Goal: Communication & Community: Answer question/provide support

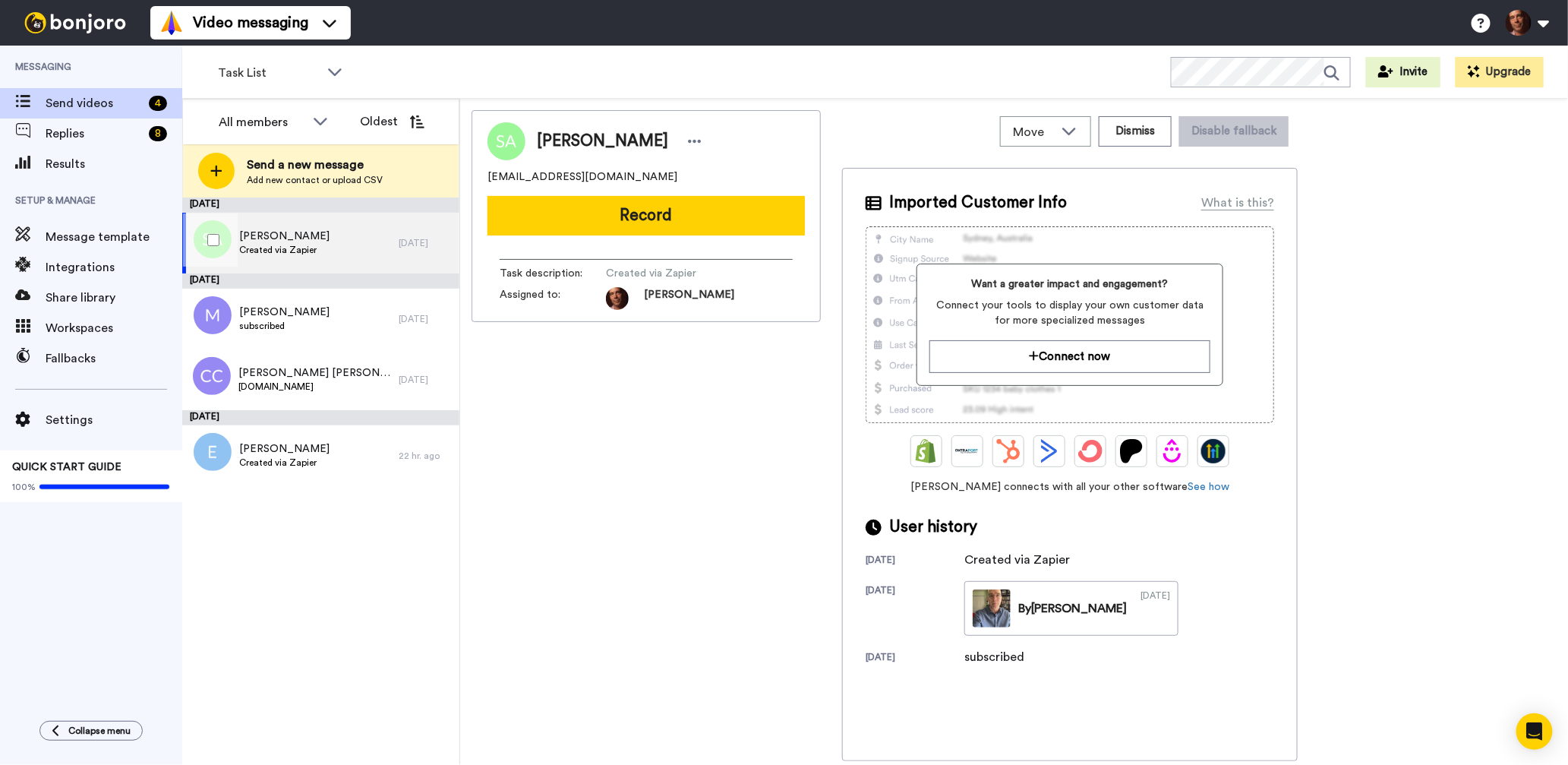
click at [328, 240] on span "Susan Aryamanesh" at bounding box center [285, 236] width 90 height 15
drag, startPoint x: 590, startPoint y: 177, endPoint x: 481, endPoint y: 183, distance: 109.2
click at [481, 183] on div "Susan Aryamanesh soussana@gmail.com Record Task description : Created via Zapie…" at bounding box center [646, 216] width 350 height 212
copy span "soussana@gmail.com"
click at [365, 244] on div "Susan Aryamanesh Created via Zapier" at bounding box center [291, 242] width 217 height 61
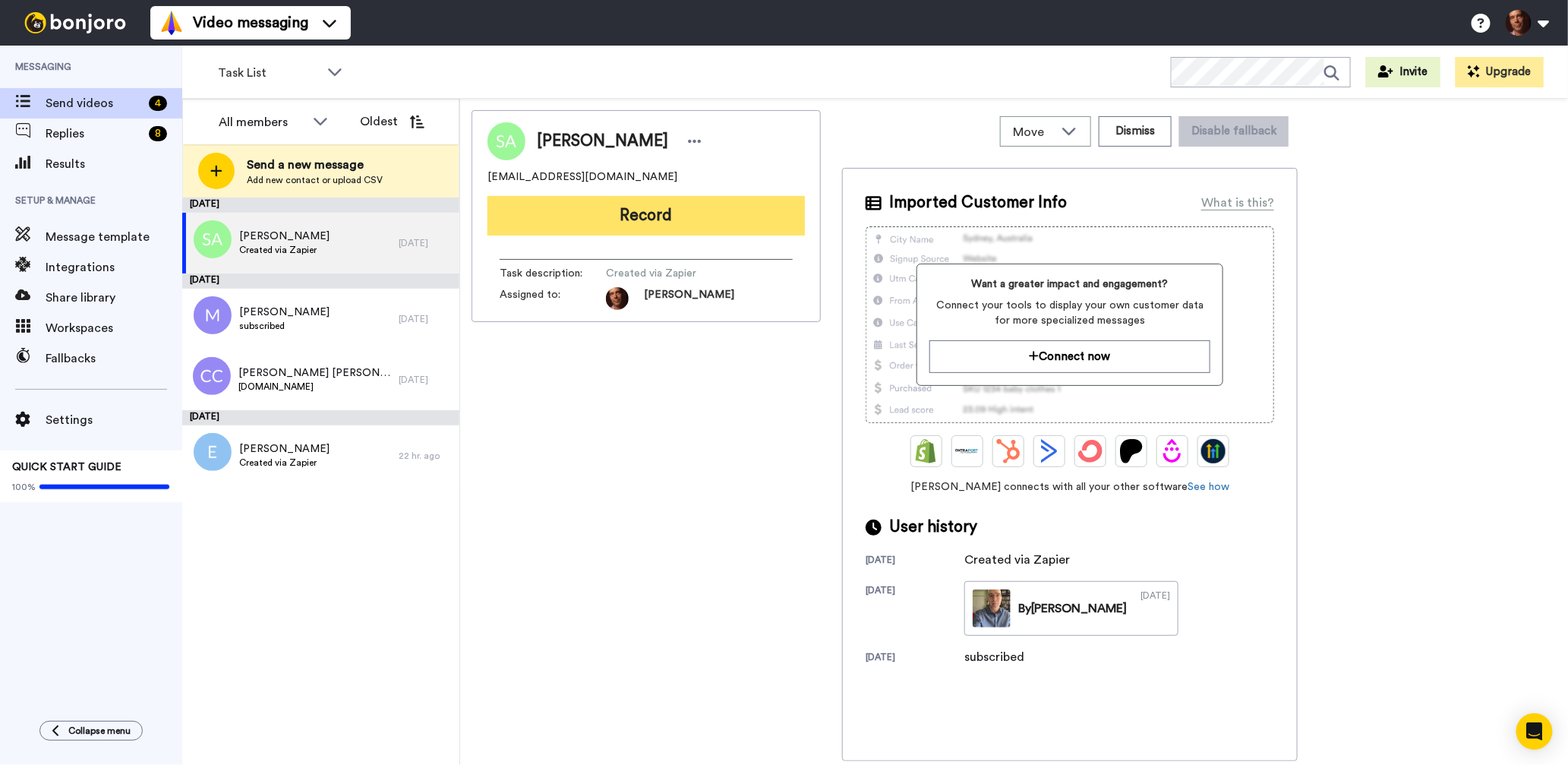
click at [690, 218] on button "Record" at bounding box center [646, 216] width 317 height 39
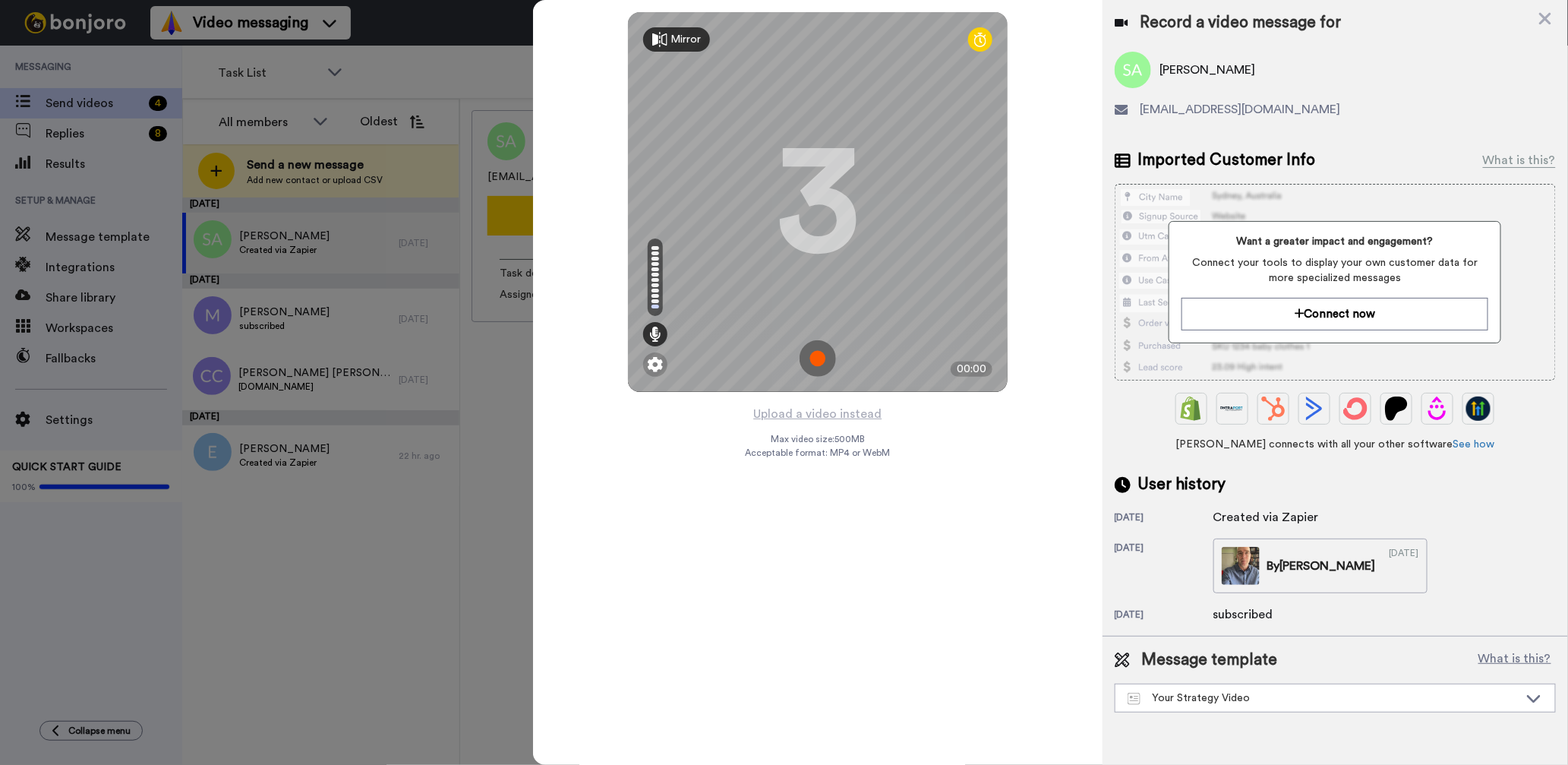
click at [828, 354] on img at bounding box center [818, 358] width 37 height 37
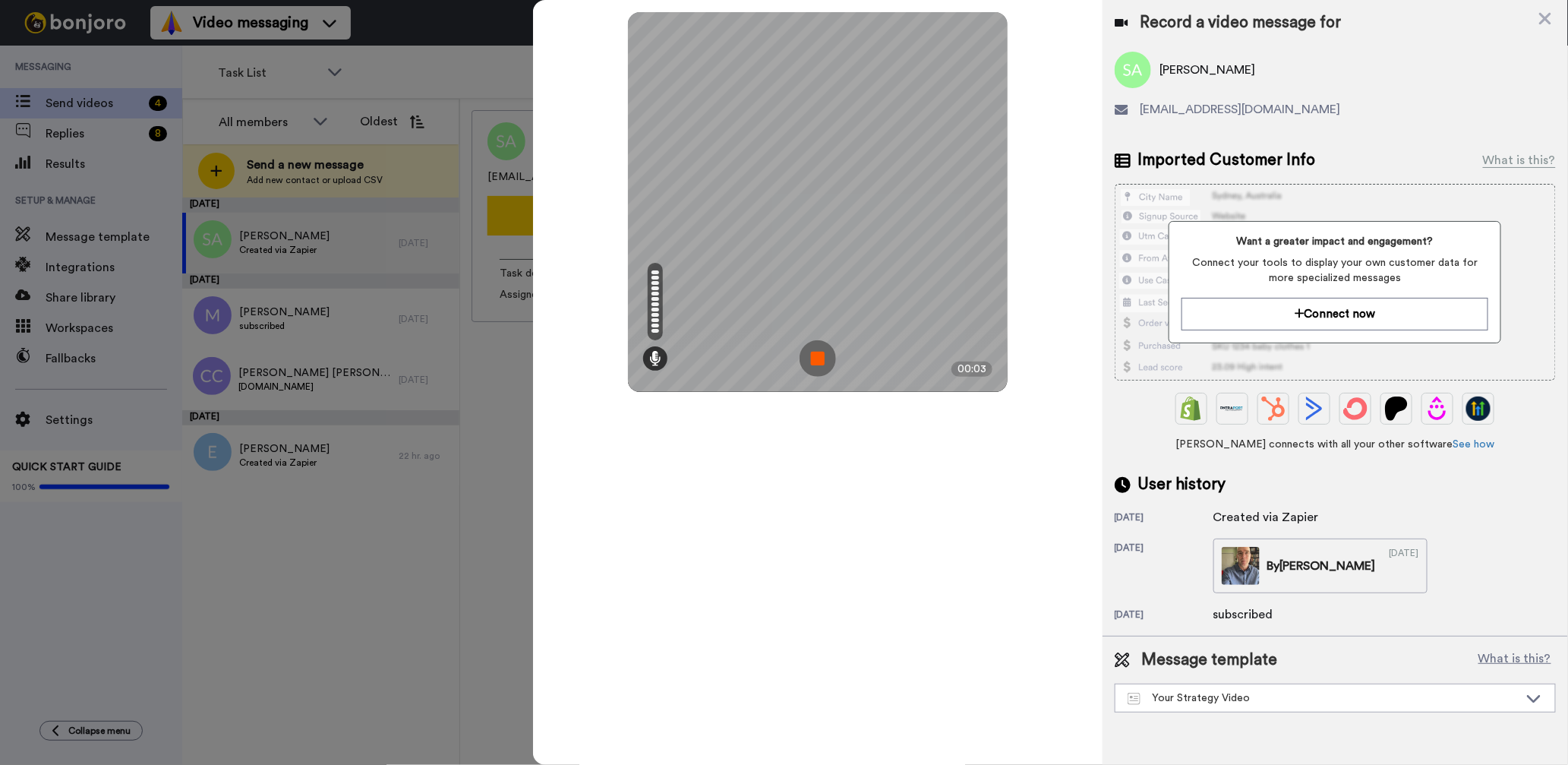
click at [828, 354] on img at bounding box center [818, 358] width 37 height 37
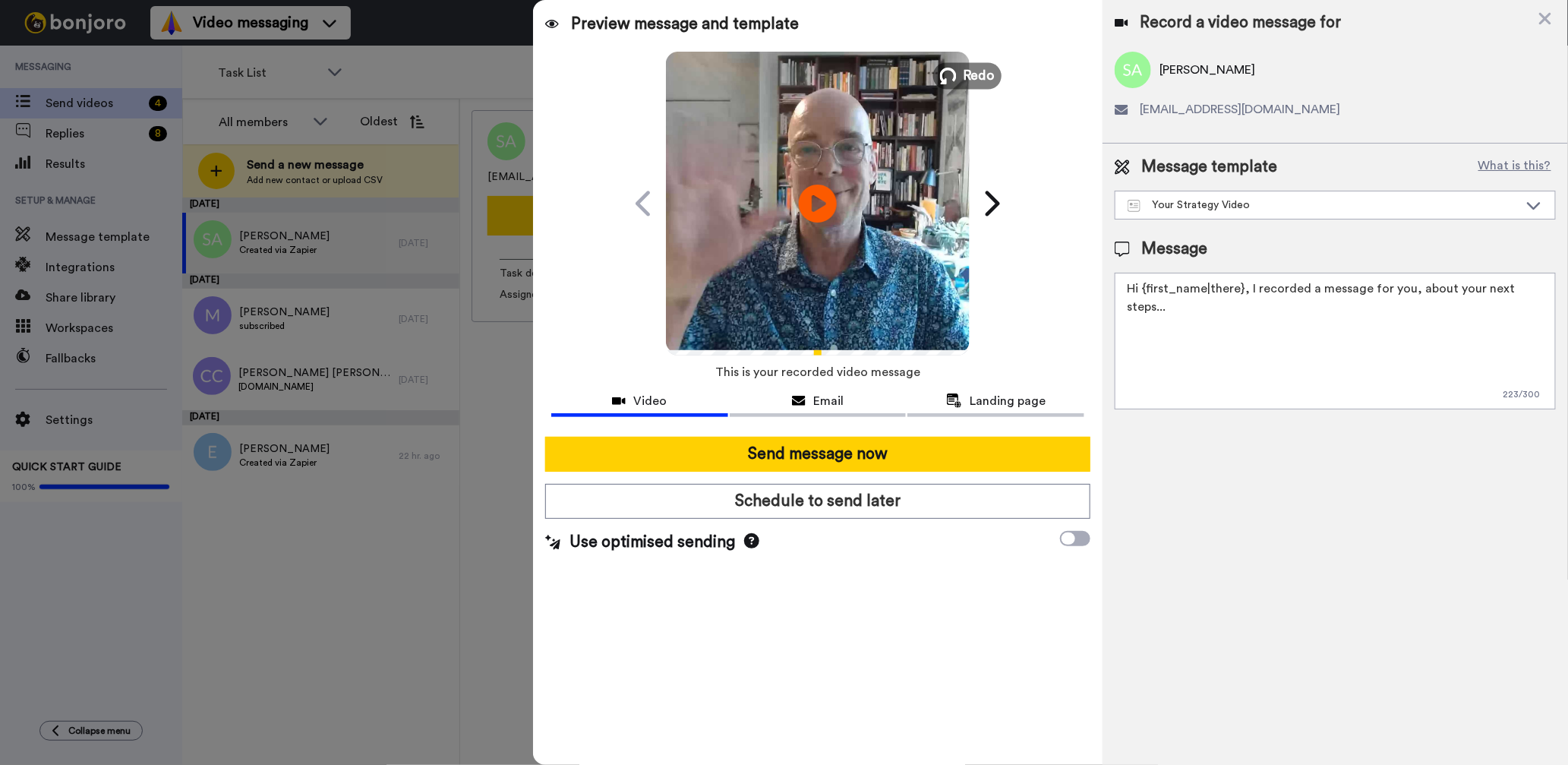
click at [963, 74] on button "Redo" at bounding box center [967, 75] width 68 height 26
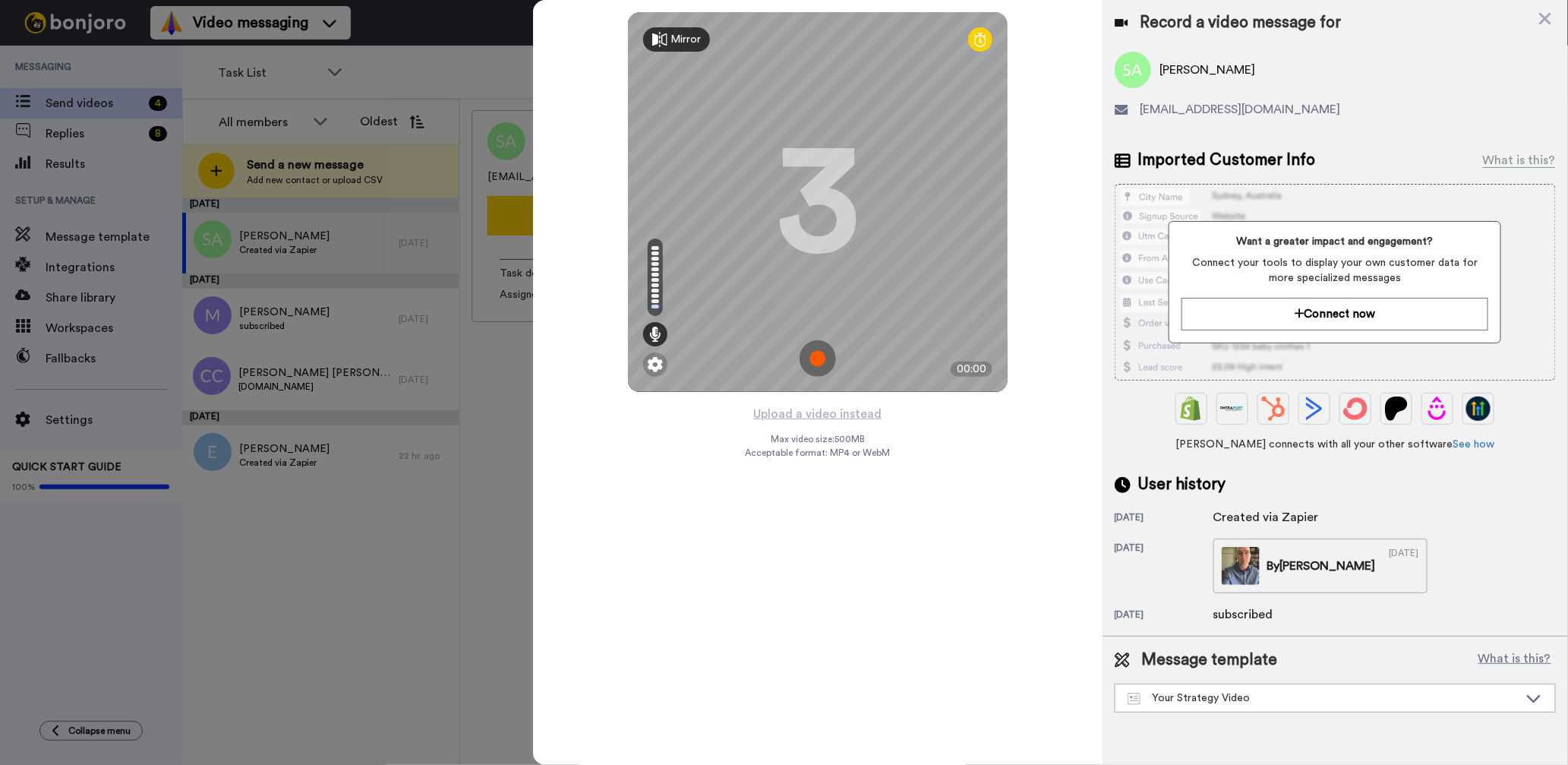
click at [814, 353] on img at bounding box center [818, 358] width 37 height 37
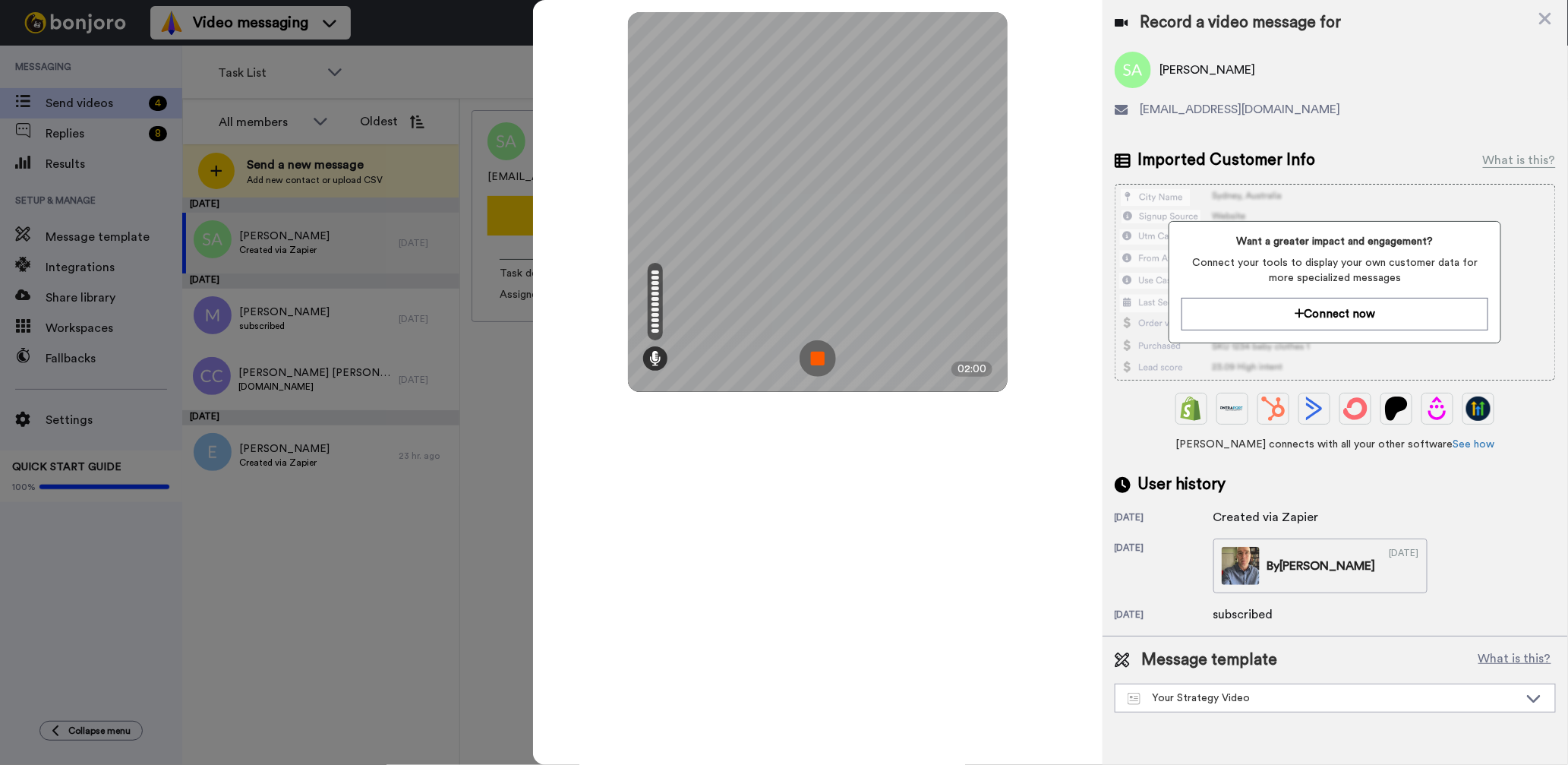
click at [814, 353] on img at bounding box center [818, 358] width 37 height 37
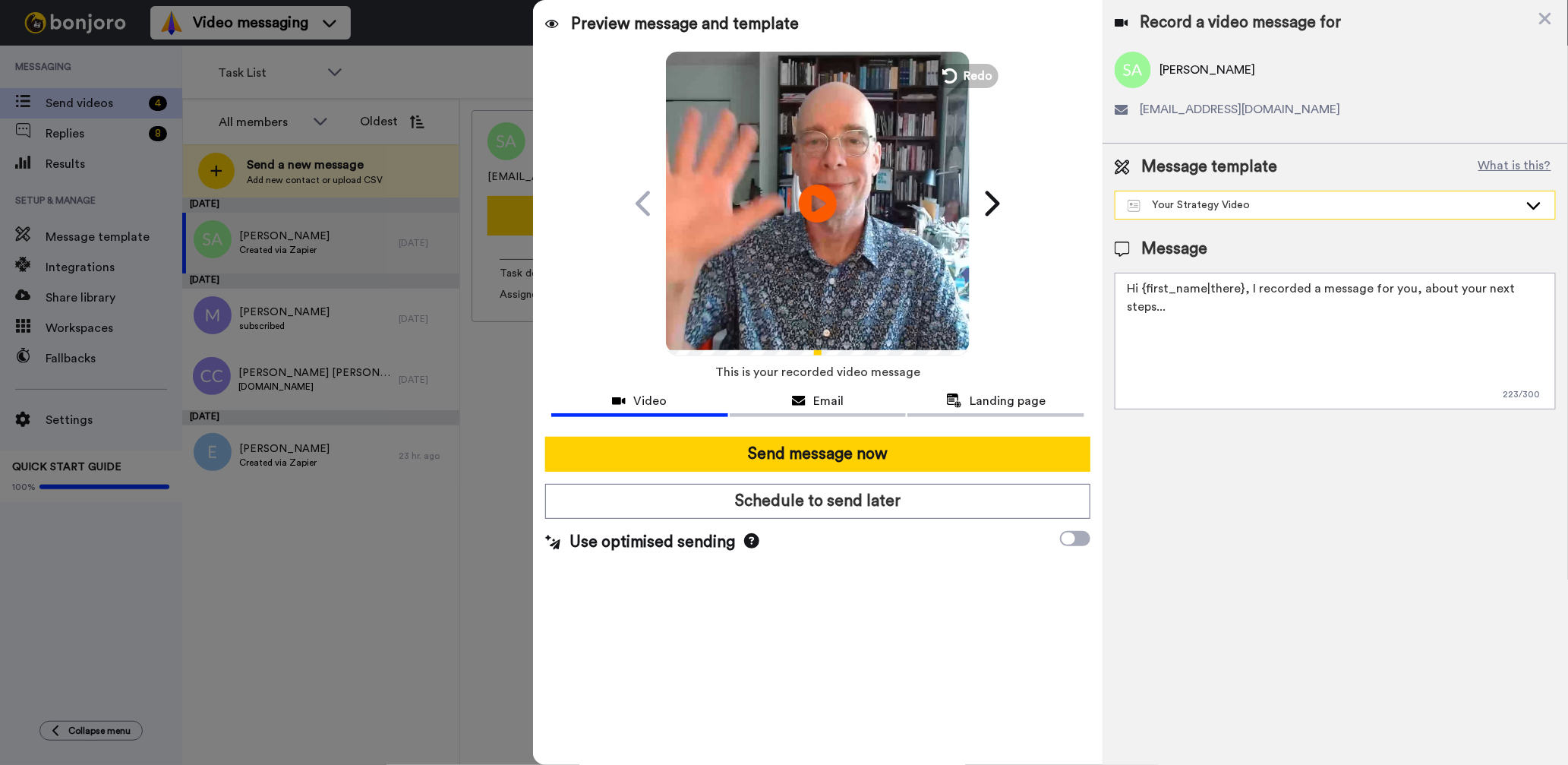
click at [1234, 208] on div "Your Strategy Video" at bounding box center [1322, 206] width 391 height 15
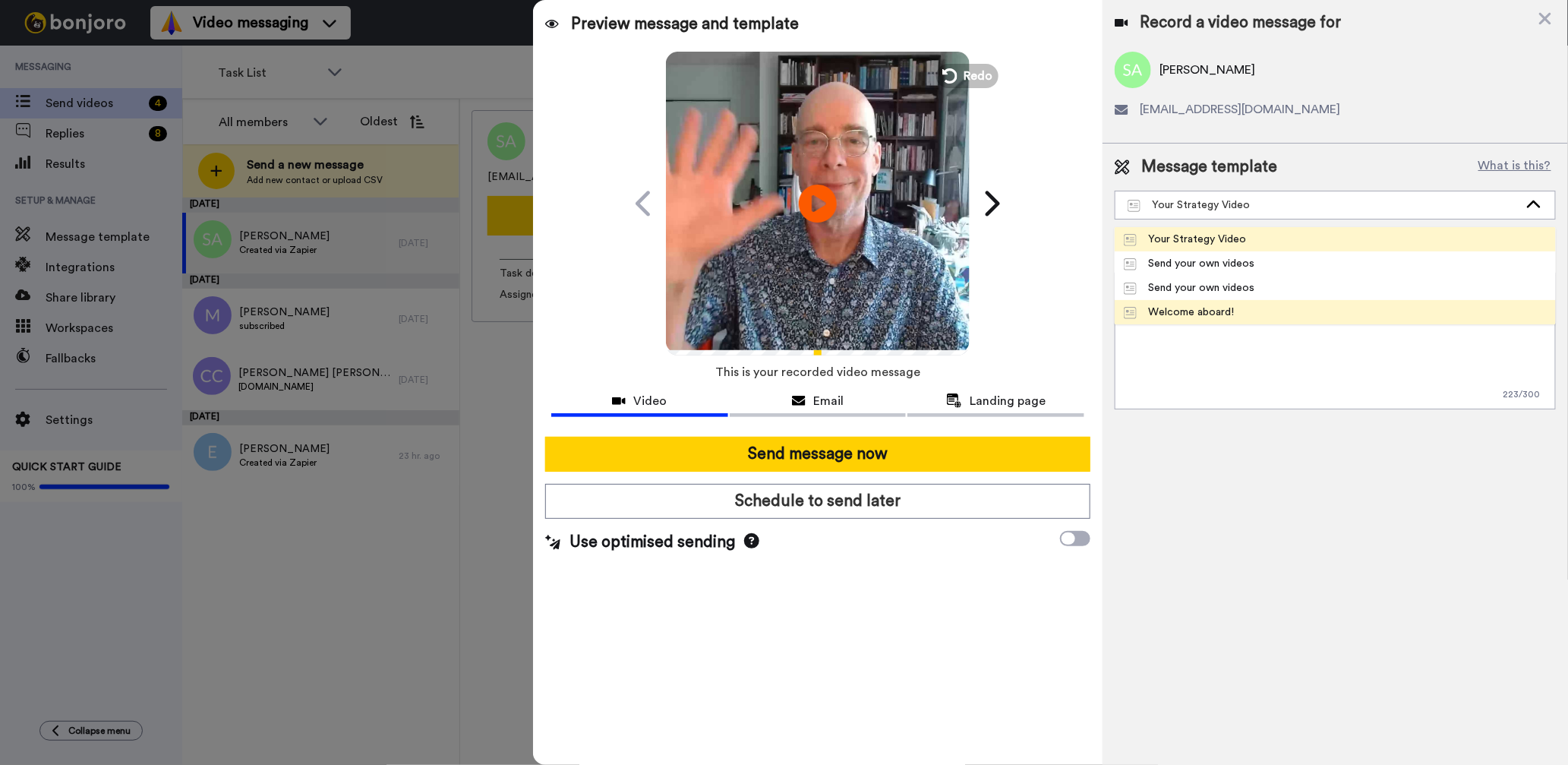
click at [1181, 307] on div "Welcome aboard!" at bounding box center [1179, 312] width 111 height 15
type textarea "Hi {first_name|there}, I recorded a message for you, check it out!"
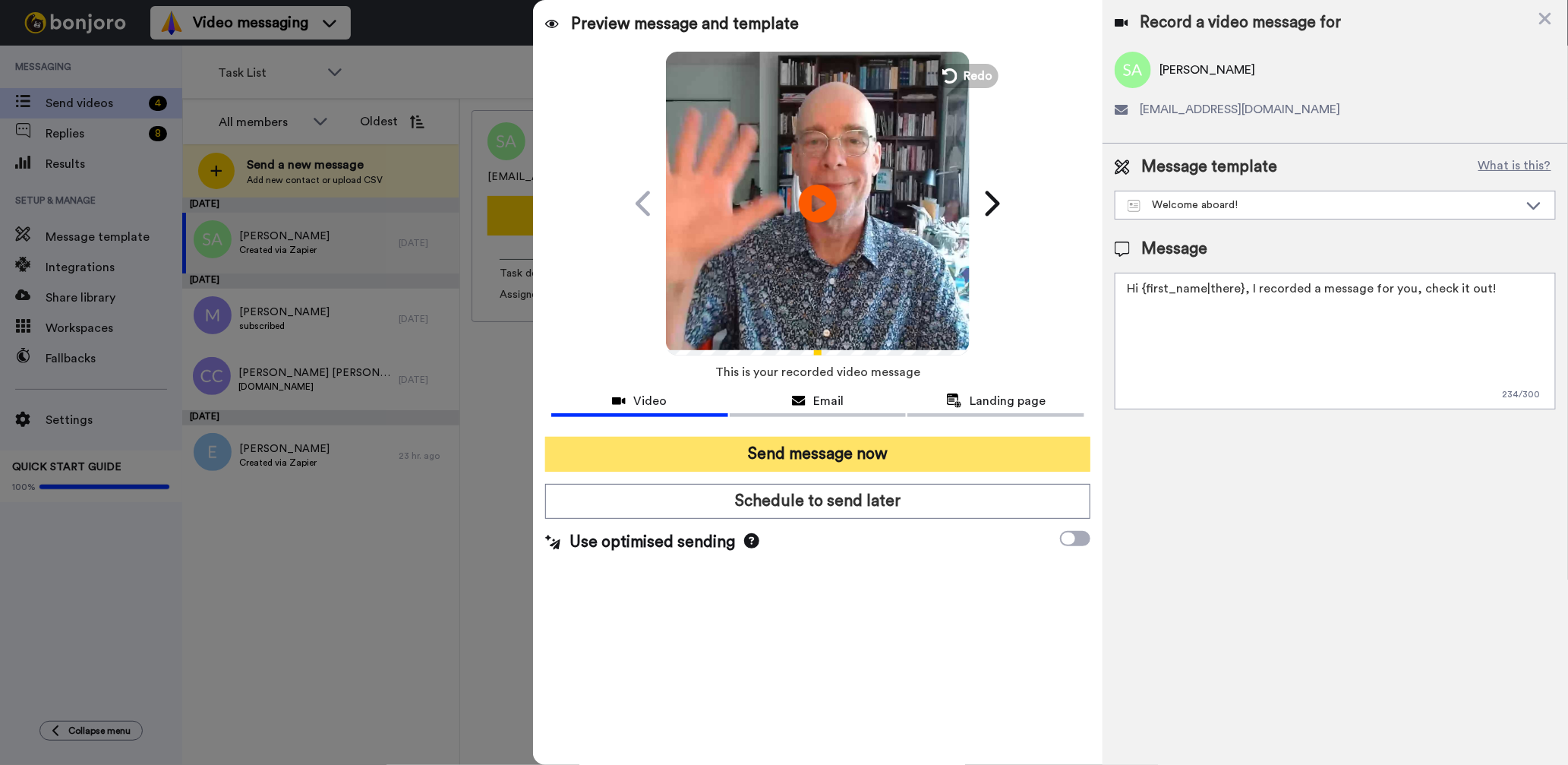
click at [881, 452] on button "Send message now" at bounding box center [817, 454] width 545 height 35
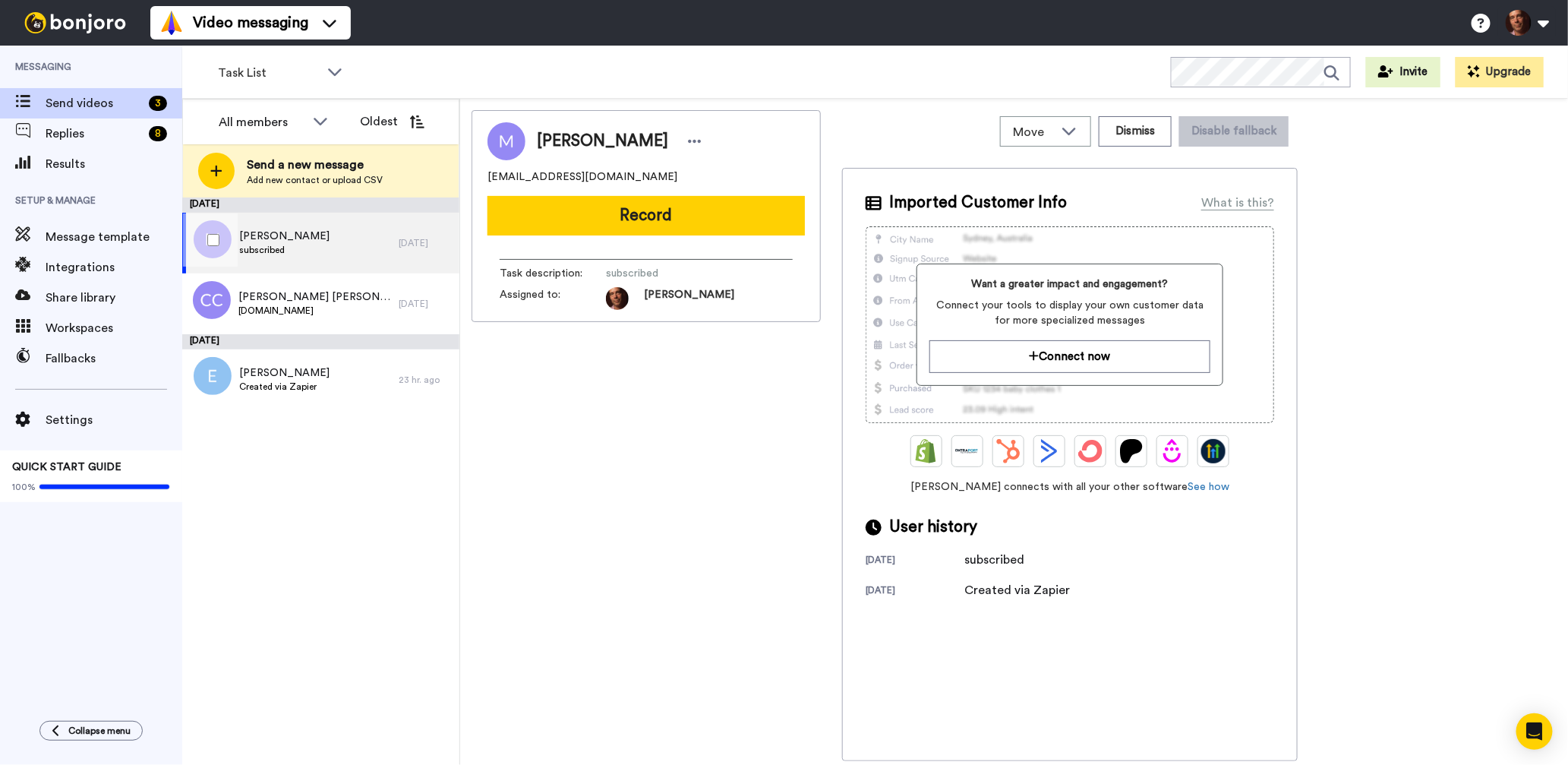
click at [316, 236] on div "[PERSON_NAME] subscribed" at bounding box center [291, 242] width 217 height 61
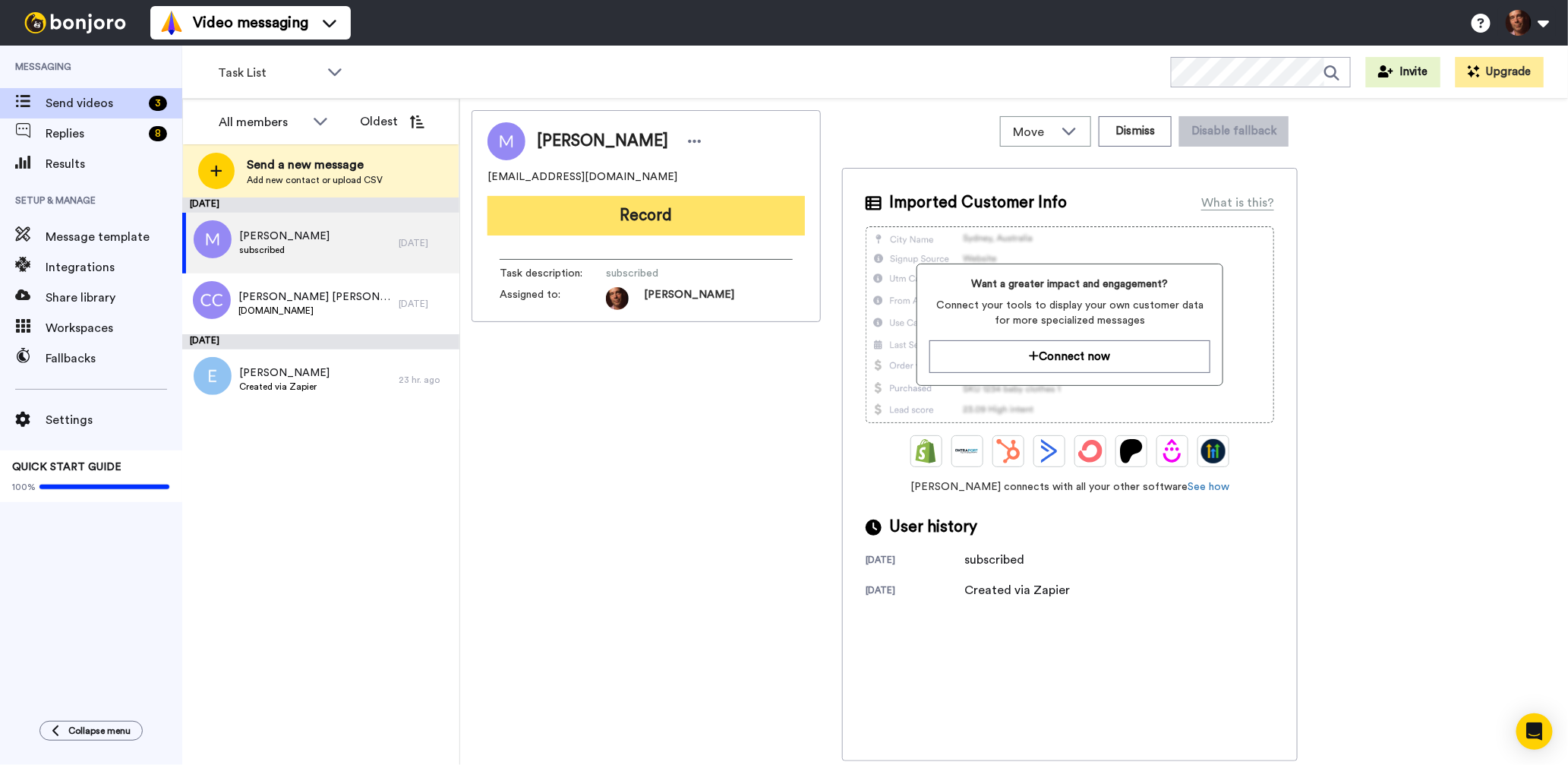
click at [609, 207] on button "Record" at bounding box center [646, 216] width 317 height 39
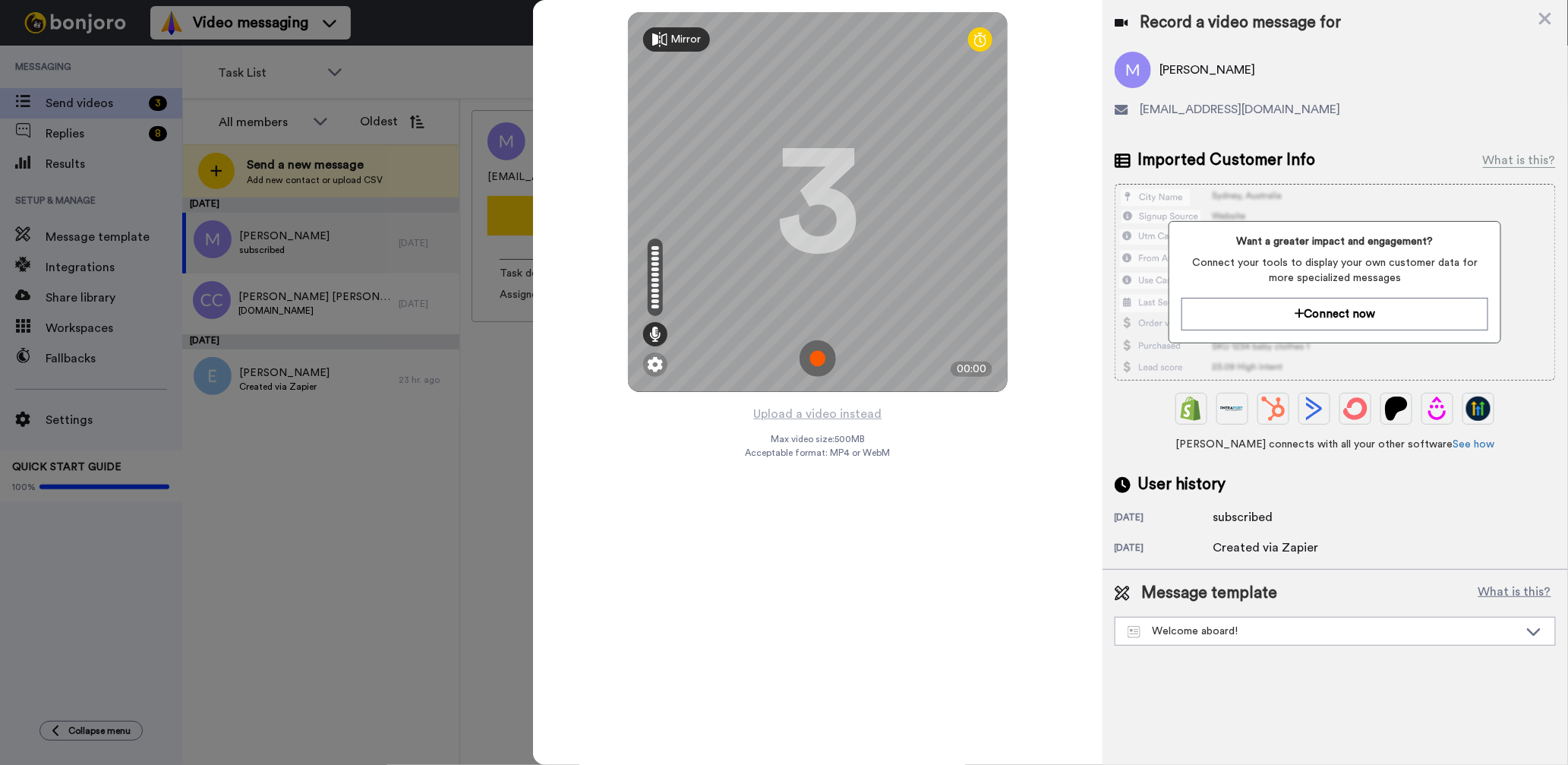
click at [810, 364] on img at bounding box center [818, 358] width 37 height 37
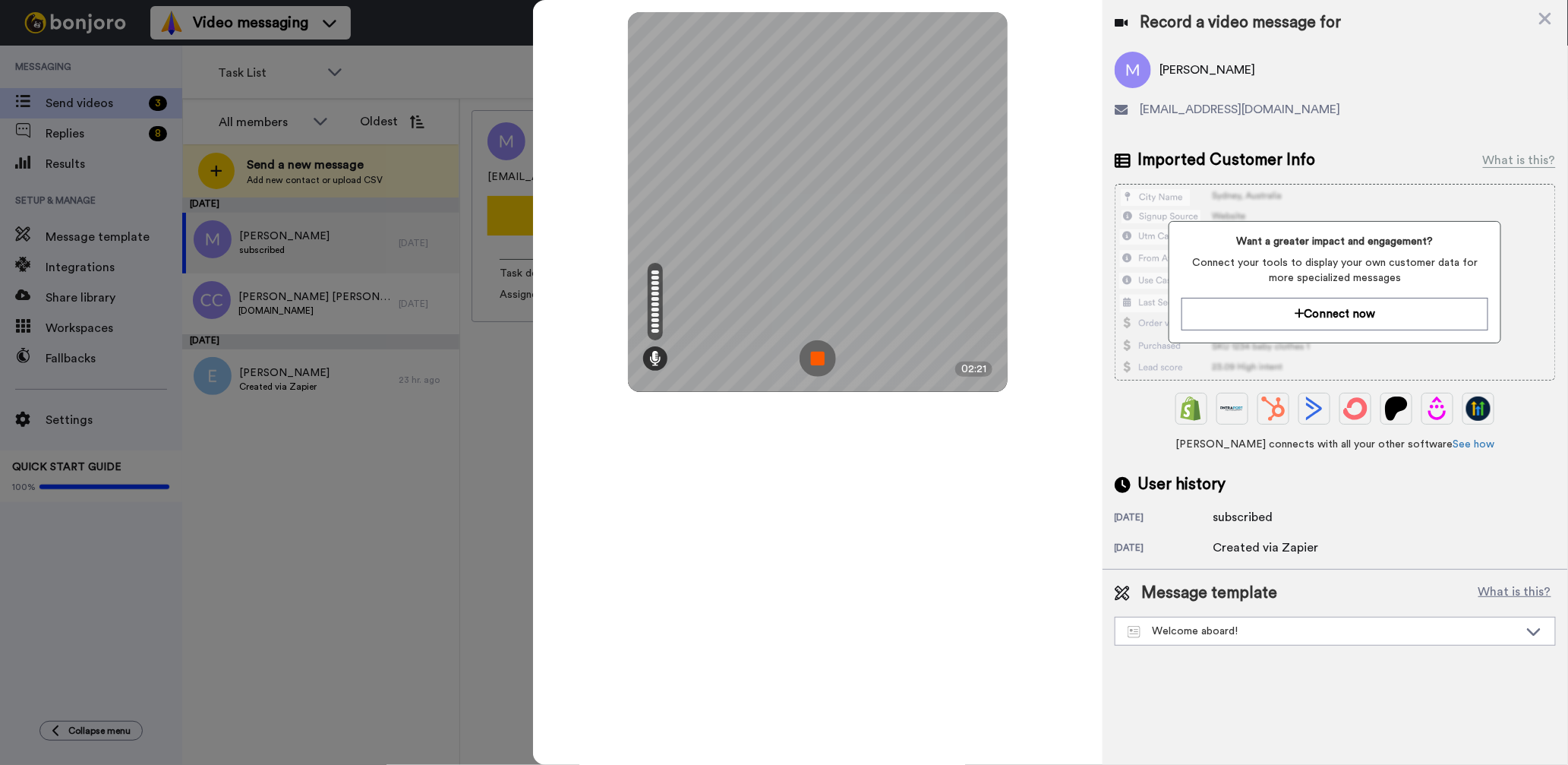
click at [819, 356] on img at bounding box center [818, 358] width 37 height 37
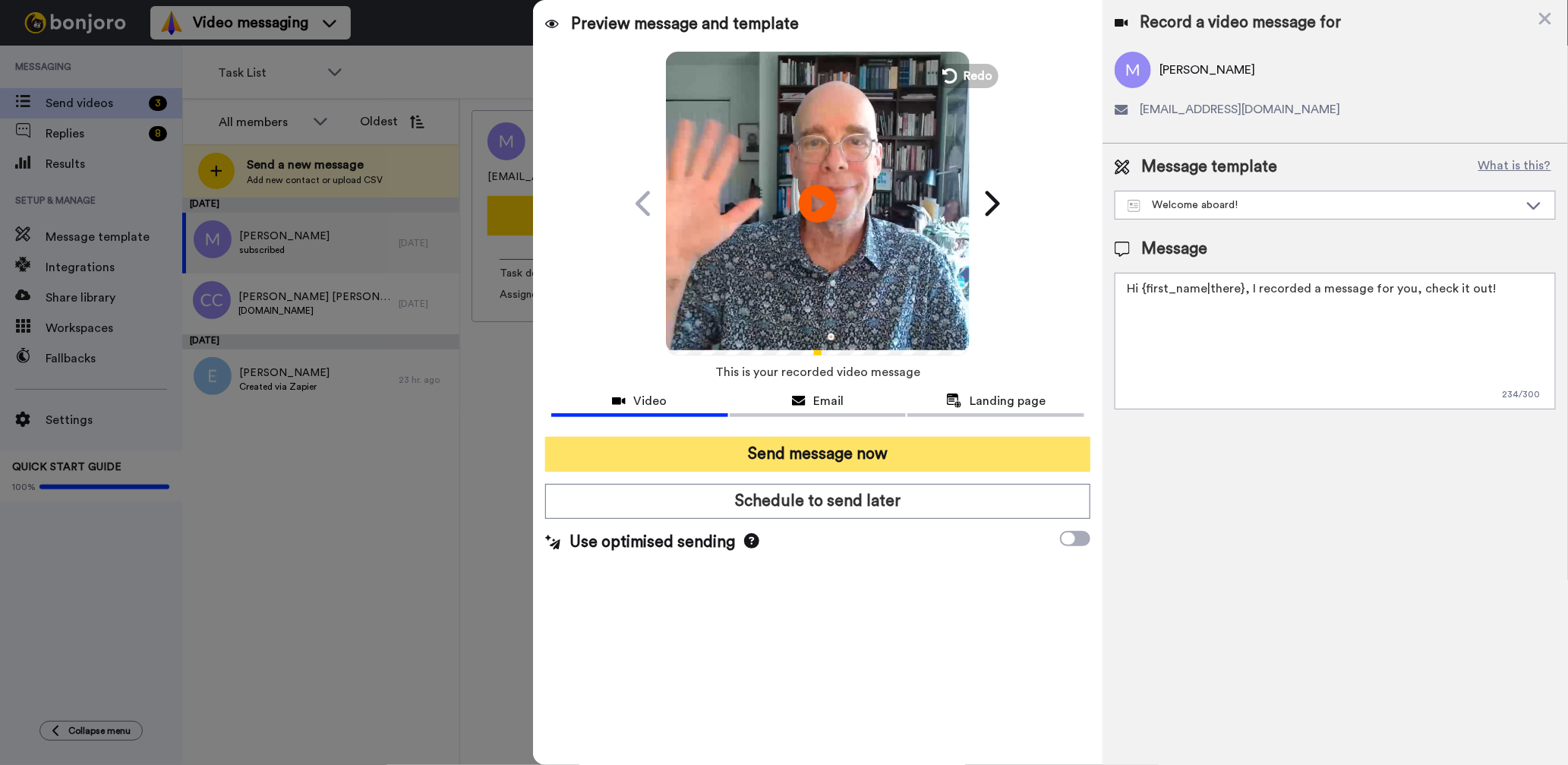
click at [801, 447] on button "Send message now" at bounding box center [817, 454] width 545 height 35
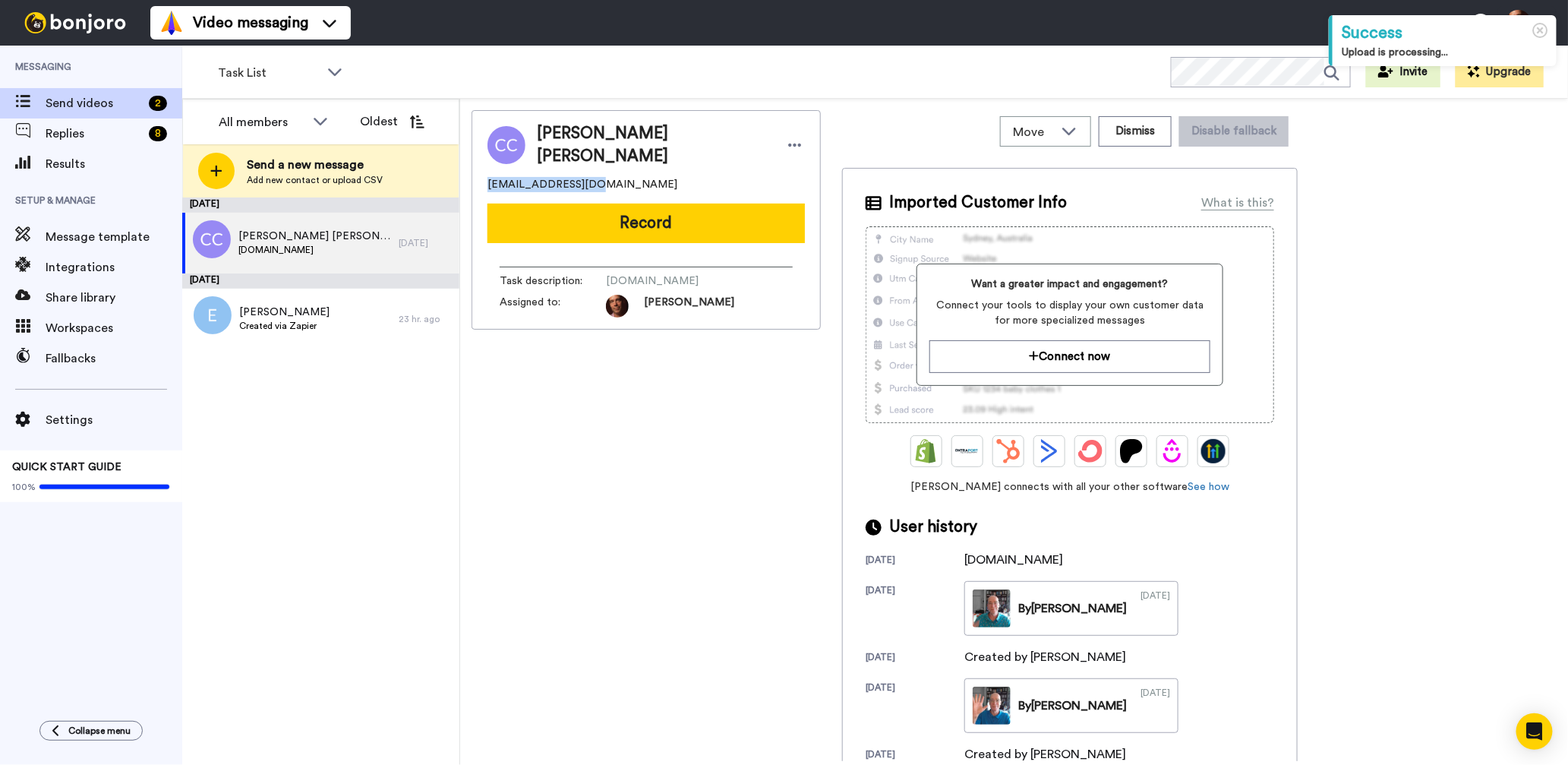
drag, startPoint x: 587, startPoint y: 188, endPoint x: 484, endPoint y: 190, distance: 103.0
click at [484, 190] on div "Corliss Cavalieri Corliss Cavalieri ccavalieri@aol.com Record Task description …" at bounding box center [646, 219] width 350 height 219
copy span "ccavalieri@aol.com"
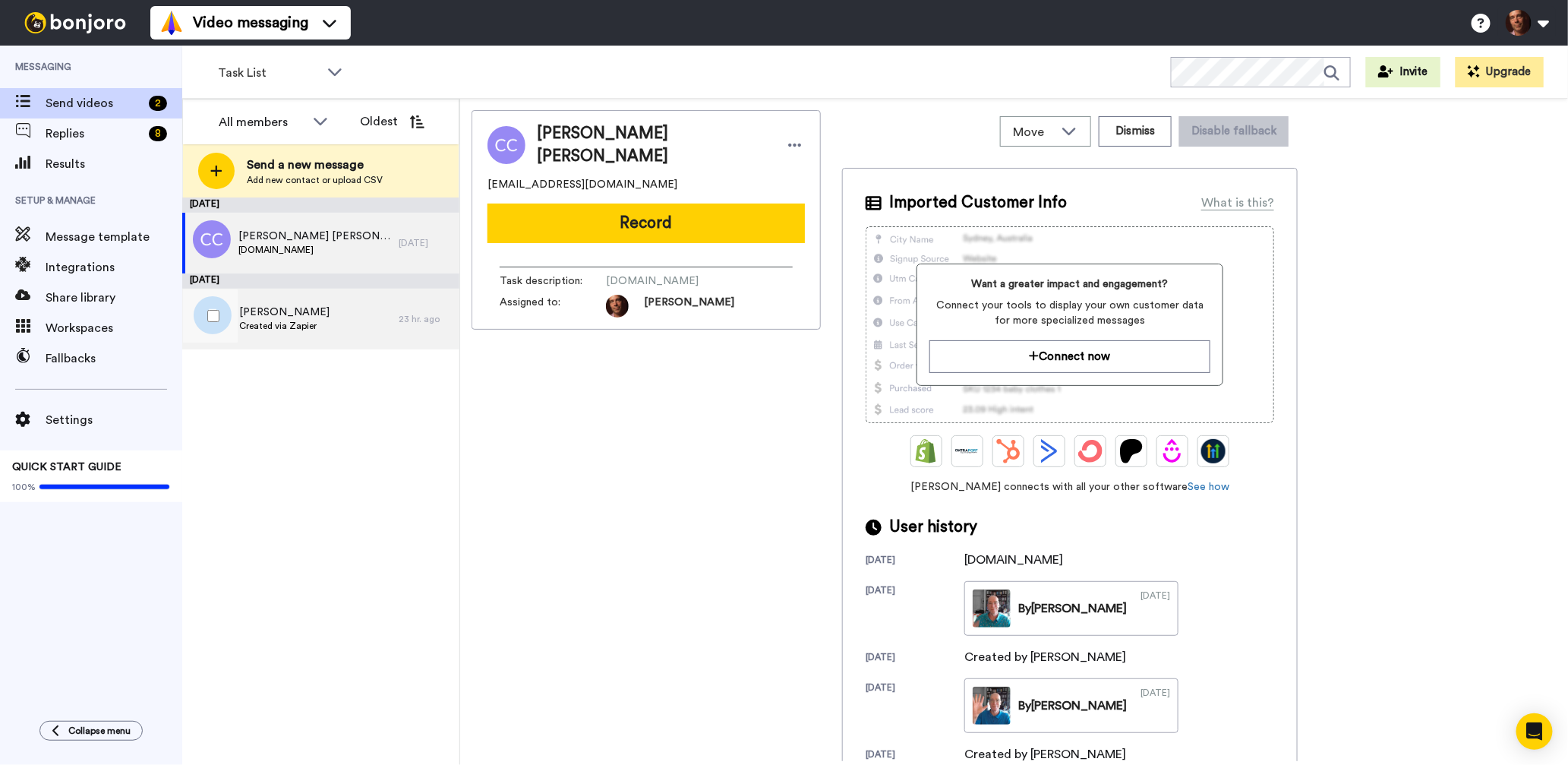
click at [275, 316] on span "[PERSON_NAME]" at bounding box center [285, 312] width 90 height 15
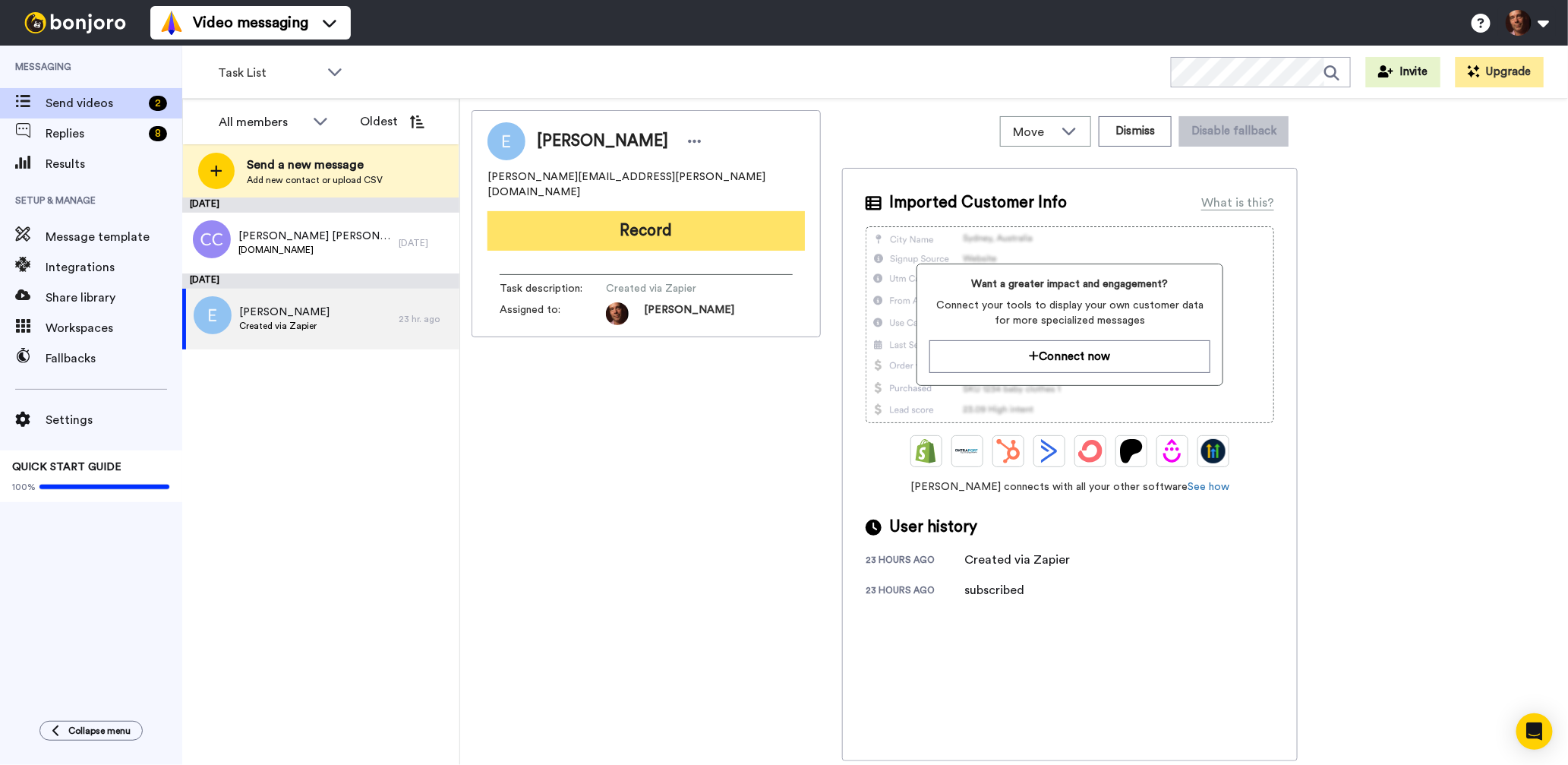
click at [686, 219] on button "Record" at bounding box center [646, 231] width 317 height 39
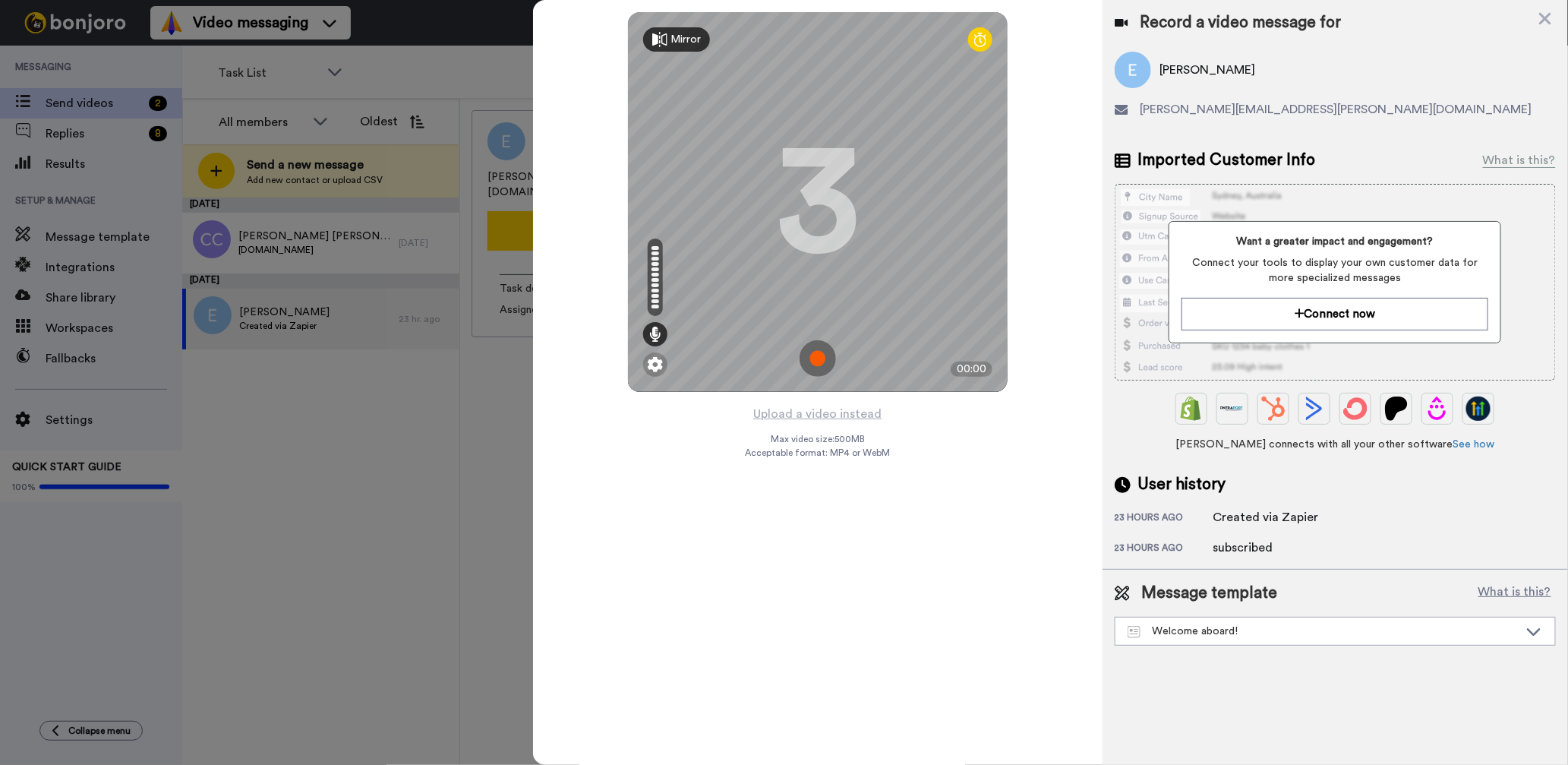
click at [815, 360] on img at bounding box center [818, 358] width 37 height 37
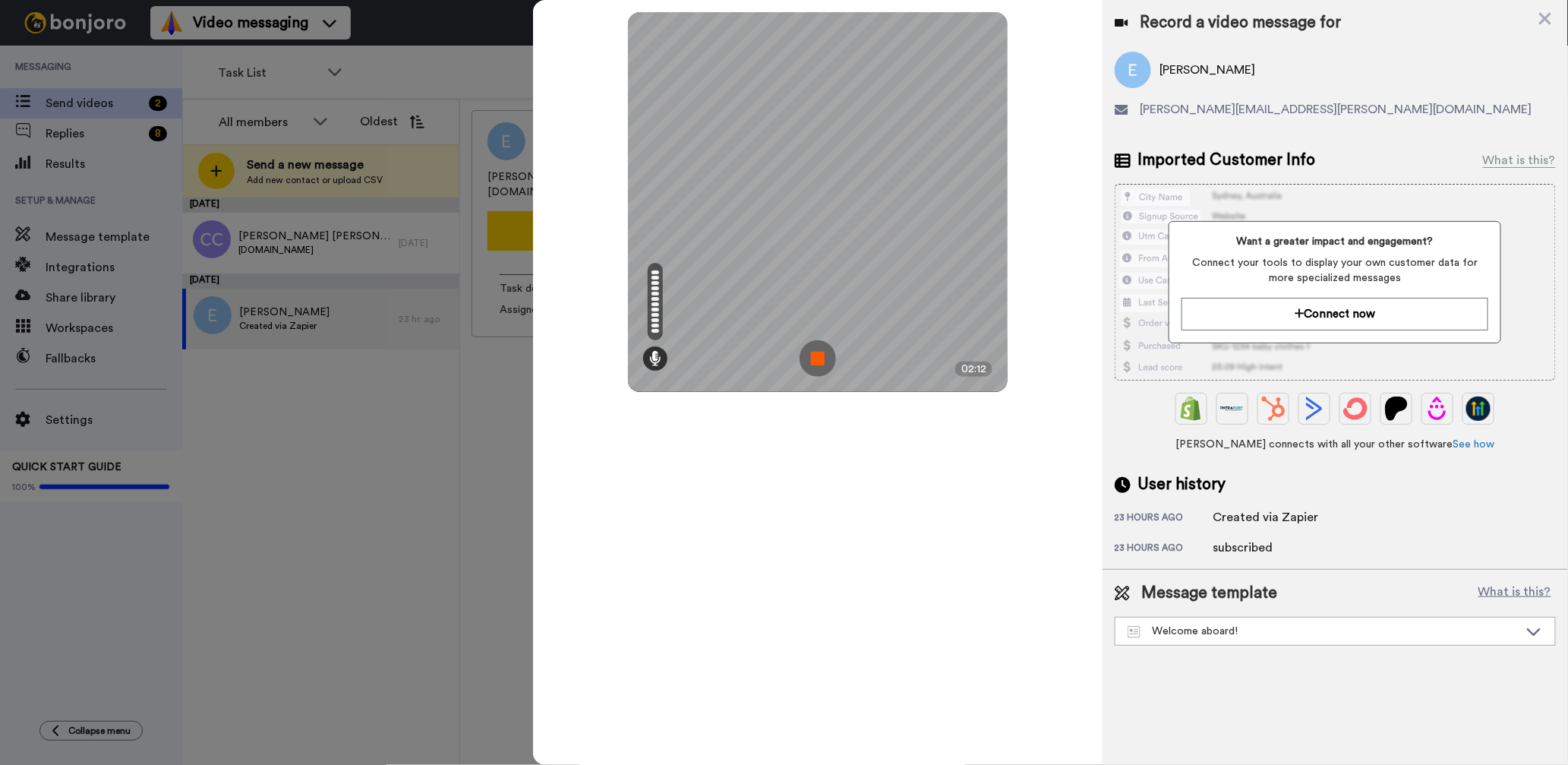
click at [815, 360] on img at bounding box center [818, 358] width 37 height 37
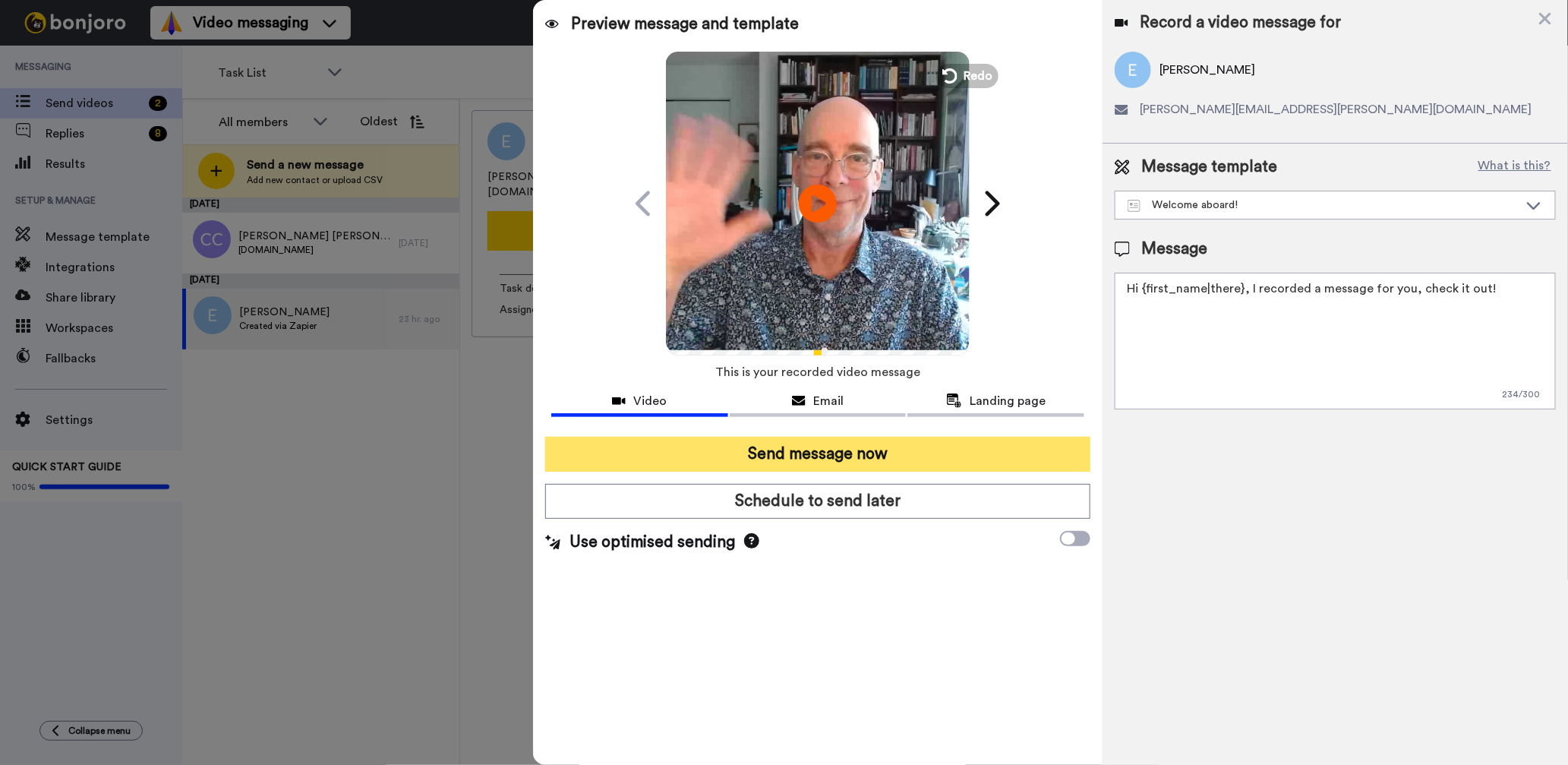
click at [805, 459] on button "Send message now" at bounding box center [817, 454] width 545 height 35
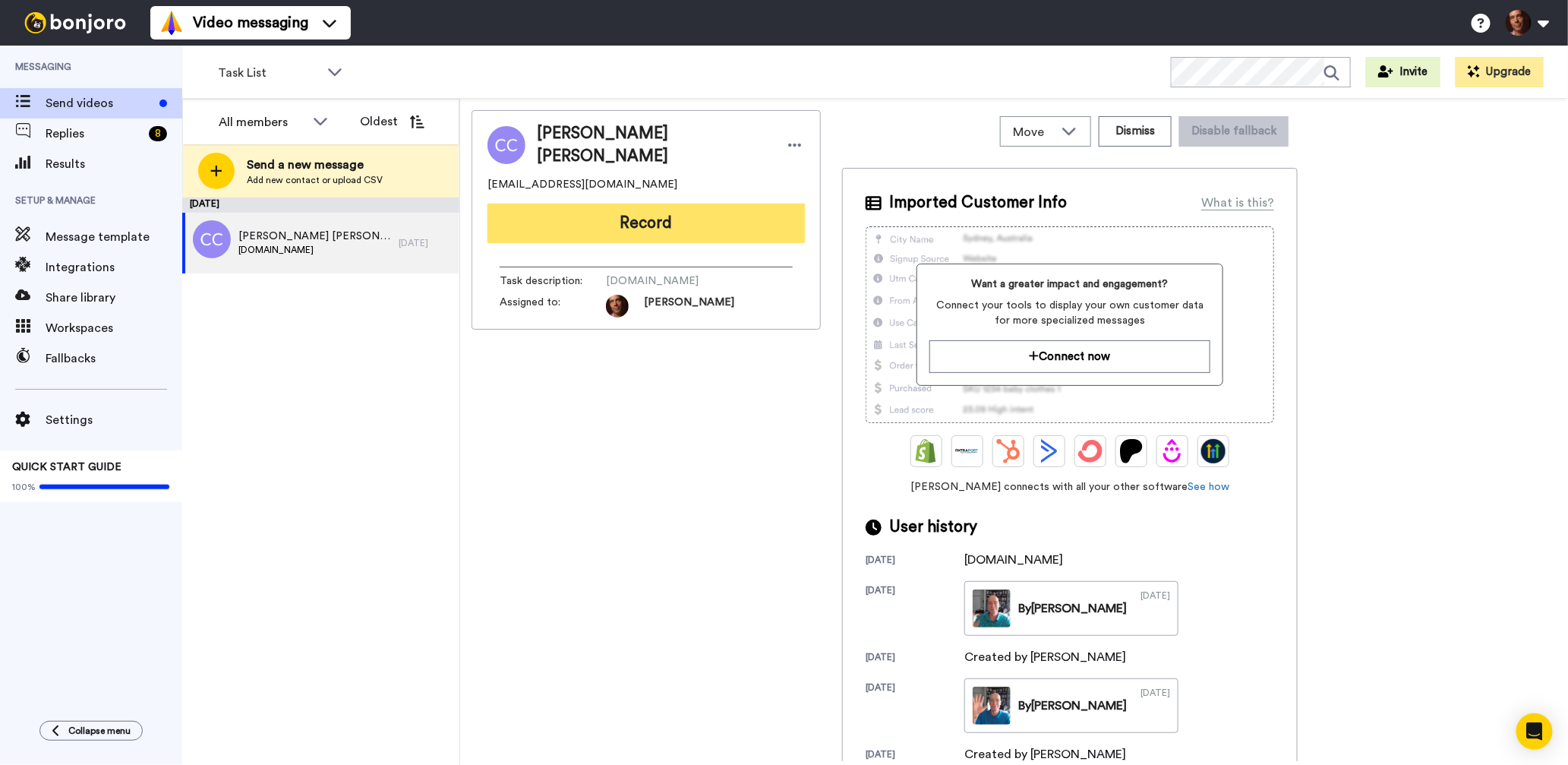
click at [592, 212] on button "Record" at bounding box center [646, 223] width 317 height 39
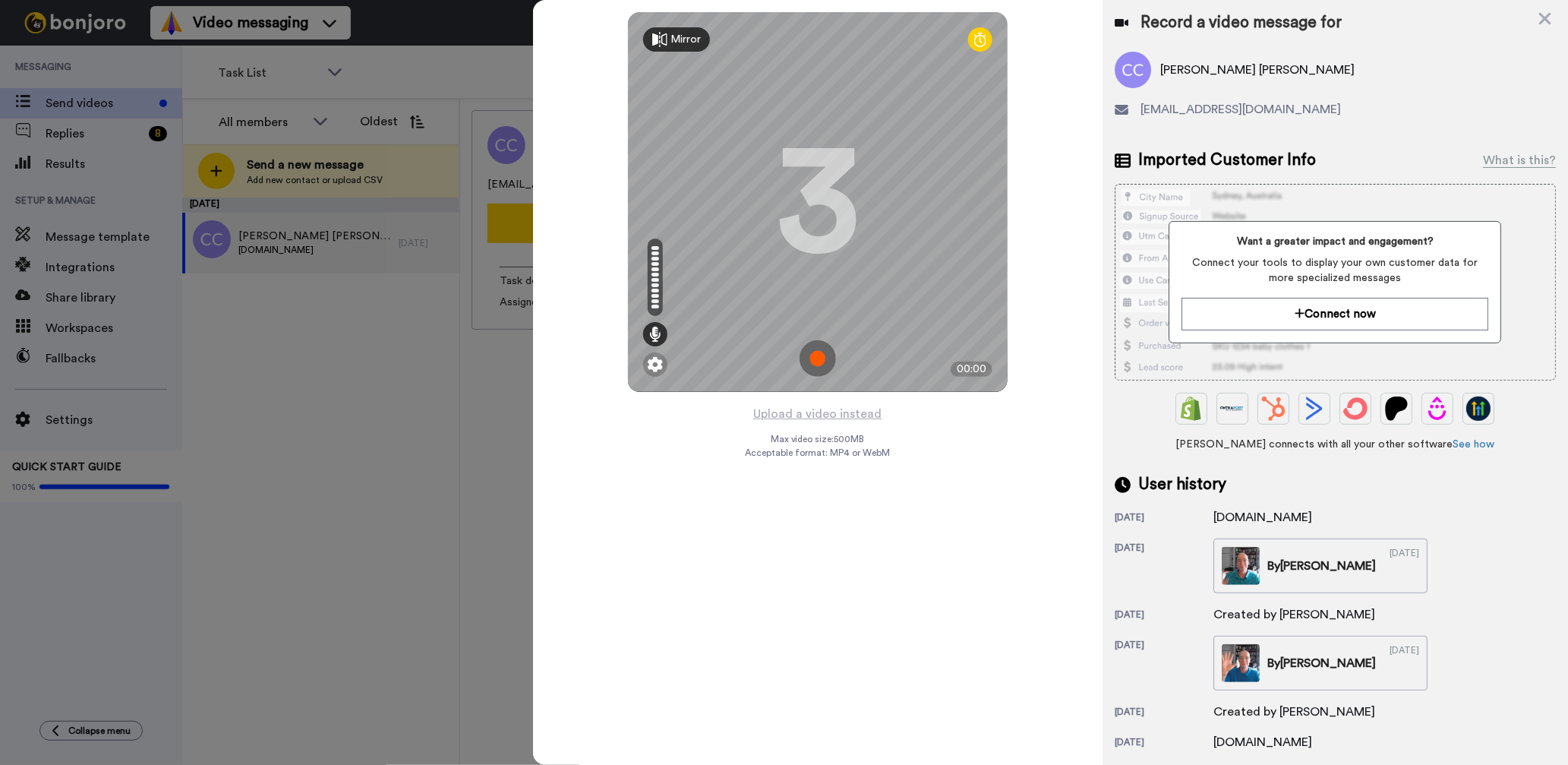
click at [817, 363] on img at bounding box center [818, 358] width 37 height 37
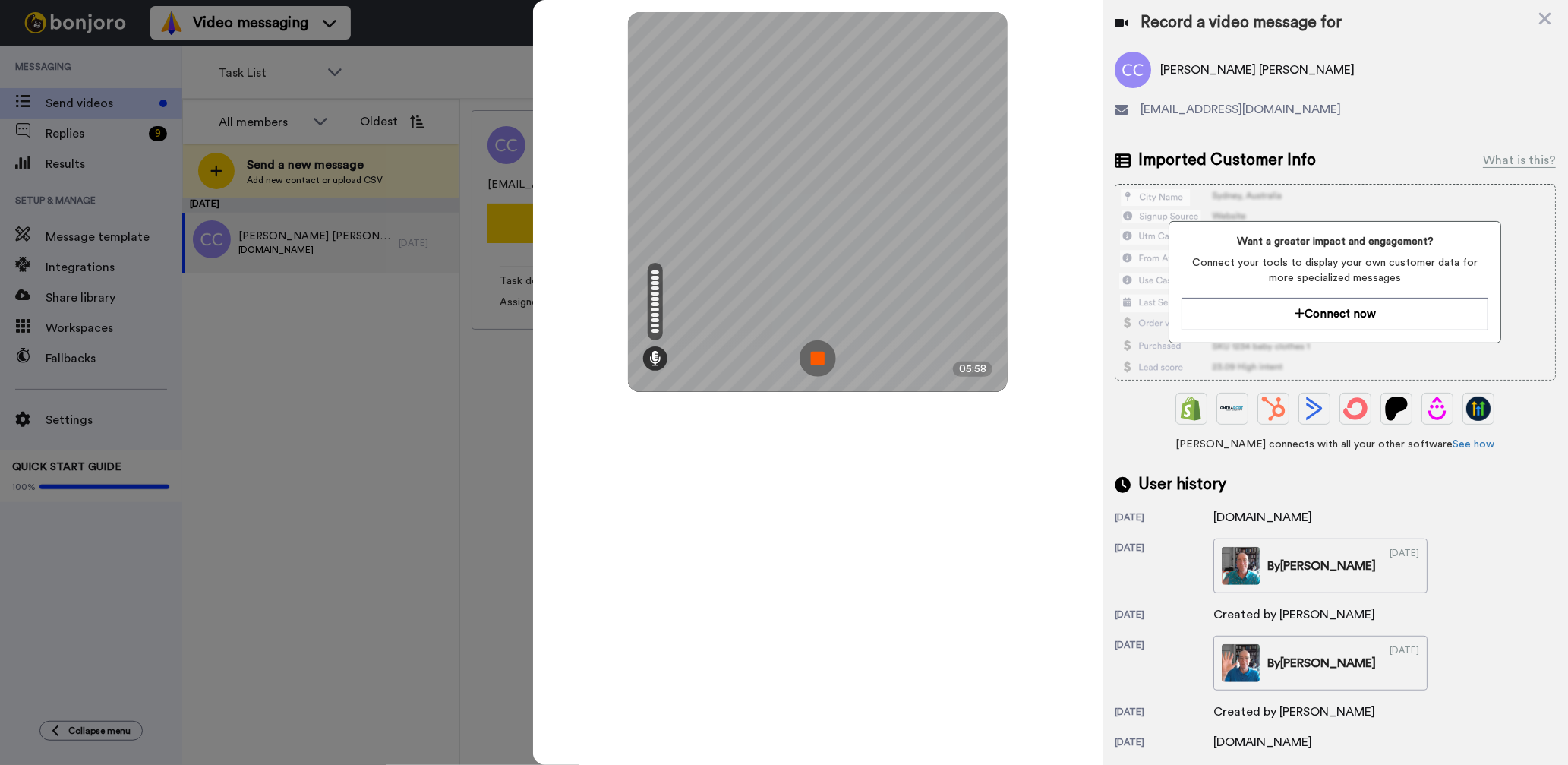
click at [816, 356] on img at bounding box center [818, 358] width 37 height 37
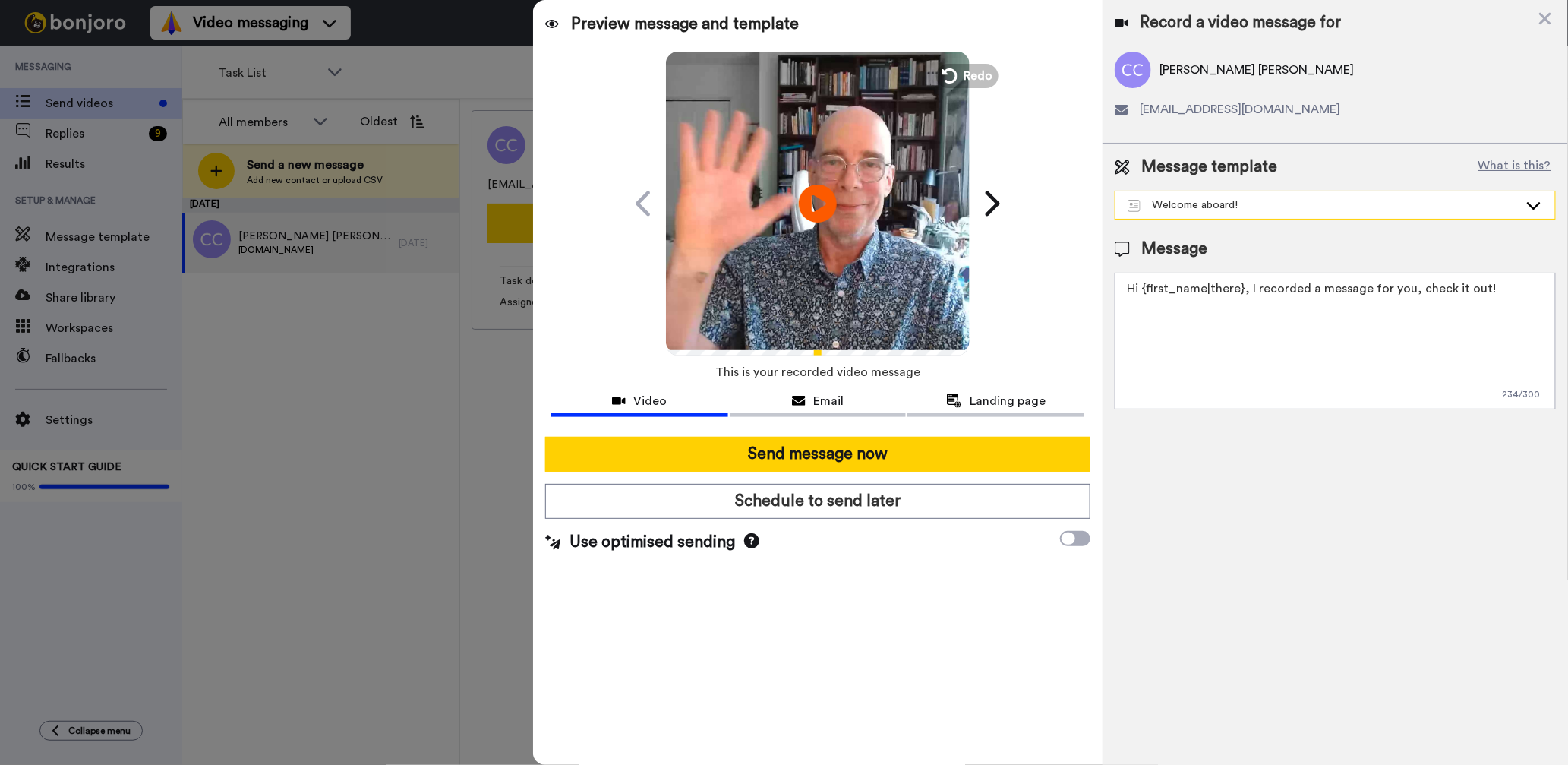
click at [1282, 201] on div "Welcome aboard!" at bounding box center [1322, 206] width 391 height 15
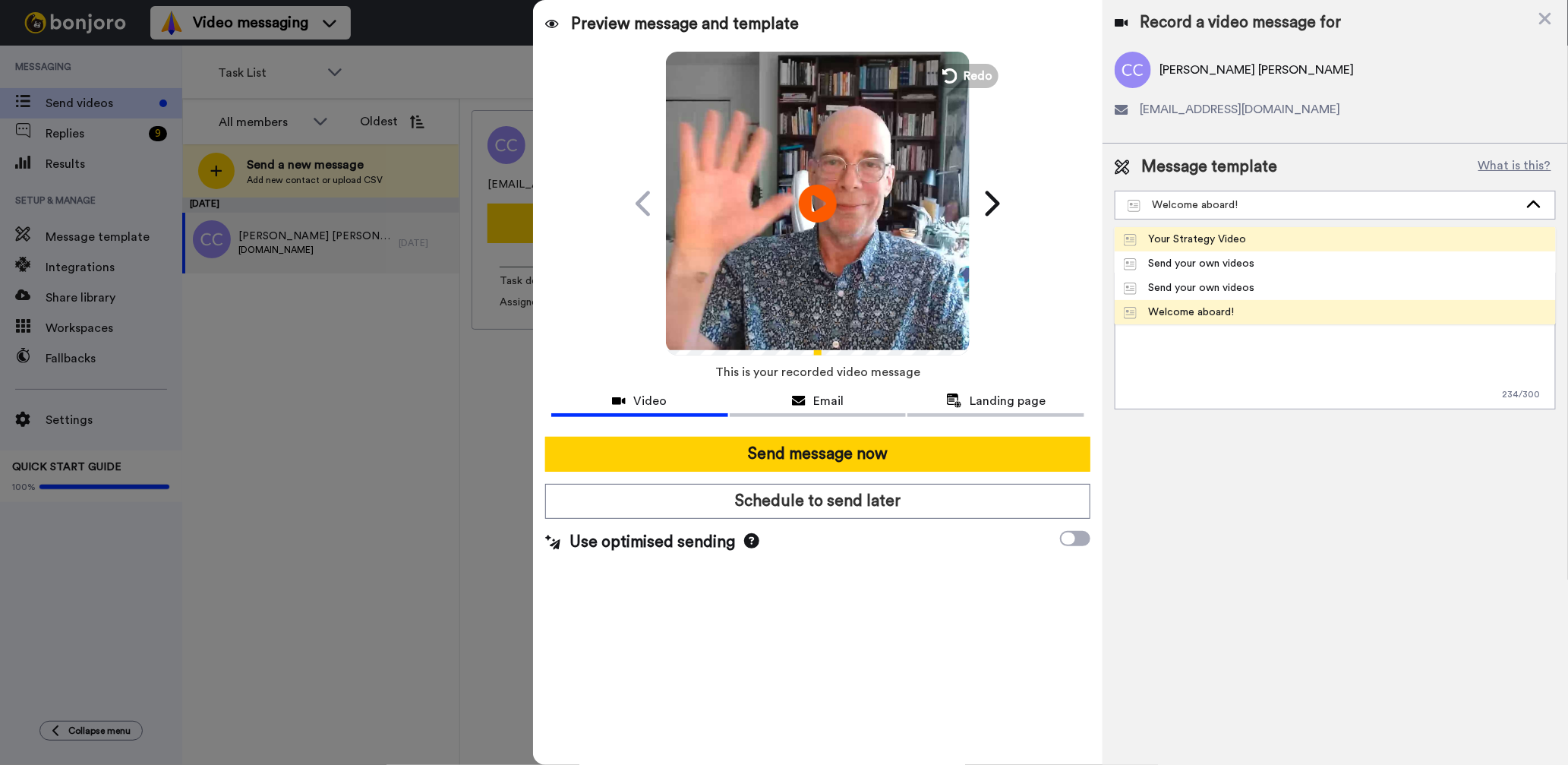
click at [1234, 230] on li "Your Strategy Video" at bounding box center [1334, 239] width 441 height 24
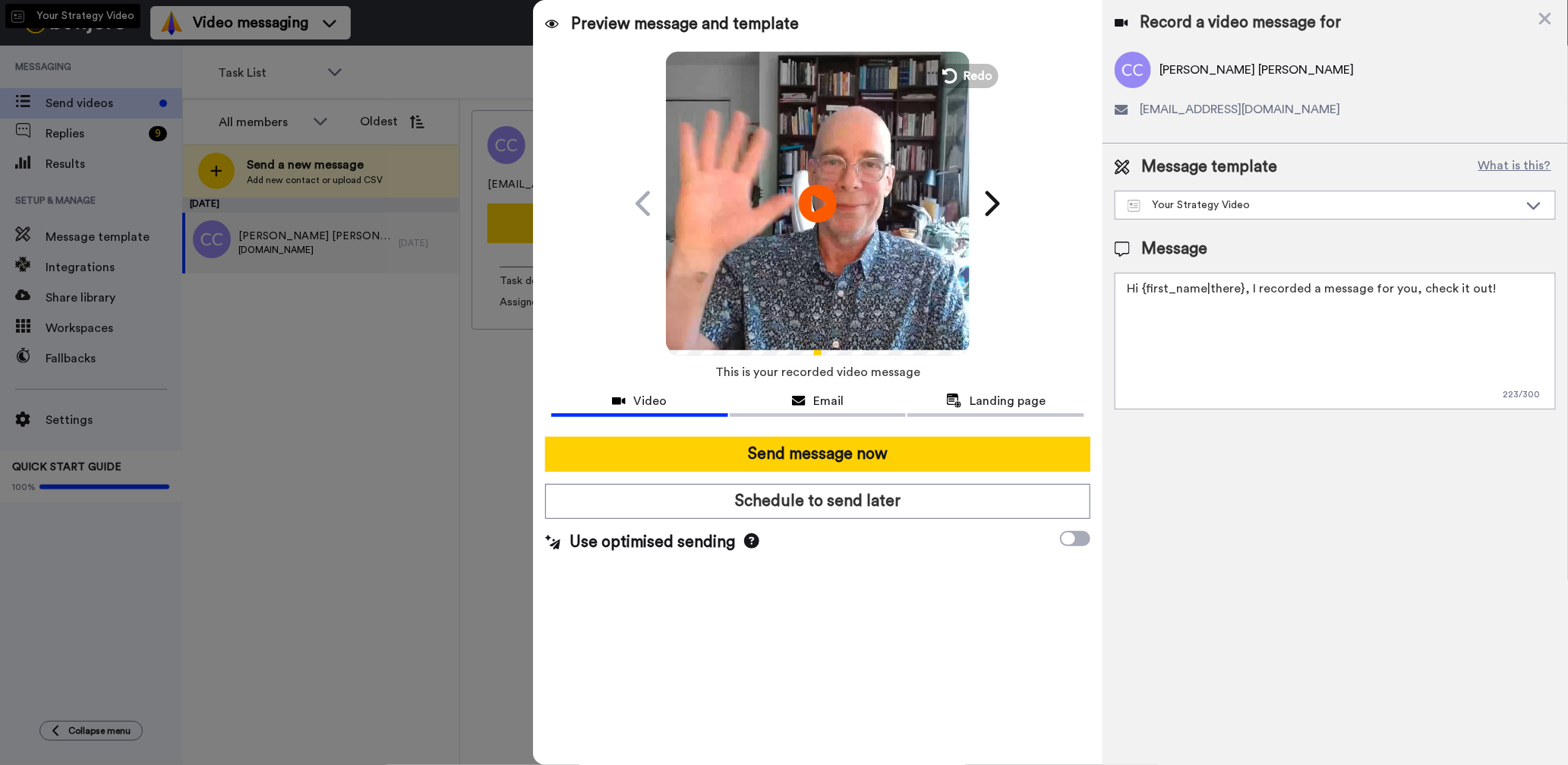
type textarea "Hi {first_name|there}, I recorded a message for you, about your next steps..."
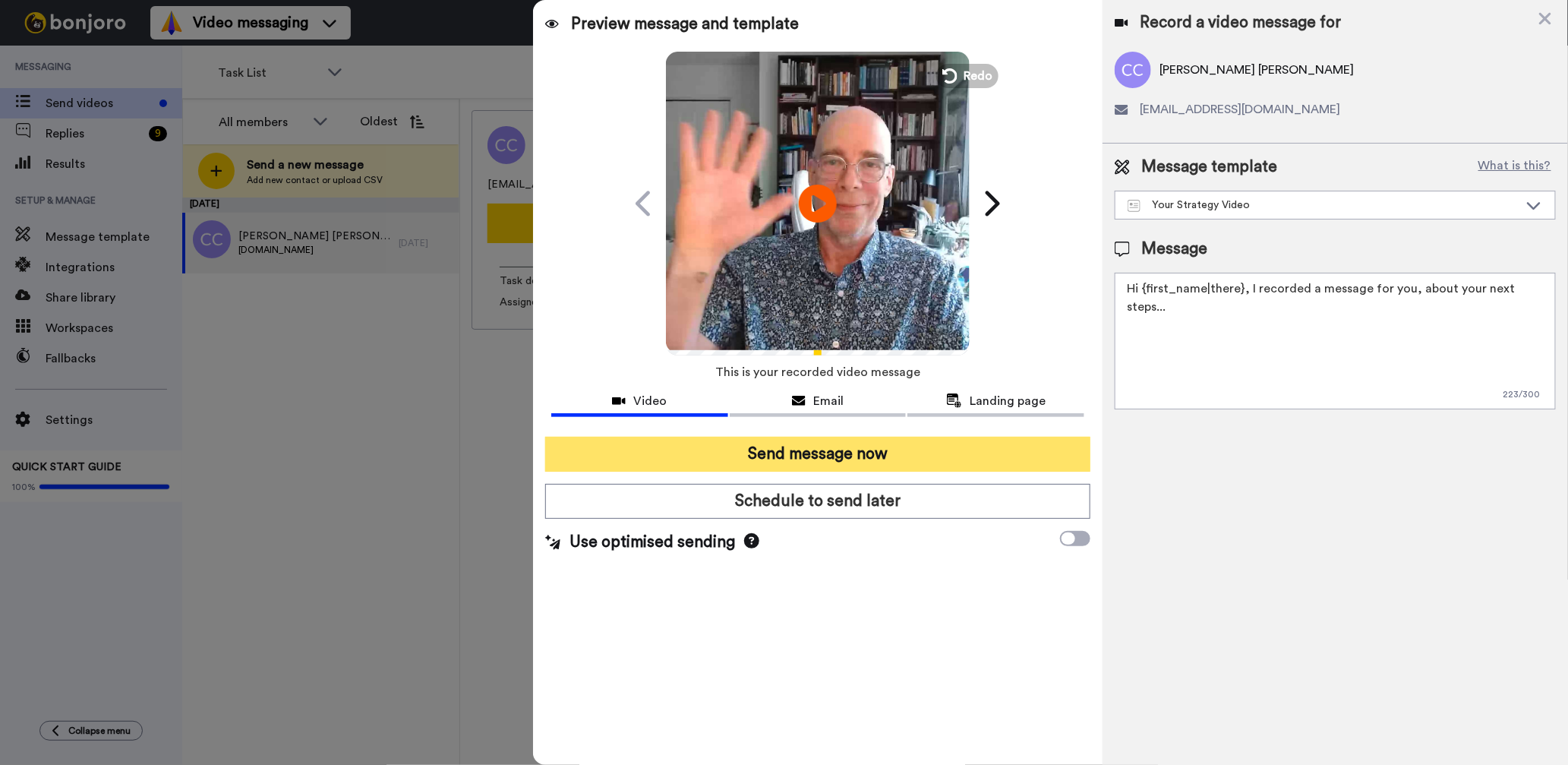
click at [853, 445] on button "Send message now" at bounding box center [817, 454] width 545 height 35
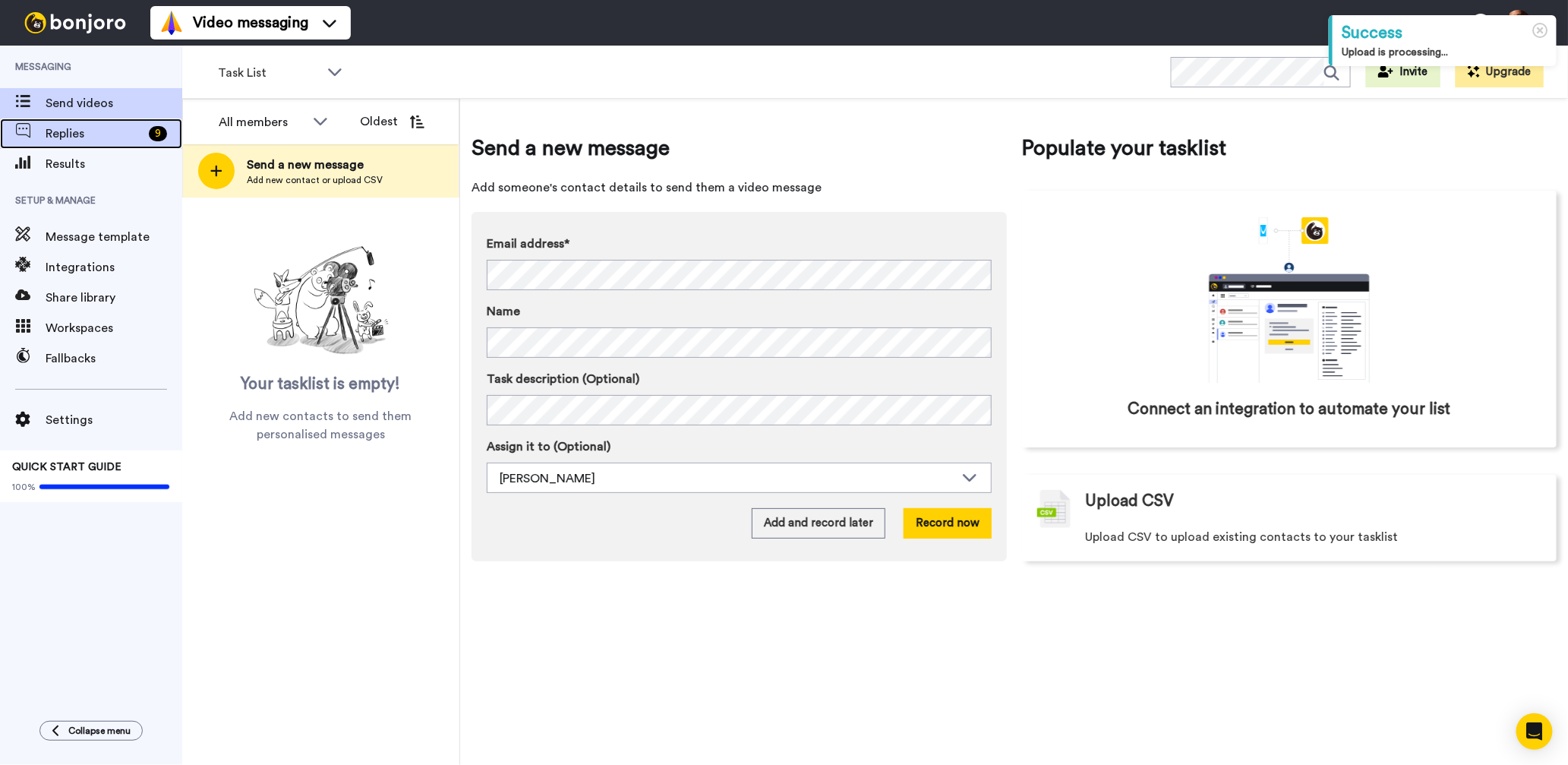
click at [107, 136] on span "Replies" at bounding box center [94, 133] width 97 height 18
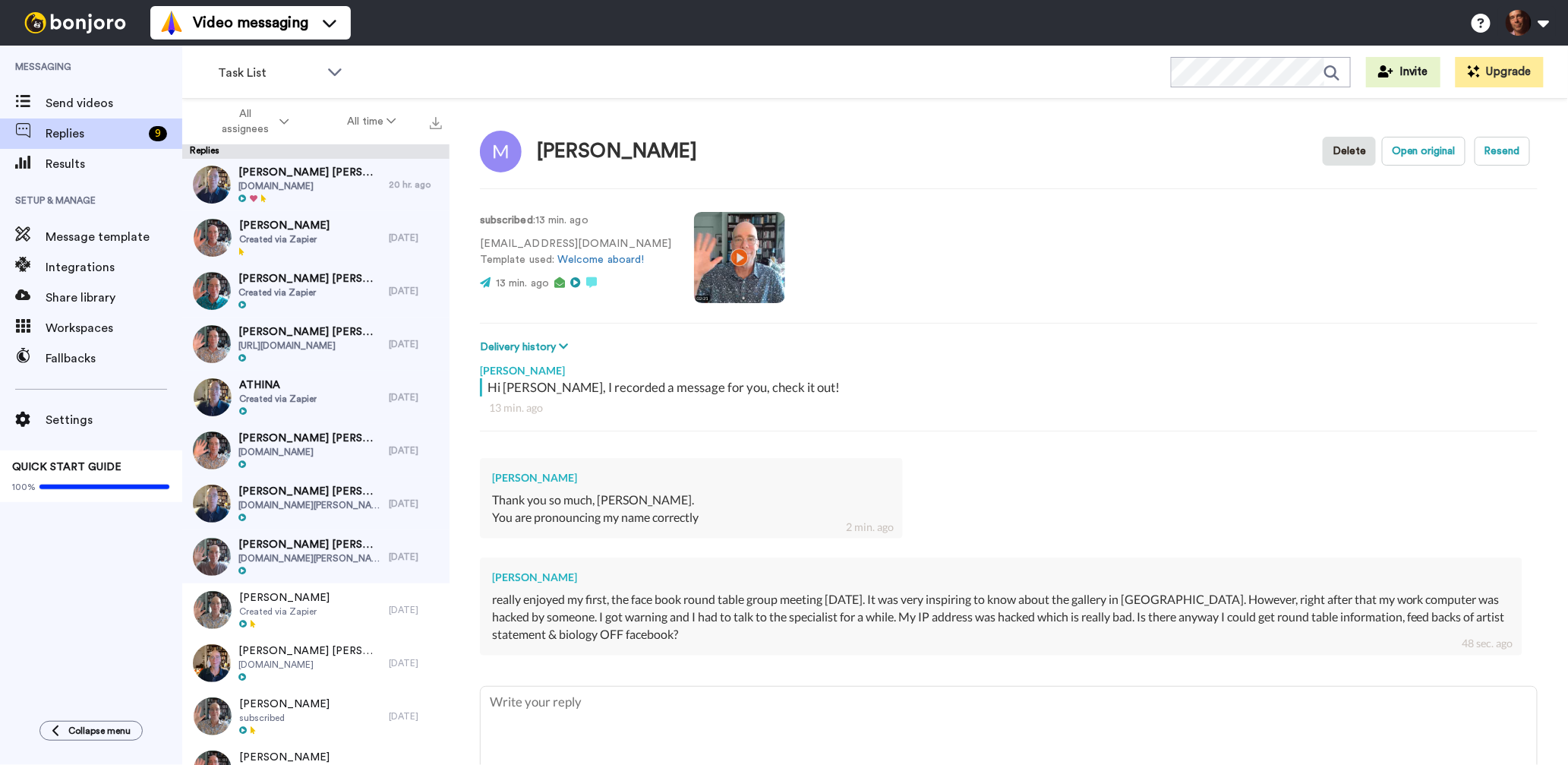
scroll to position [66, 0]
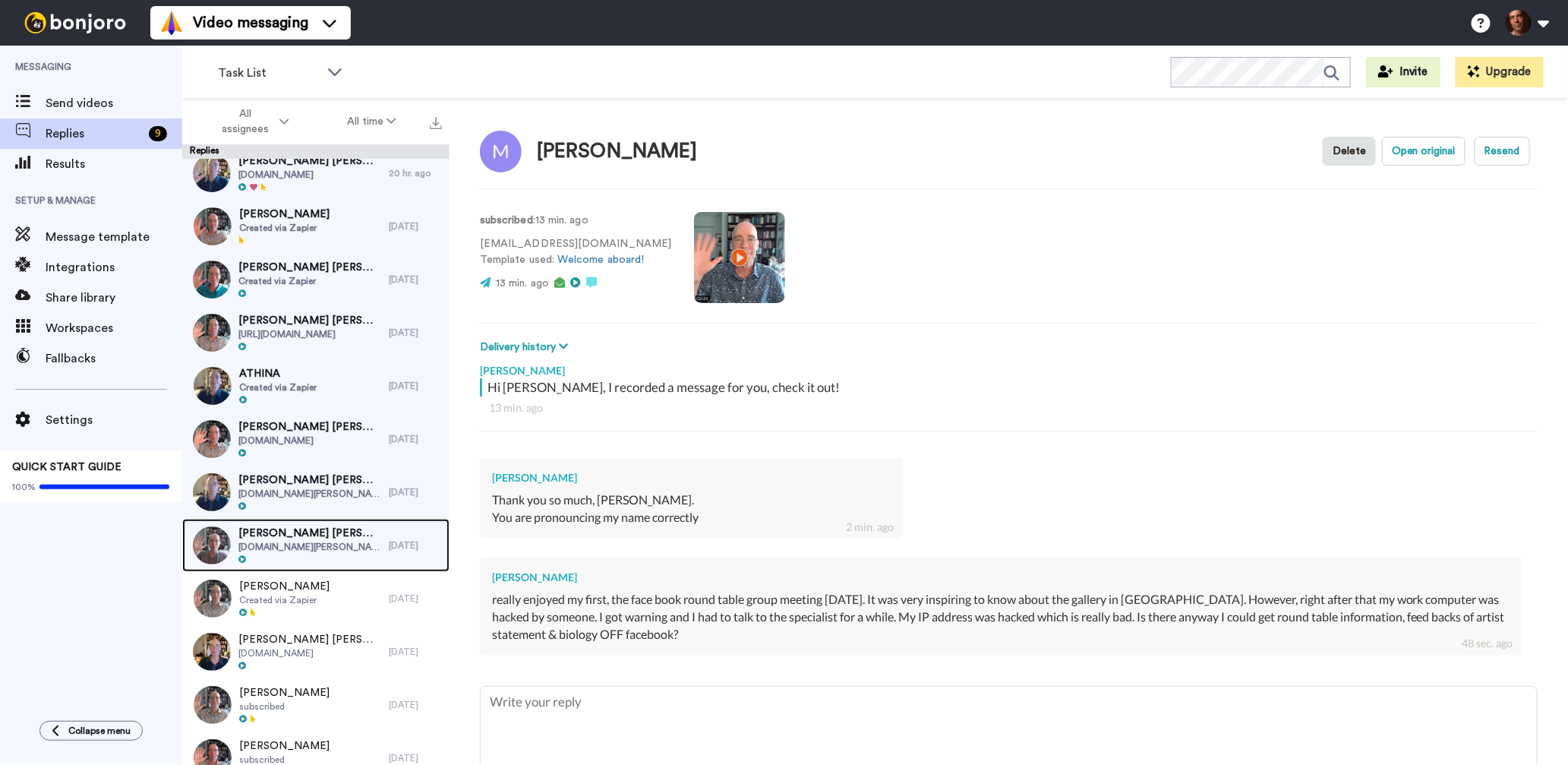
click at [318, 530] on span "Steve parker Steve parker" at bounding box center [310, 533] width 142 height 15
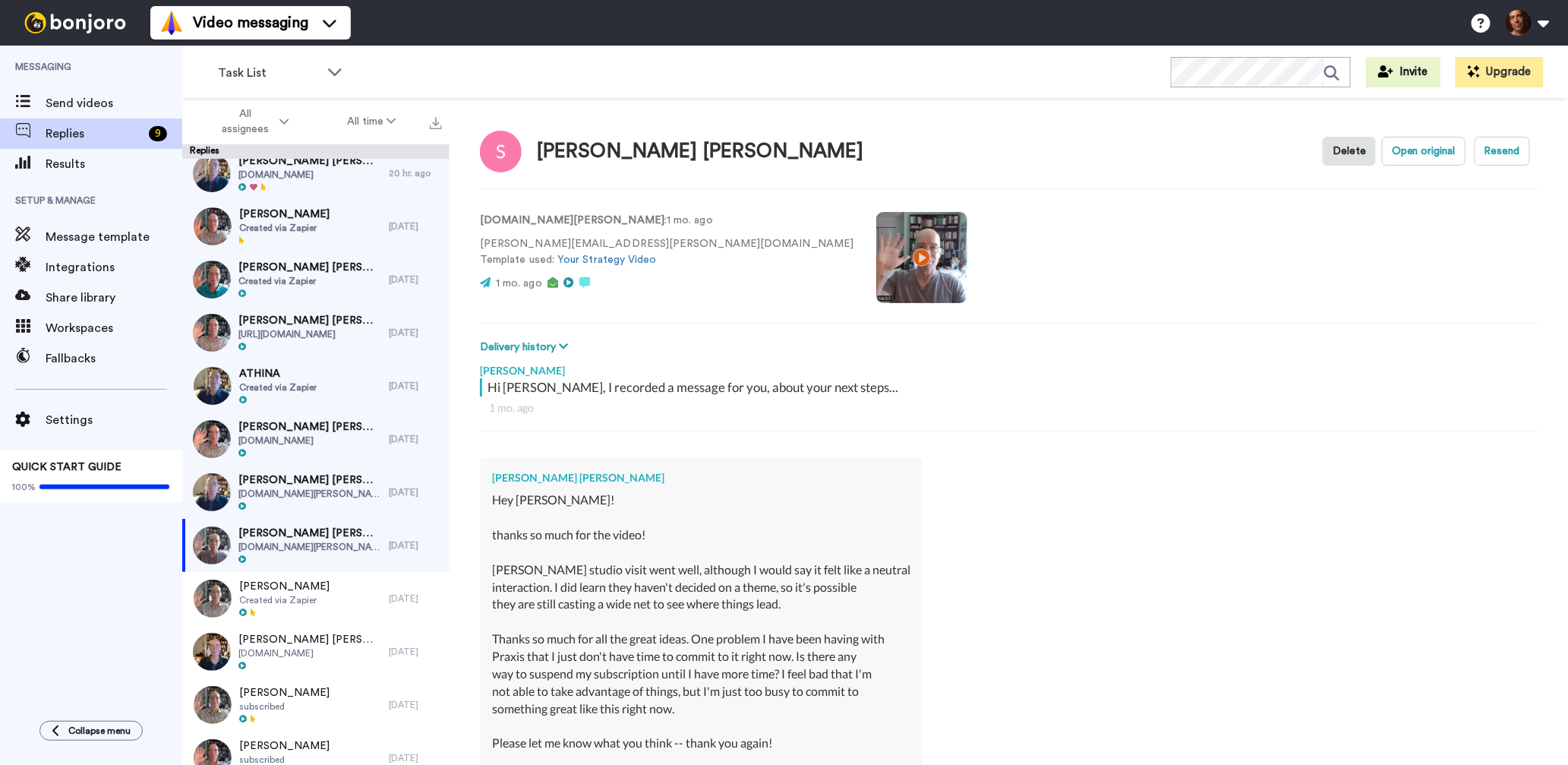
scroll to position [675, 0]
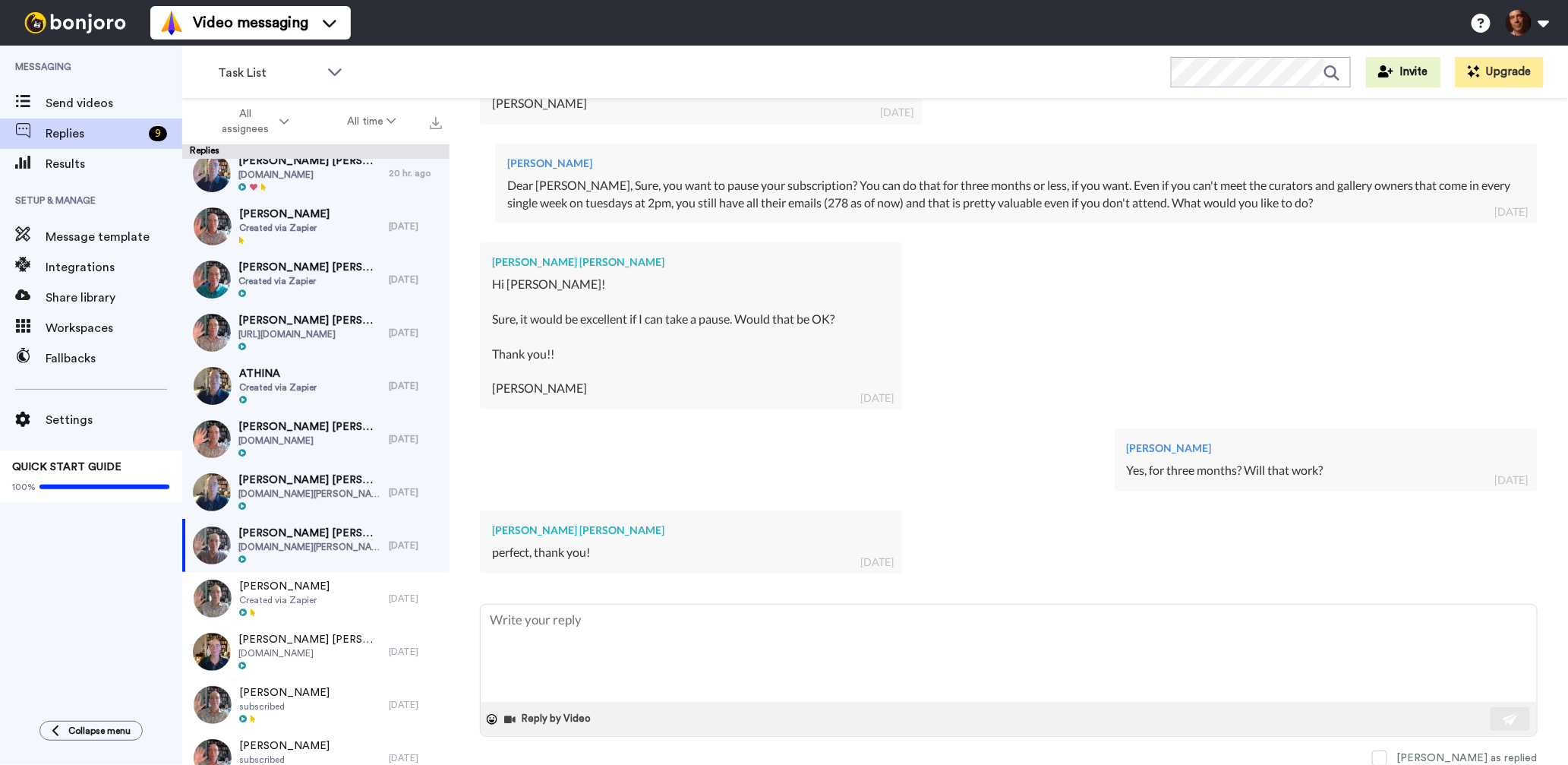
type textarea "x"
type textarea "o"
type textarea "x"
type textarea "ok"
type textarea "x"
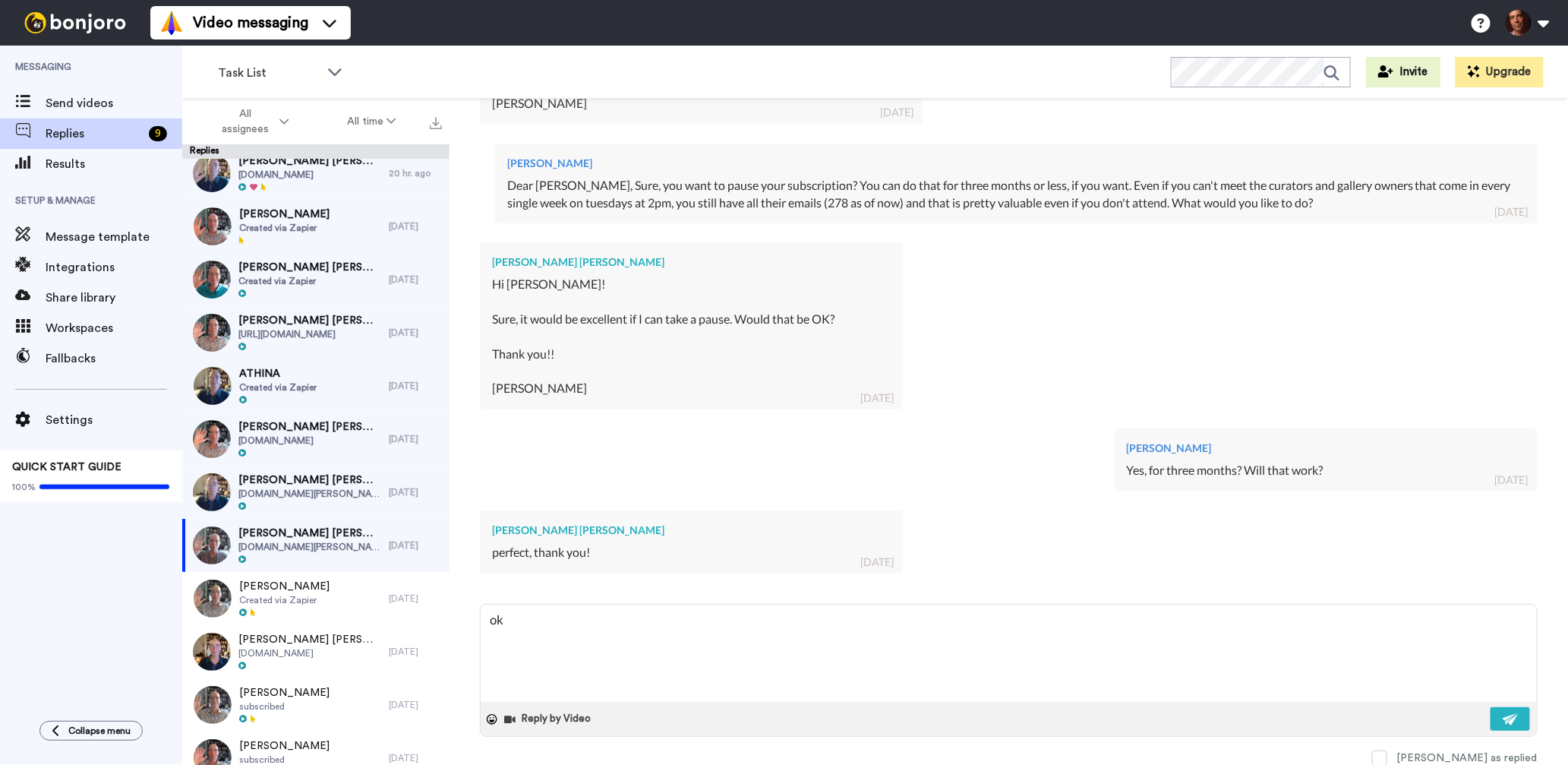
type textarea "ok,"
type textarea "x"
type textarea "ok,"
type textarea "x"
type textarea "ok, i"
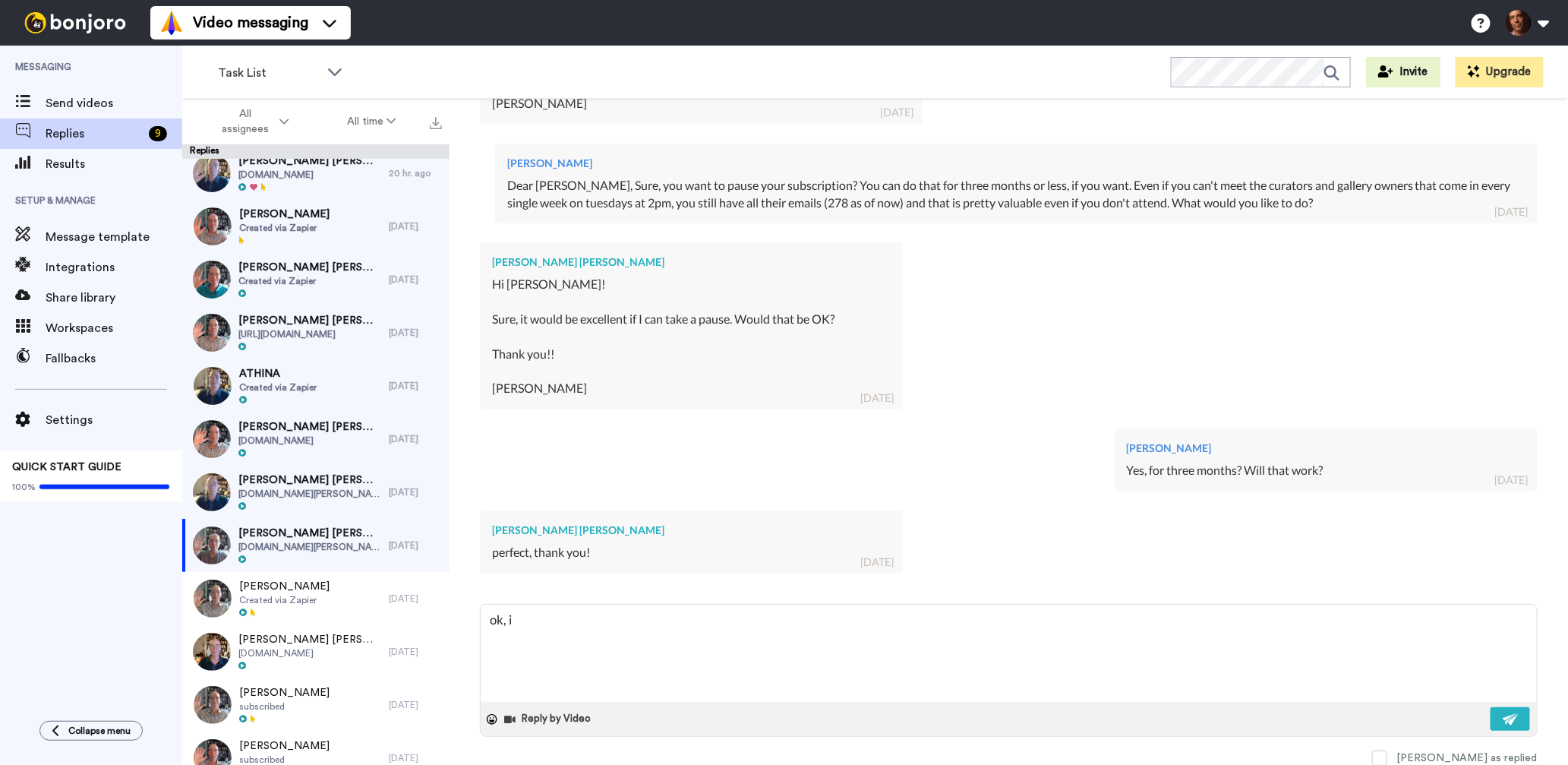
type textarea "x"
type textarea "ok, it"
type textarea "x"
type textarea "ok, it"
type textarea "x"
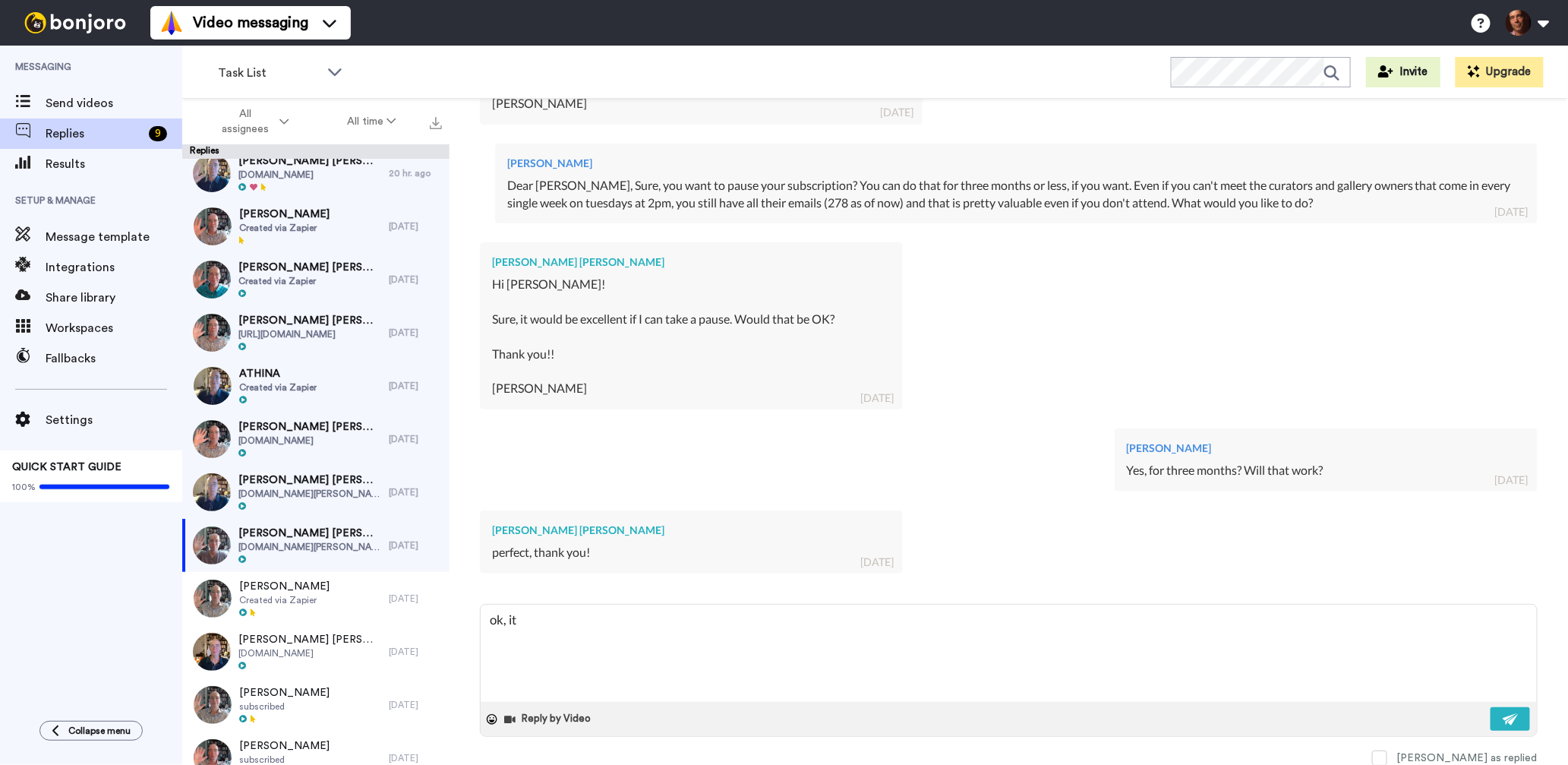
type textarea "ok, it i"
type textarea "x"
type textarea "ok, it i"
type textarea "x"
type textarea "ok, it i d"
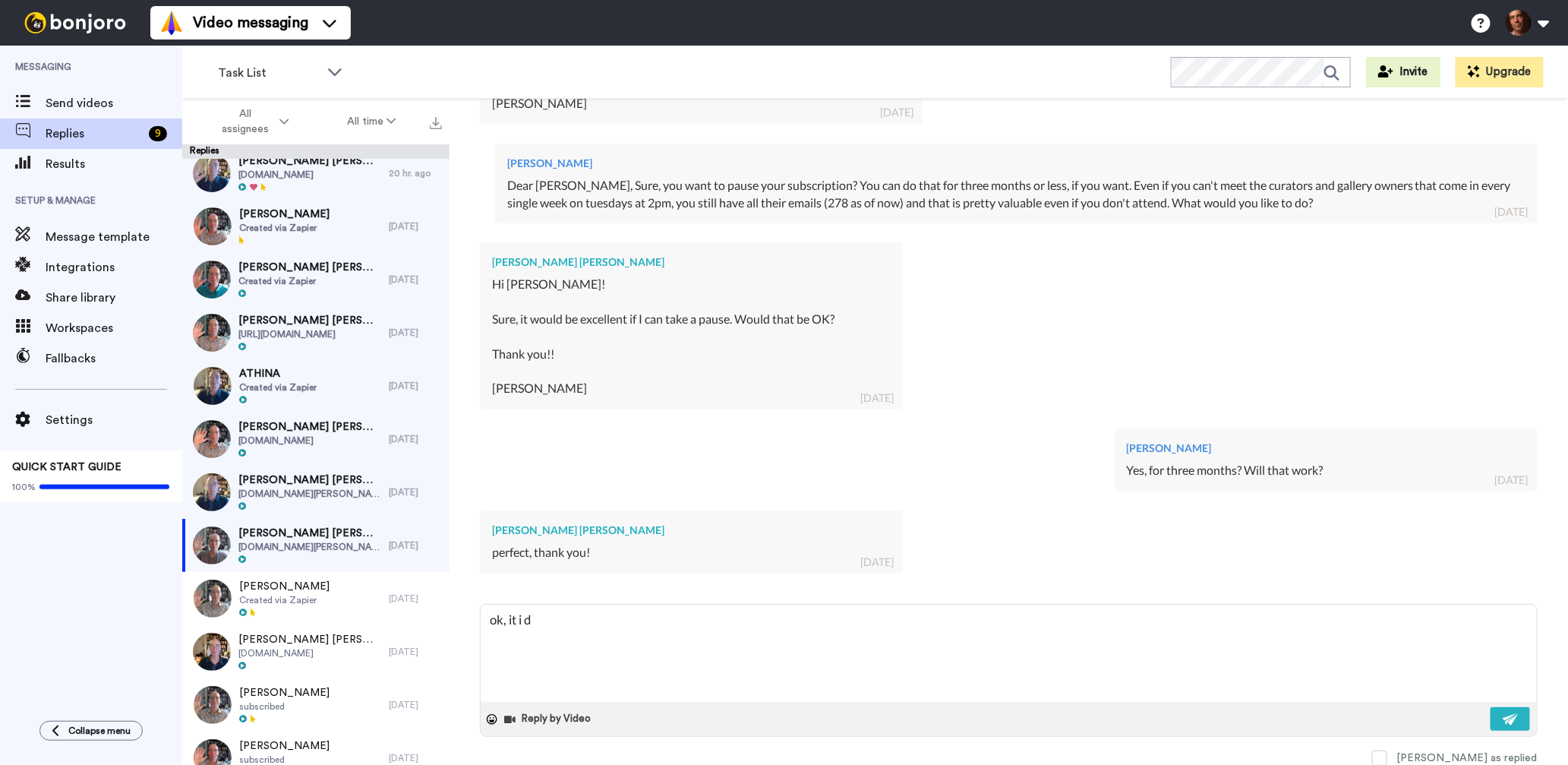
type textarea "x"
type textarea "ok, it i do"
type textarea "x"
type textarea "ok, it i don"
type textarea "x"
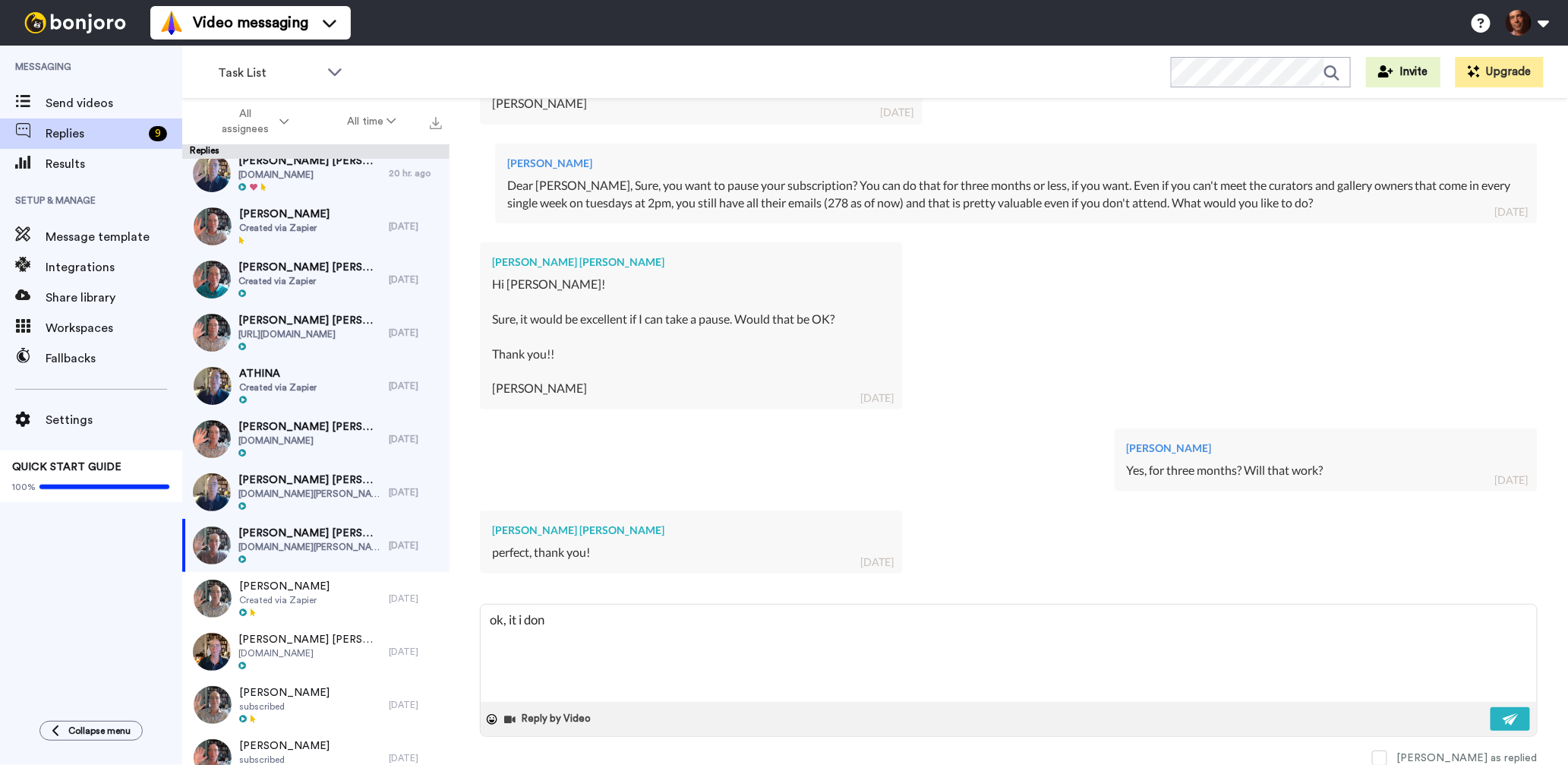
type textarea "ok, it i done"
type textarea "x"
type textarea "ok, it i done!"
type textarea "x"
type textarea "ok, it i done!"
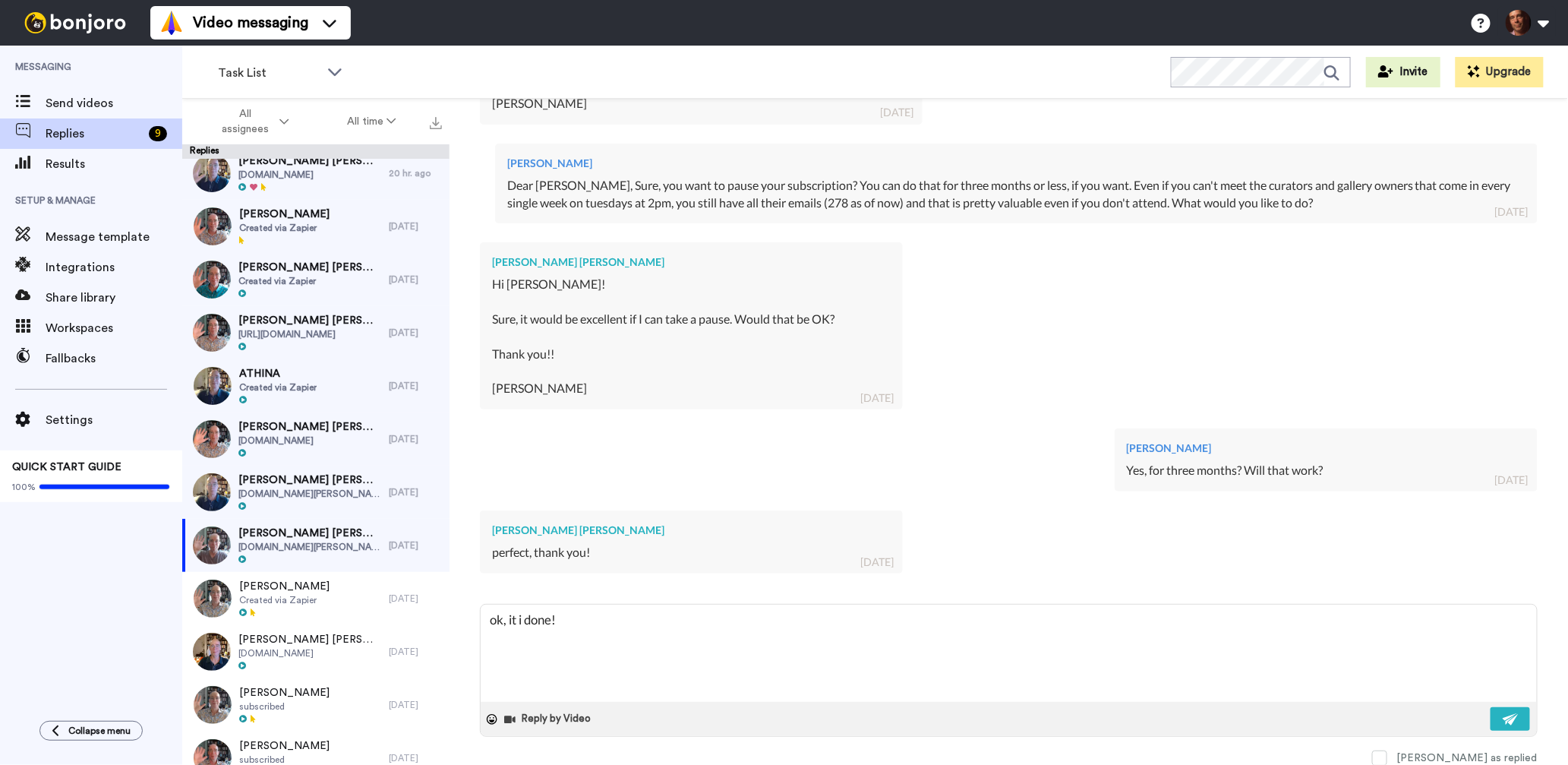
type textarea "x"
type textarea "ok, it i done! p"
type textarea "x"
type textarea "ok, it i done! pa"
type textarea "x"
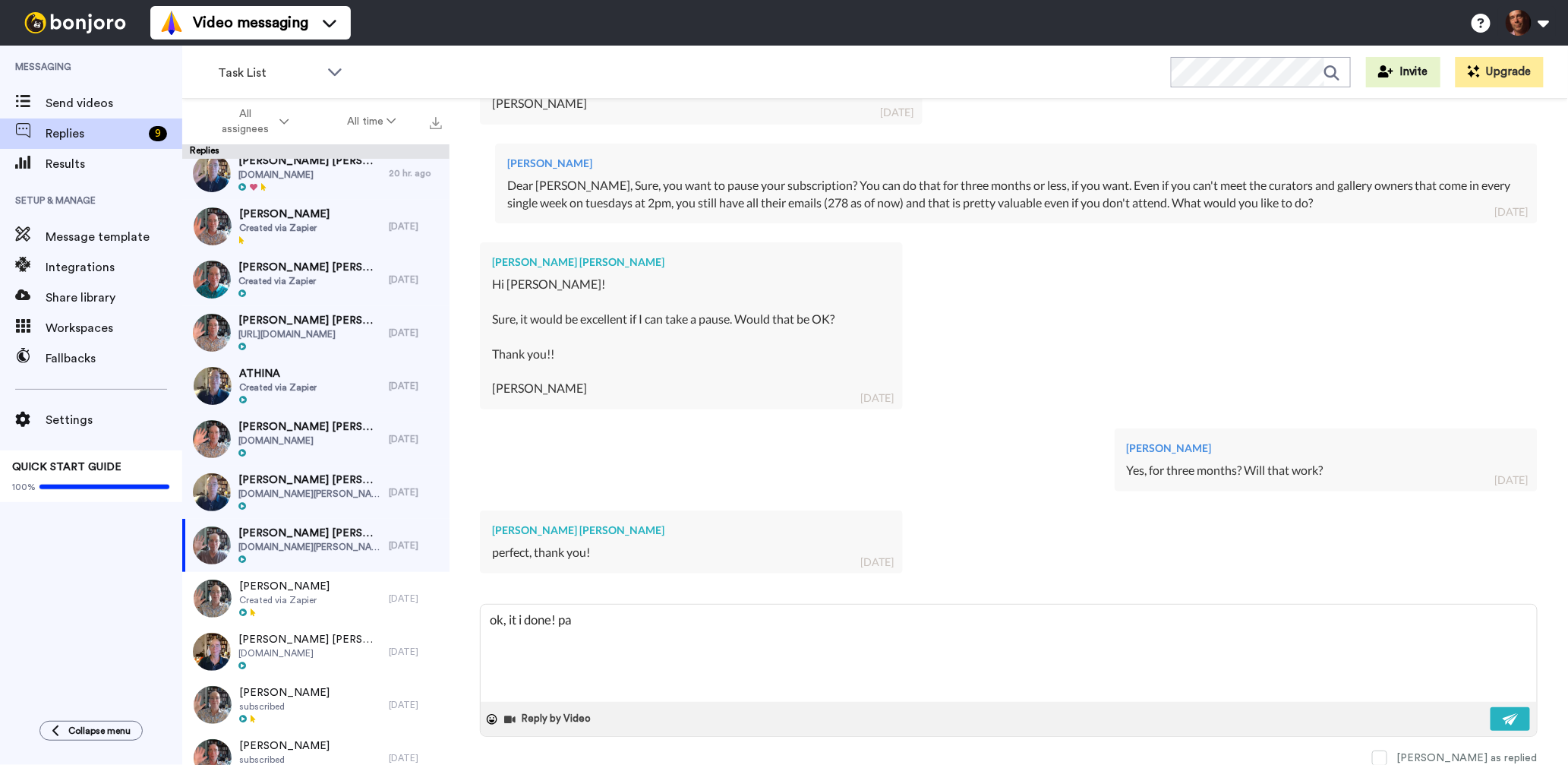
type textarea "ok, it i done! pau"
type textarea "x"
type textarea "ok, it i done! paus"
type textarea "x"
type textarea "ok, it i done! pause"
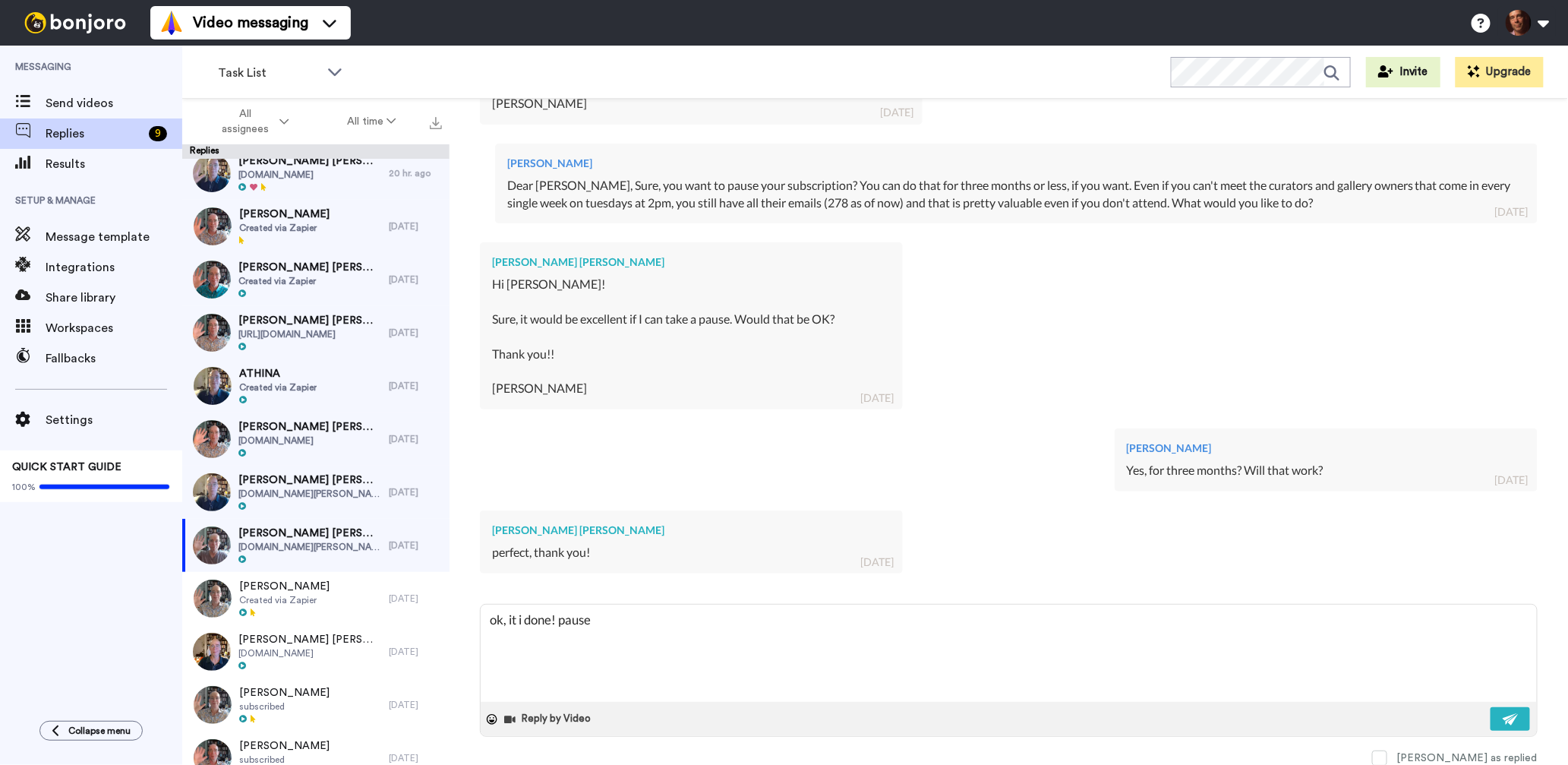
type textarea "x"
type textarea "ok, it i done! paused"
type textarea "x"
type textarea "ok, it i done! paused"
type textarea "x"
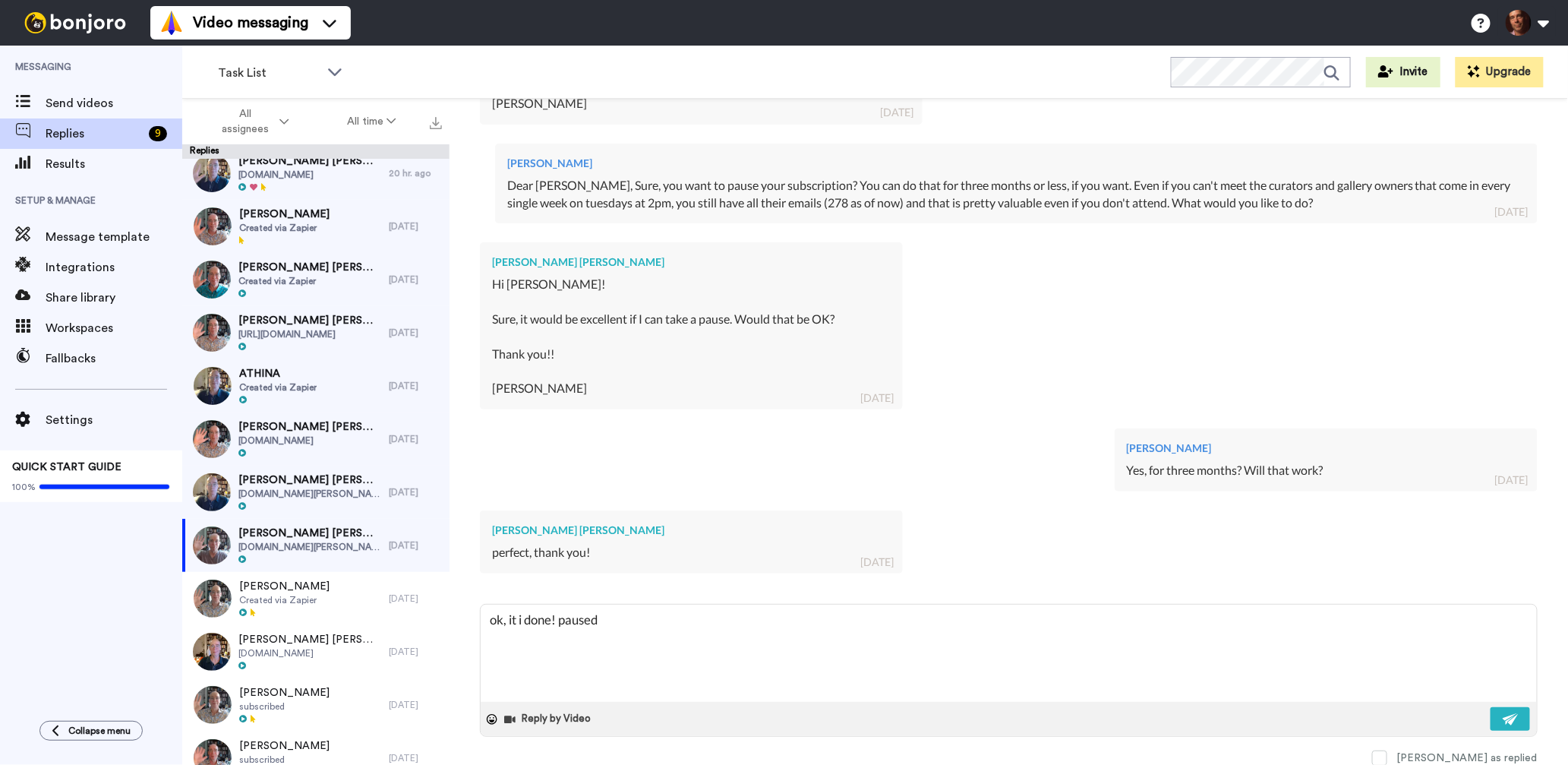
type textarea "ok, it i done! paused f"
type textarea "x"
type textarea "ok, it i done! paused fo"
type textarea "x"
type textarea "ok, it i done! paused for"
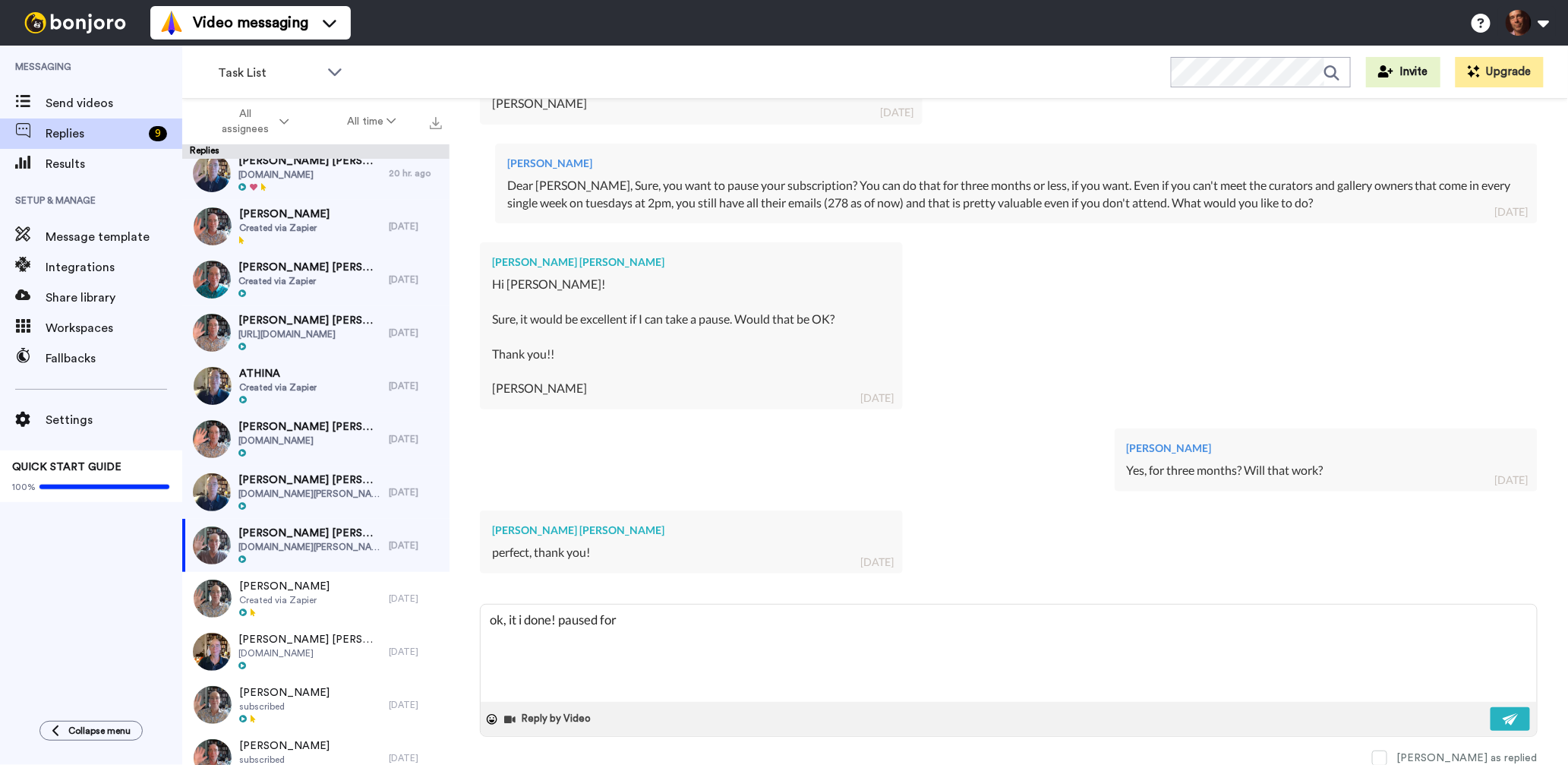
type textarea "x"
type textarea "ok, it i done! paused for"
type textarea "x"
type textarea "ok, it i done! paused for t"
type textarea "x"
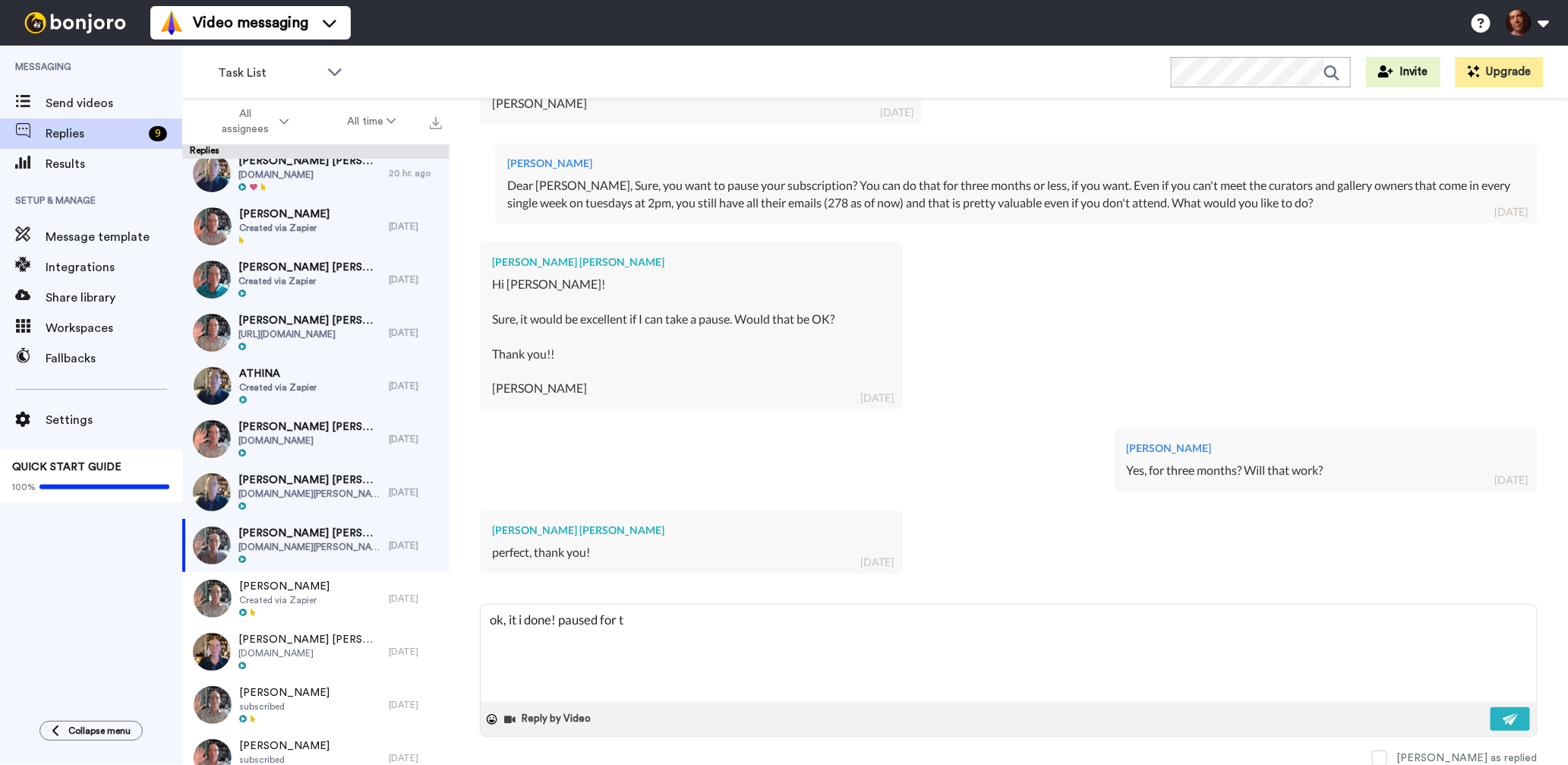
type textarea "ok, it i done! paused for th"
type textarea "x"
type textarea "ok, it i done! paused for thr"
type textarea "x"
type textarea "ok, it i done! paused for thre"
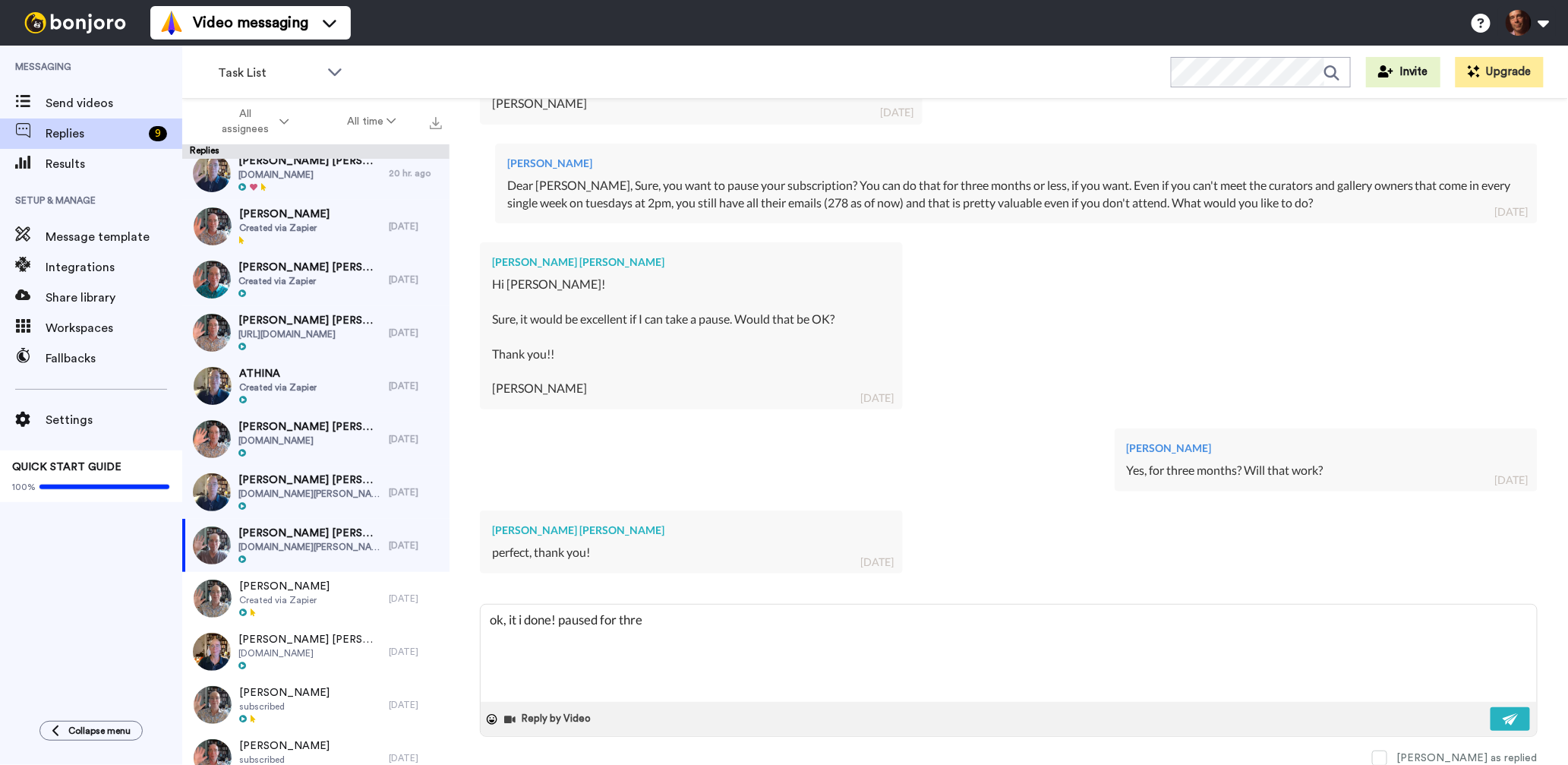
type textarea "x"
type textarea "ok, it i done! paused for three"
type textarea "x"
type textarea "ok, it i done! paused for three"
type textarea "x"
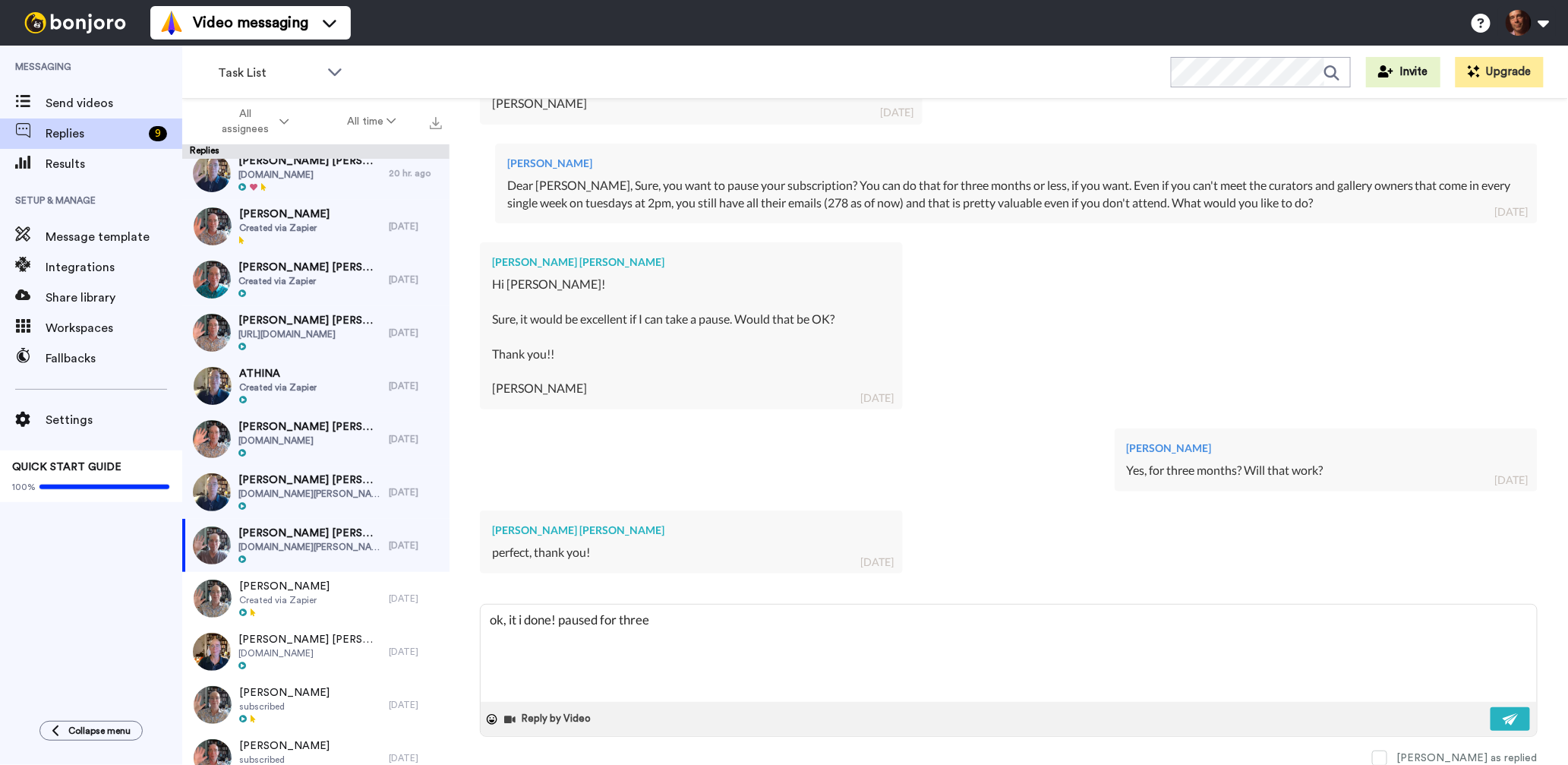
type textarea "ok, it i done! paused for three m"
type textarea "x"
type textarea "ok, it i done! paused for three mo"
type textarea "x"
type textarea "ok, it i done! paused for three mon"
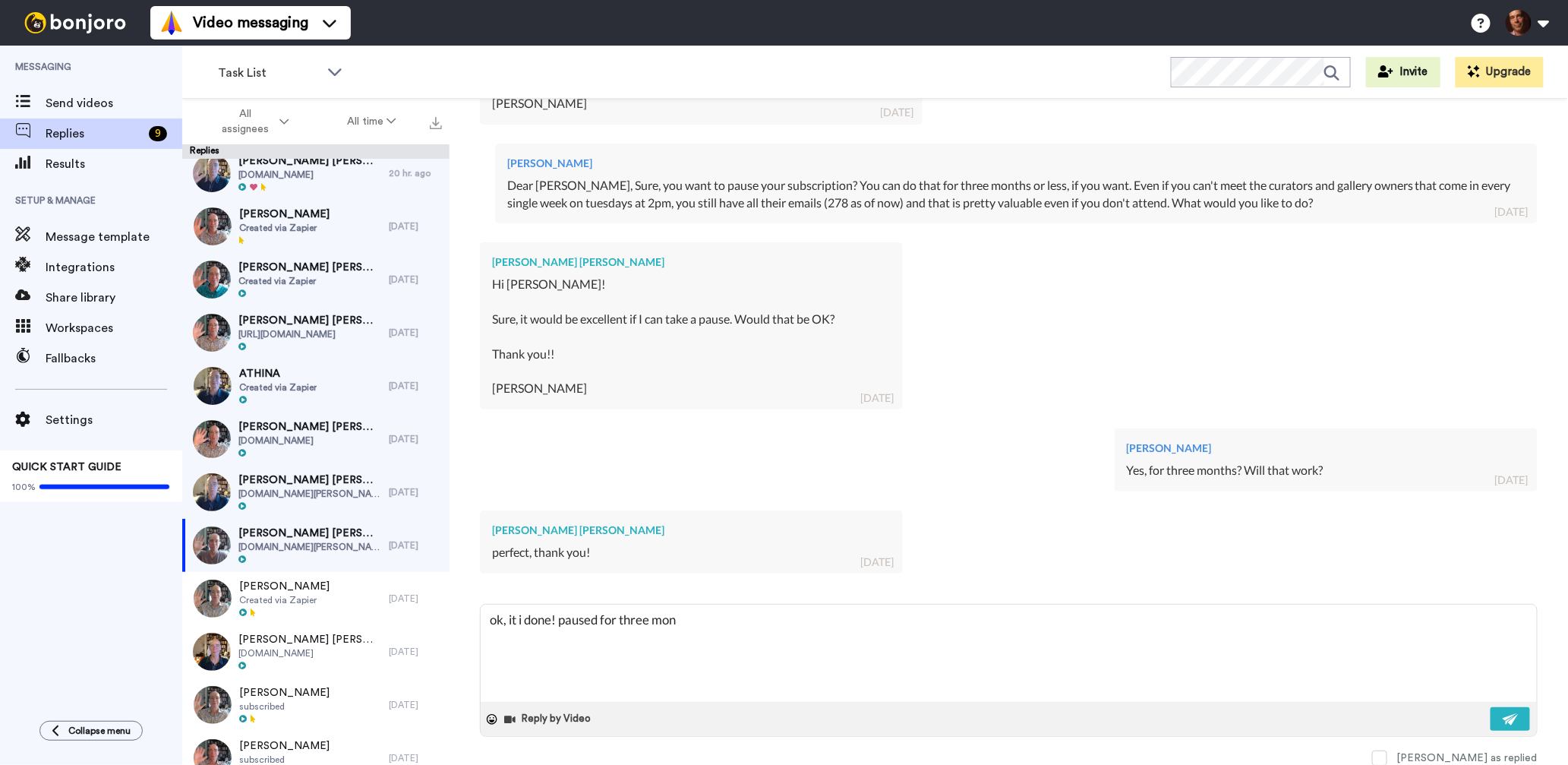
type textarea "x"
type textarea "ok, it i done! paused for three mont"
type textarea "x"
type textarea "ok, it i done! paused for three month"
type textarea "x"
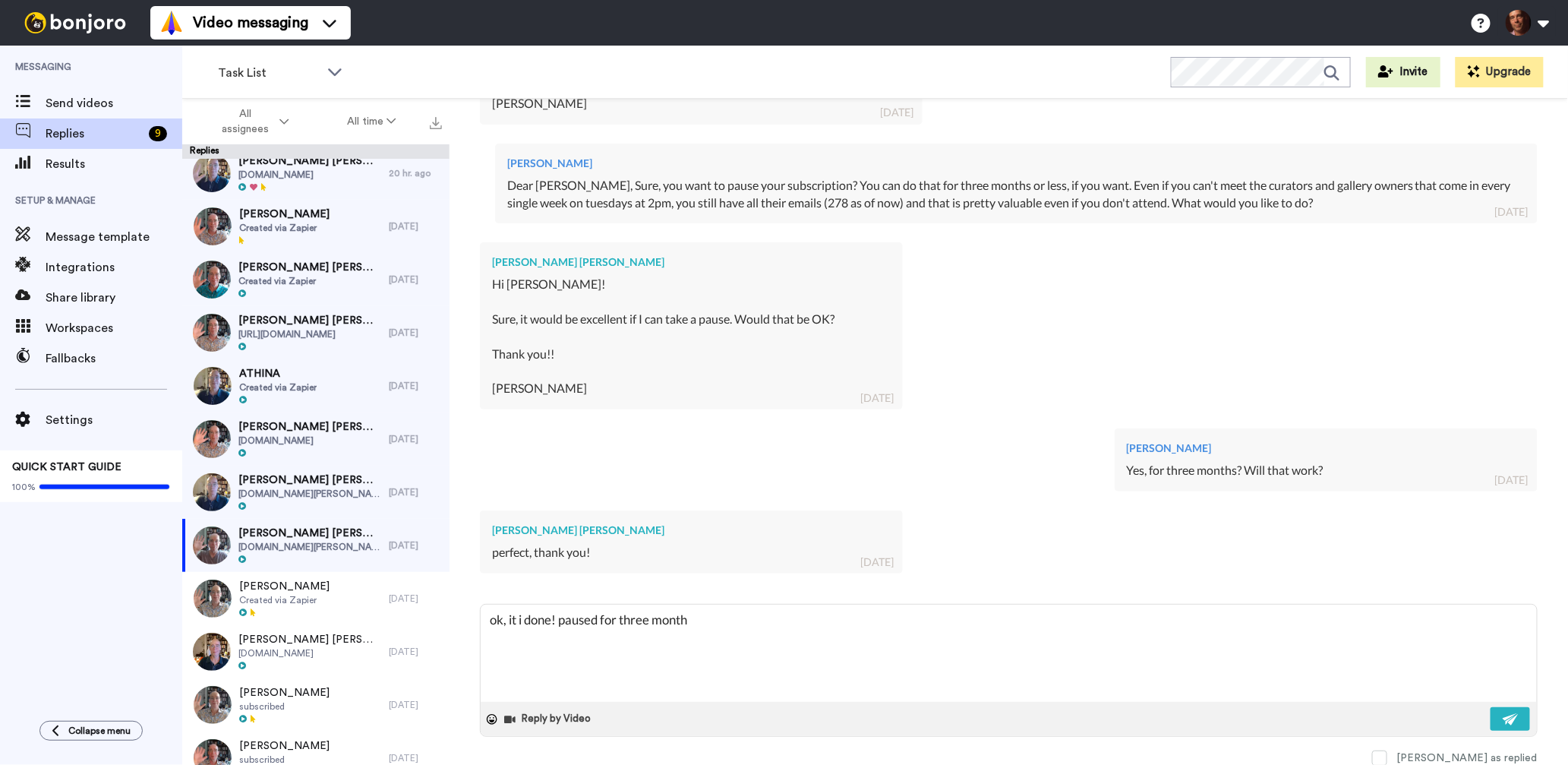
type textarea "ok, it i done! paused for three months"
type textarea "x"
type textarea "ok, it i done! paused for three months,"
type textarea "x"
type textarea "ok, it i done! paused for three months,"
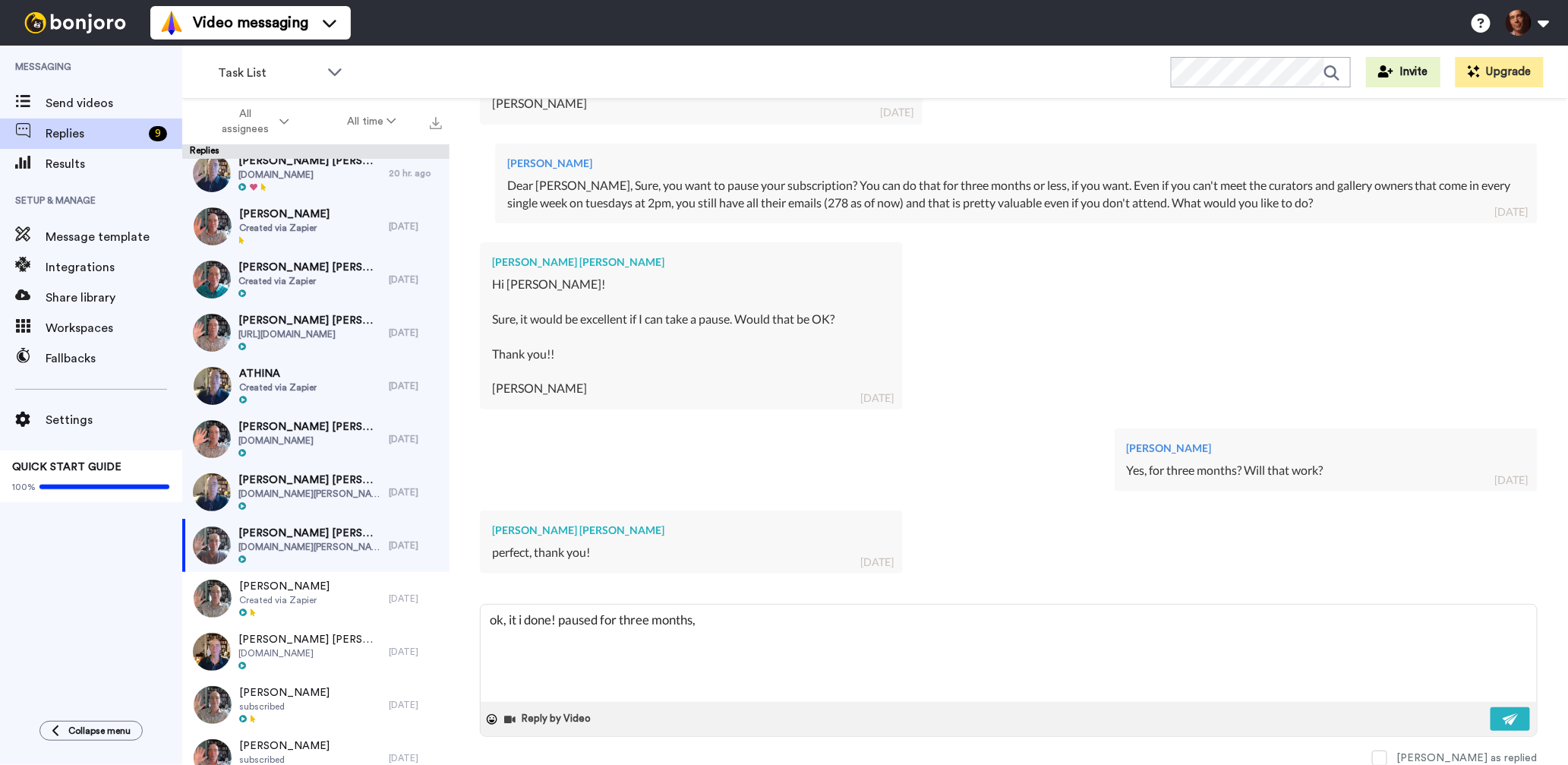
type textarea "x"
type textarea "ok, it i done! paused for three months, a"
type textarea "x"
type textarea "ok, it i done! paused for three months, an"
type textarea "x"
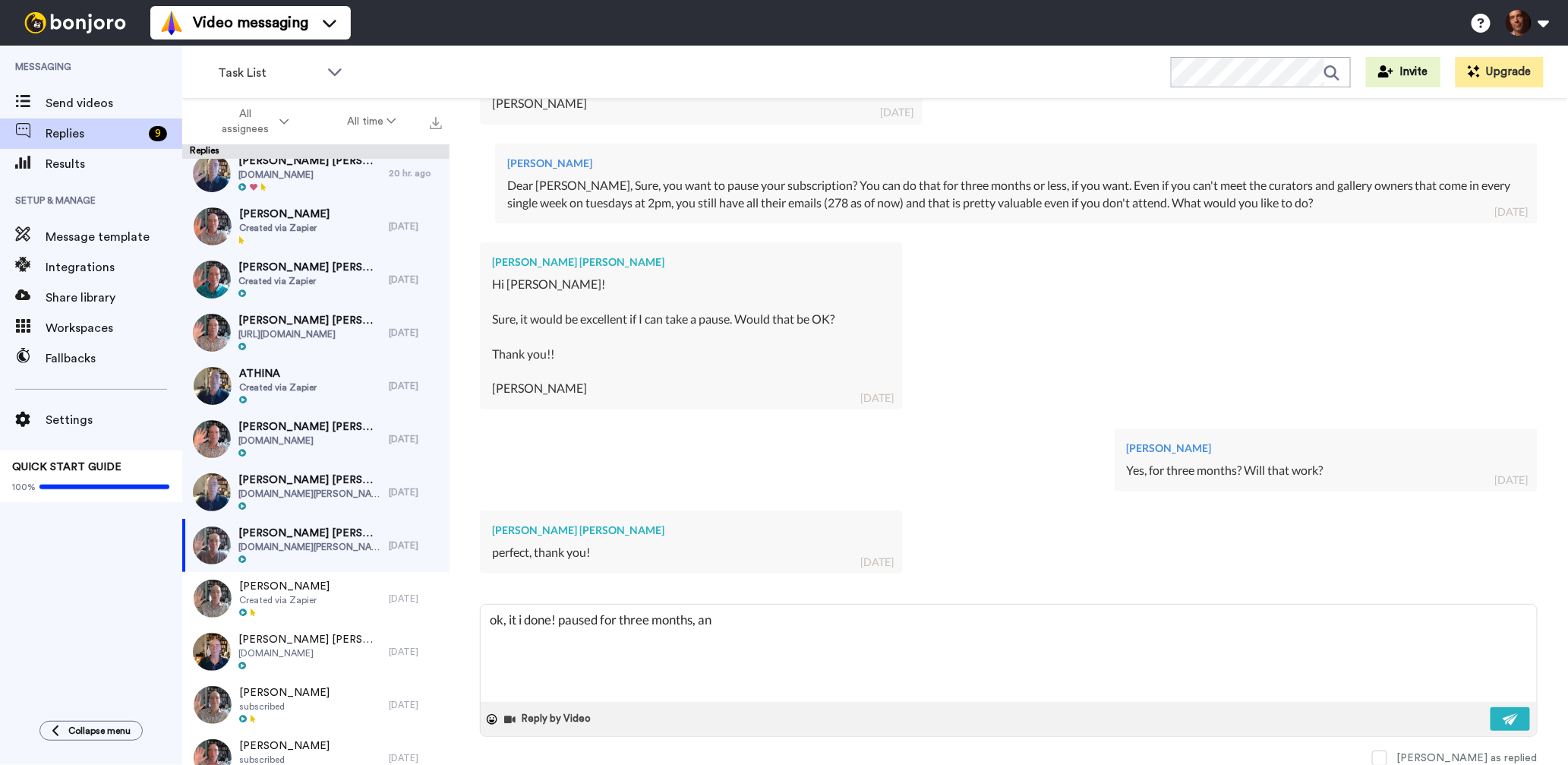
type textarea "ok, it i done! paused for three months, and"
type textarea "x"
type textarea "ok, it i done! paused for three months, and"
type textarea "x"
type textarea "ok, it i done! paused for three months, and a"
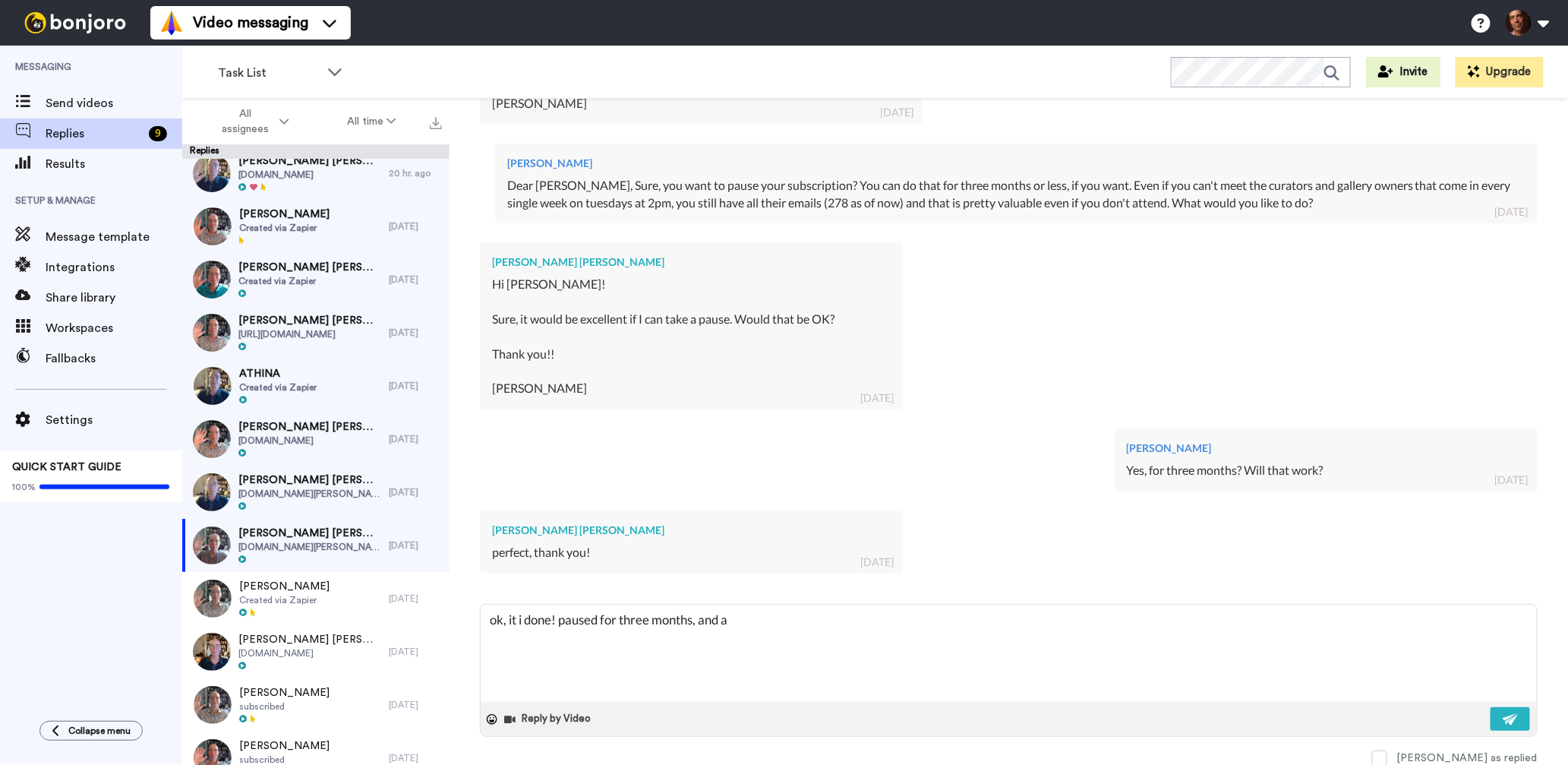
type textarea "x"
type textarea "ok, it i done! paused for three months, and ag"
type textarea "x"
type textarea "ok, it i done! paused for three months, and aga"
type textarea "x"
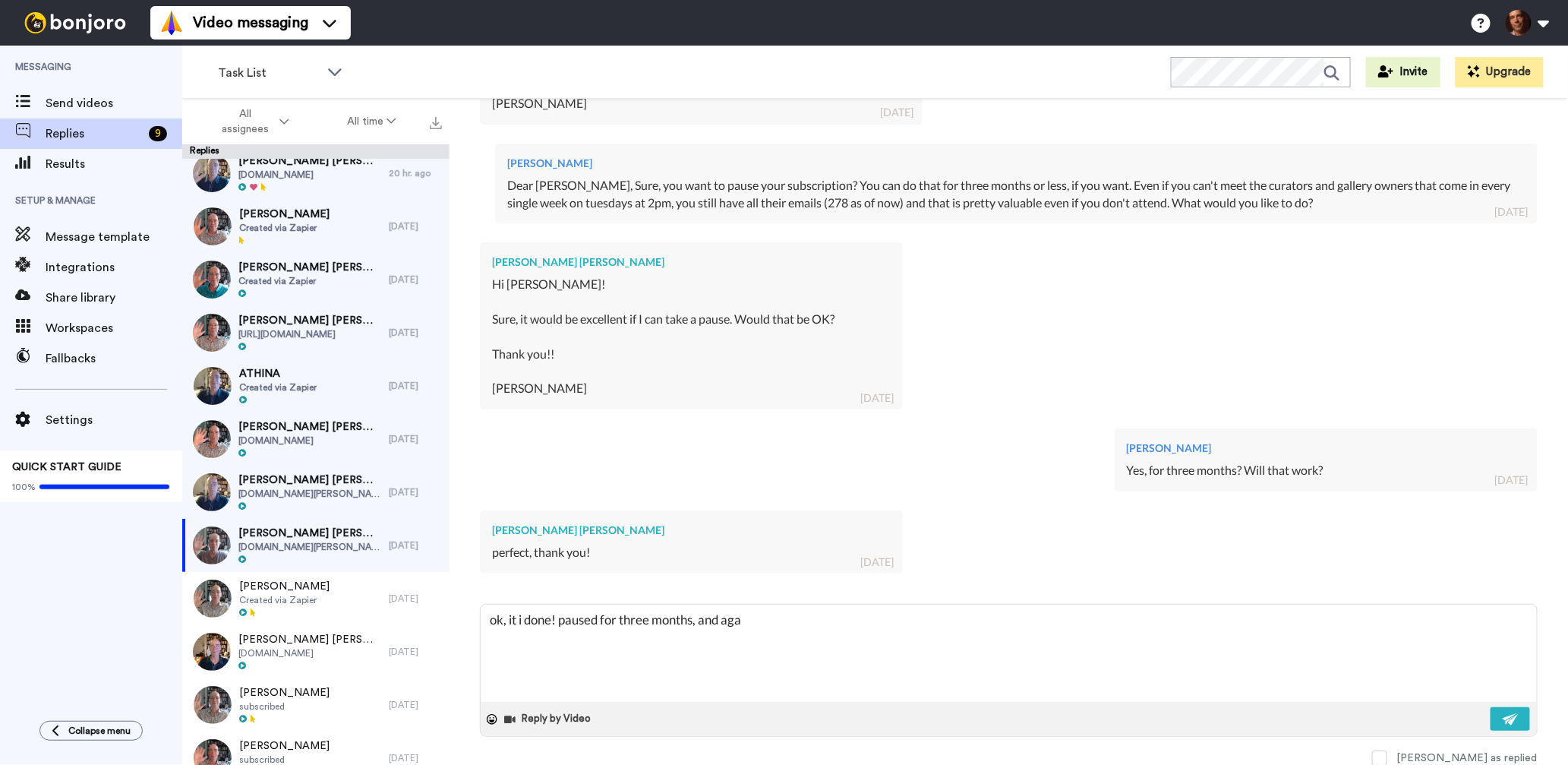
type textarea "ok, it i done! paused for three months, and agai"
type textarea "x"
type textarea "ok, it i done! paused for three months, and again"
type textarea "x"
type textarea "ok, it i done! paused for three months, and again,"
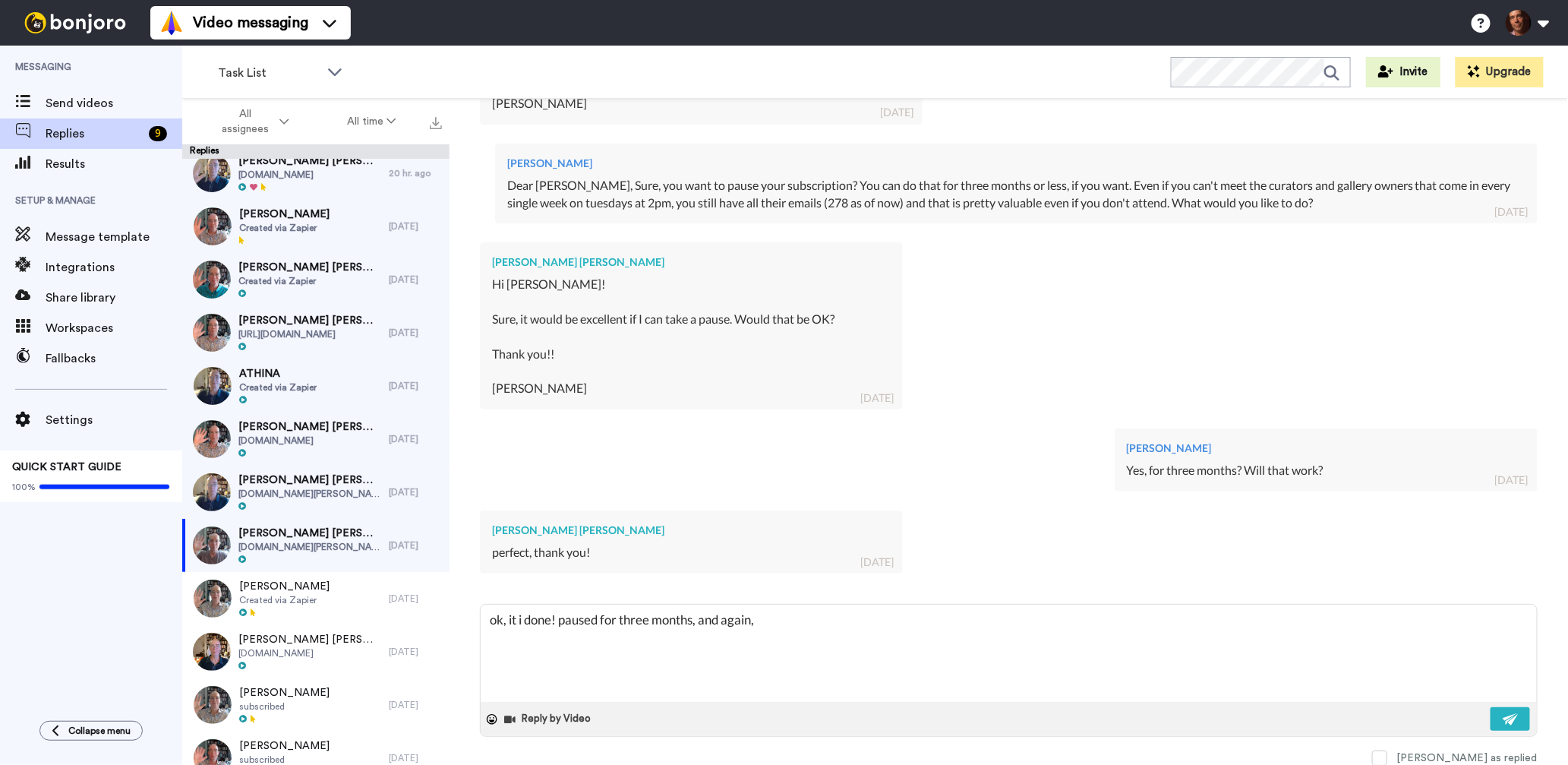
type textarea "x"
type textarea "ok, it i done! paused for three months, and again,"
type textarea "x"
type textarea "ok, it i done! paused for three months, and again, r"
type textarea "x"
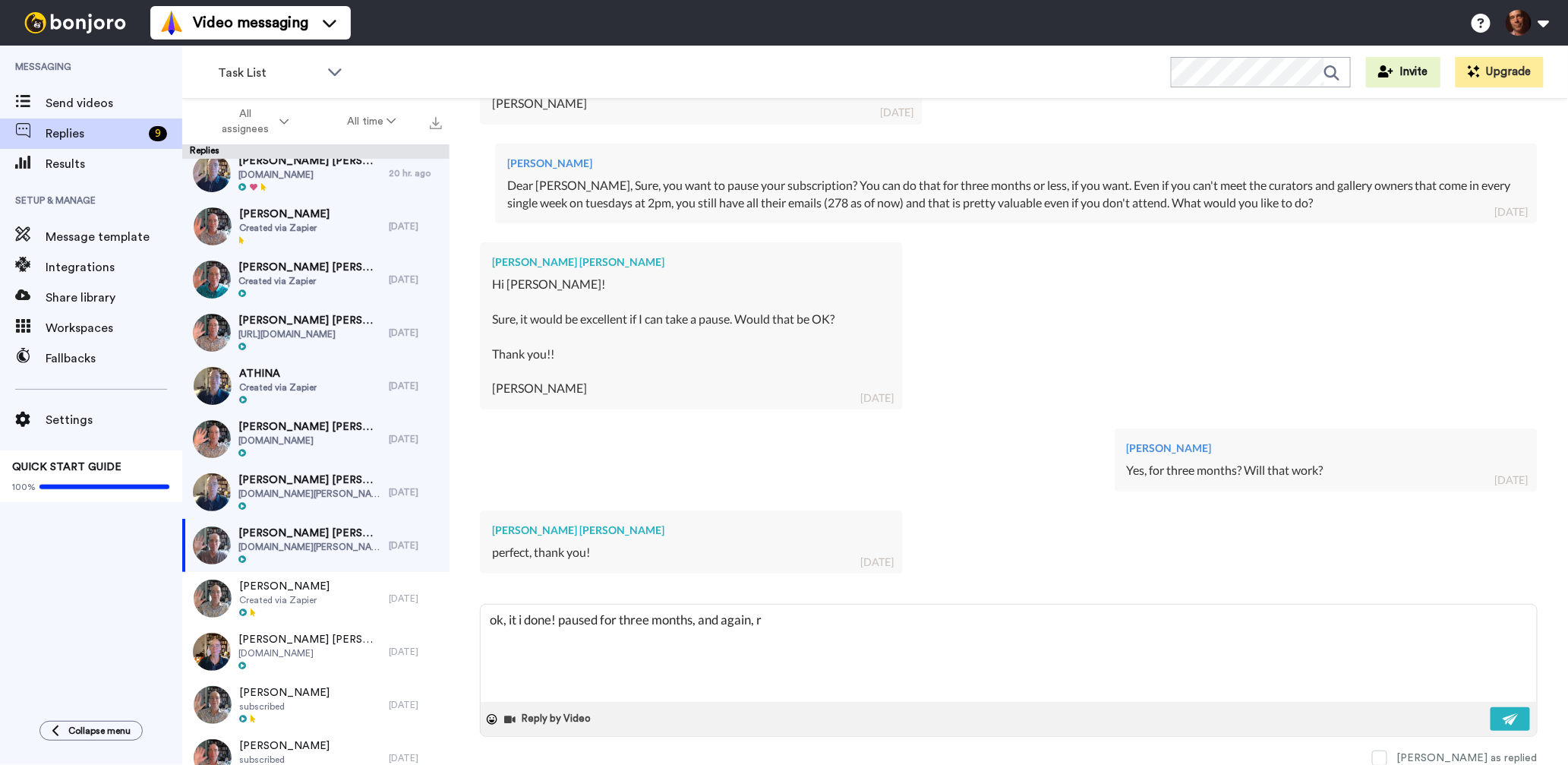
type textarea "ok, it i done! paused for three months, and again, re"
type textarea "x"
type textarea "ok, it i done! paused for three months, and again, rea"
type textarea "x"
type textarea "ok, it i done! paused for three months, and again, reac"
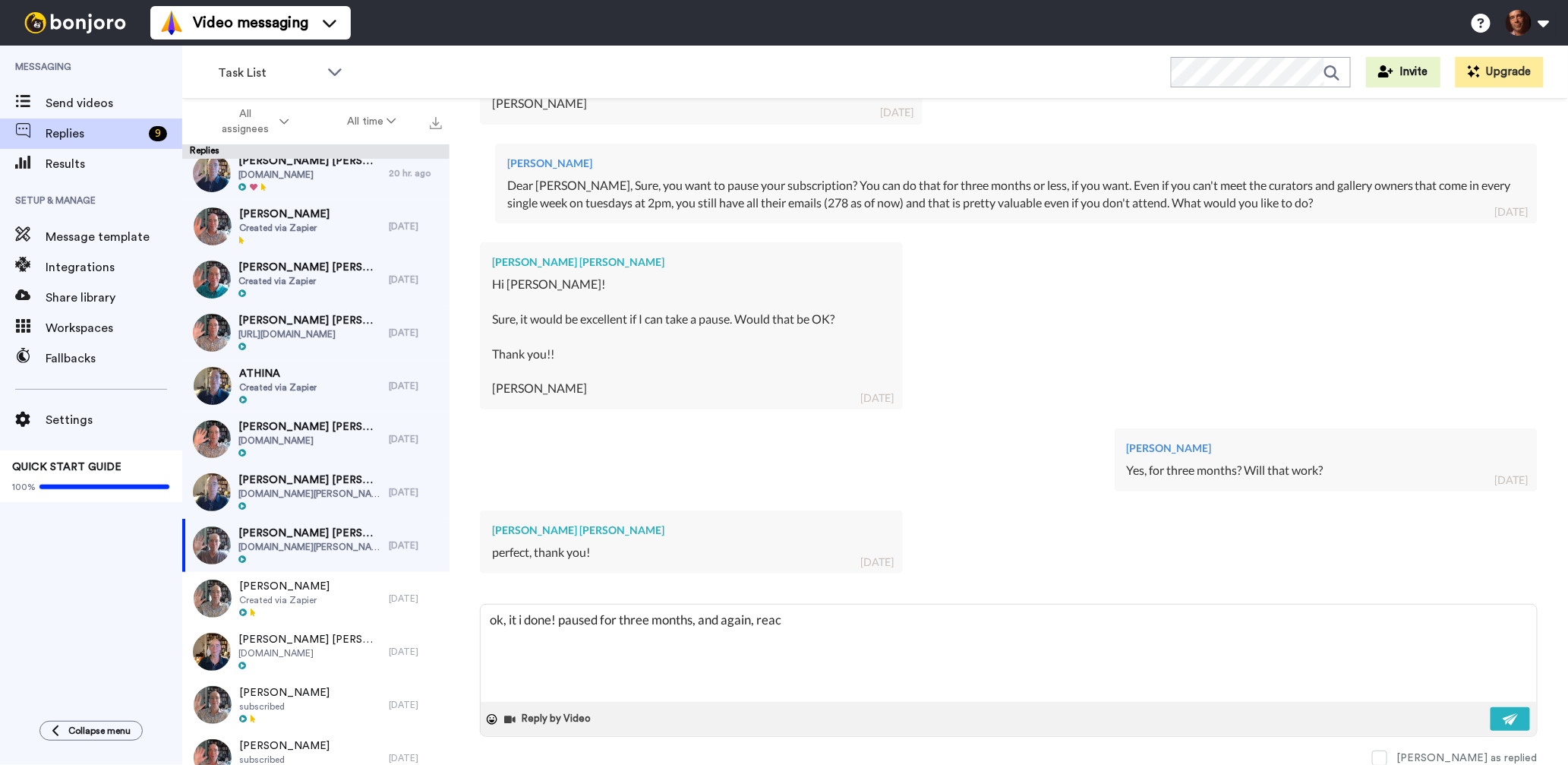
type textarea "x"
type textarea "ok, it i done! paused for three months, and again, reach"
type textarea "x"
type textarea "ok, it i done! paused for three months, and again, reach"
type textarea "x"
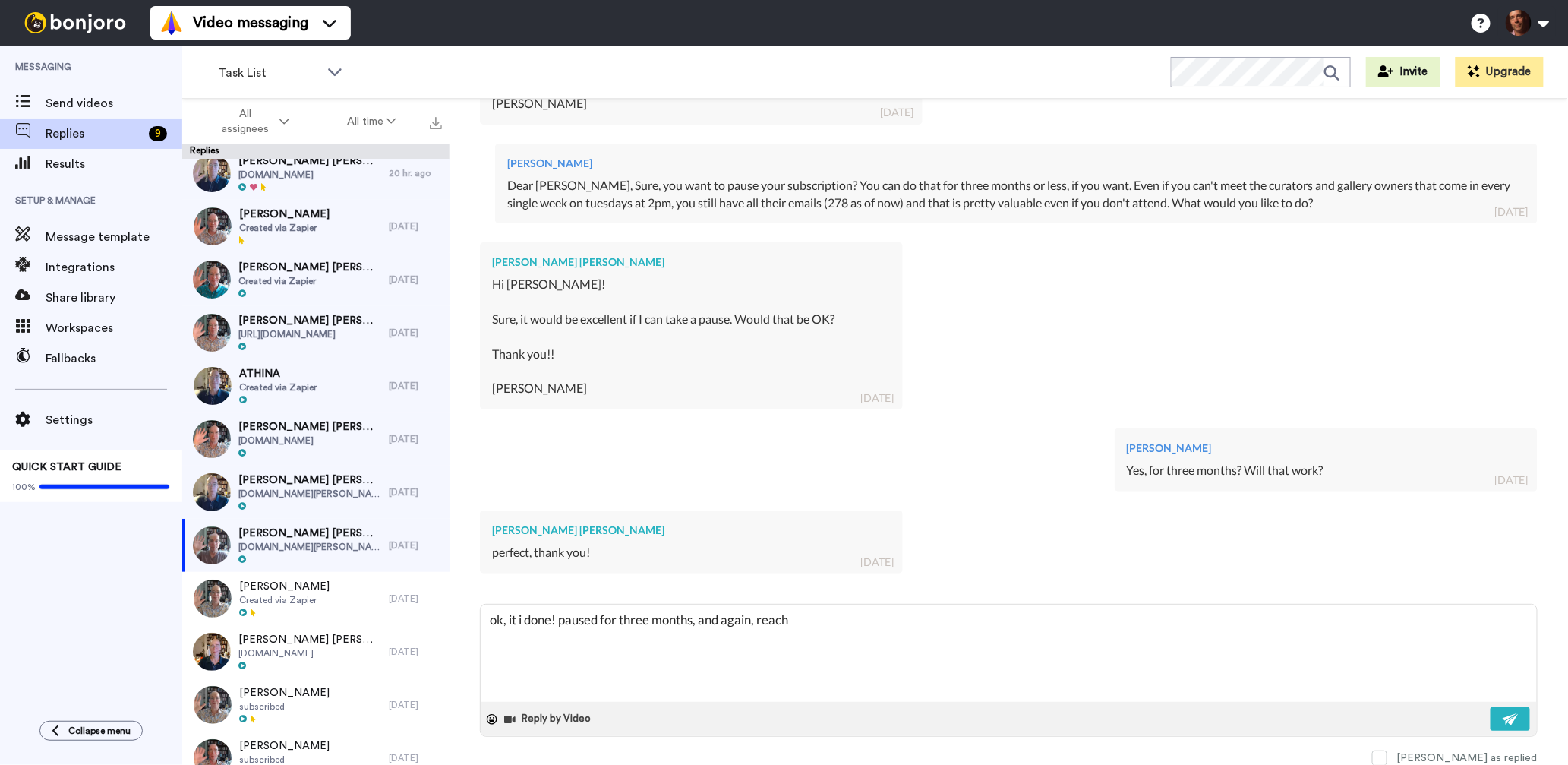
type textarea "ok, it i done! paused for three months, and again, reach o"
type textarea "x"
type textarea "ok, it i done! paused for three months, and again, reach ou"
type textarea "x"
type textarea "ok, it i done! paused for three months, and again, reach out"
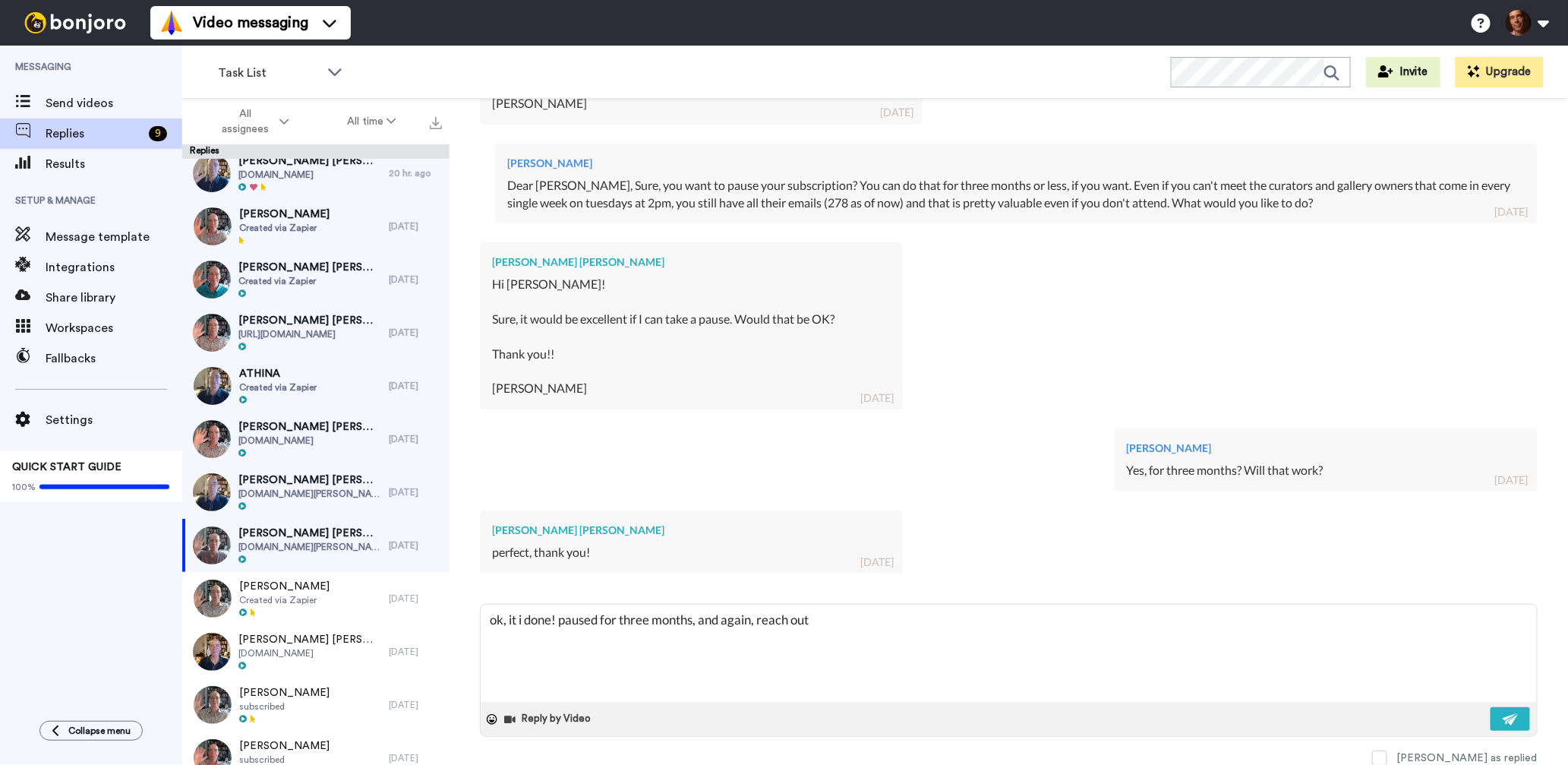
type textarea "x"
type textarea "ok, it i done! paused for three months, and again, reach out"
type textarea "x"
type textarea "ok, it i done! paused for three months, and again, reach out i"
type textarea "x"
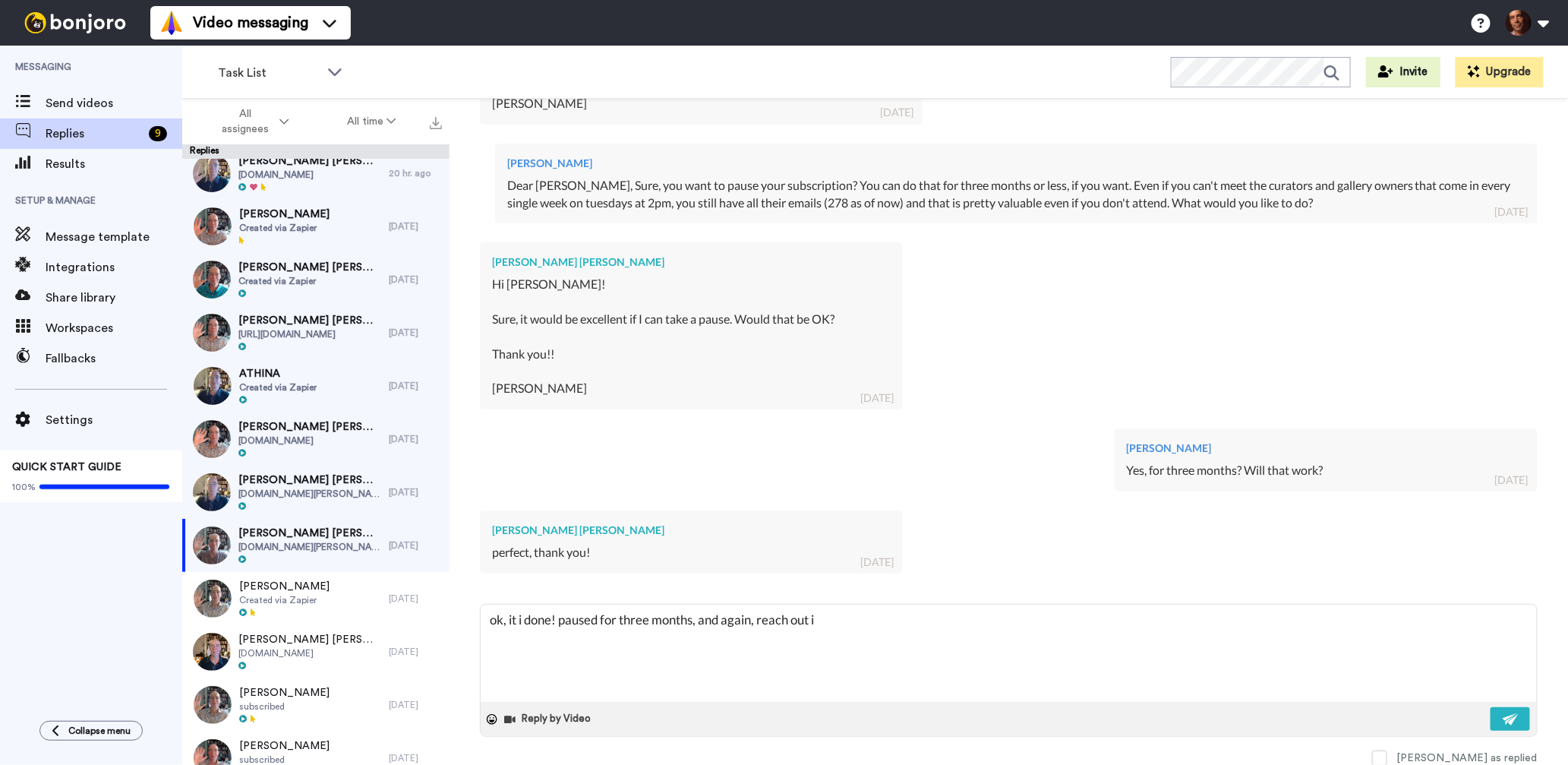
type textarea "ok, it i done! paused for three months, and again, reach out if"
type textarea "x"
type textarea "ok, it i done! paused for three months, and again, reach out if"
type textarea "x"
type textarea "ok, it i done! paused for three months, and again, reach out if y"
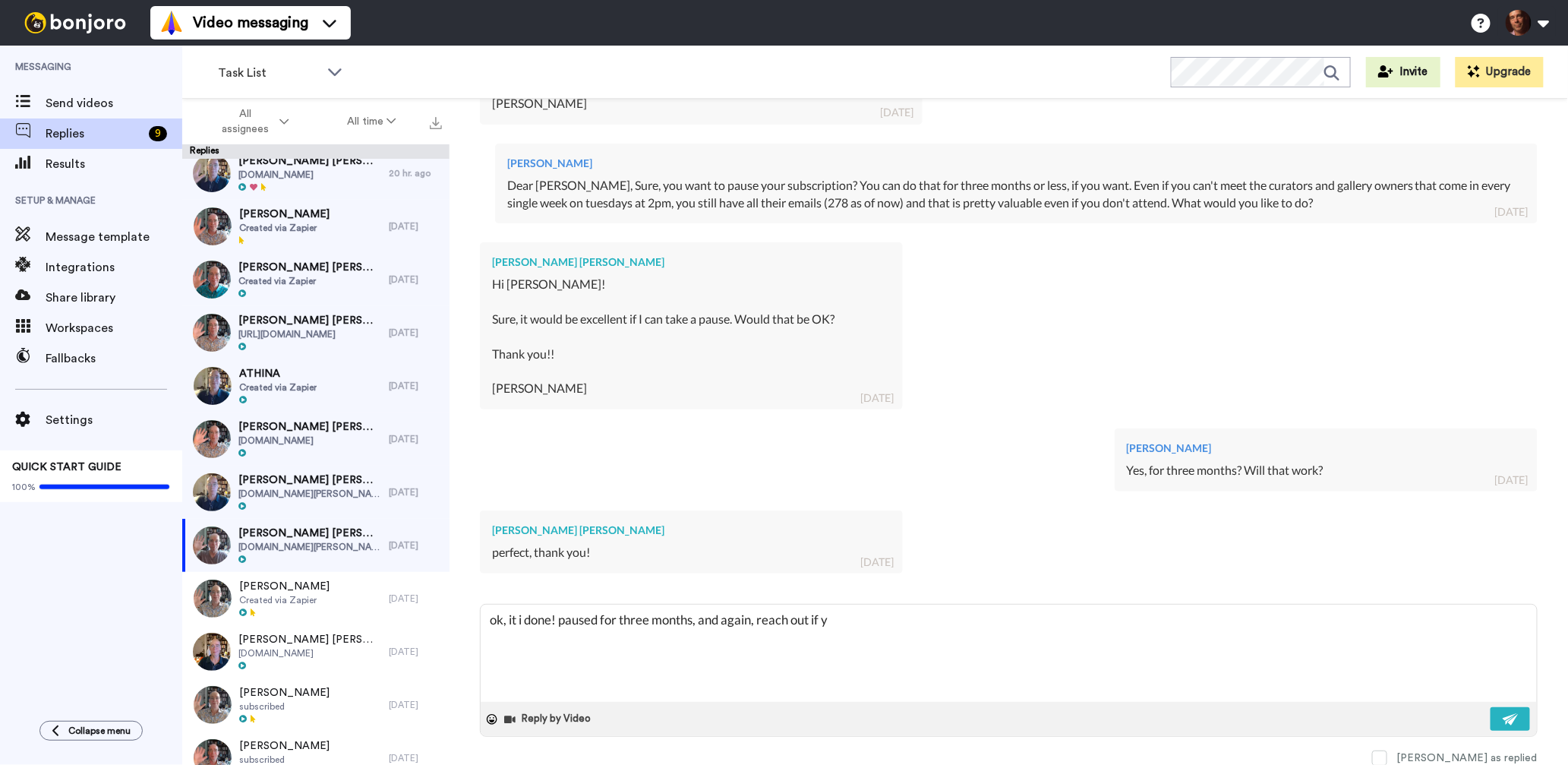
type textarea "x"
type textarea "ok, it i done! paused for three months, and again, reach out if yo"
type textarea "x"
type textarea "ok, it i done! paused for three months, and again, reach out if you"
type textarea "x"
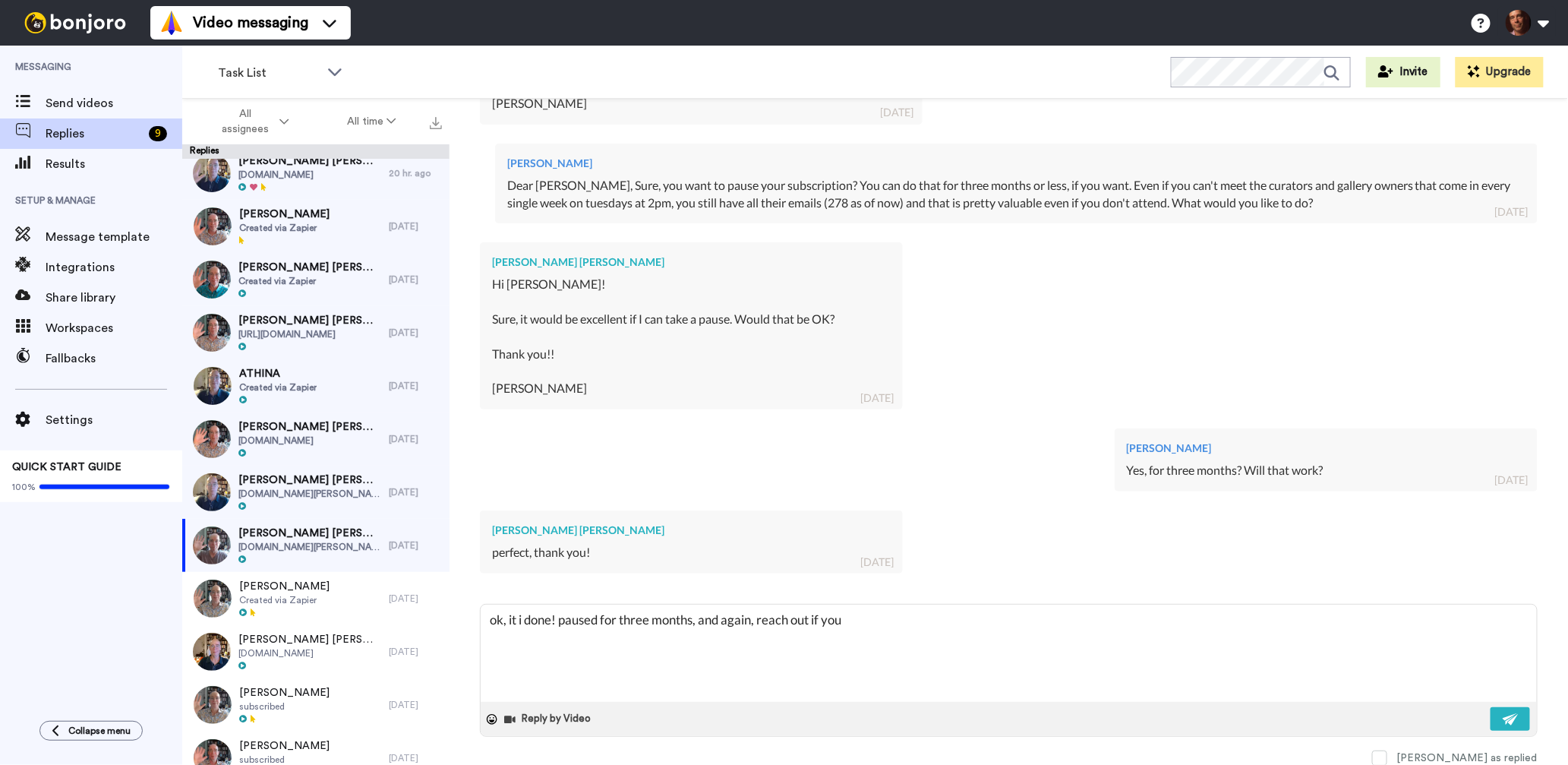
type textarea "ok, it i done! paused for three months, and again, reach out if you"
type textarea "x"
type textarea "ok, it i done! paused for three months, and again, reach out if you h"
type textarea "x"
type textarea "ok, it i done! paused for three months, and again, reach out if you ha"
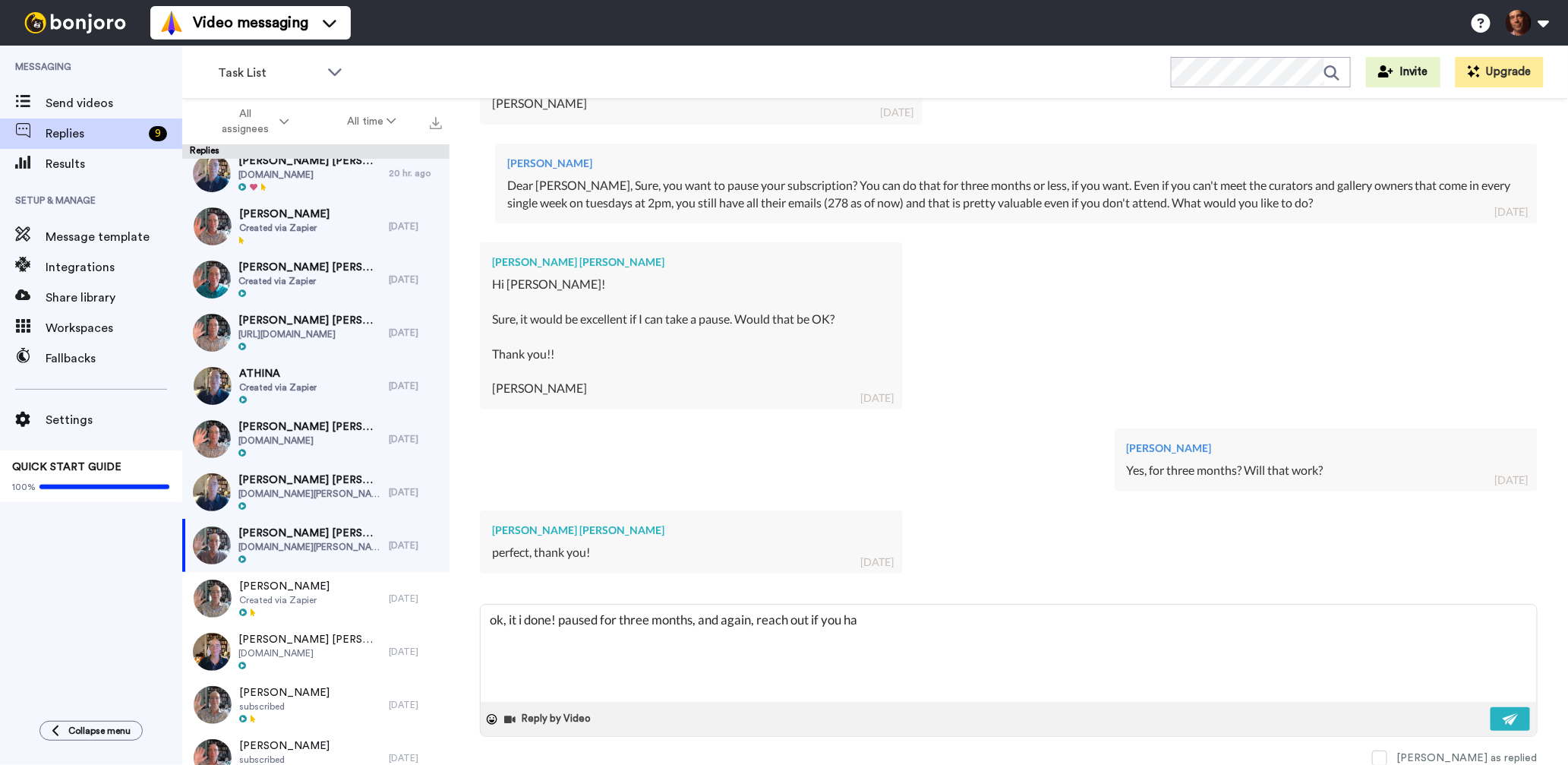
type textarea "x"
type textarea "ok, it i done! paused for three months, and again, reach out if you hav"
type textarea "x"
type textarea "ok, it i done! paused for three months, and again, reach out if you have"
type textarea "x"
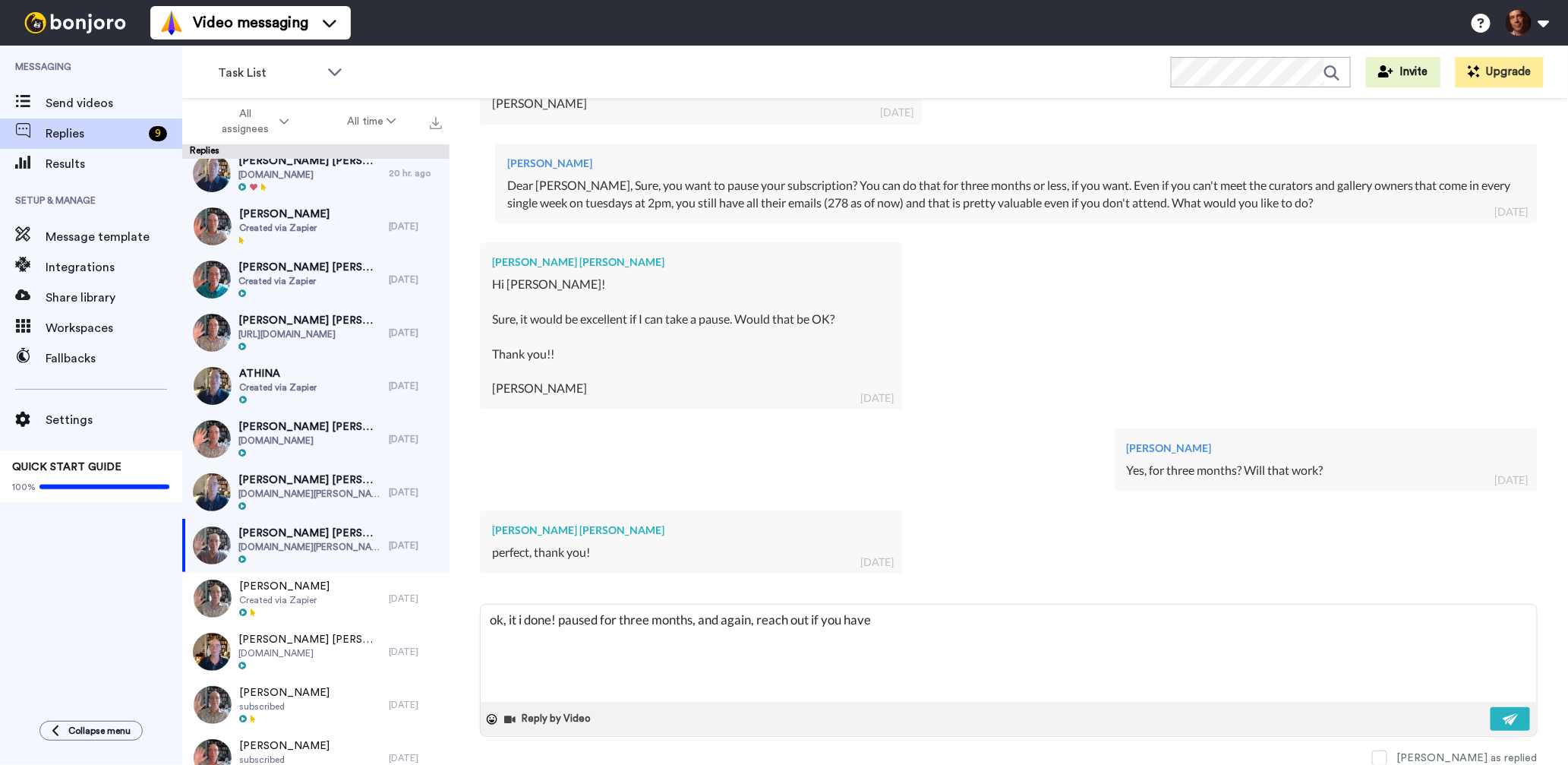
type textarea "ok, it i done! paused for three months, and again, reach out if you have"
type textarea "x"
type textarea "ok, it i done! paused for three months, and again, reach out if you have q"
type textarea "x"
type textarea "ok, it i done! paused for three months, and again, reach out if you have qu"
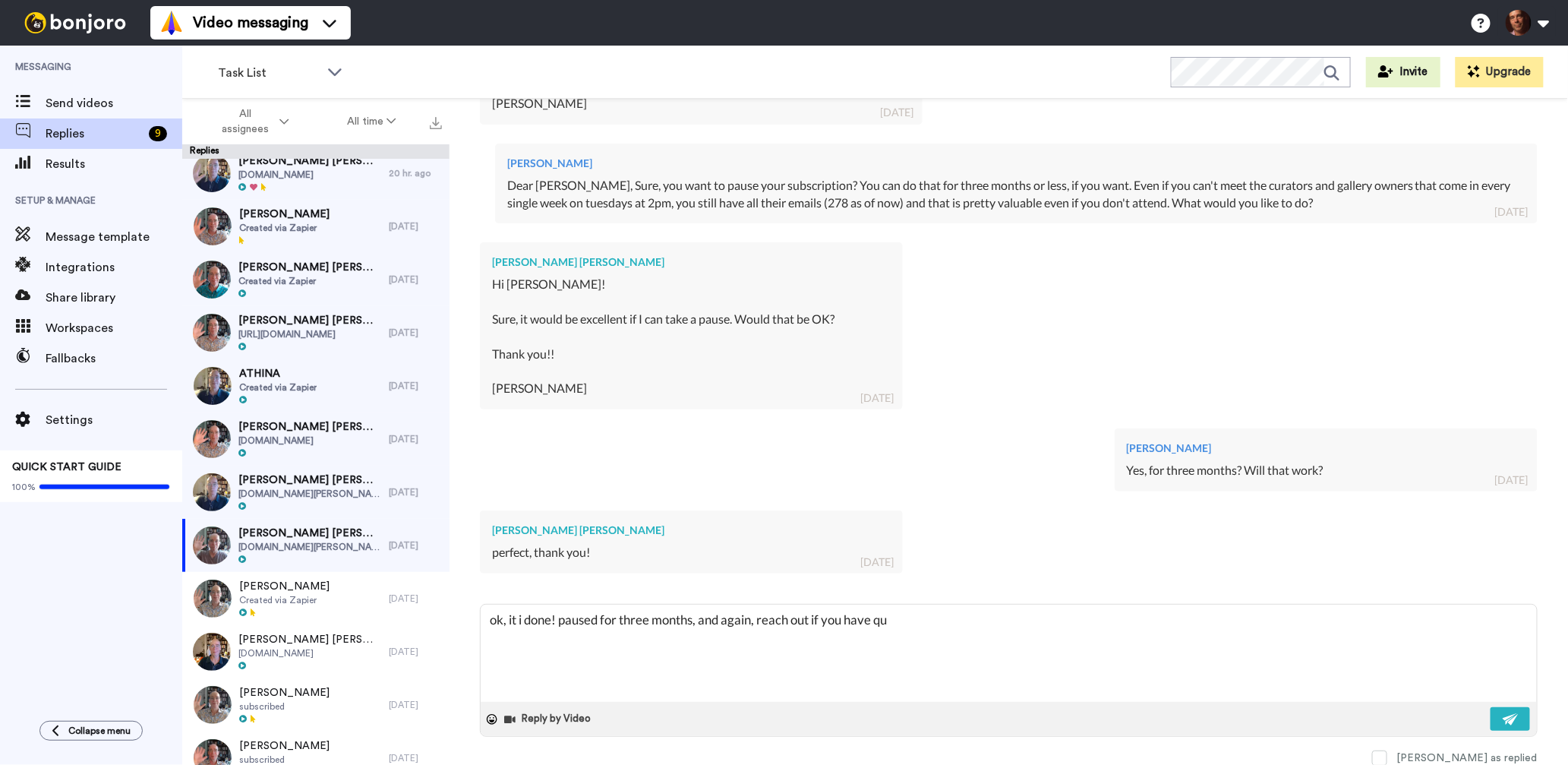
type textarea "x"
type textarea "ok, it i done! paused for three months, and again, reach out if you have que"
type textarea "x"
type textarea "ok, it i done! paused for three months, and again, reach out if you have ques"
type textarea "x"
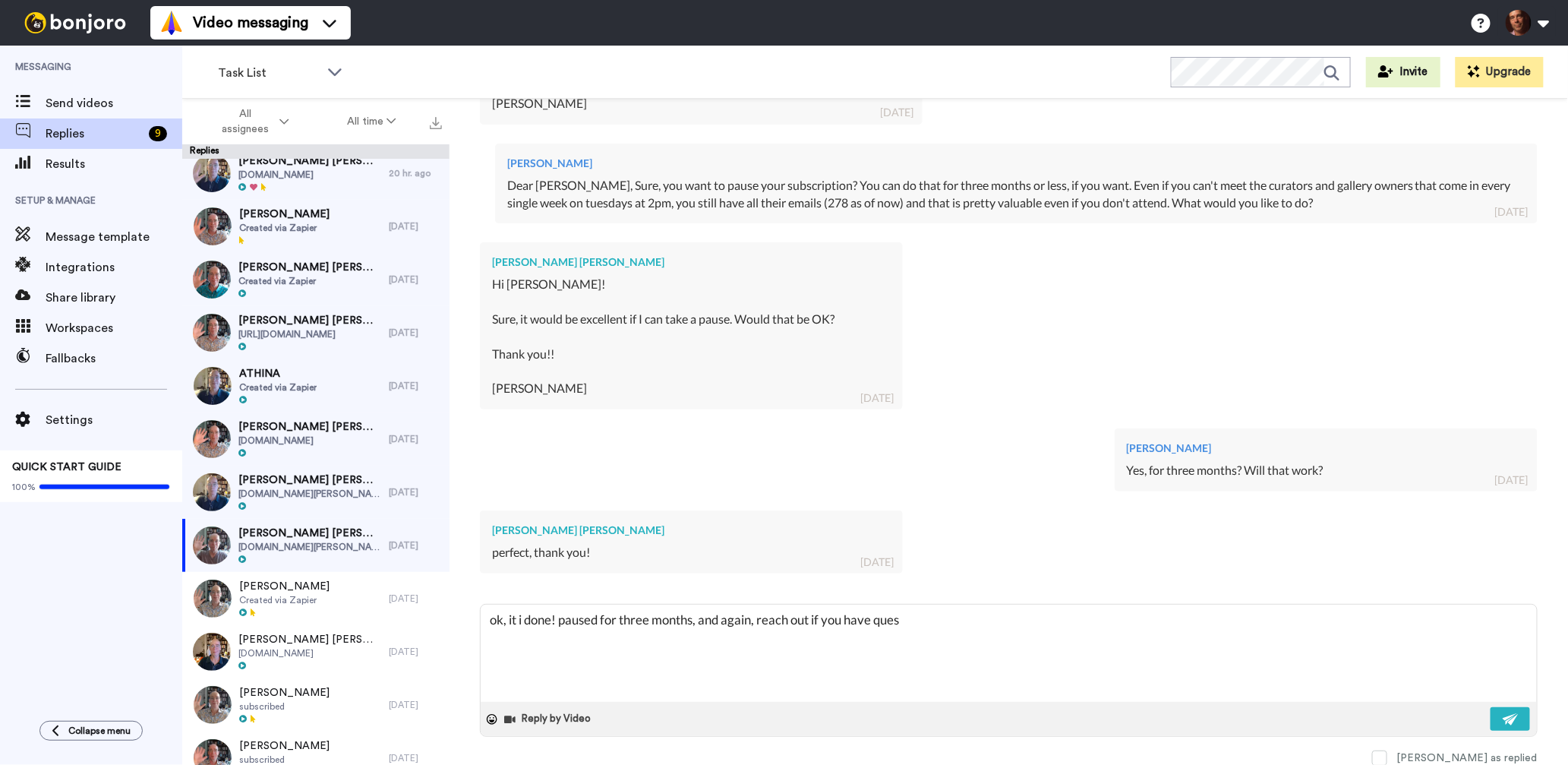
type textarea "ok, it i done! paused for three months, and again, reach out if you have quest"
type textarea "x"
type textarea "ok, it i done! paused for three months, and again, reach out if you have questi"
type textarea "x"
type textarea "ok, it i done! paused for three months, and again, reach out if you have questio"
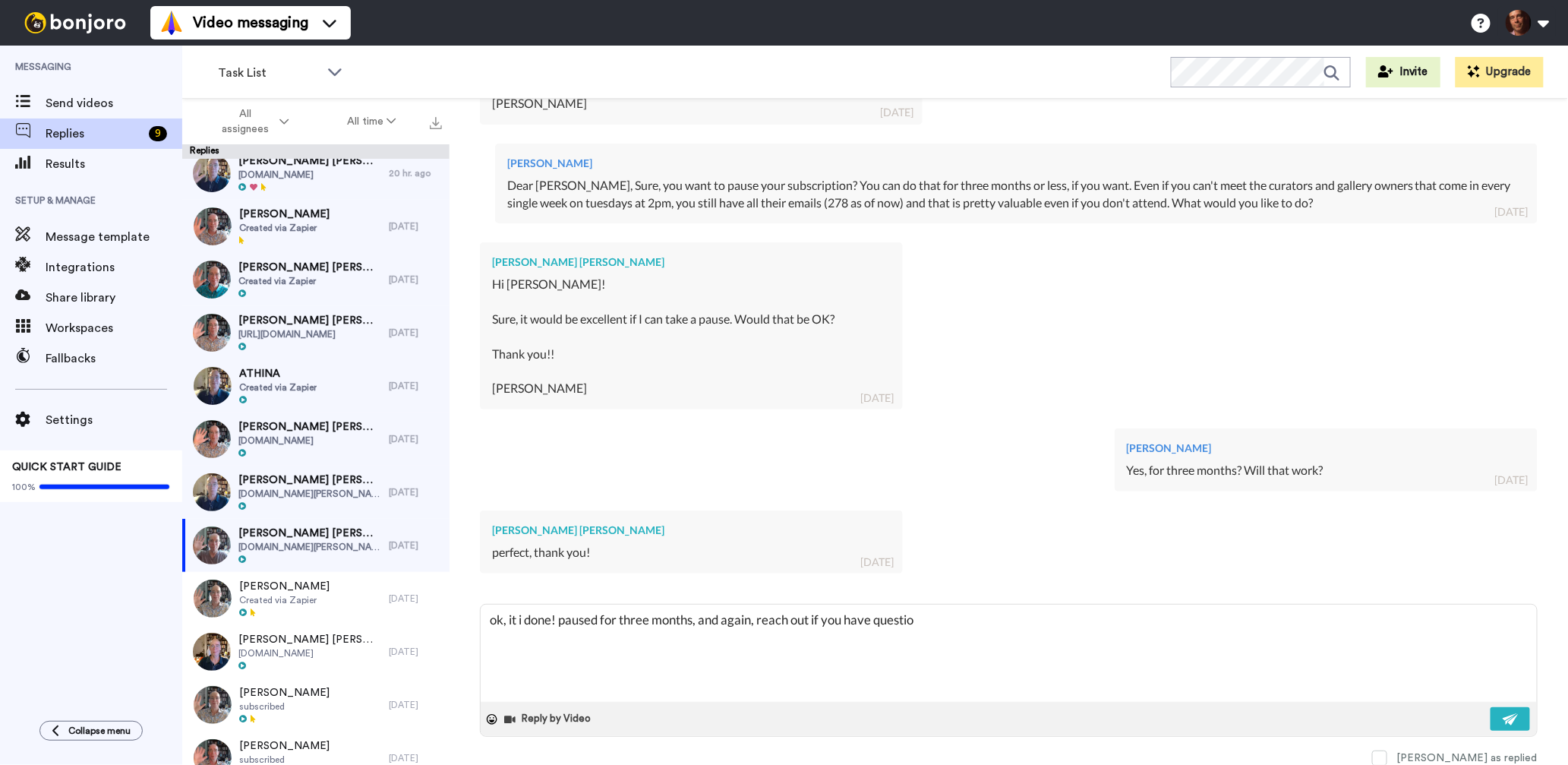
type textarea "x"
type textarea "ok, it i done! paused for three months, and again, reach out if you have questi…"
type textarea "x"
type textarea "ok, it i done! paused for three months, and again, reach out if you have questi…"
type textarea "x"
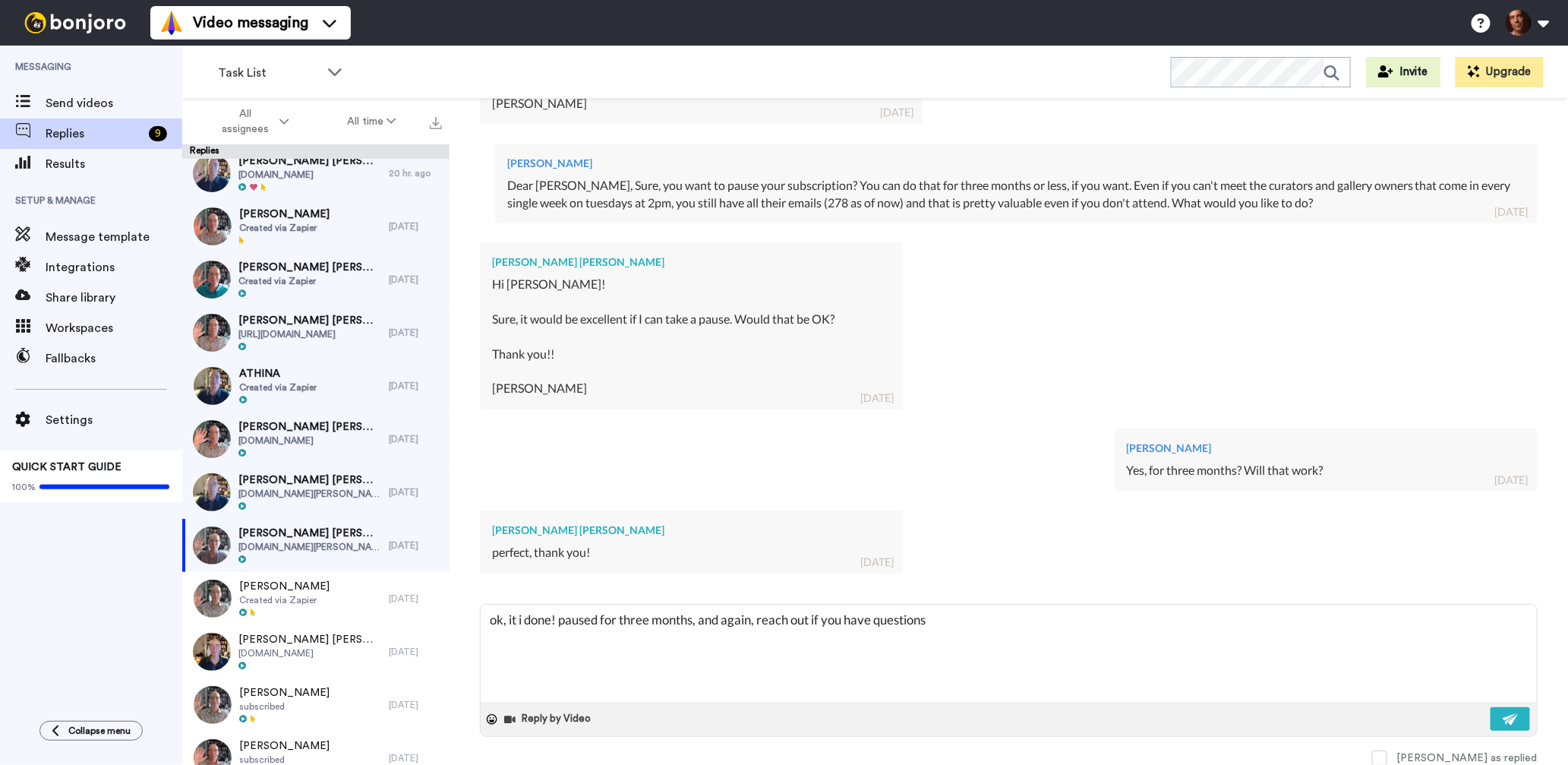
type textarea "ok, it i done! paused for three months, and again, reach out if you have questi…"
type textarea "x"
type textarea "ok, it i done! paused for three months, and again, reach out if you have questi…"
type textarea "x"
type textarea "ok, it i done! paused for three months, and again, reach out if you have questi…"
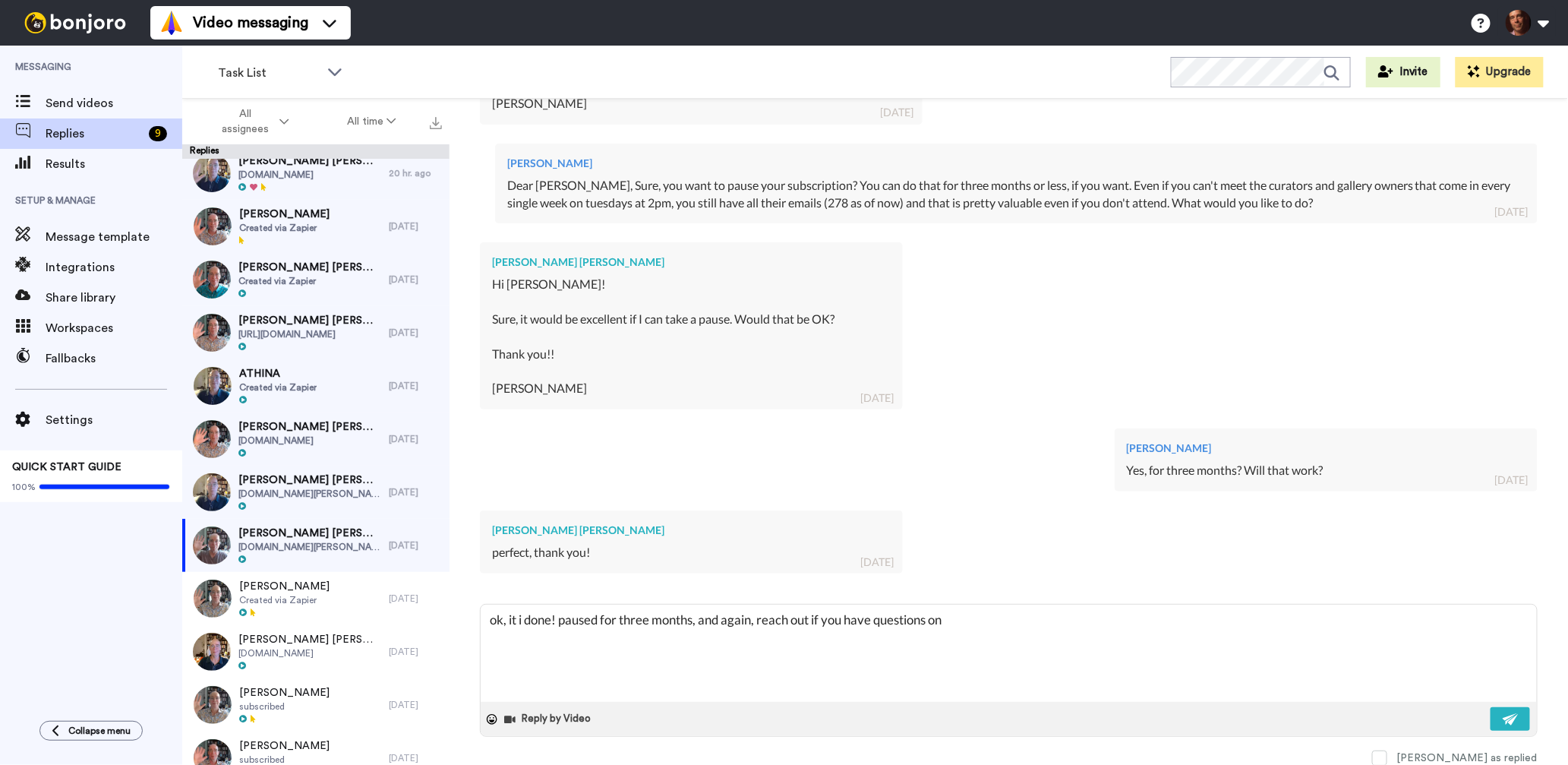
type textarea "x"
type textarea "ok, it i done! paused for three months, and again, reach out if you have questi…"
type textarea "x"
type textarea "ok, it i done! paused for three months, and again, reach out if you have questi…"
type textarea "x"
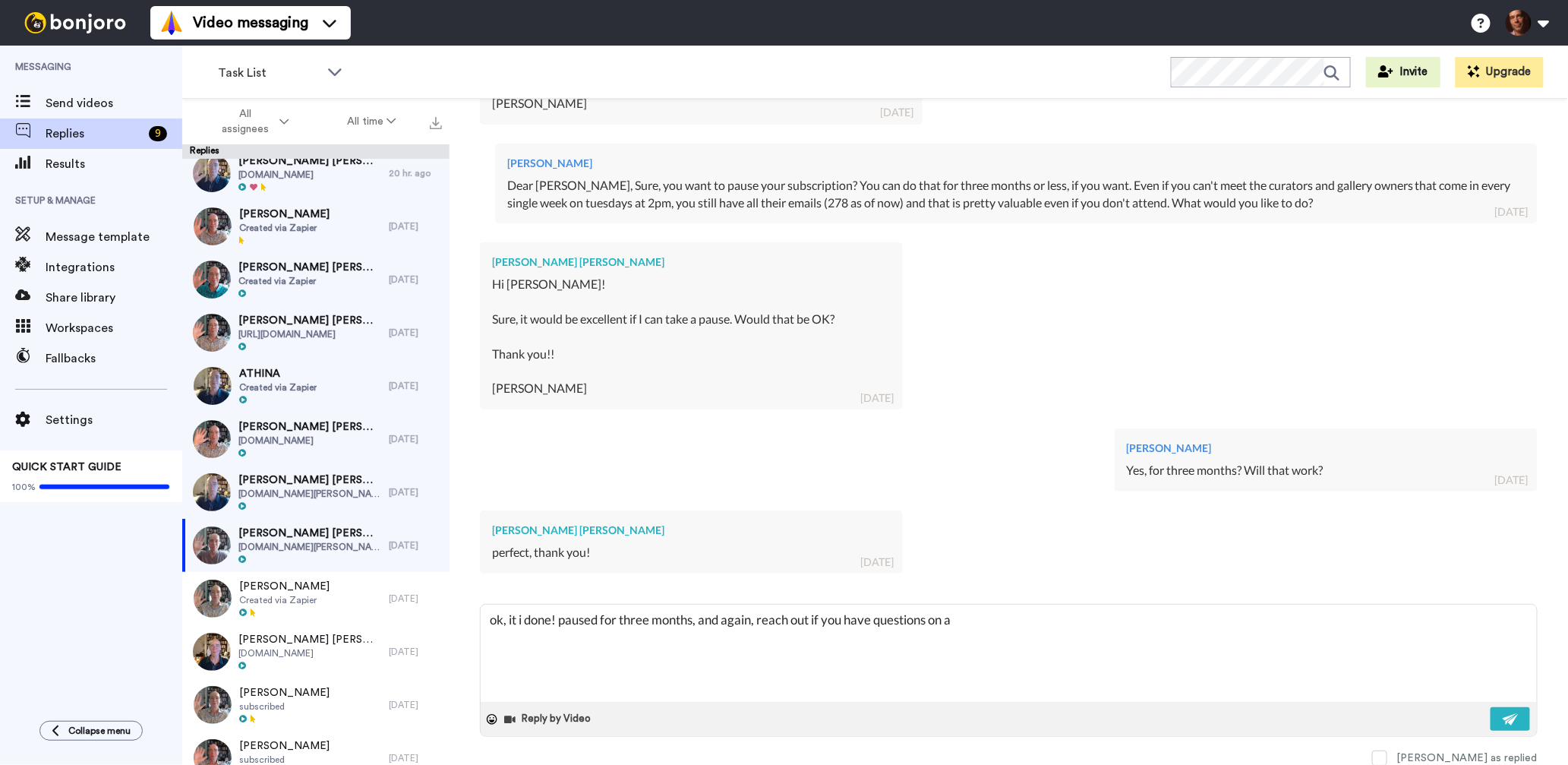
type textarea "ok, it i done! paused for three months, and again, reach out if you have questi…"
type textarea "x"
type textarea "ok, it i done! paused for three months, and again, reach out if you have questi…"
type textarea "x"
type textarea "ok, it i done! paused for three months, and again, reach out if you have questi…"
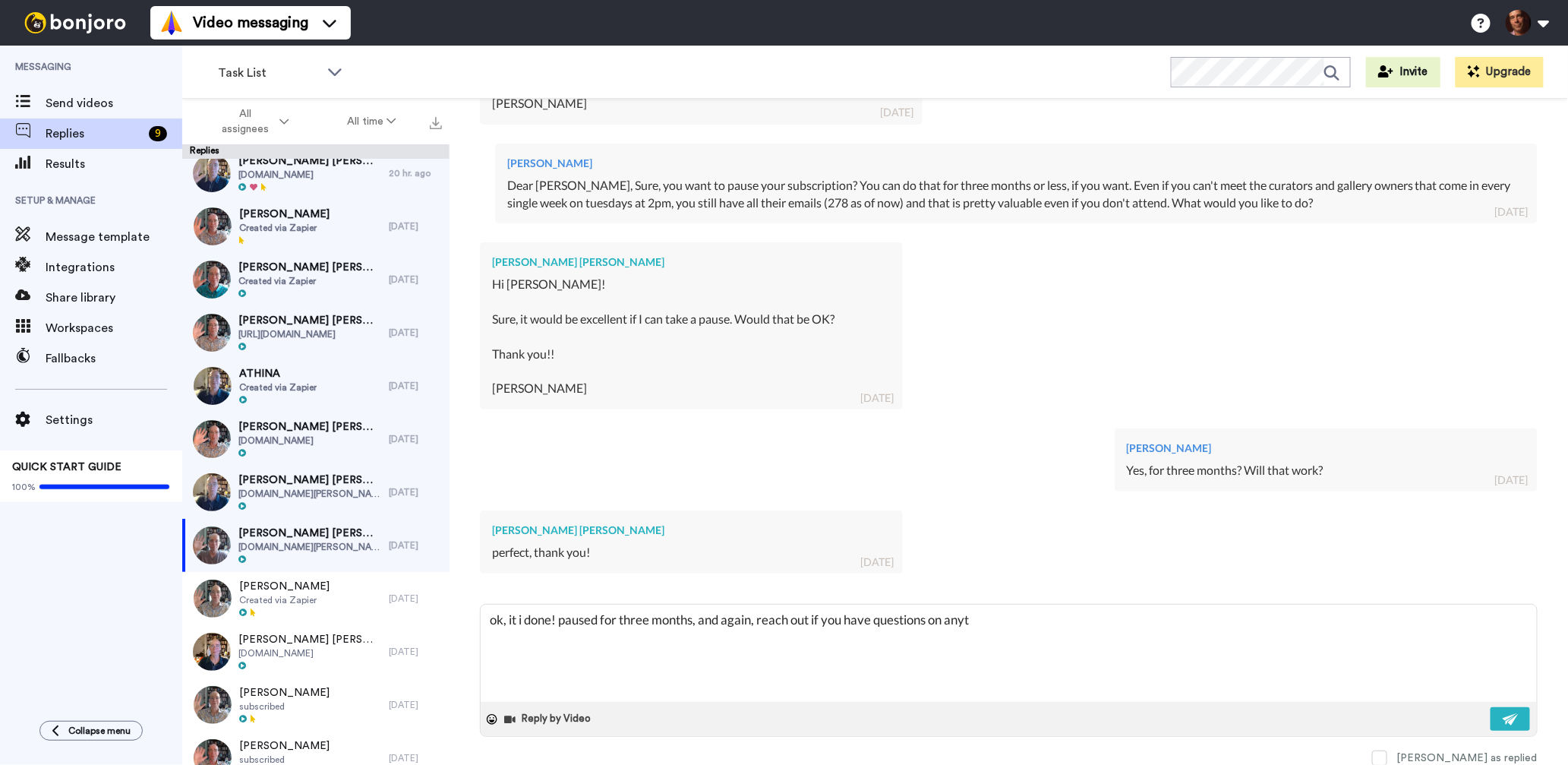
type textarea "x"
type textarea "ok, it i done! paused for three months, and again, reach out if you have questi…"
type textarea "x"
type textarea "ok, it i done! paused for three months, and again, reach out if you have questi…"
type textarea "x"
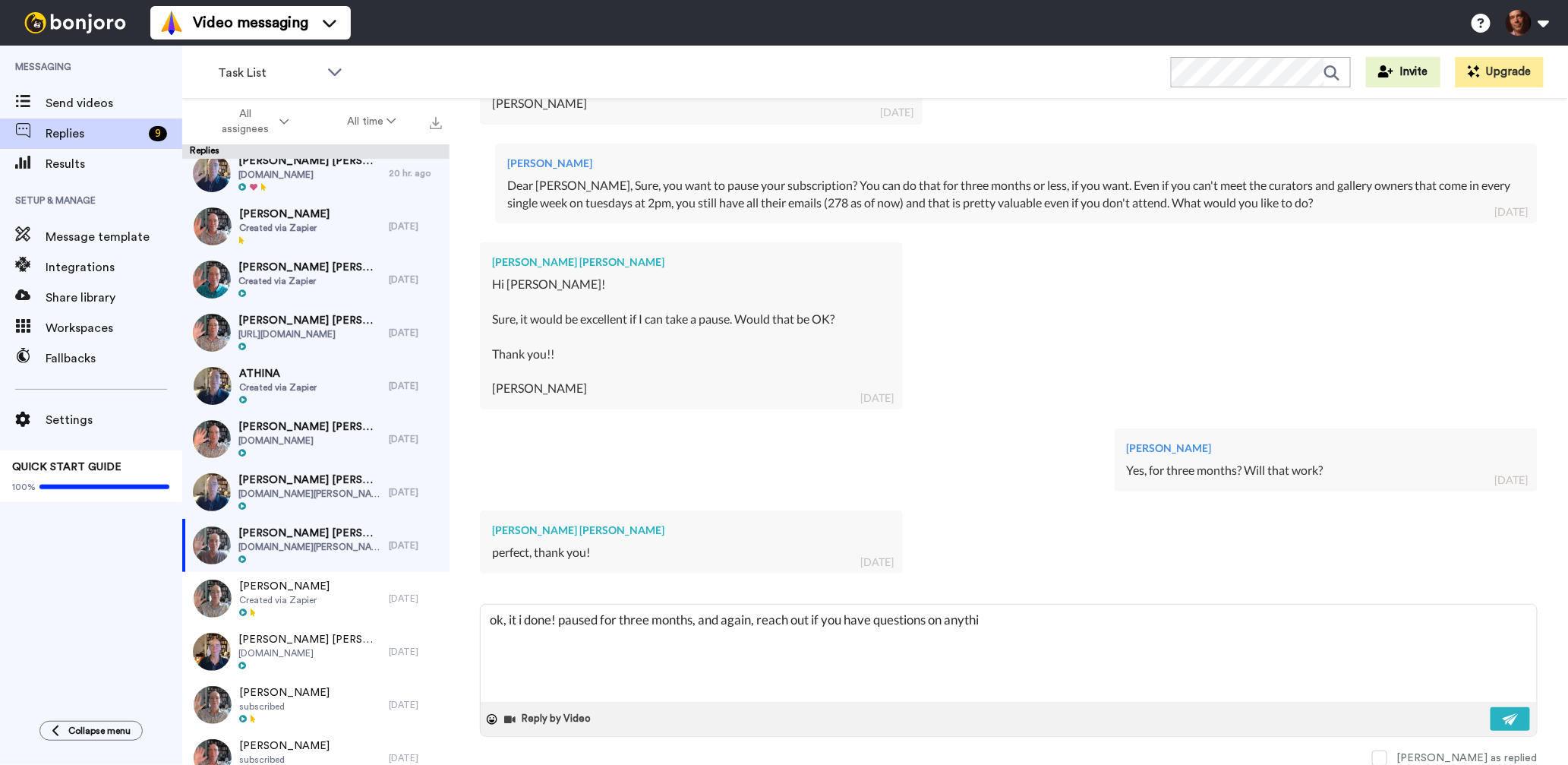
type textarea "ok, it i done! paused for three months, and again, reach out if you have questi…"
type textarea "x"
type textarea "ok, it i done! paused for three months, and again, reach out if you have questi…"
type textarea "x"
type textarea "ok, it i done! paused for three months, and again, reach out if you have questi…"
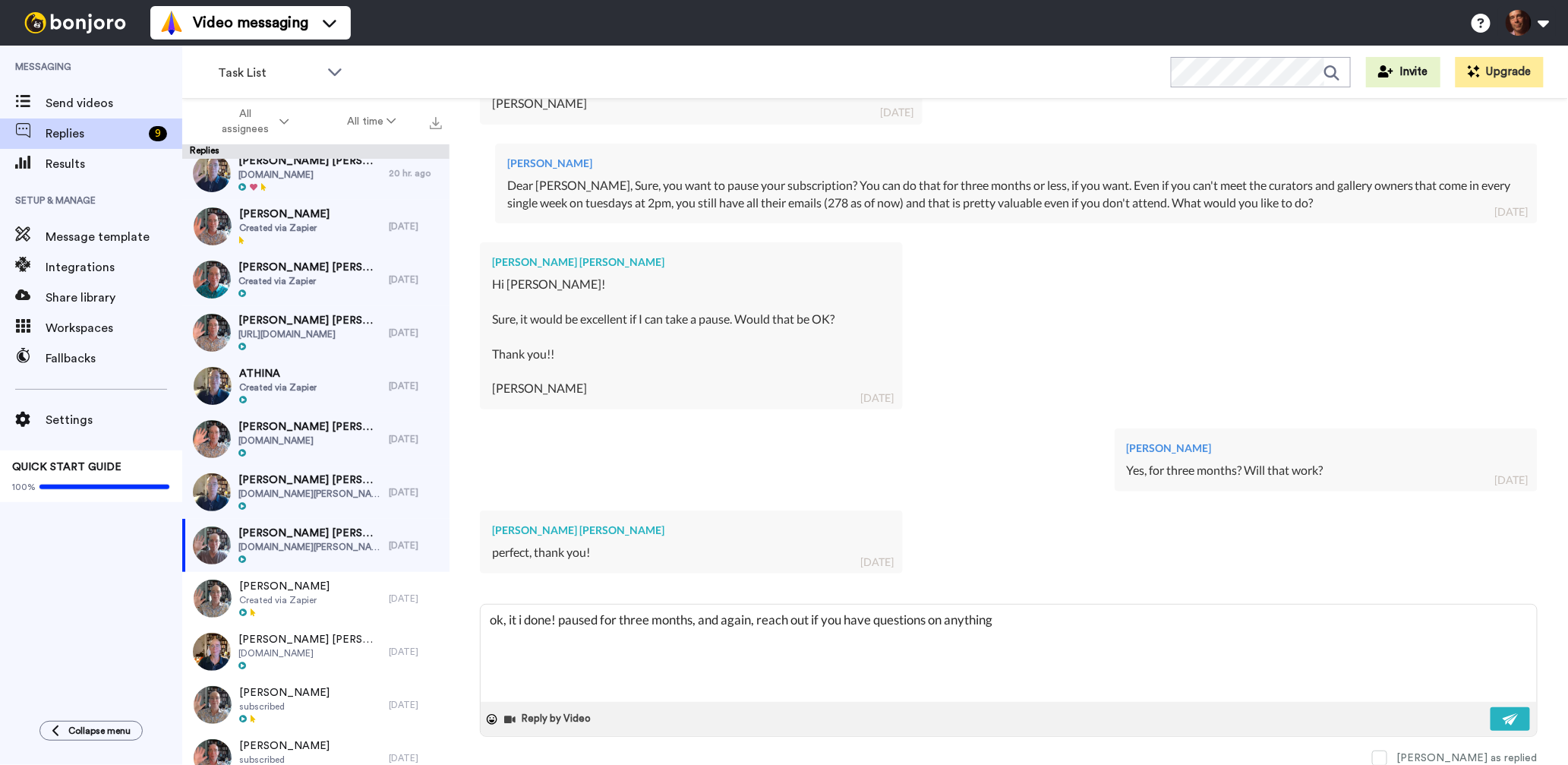
type textarea "x"
type textarea "ok, it i done! paused for three months, and again, reach out if you have questi…"
type textarea "x"
type textarea "ok, it i done! paused for three months, and again, reach out if you have questi…"
type textarea "x"
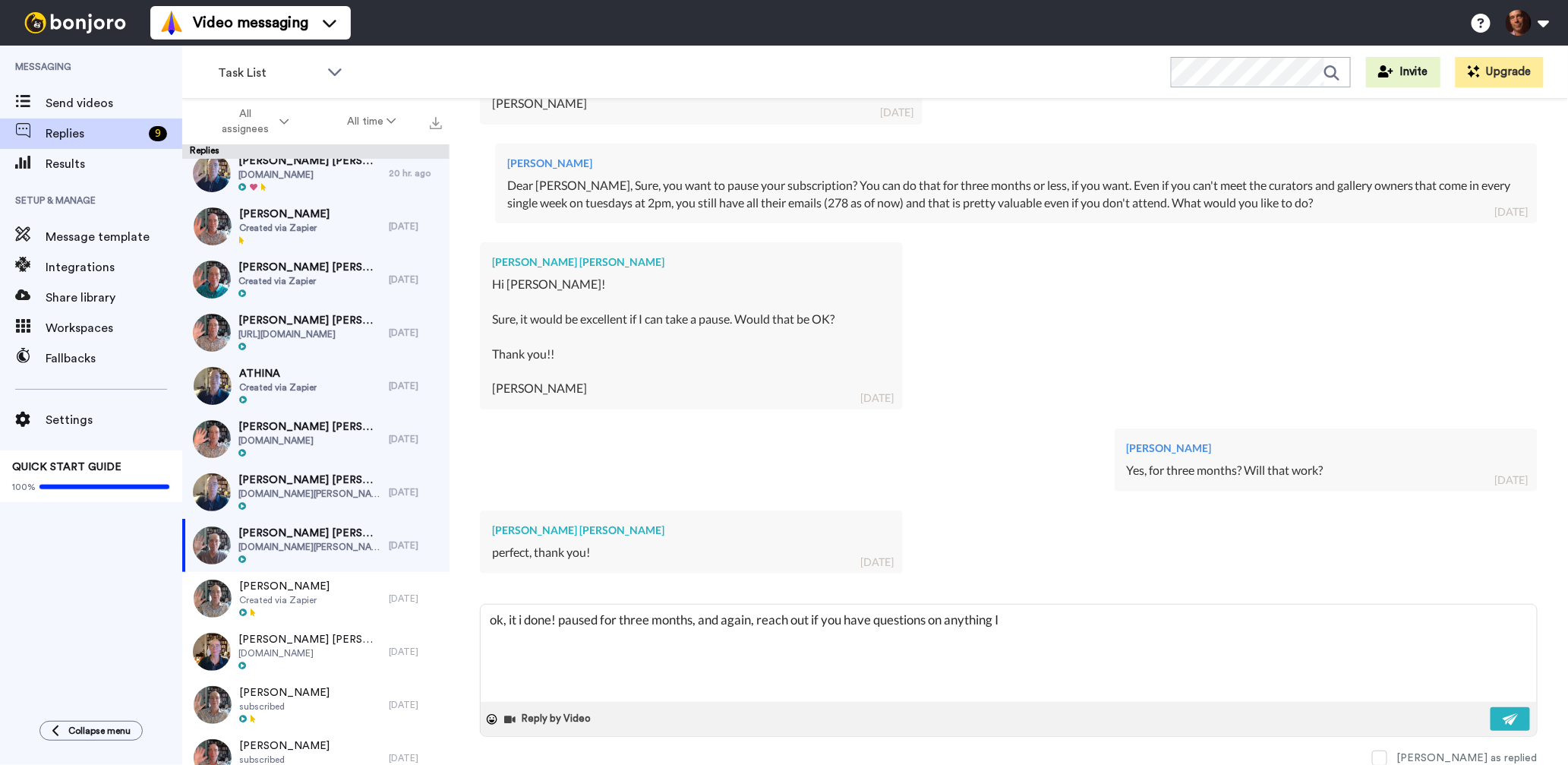
type textarea "ok, it i done! paused for three months, and again, reach out if you have questi…"
type textarea "x"
type textarea "ok, it i done! paused for three months, and again, reach out if you have questi…"
type textarea "x"
type textarea "ok, it i done! paused for three months, and again, reach out if you have questi…"
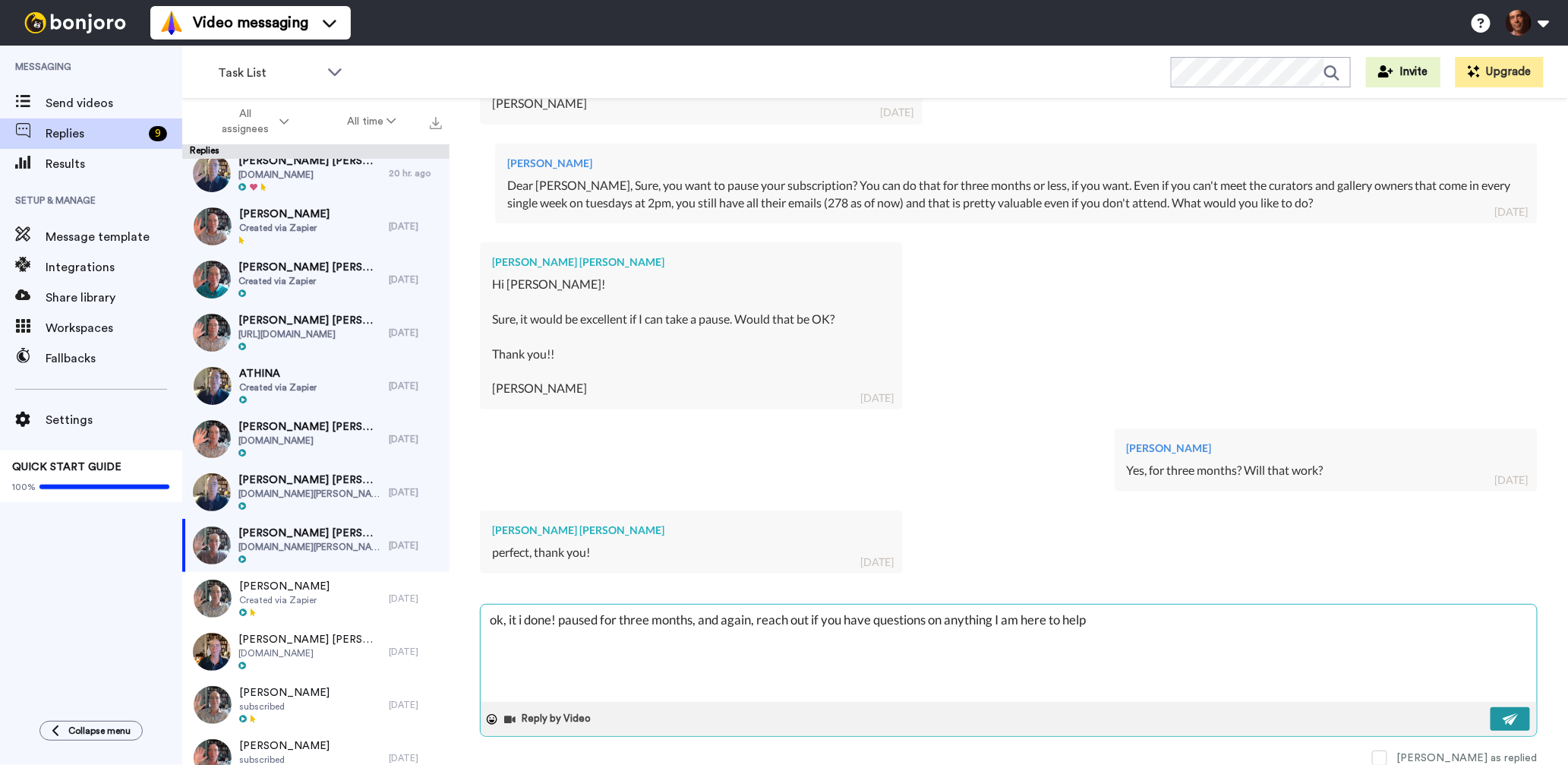
click at [1510, 718] on img at bounding box center [1511, 719] width 17 height 12
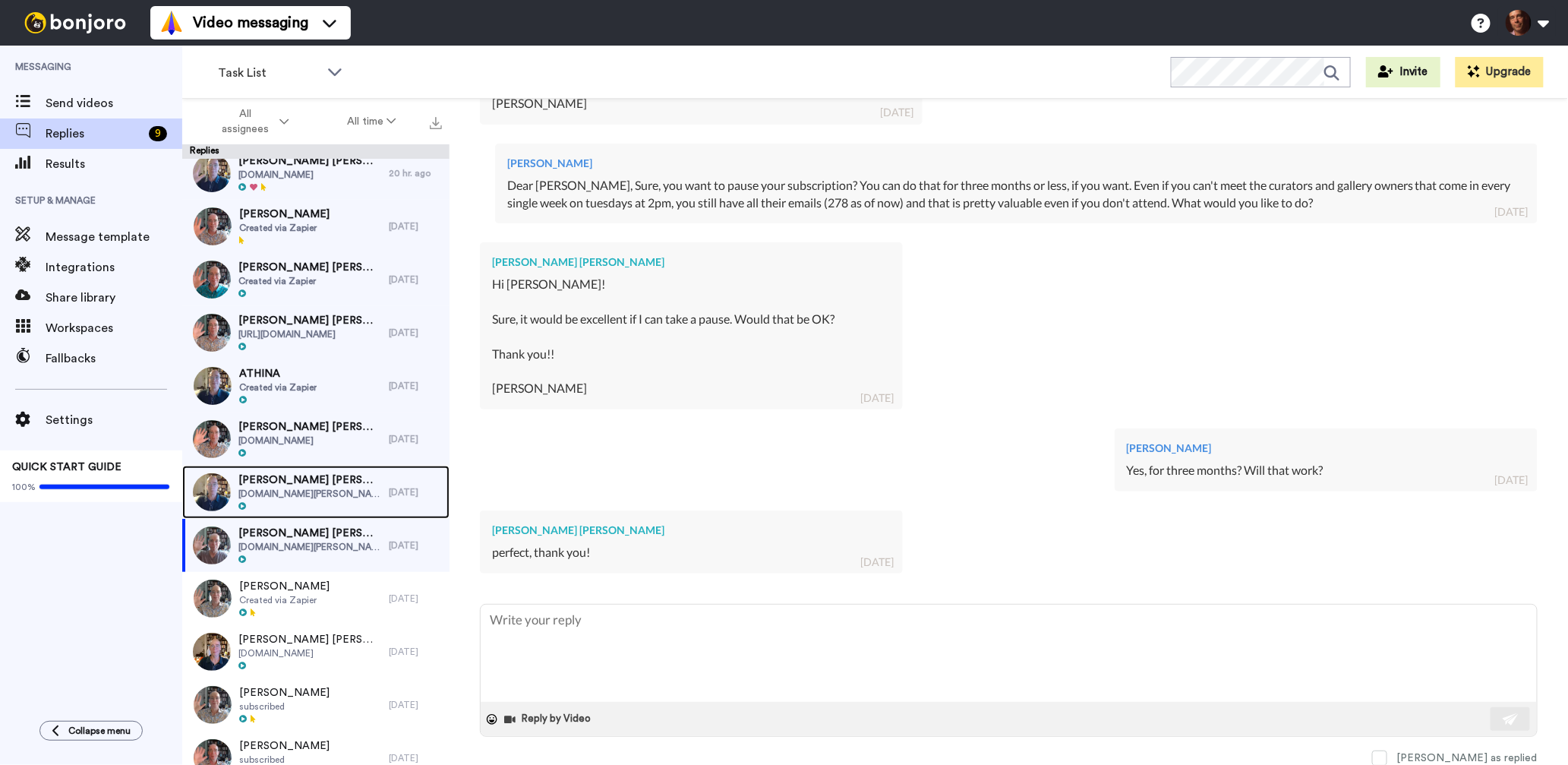
click at [311, 488] on span "www.yael-ben-yashar.com" at bounding box center [310, 494] width 142 height 12
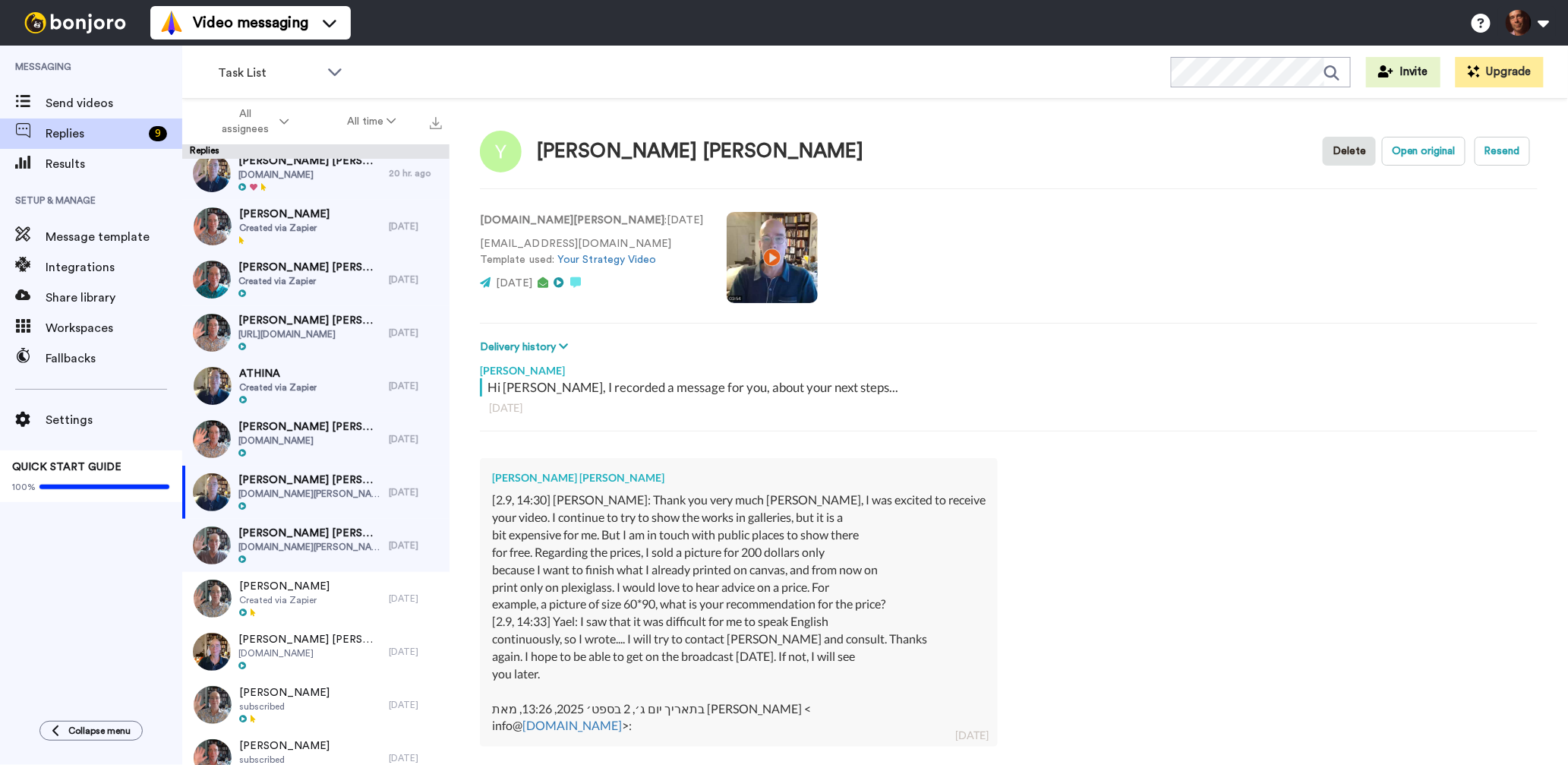
scroll to position [360, 0]
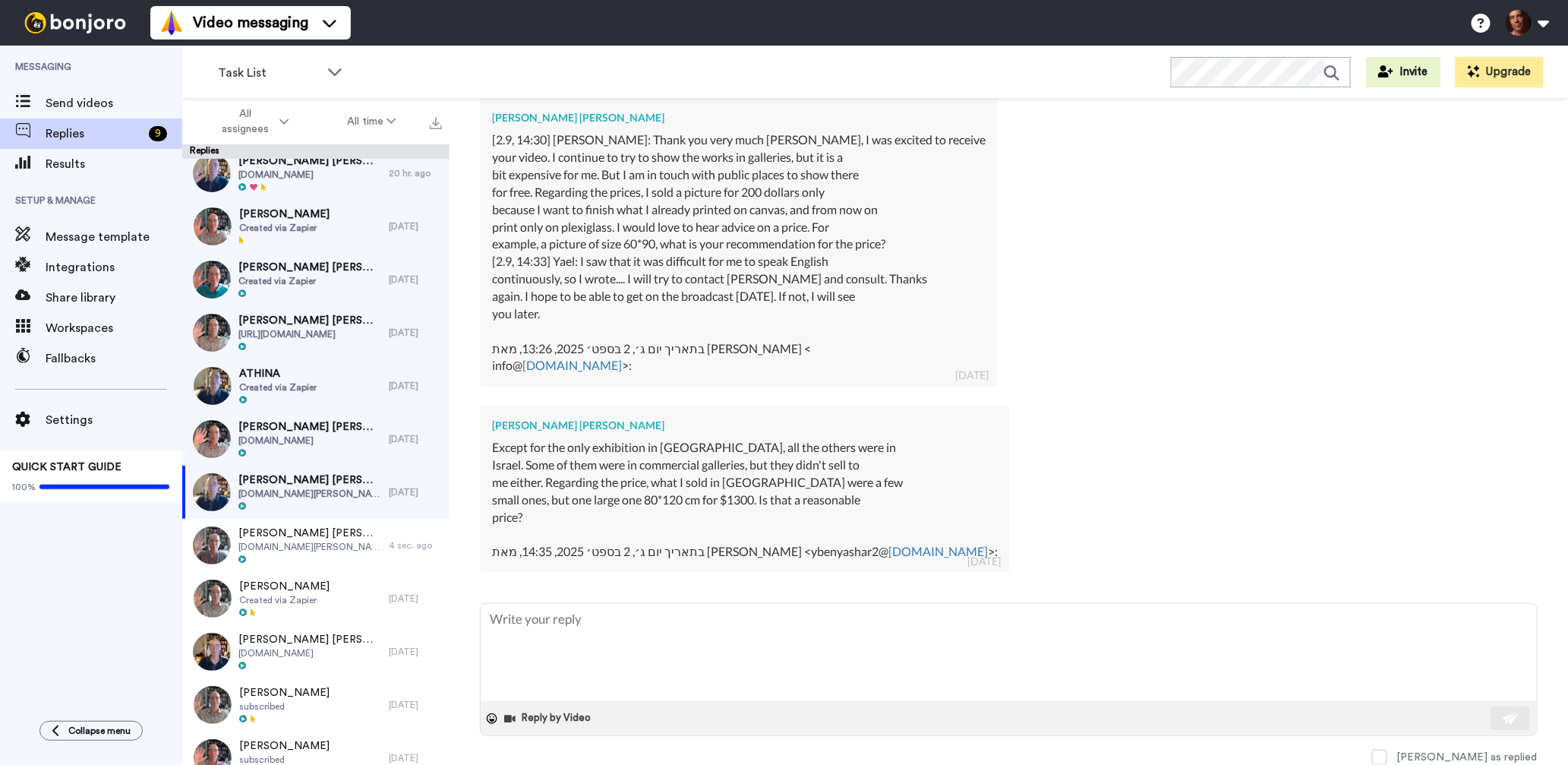
click at [633, 648] on textarea at bounding box center [1009, 652] width 1056 height 97
drag, startPoint x: 700, startPoint y: 501, endPoint x: 648, endPoint y: 501, distance: 52.0
click at [648, 501] on div "Except for the only exhibition in Philadelphia, all the others were in Israel. …" at bounding box center [744, 500] width 506 height 121
copy div "80*120 cm"
click at [781, 611] on textarea "Yes, that is a reasonablr price $1300" at bounding box center [1009, 652] width 1056 height 97
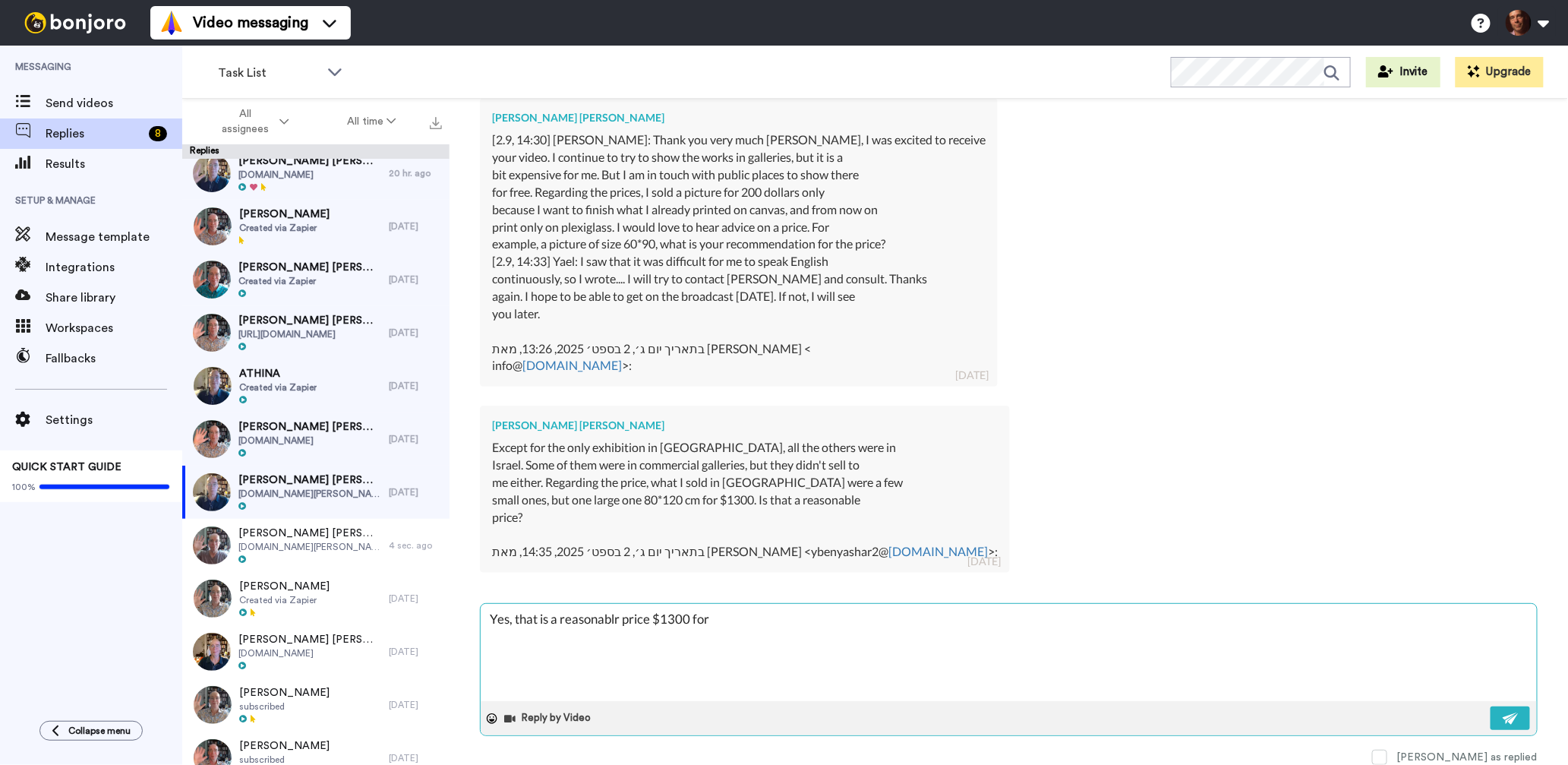
paste textarea "80*120 cm"
click at [619, 621] on textarea "Yes, that is a reasonablr price $1300 for 80*120 cm" at bounding box center [1009, 652] width 1056 height 97
click at [732, 621] on textarea "Yes, that is a reasonable price $1300 for 80*120 cm" at bounding box center [1009, 652] width 1056 height 97
click at [809, 625] on textarea "Yes, that is a reasonable price $1300 for 80 x120 cm" at bounding box center [1009, 652] width 1056 height 97
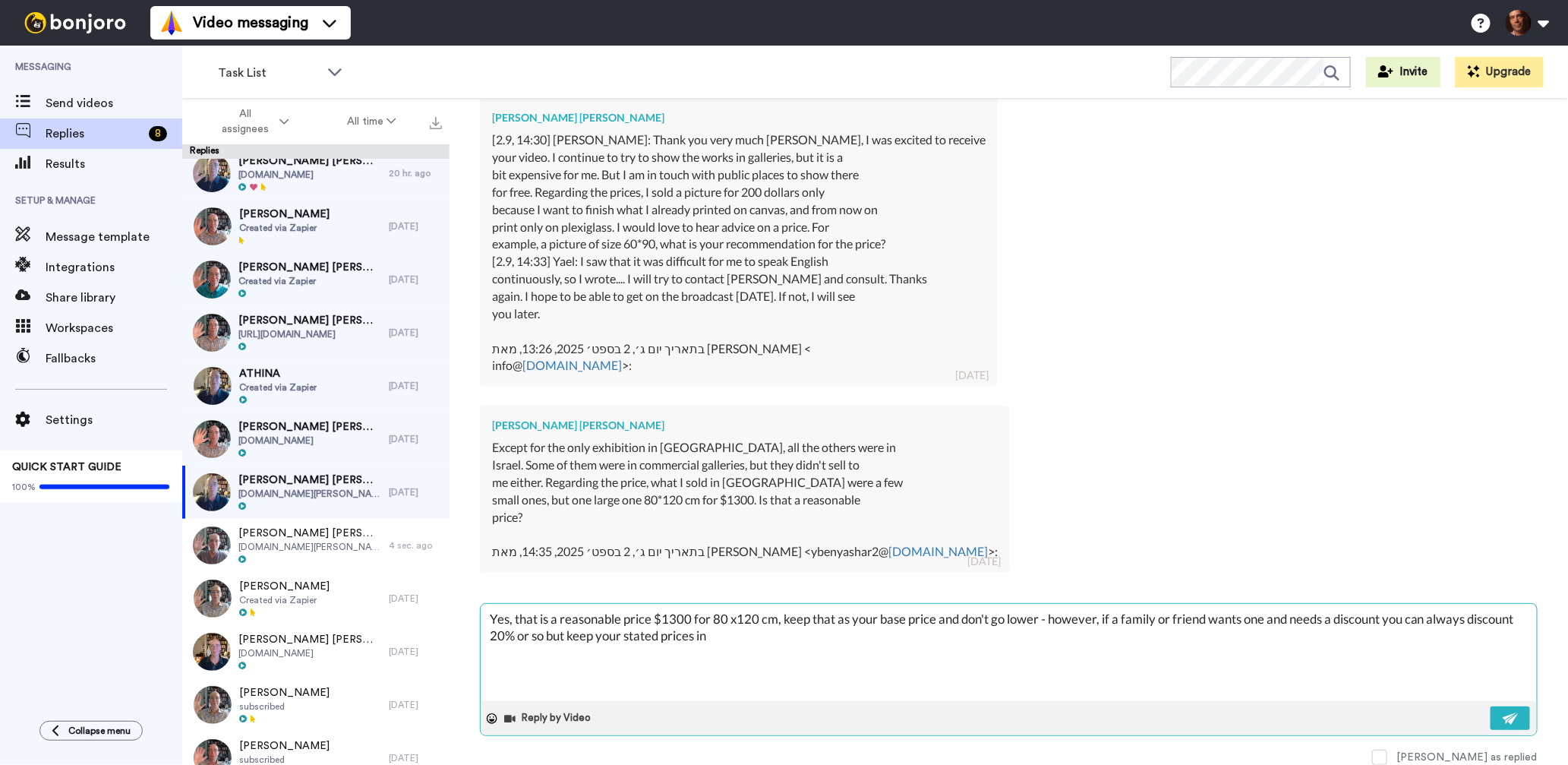
drag, startPoint x: 655, startPoint y: 615, endPoint x: 777, endPoint y: 619, distance: 122.1
click at [777, 619] on textarea "Yes, that is a reasonable price $1300 for 80 x120 cm, keep that as your base pr…" at bounding box center [1009, 652] width 1056 height 97
click at [738, 641] on textarea "Yes, that is a reasonable price $1300 for 80 x120 cm, keep that as your base pr…" at bounding box center [1009, 652] width 1056 height 97
paste textarea "$1300 for 80 x120 cm"
click at [1507, 722] on img at bounding box center [1511, 718] width 17 height 12
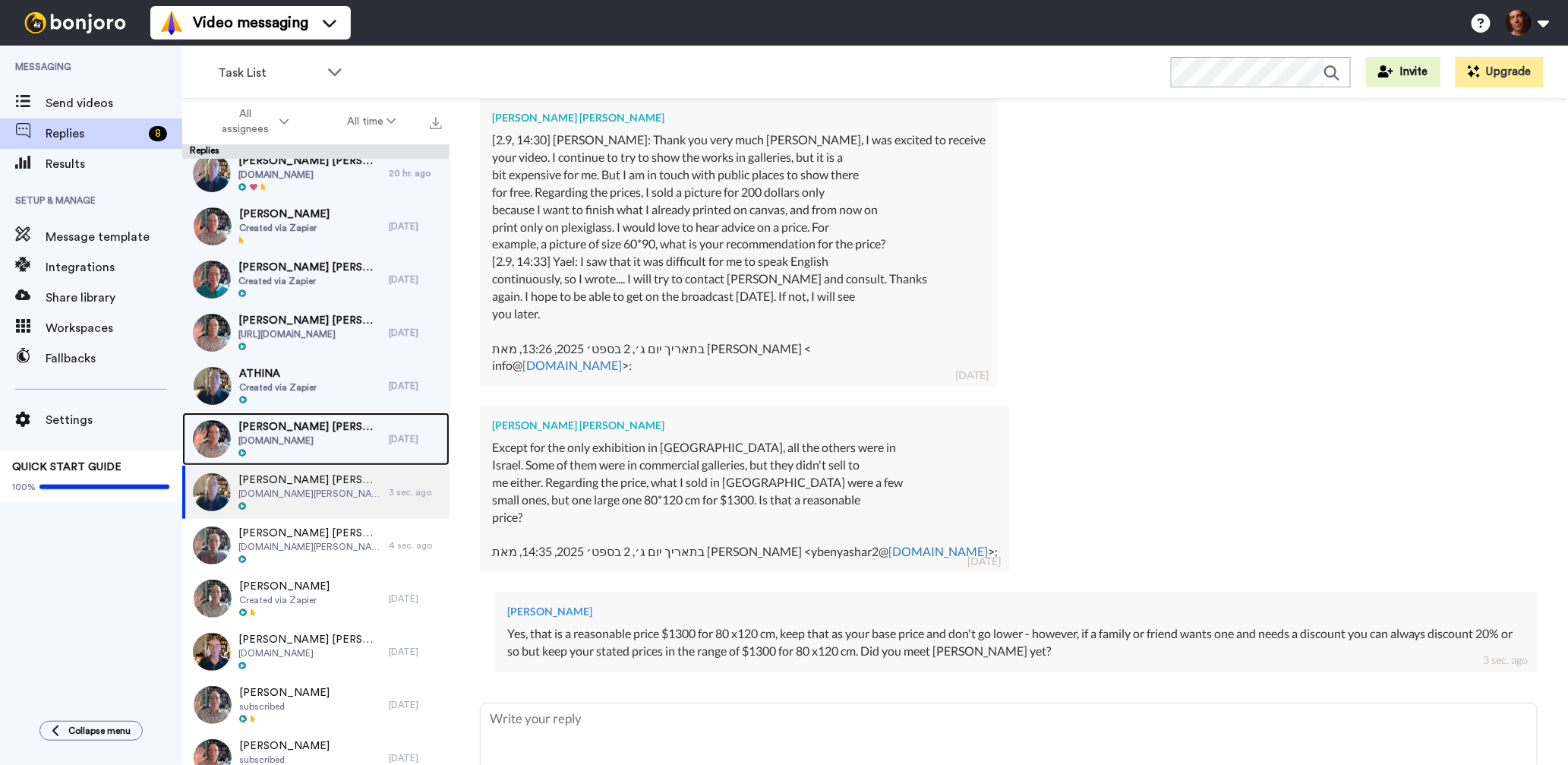
click at [382, 443] on div "Andrea Finck Andrea Finck www.andreafinck.de" at bounding box center [286, 439] width 206 height 53
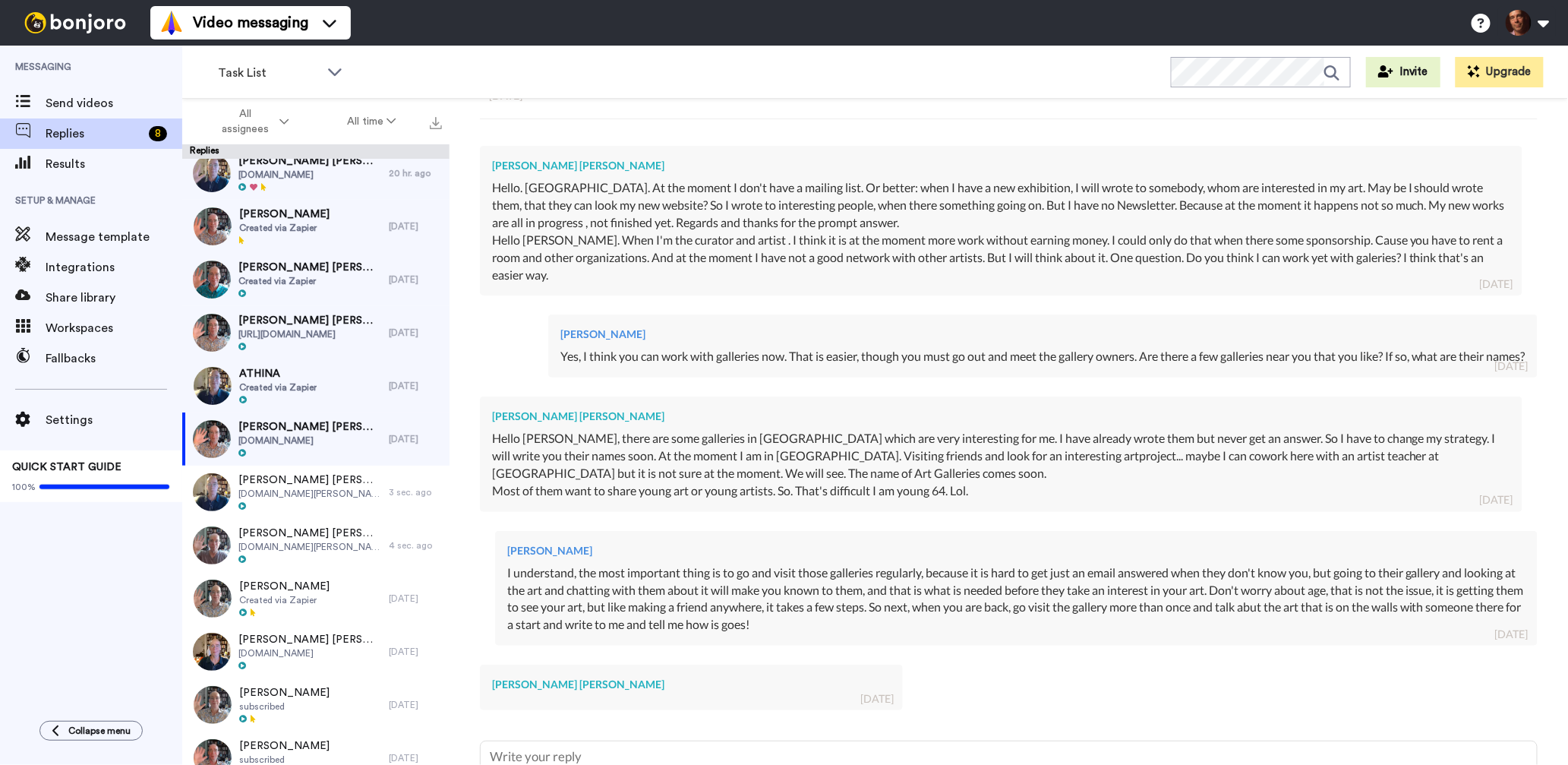
scroll to position [449, 0]
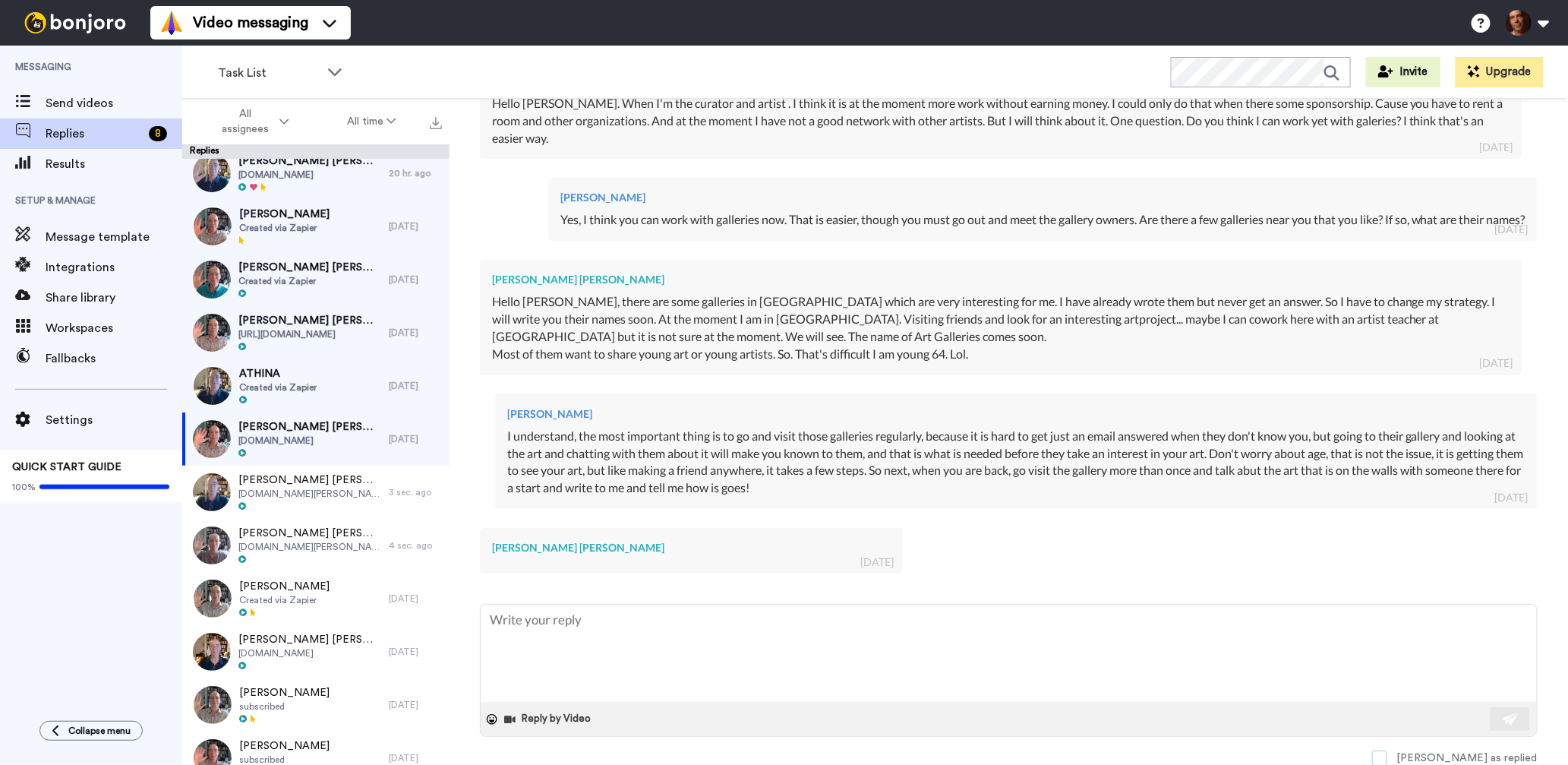
click at [1387, 753] on span at bounding box center [1380, 758] width 15 height 15
click at [293, 374] on span "ATHINA" at bounding box center [278, 374] width 78 height 15
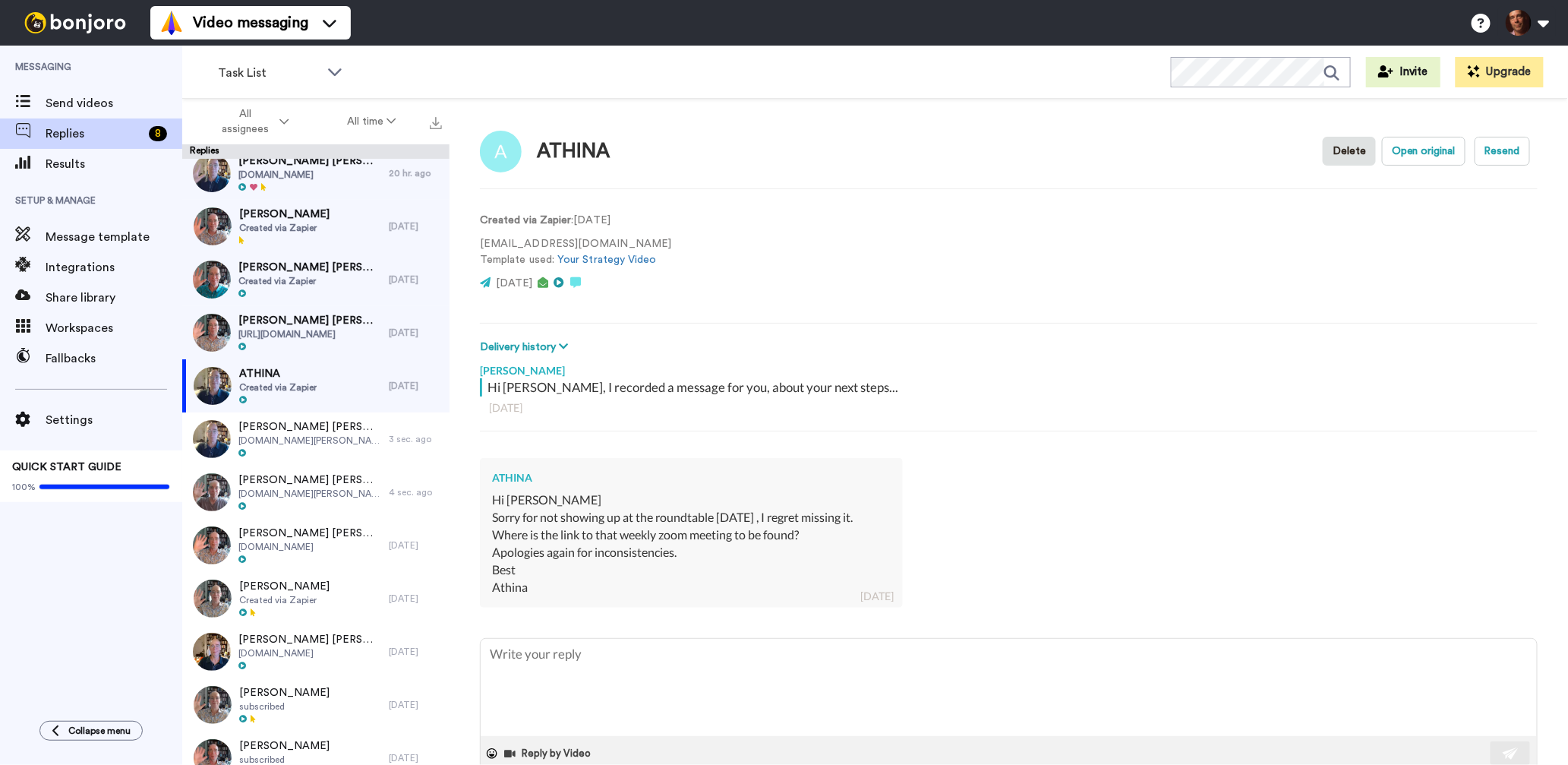
scroll to position [34, 0]
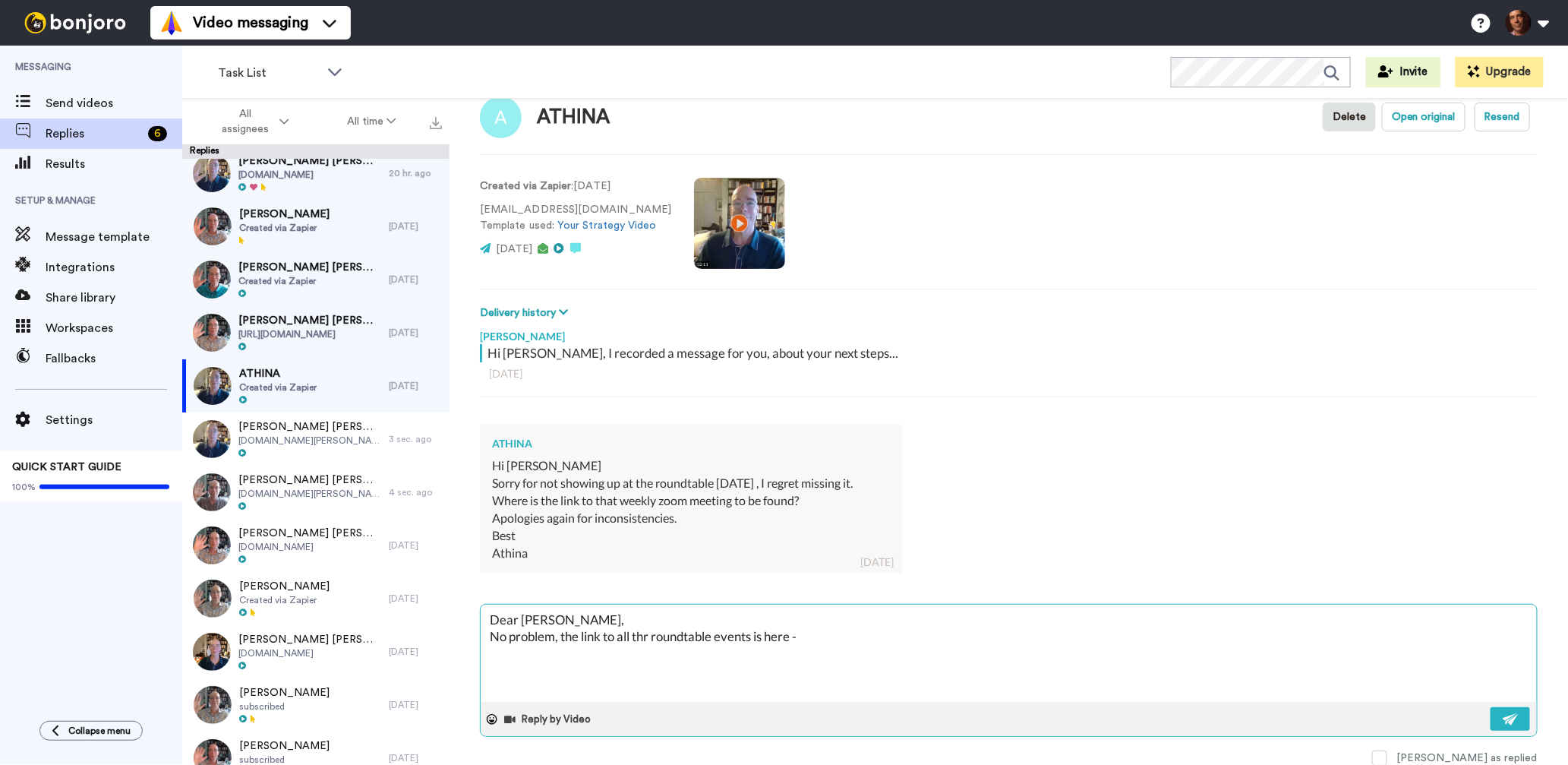
paste textarea "https://www.facebook.com/groups/praxiscenter/events"
click at [648, 635] on textarea "Dear Athina, No problem, the link to all thr roundtable events is here - https:…" at bounding box center [1009, 653] width 1056 height 97
click at [1151, 634] on textarea "Dear Athina, No problem, the link to all the roundtable events is here - https:…" at bounding box center [1009, 653] width 1056 height 97
click at [1496, 714] on button at bounding box center [1510, 719] width 39 height 24
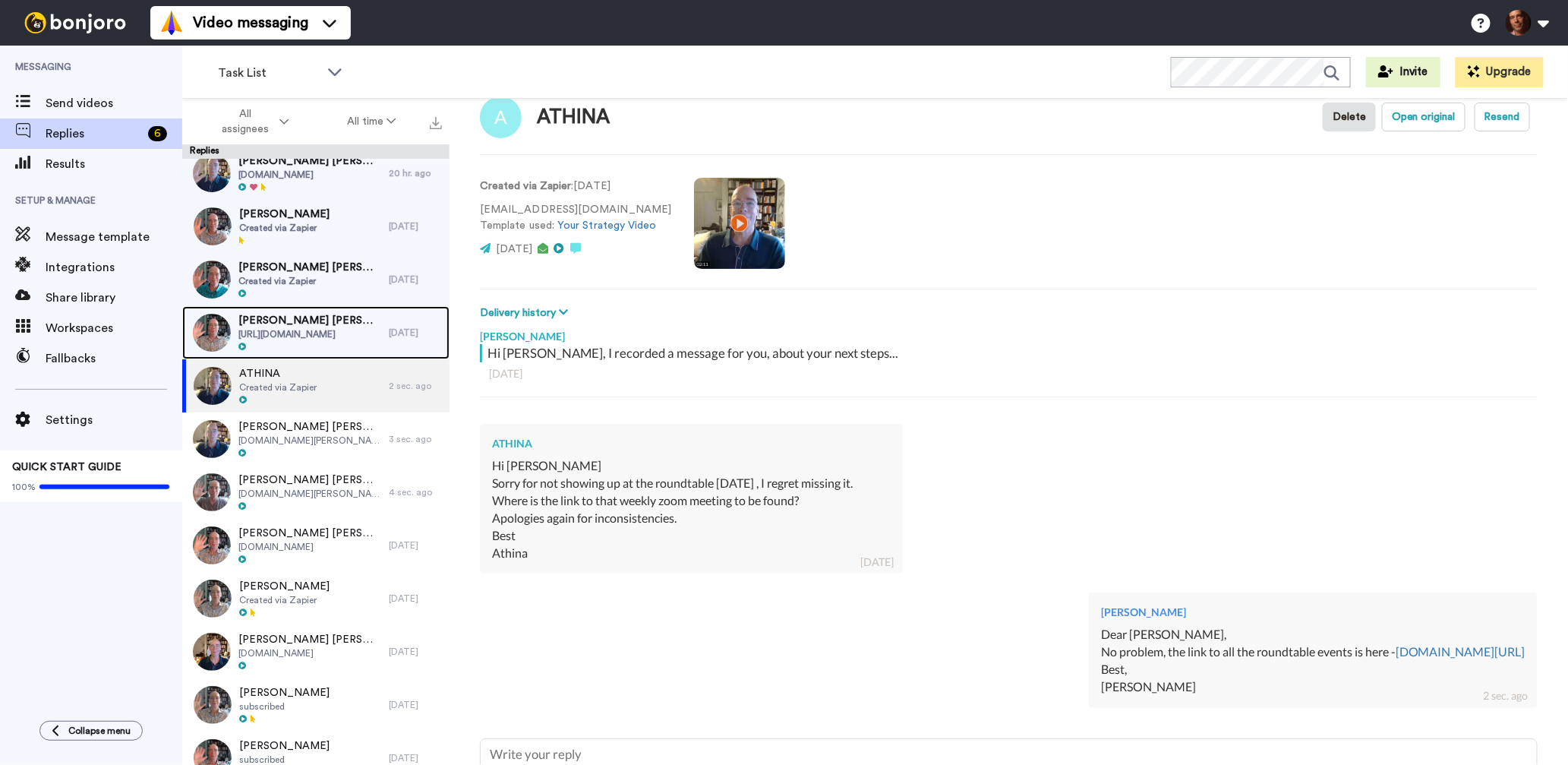
click at [330, 337] on span "https://www.robinschwartzphotography.com/" at bounding box center [310, 334] width 142 height 12
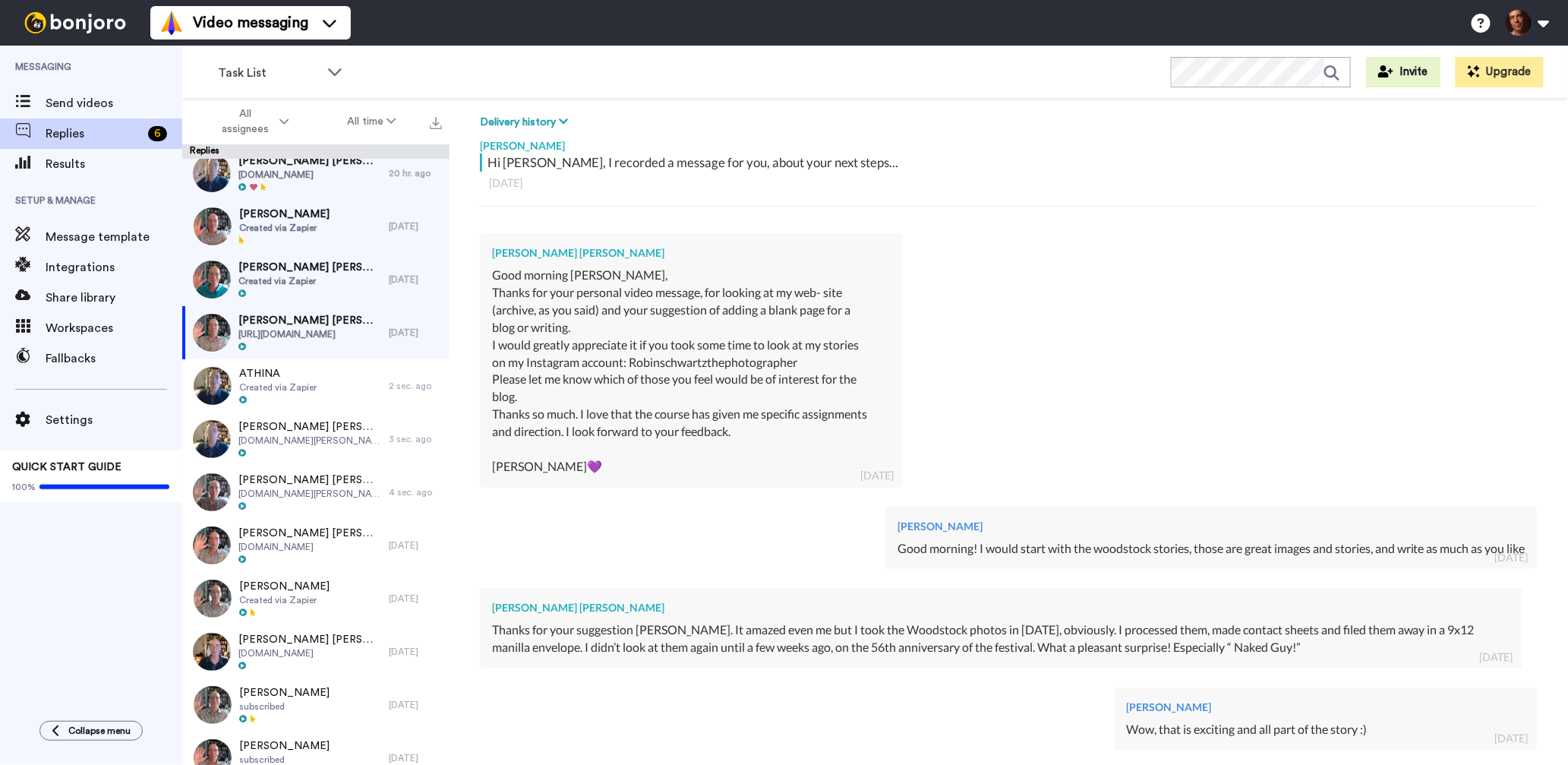
scroll to position [484, 0]
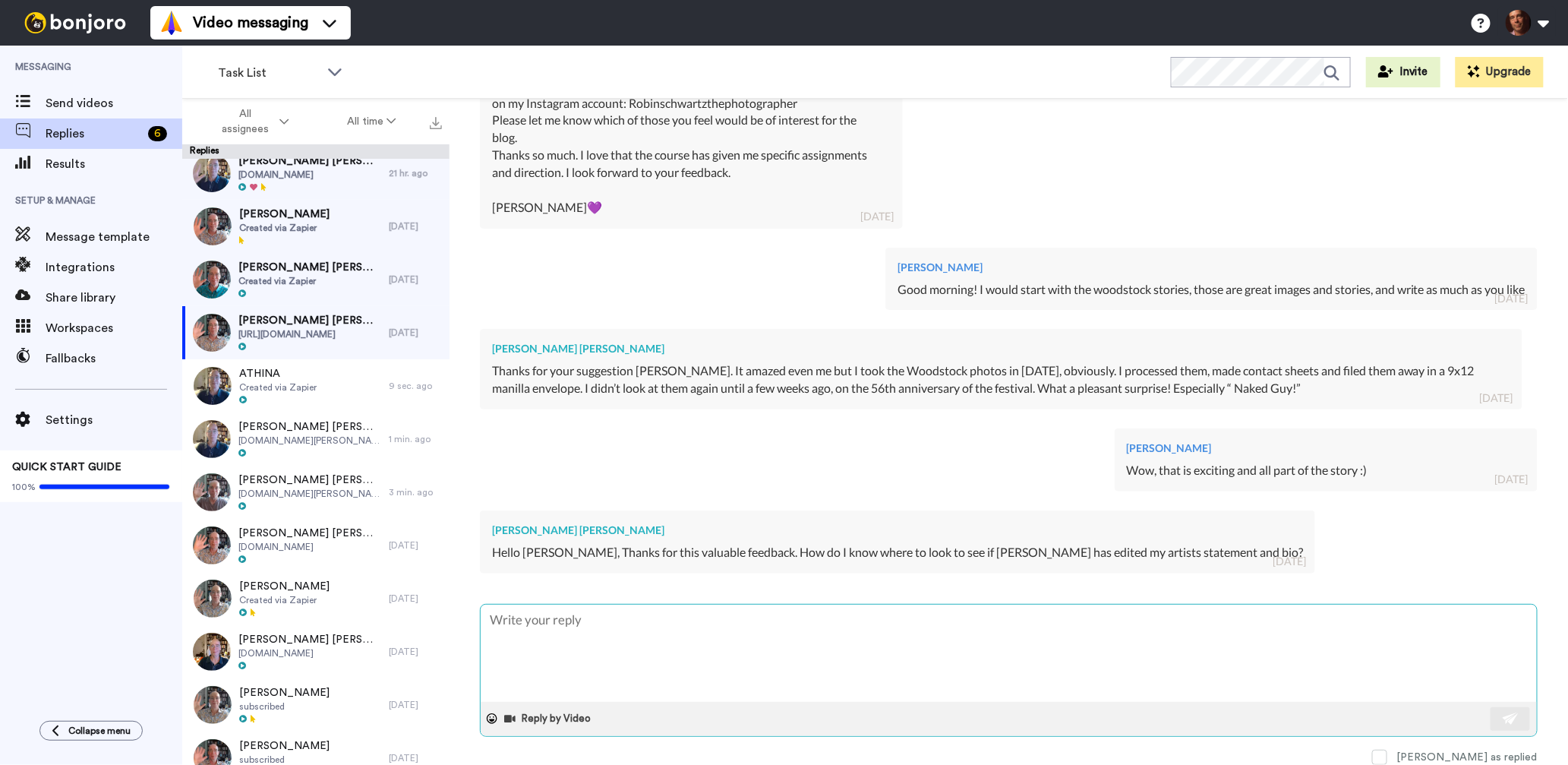
click at [836, 629] on textarea at bounding box center [1009, 653] width 1056 height 97
drag, startPoint x: 743, startPoint y: 624, endPoint x: 489, endPoint y: 608, distance: 254.5
click at [489, 608] on textarea "It will be in the original post you made" at bounding box center [1009, 653] width 1056 height 97
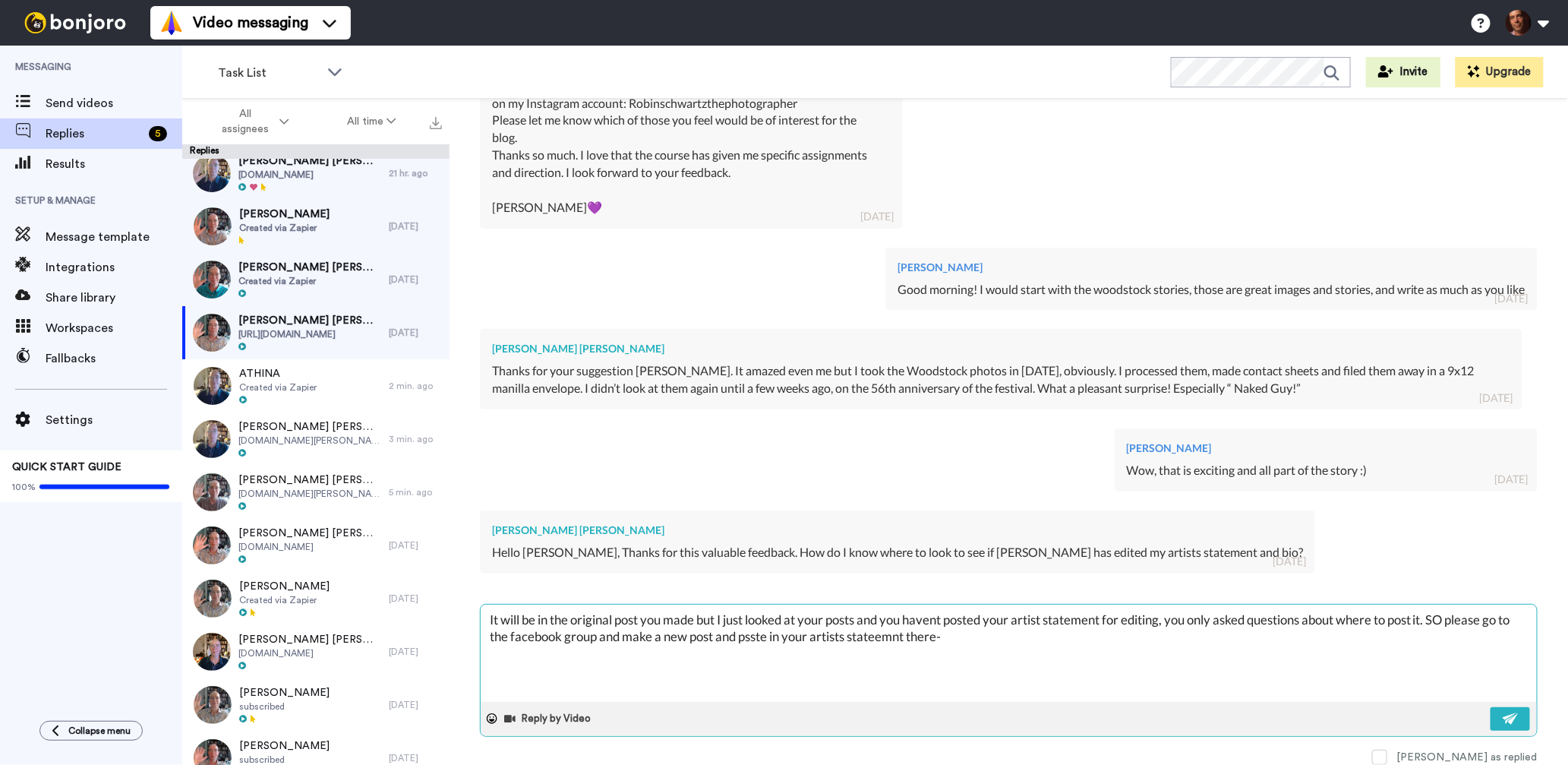
paste textarea "https://www.facebook.com/groups/praxiscenter"
click at [945, 621] on textarea "It will be in the original post you made but I just looked at your posts and yo…" at bounding box center [1009, 653] width 1056 height 97
click at [1461, 620] on textarea "It will be in the original post you made but I just looked at your posts and yo…" at bounding box center [1009, 653] width 1056 height 97
click at [768, 637] on textarea "It will be in the original post you made but I just looked at your posts and yo…" at bounding box center [1009, 653] width 1056 height 97
click at [798, 637] on textarea "It will be in the original post you made but I just looked at your posts and yo…" at bounding box center [1009, 653] width 1056 height 97
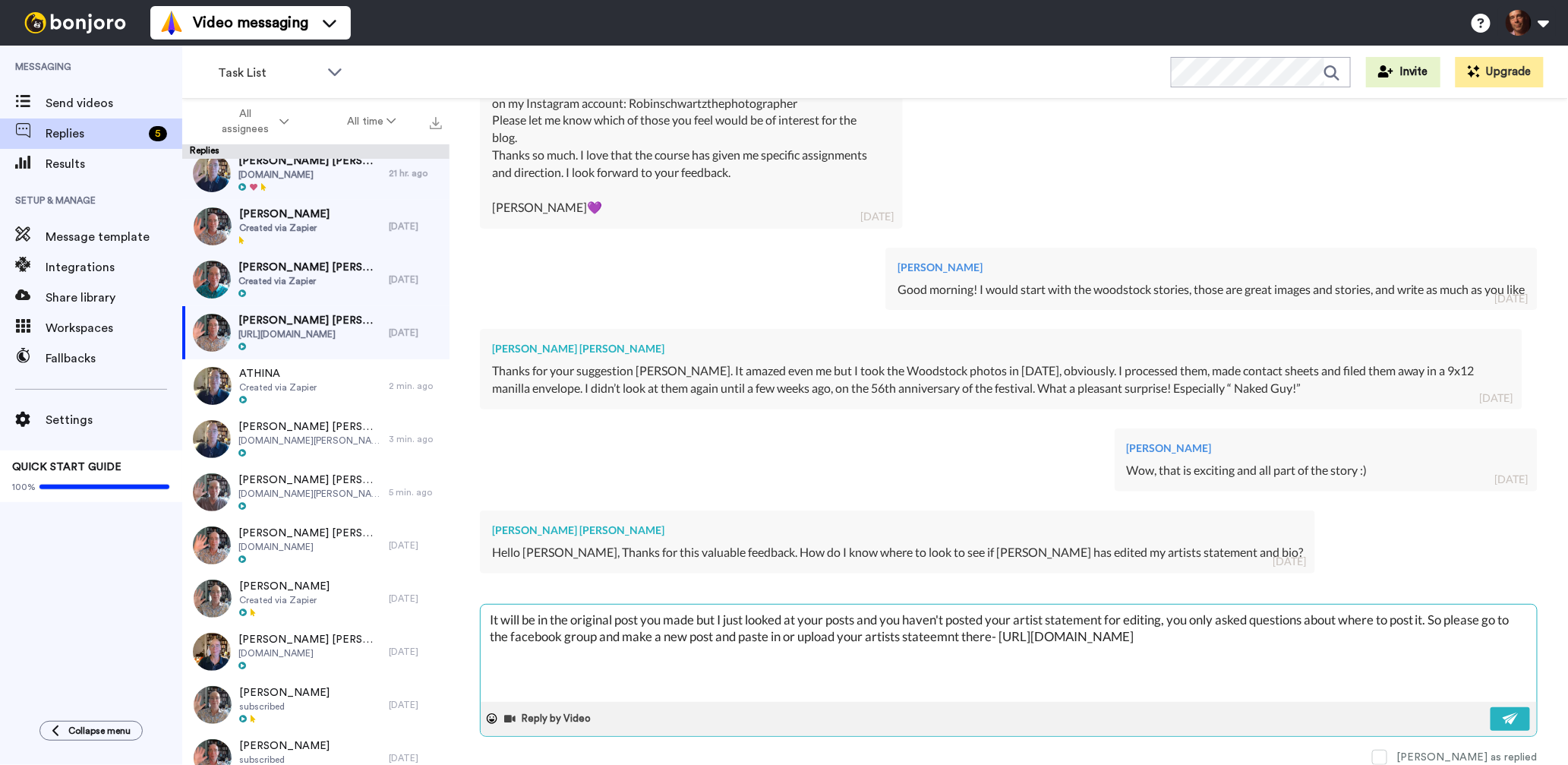
click at [963, 635] on textarea "It will be in the original post you made but I just looked at your posts and yo…" at bounding box center [1009, 653] width 1056 height 97
click at [1317, 648] on textarea "It will be in the original post you made but I just looked at your posts and yo…" at bounding box center [1009, 653] width 1056 height 97
click at [1516, 718] on img at bounding box center [1511, 718] width 17 height 12
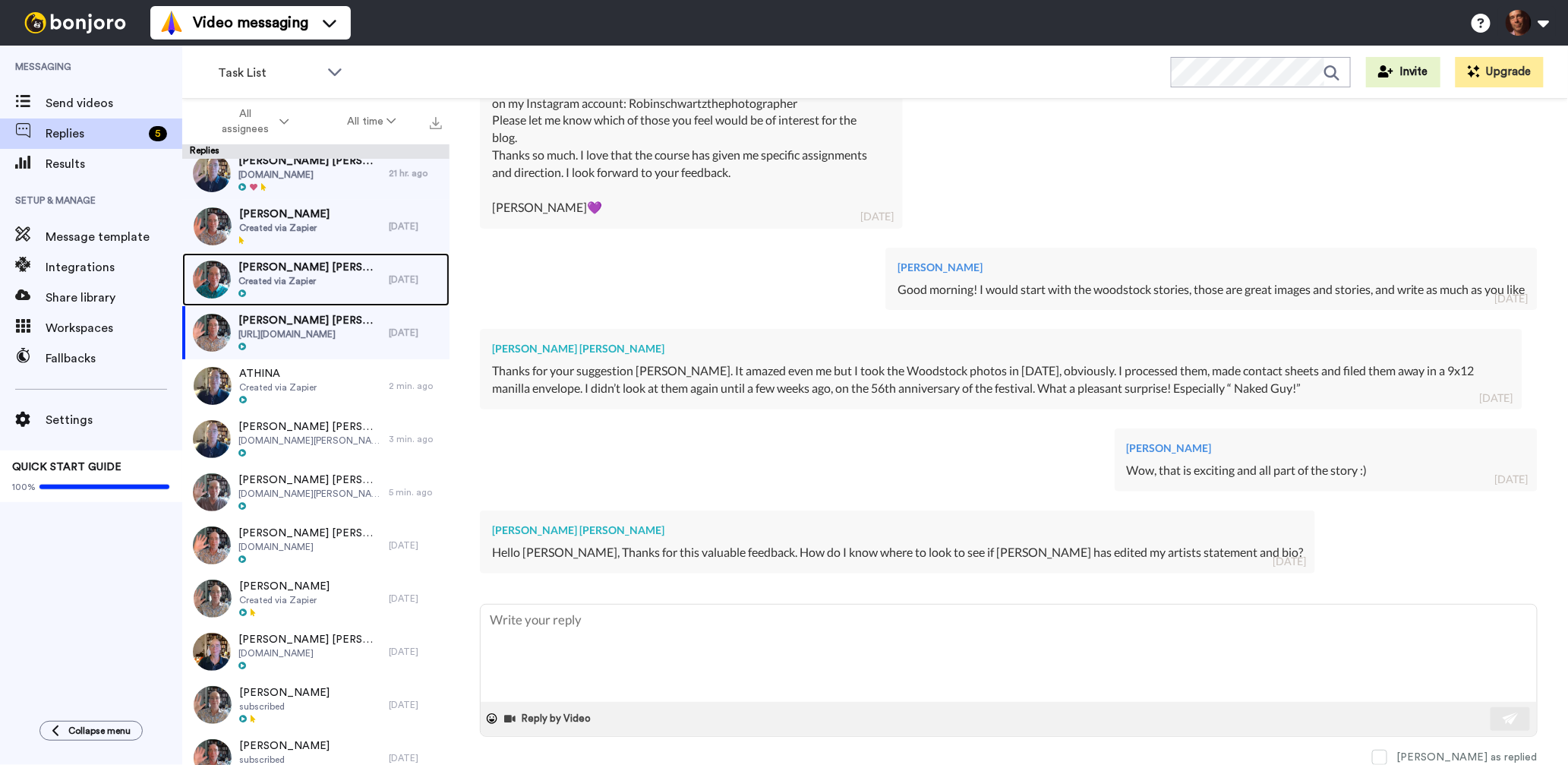
click at [306, 289] on div at bounding box center [310, 293] width 142 height 10
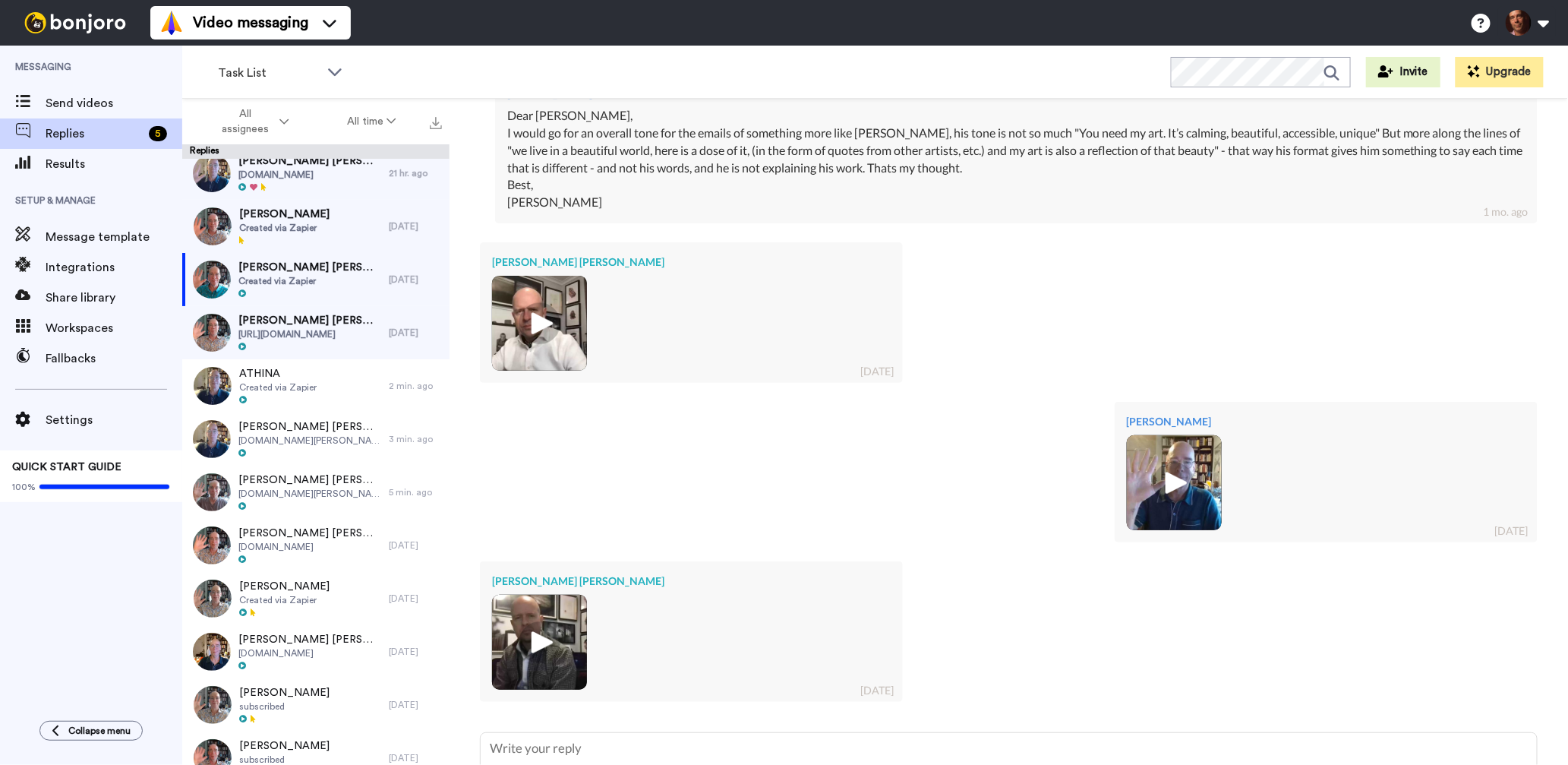
scroll to position [1756, 0]
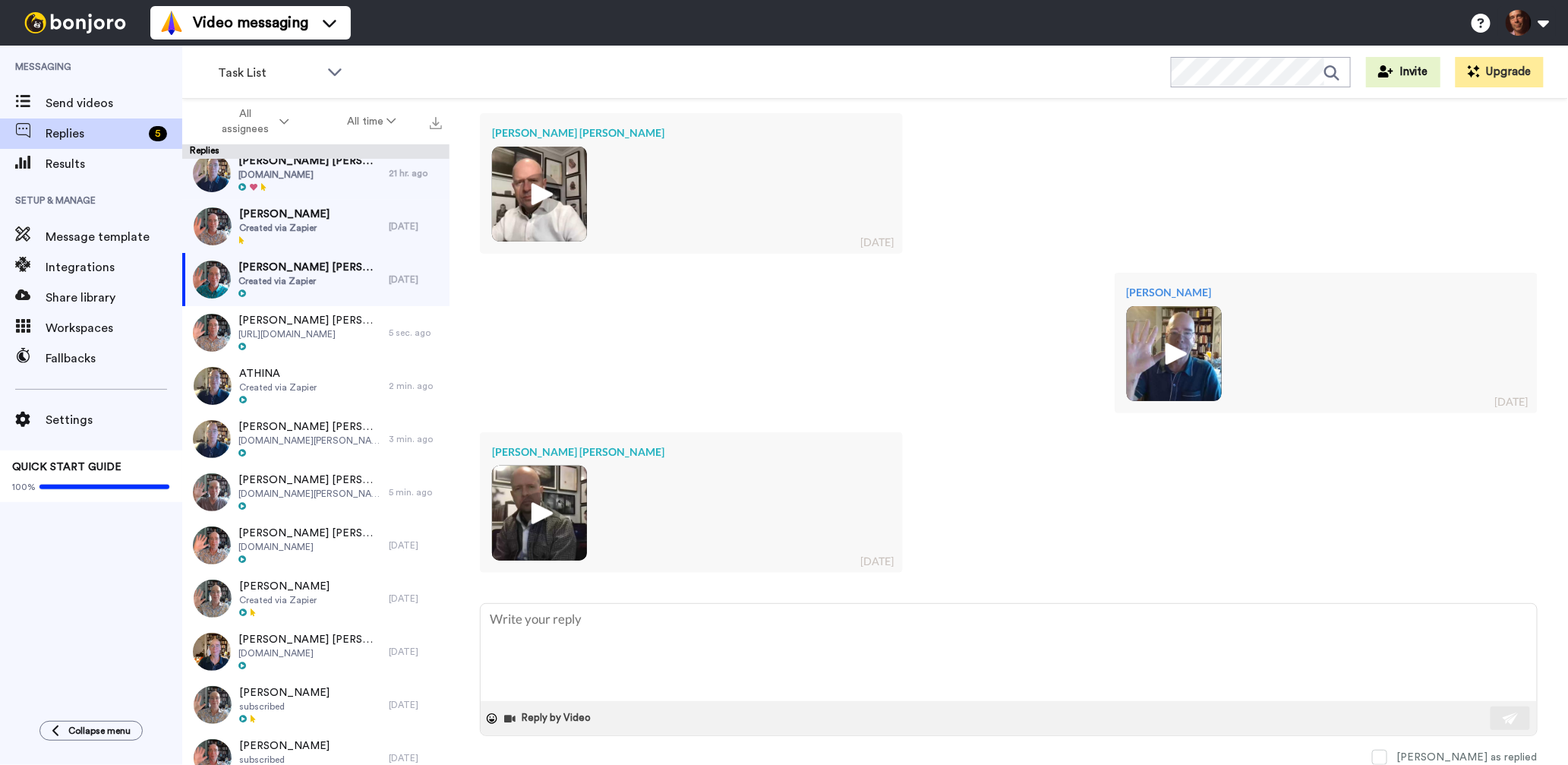
click at [530, 513] on img at bounding box center [539, 513] width 42 height 42
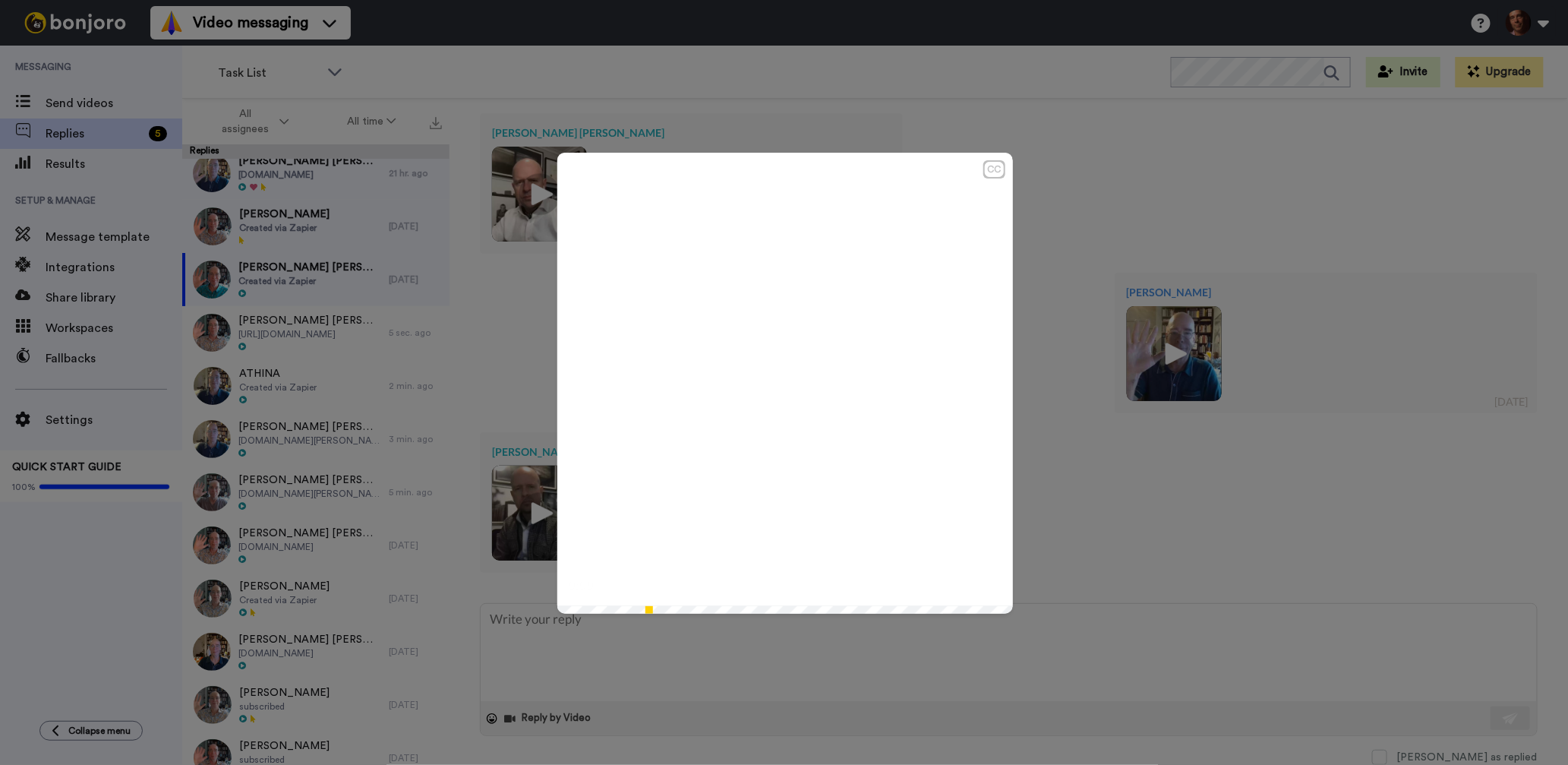
click at [787, 378] on icon "Play/Pause" at bounding box center [784, 383] width 40 height 72
click at [1114, 490] on div "CC Play/Pause 4:12 / 4:12" at bounding box center [784, 382] width 1568 height 765
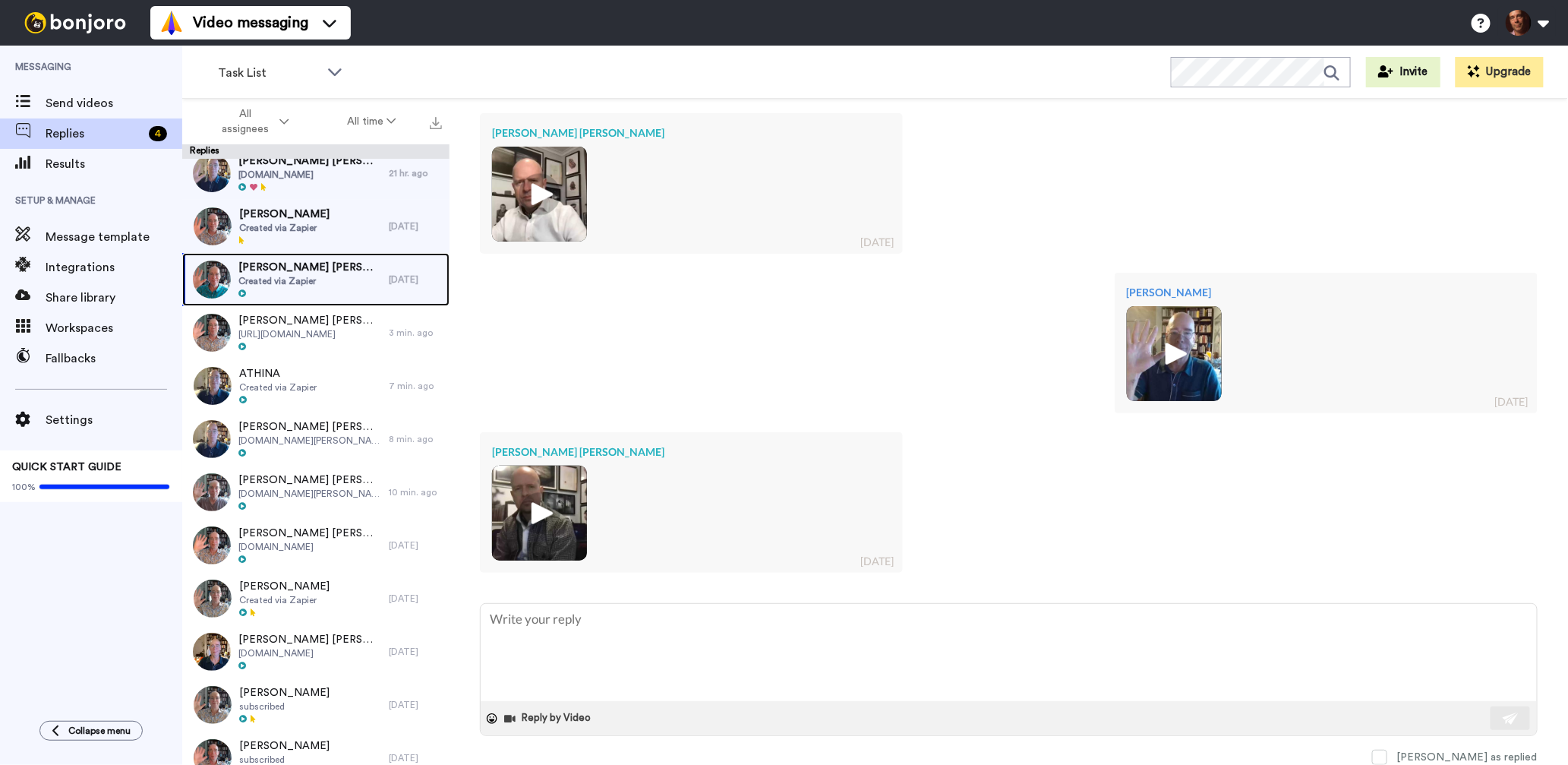
click at [386, 287] on div "Karl Herber Karl Herber Created via Zapier" at bounding box center [286, 280] width 206 height 53
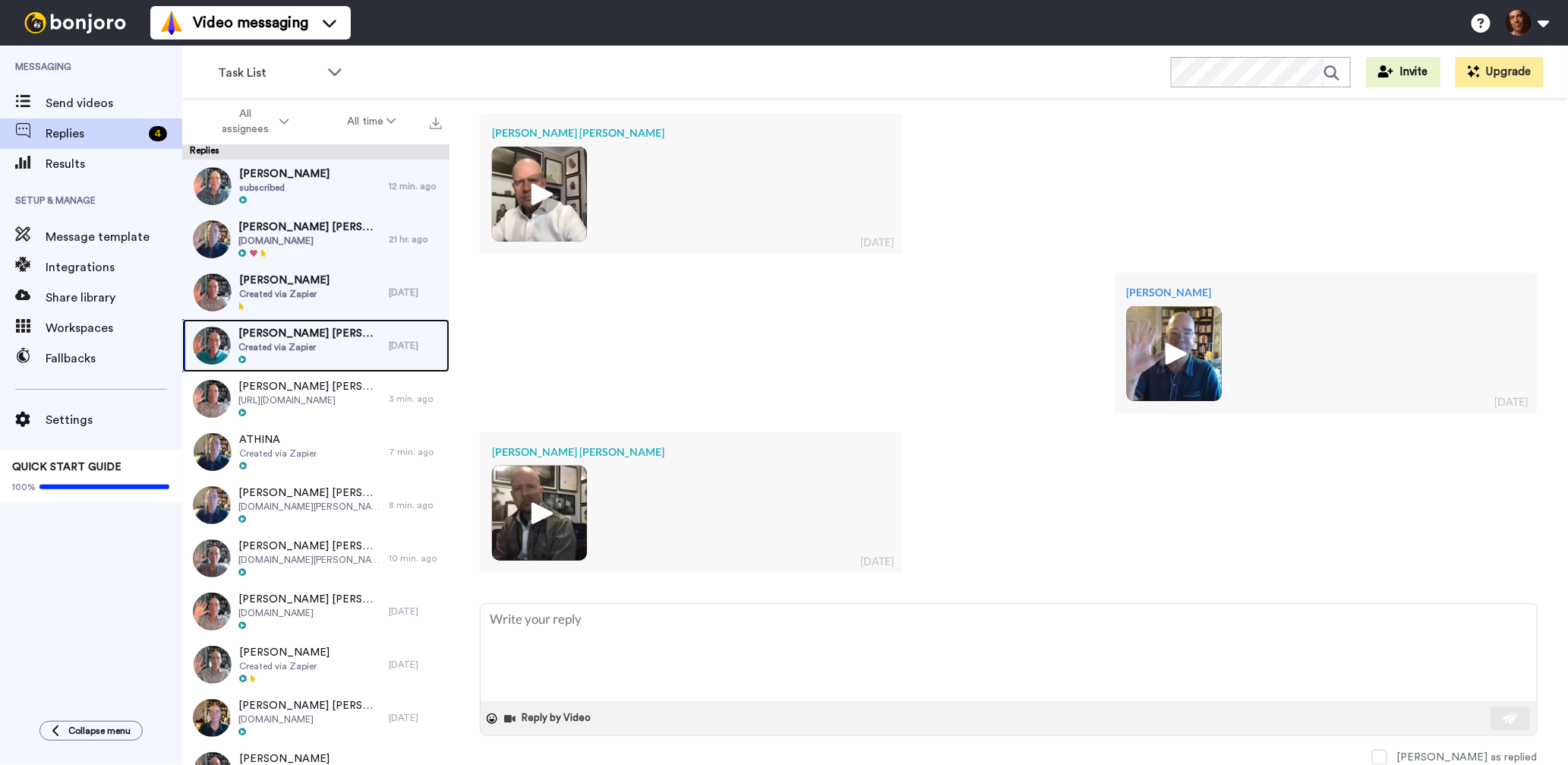
click at [359, 352] on div "Karl Herber Karl Herber Created via Zapier" at bounding box center [286, 345] width 206 height 53
click at [538, 718] on button "Reply by Video" at bounding box center [549, 718] width 93 height 23
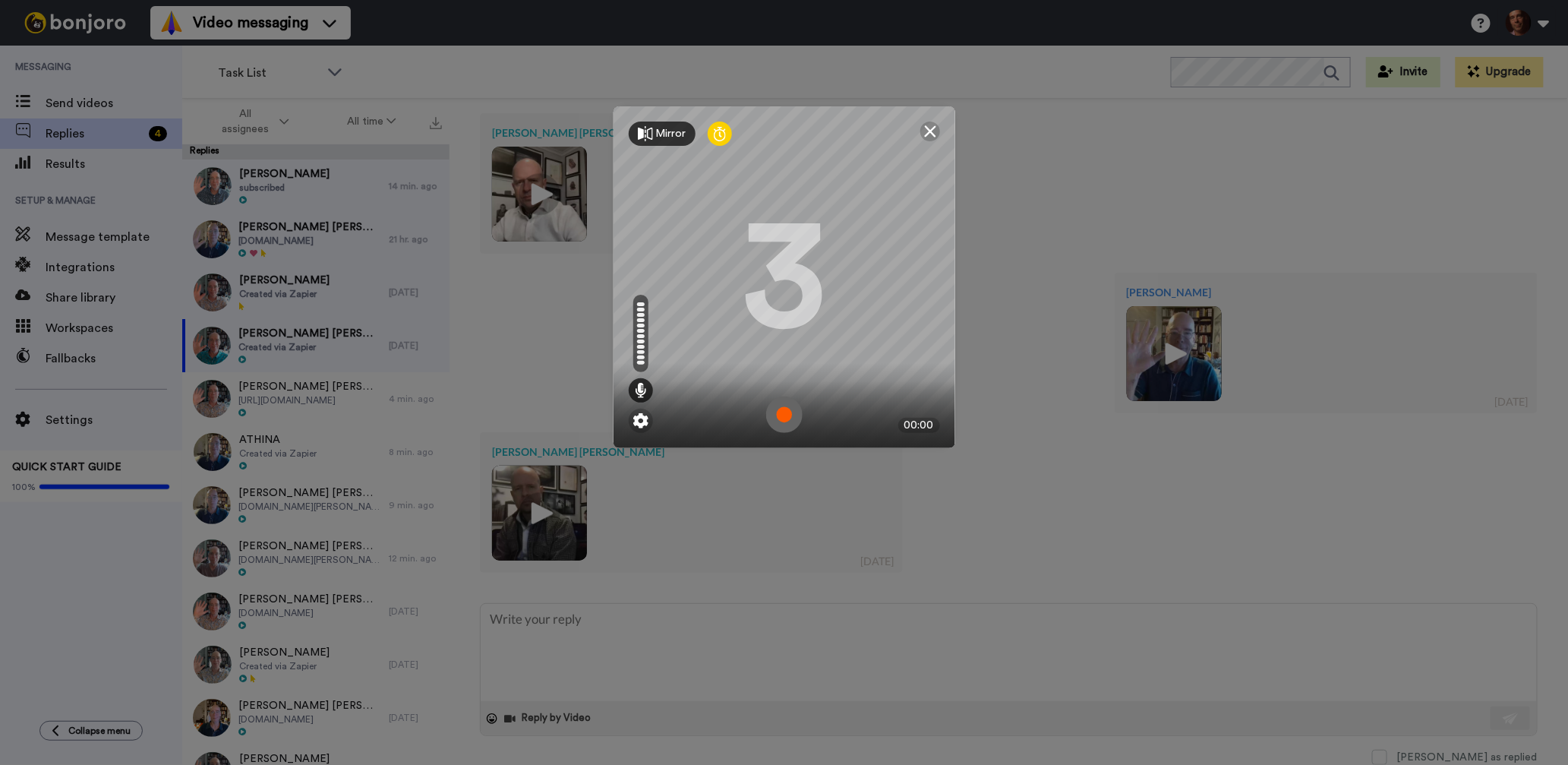
click at [791, 414] on img at bounding box center [784, 414] width 37 height 37
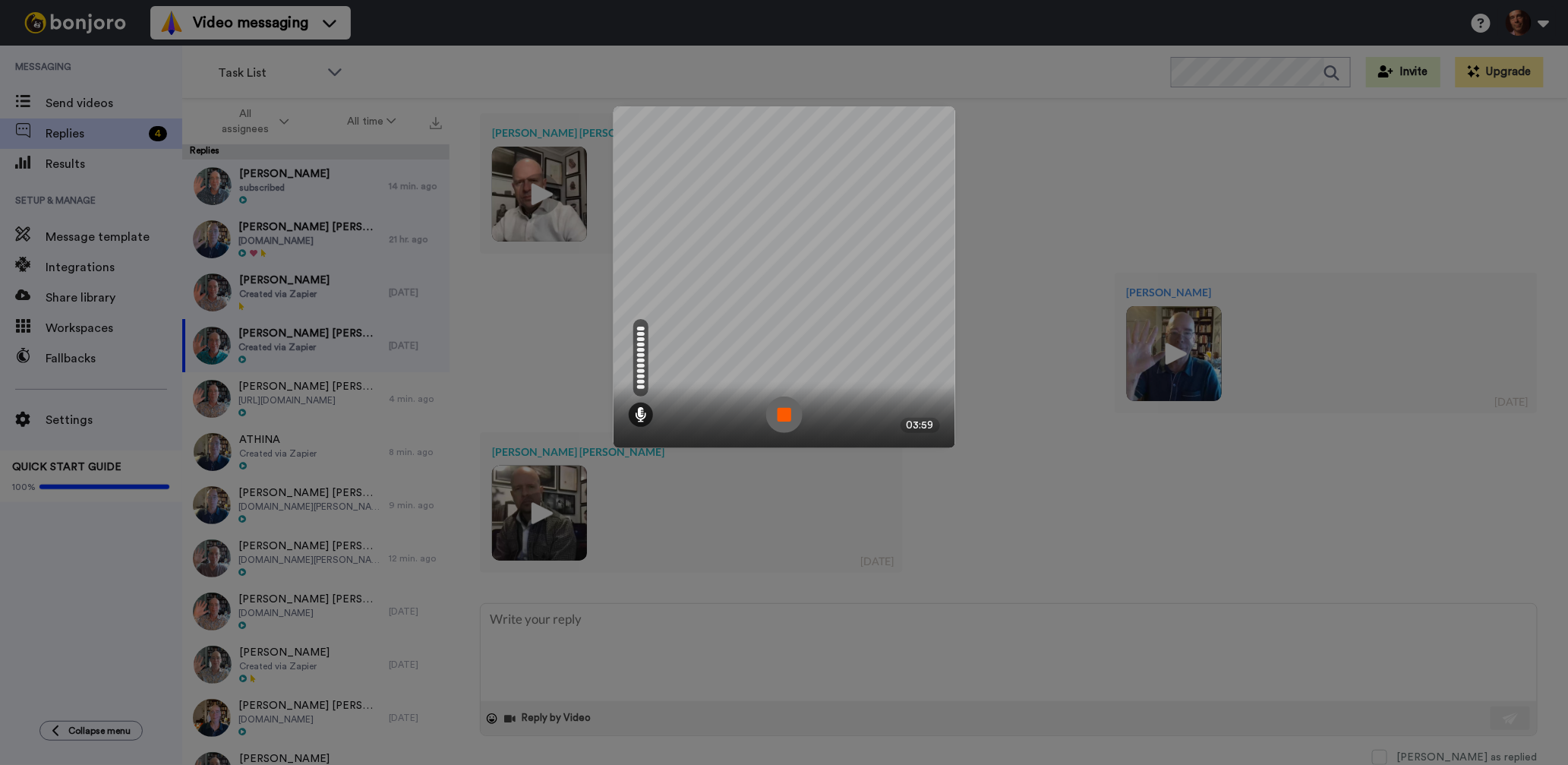
click at [791, 414] on img at bounding box center [784, 414] width 37 height 37
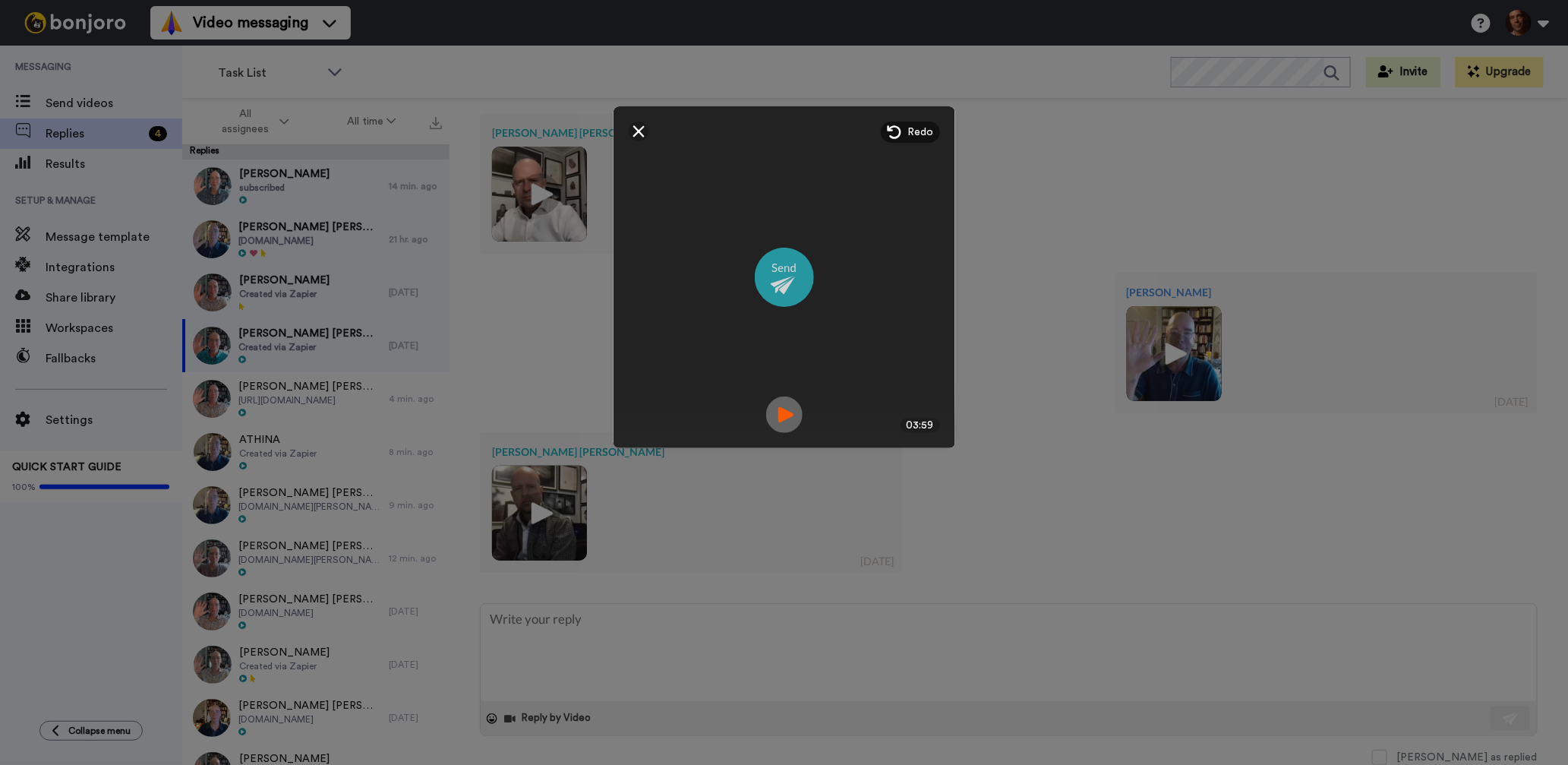
click at [780, 271] on img at bounding box center [784, 276] width 59 height 59
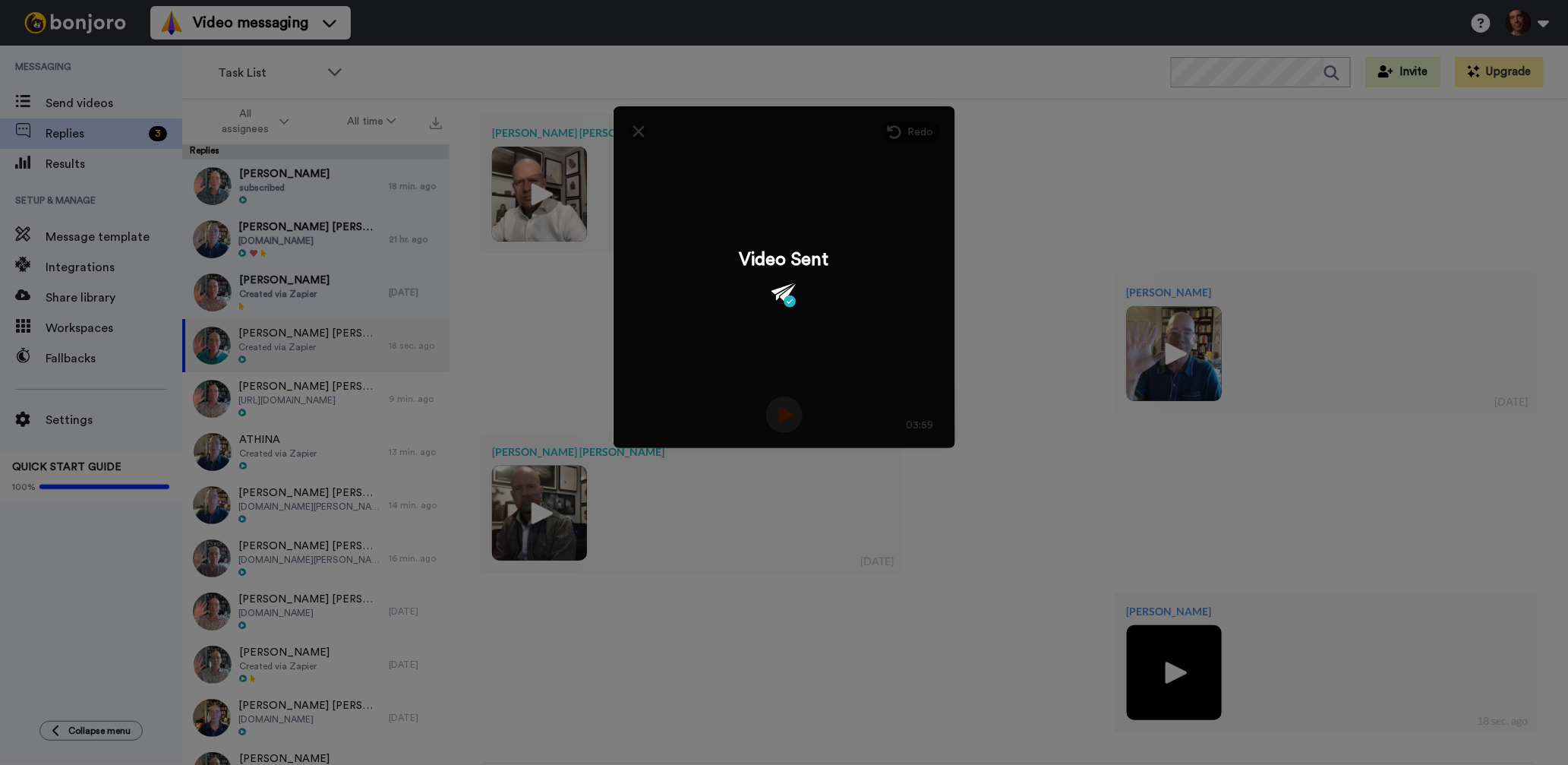
click at [346, 289] on div "Mirror Redo 3 03:59 Video Sent" at bounding box center [784, 382] width 1568 height 765
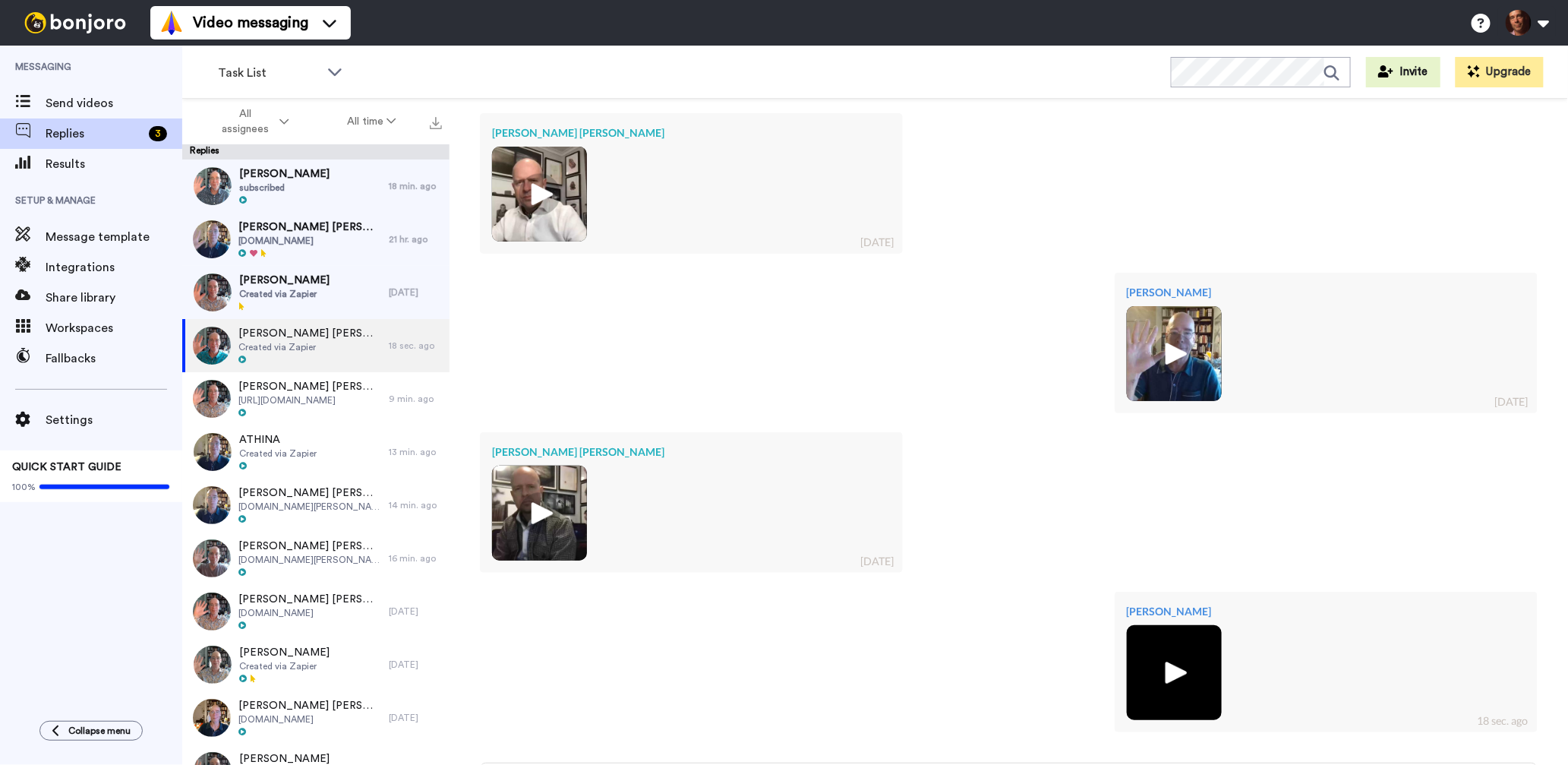
scroll to position [1915, 0]
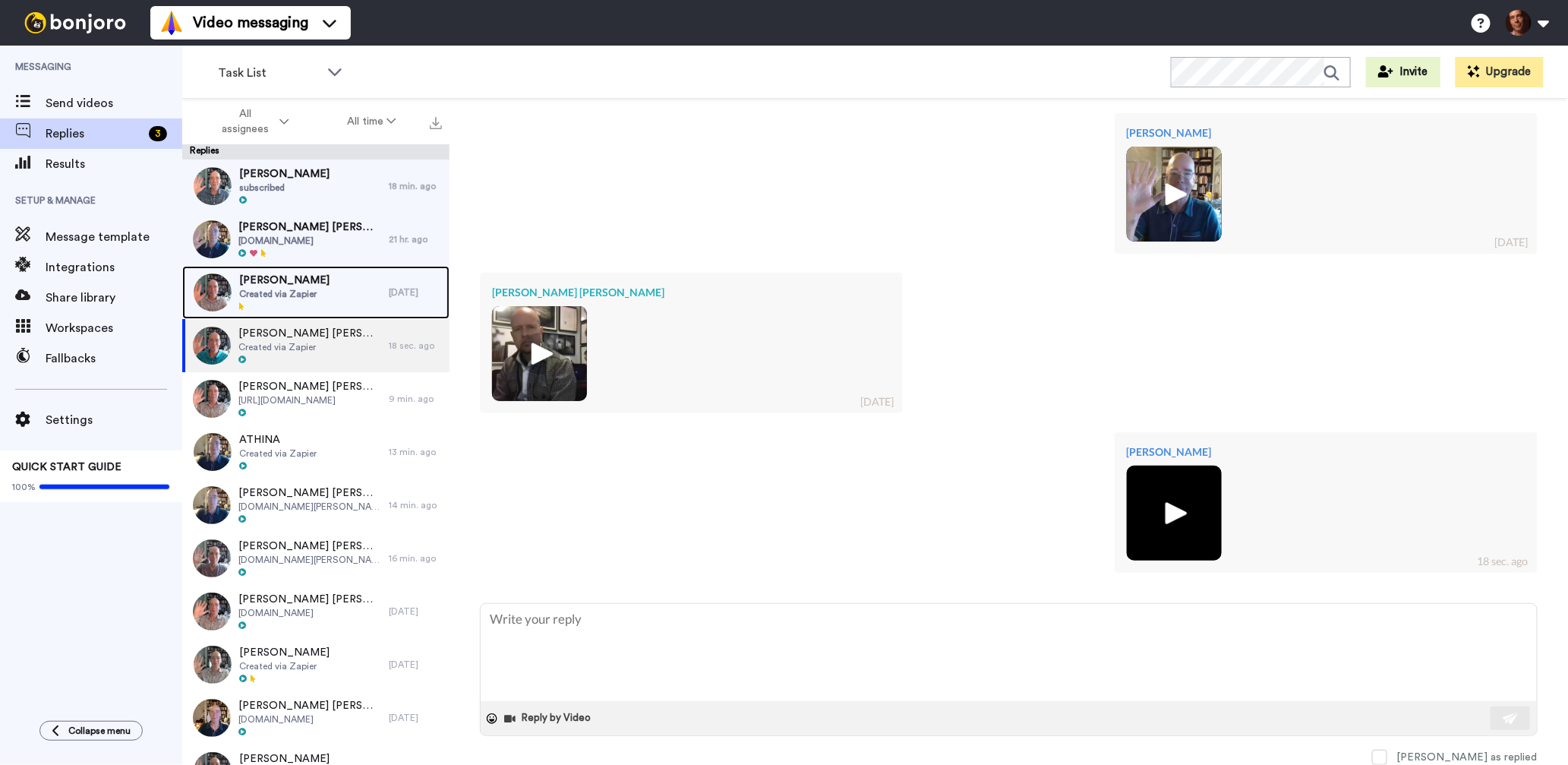
click at [346, 289] on div "Andree Brown Created via Zapier" at bounding box center [286, 293] width 206 height 53
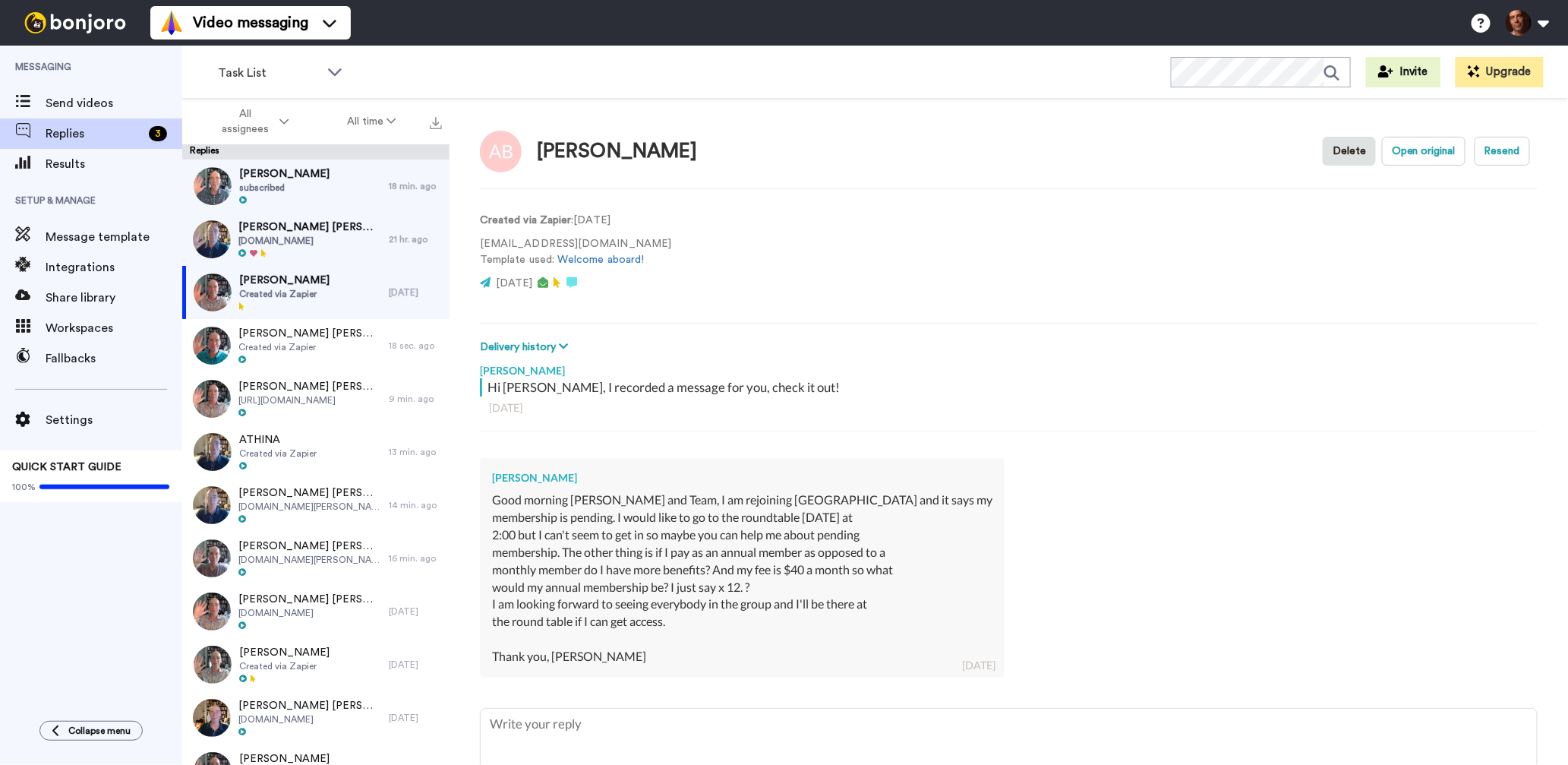
scroll to position [104, 0]
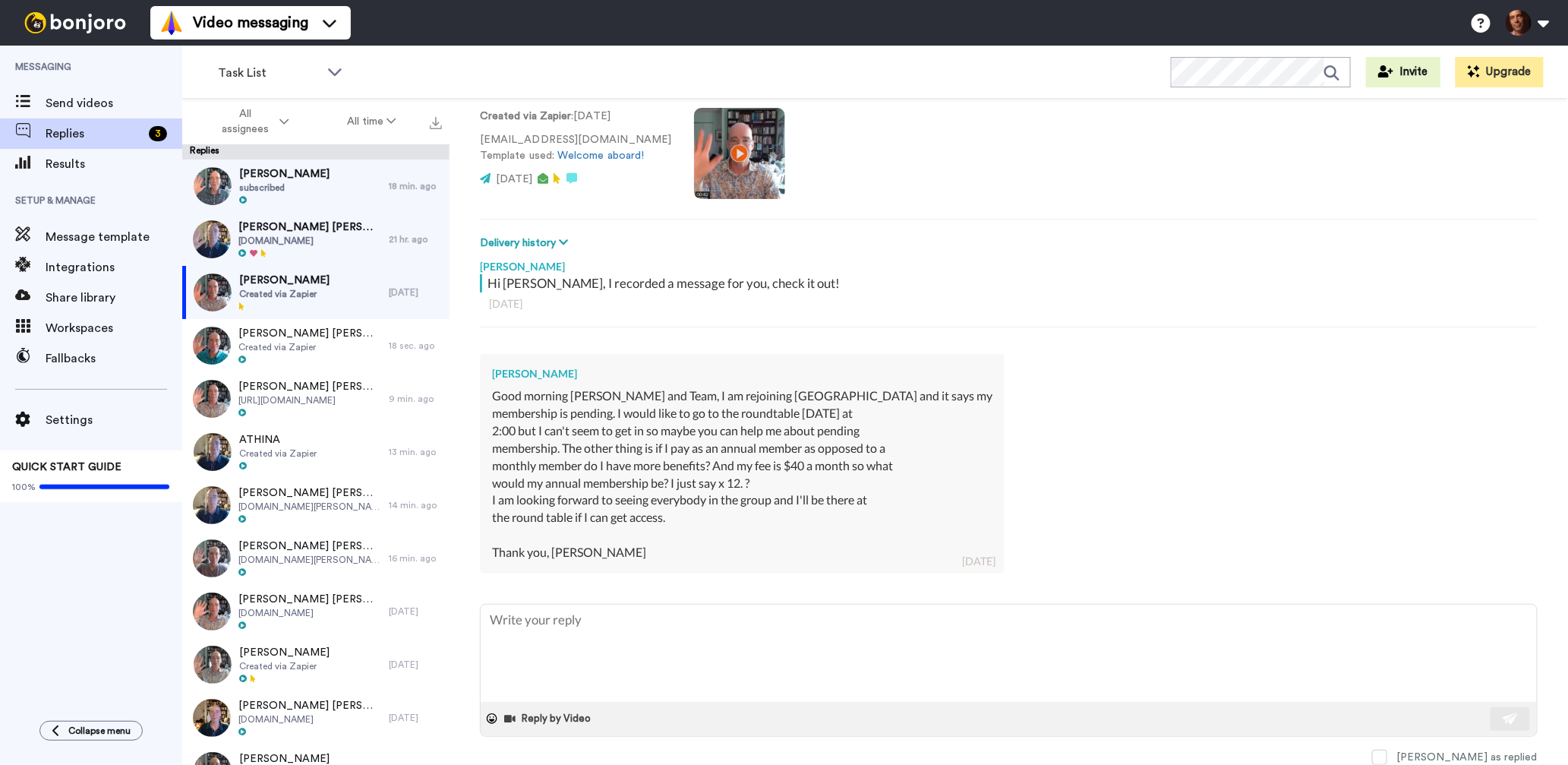
click at [651, 610] on textarea at bounding box center [1009, 653] width 1056 height 97
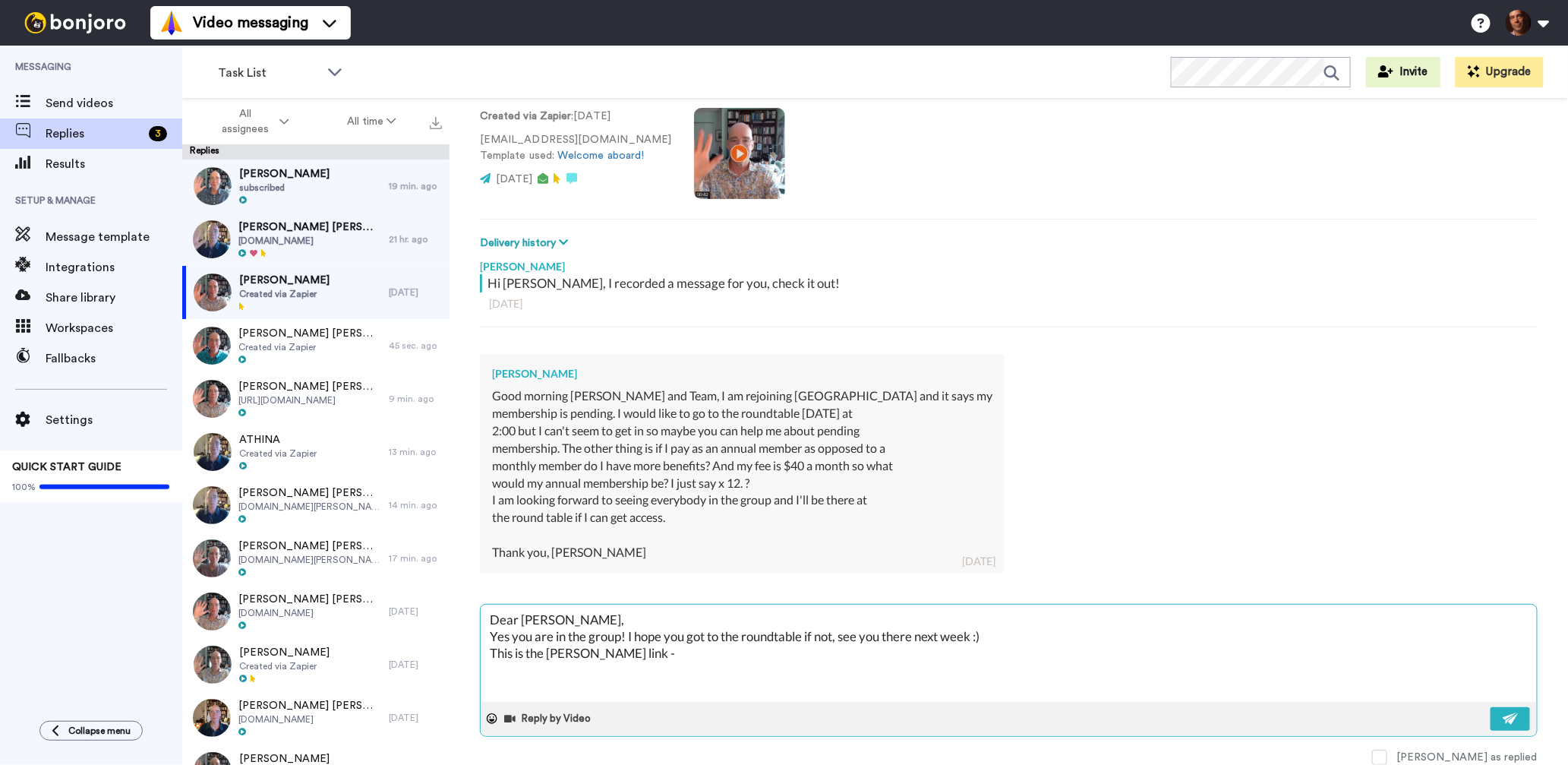
paste textarea "https://www.facebook.com/groups/praxiscenter"
click at [574, 655] on textarea "Dear Andree, Yes you are in the group! I hope you got to the roundtable if not,…" at bounding box center [1009, 653] width 1056 height 97
click at [919, 650] on textarea "Dear Andree, Yes you are in the group! I hope you got to the roundtable if not,…" at bounding box center [1009, 653] width 1056 height 97
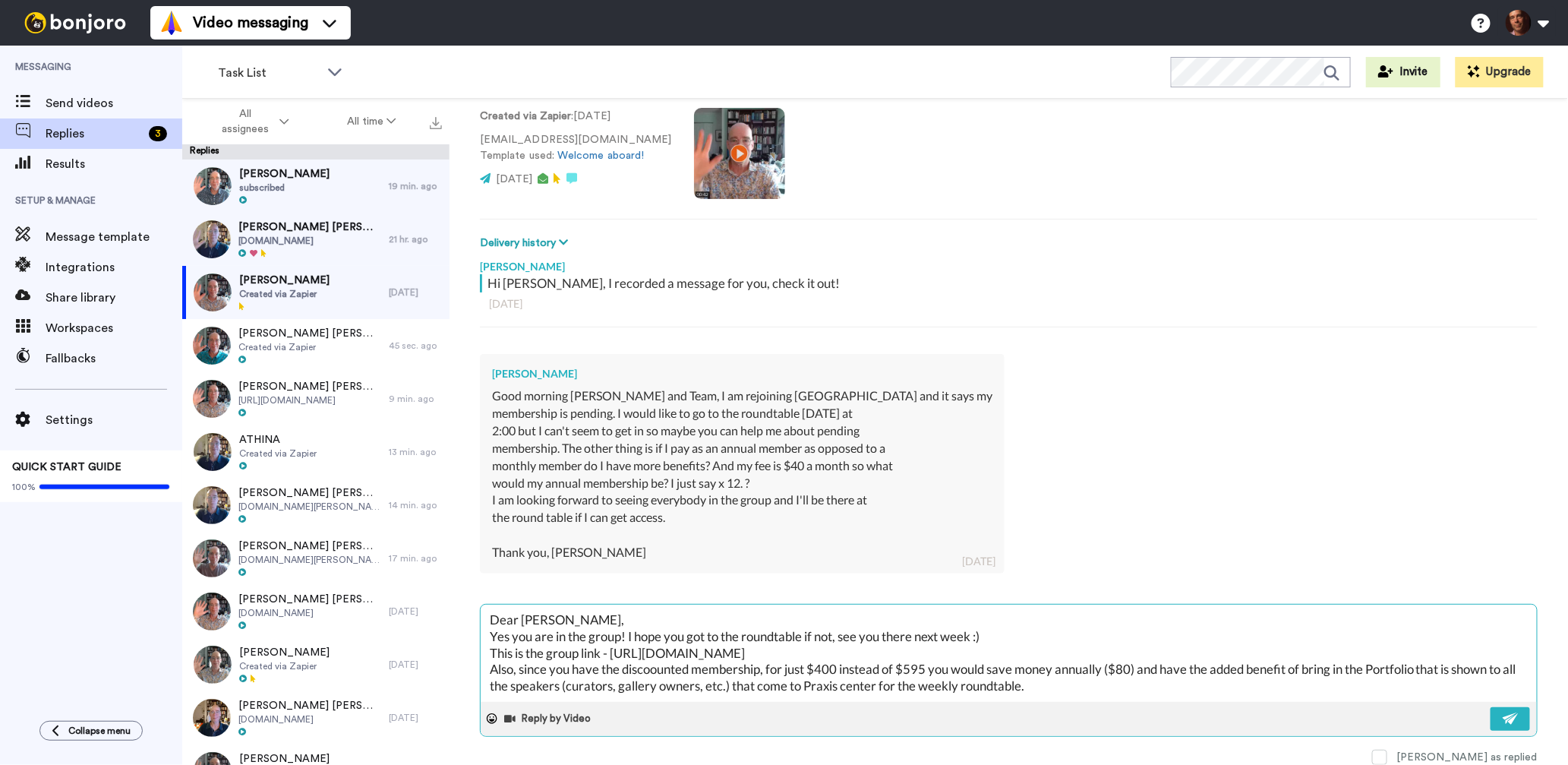
scroll to position [9, 0]
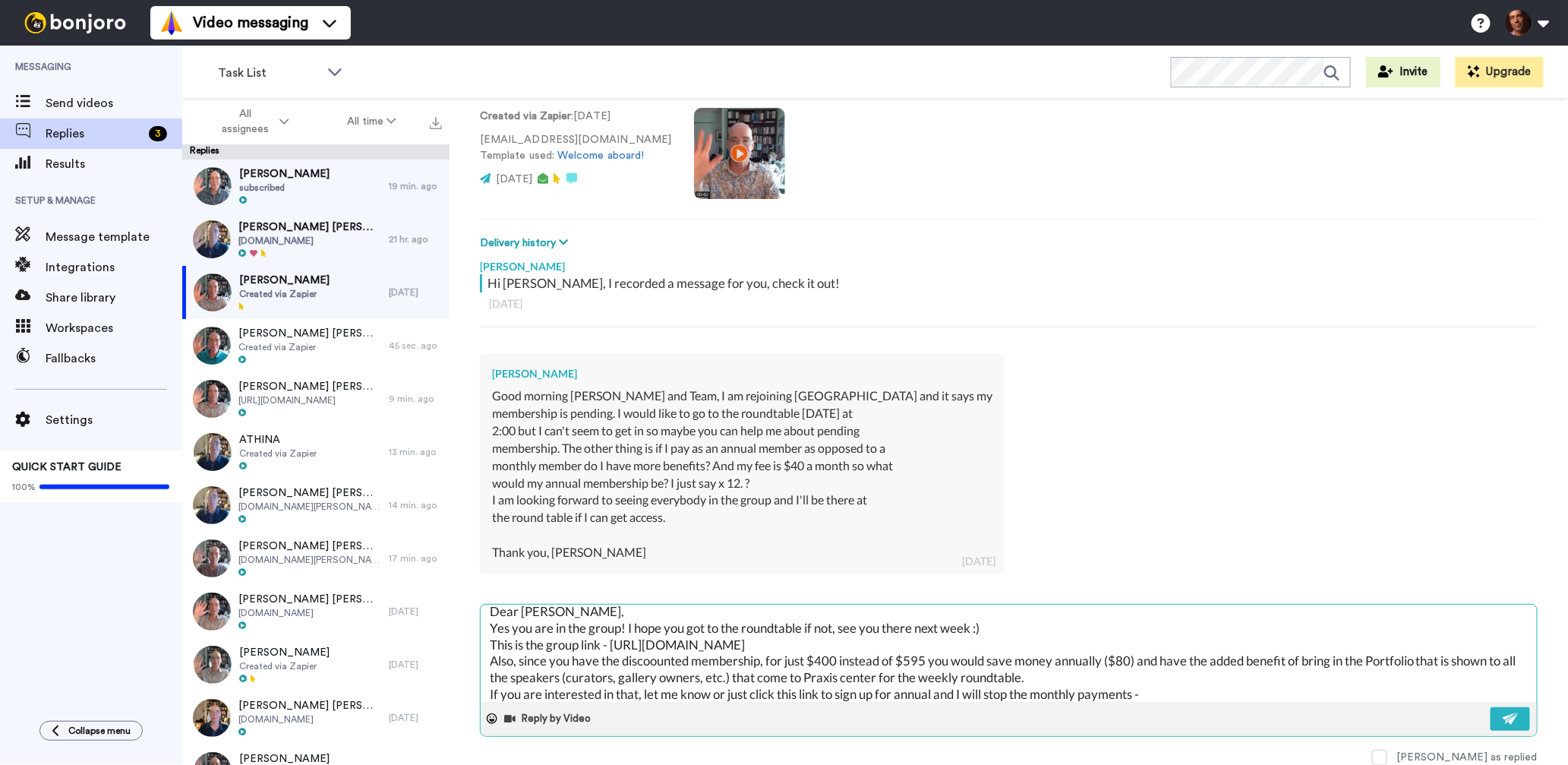
paste textarea "https://praxiscenter.thrivecart.com/praxis-center-membership-starter-edition/"
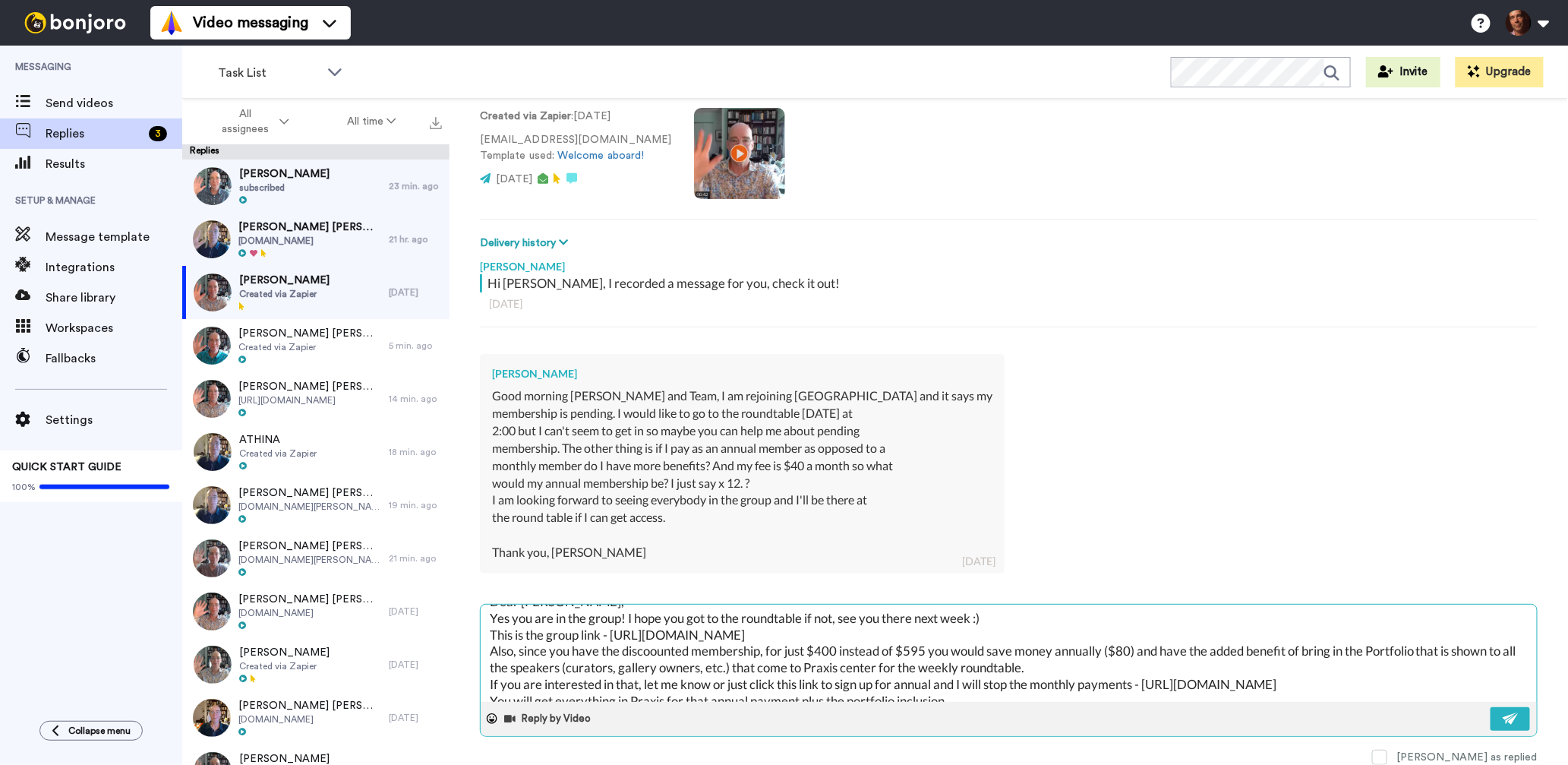
scroll to position [25, 0]
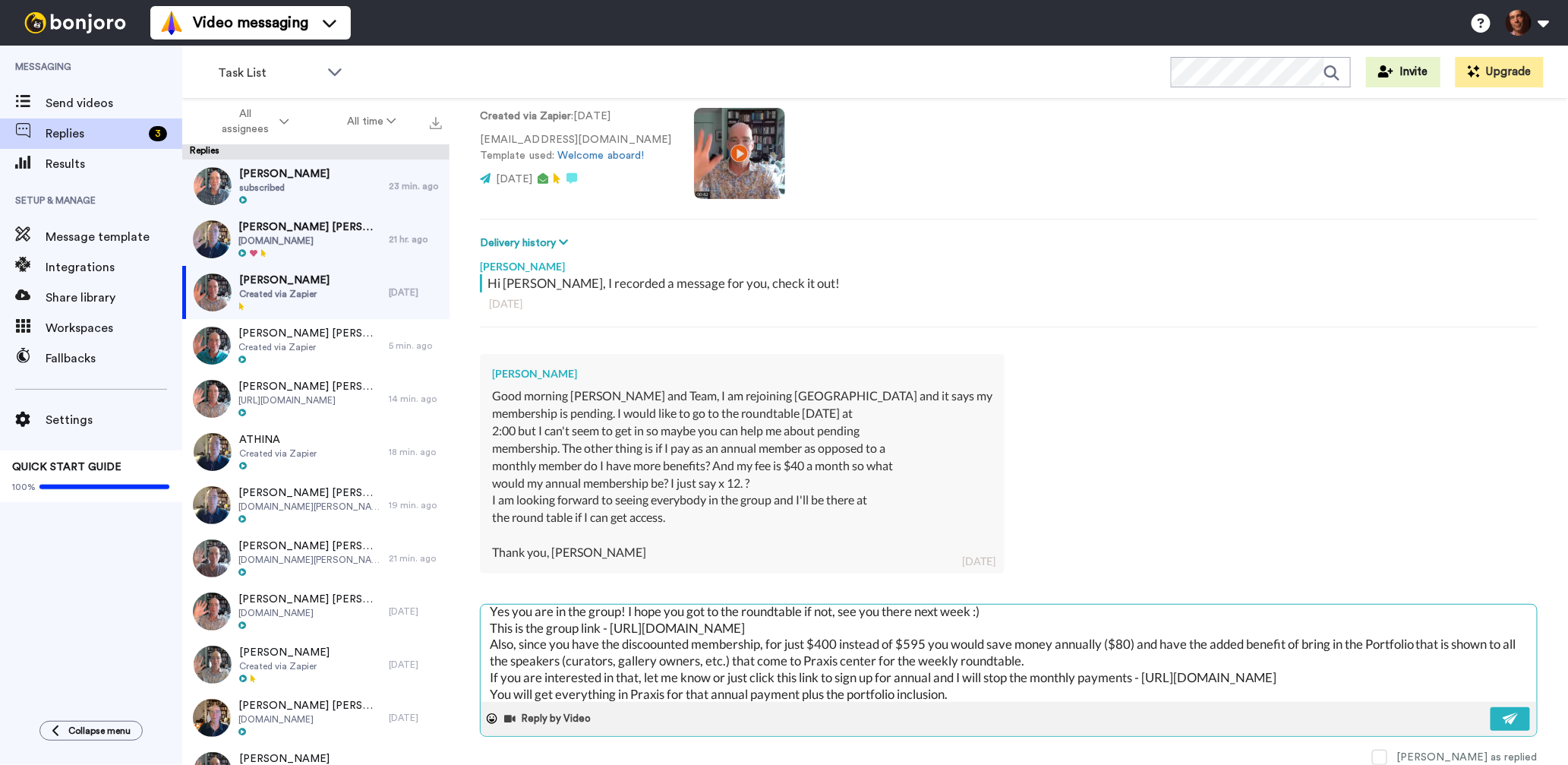
click at [648, 644] on textarea "Dear Andree, Yes you are in the group! I hope you got to the roundtable if not,…" at bounding box center [1009, 653] width 1056 height 97
click at [905, 629] on textarea "Dear Andree, Yes you are in the group! I hope you got to the roundtable if not,…" at bounding box center [1009, 653] width 1056 height 97
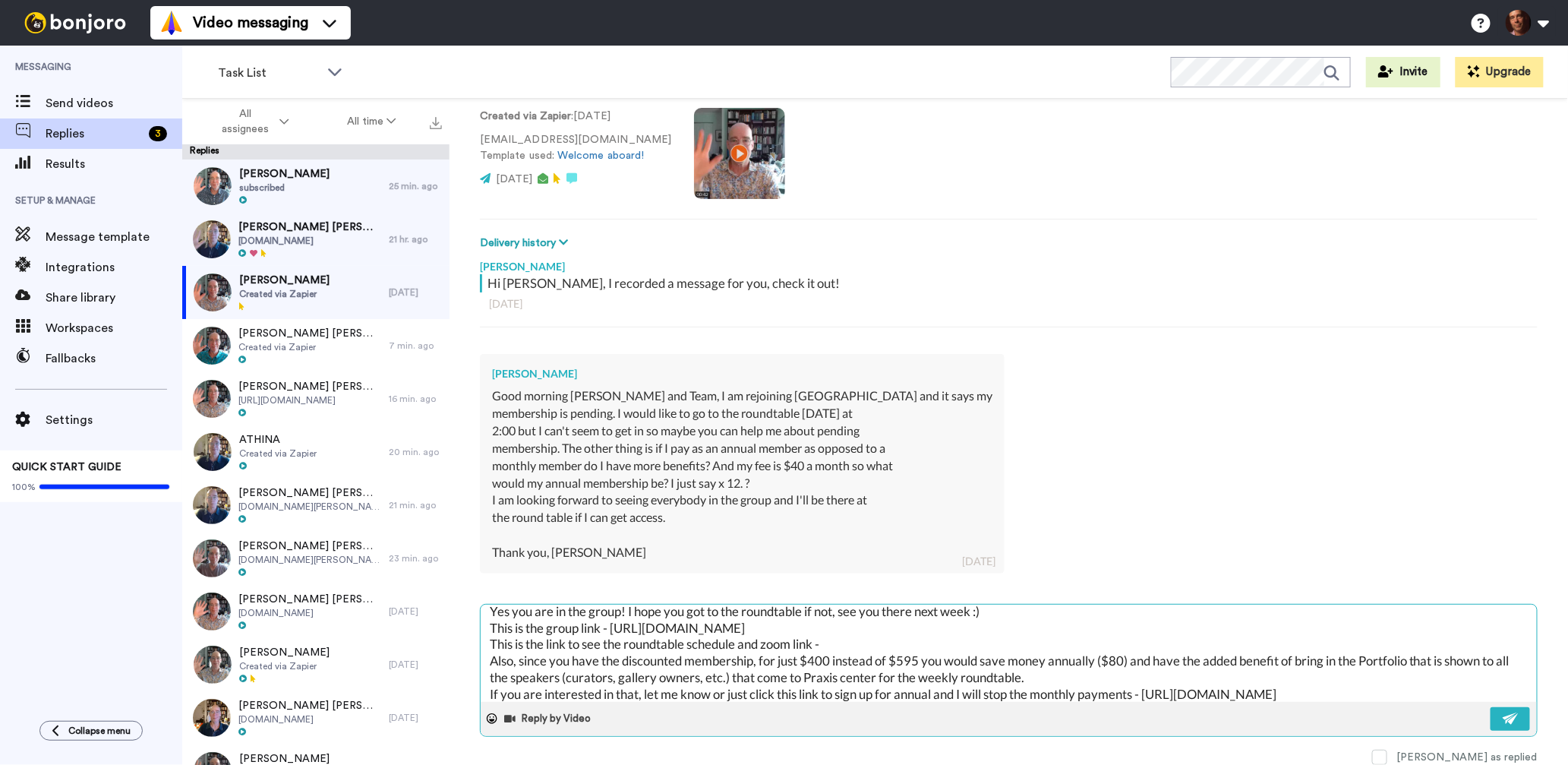
paste textarea "https://www.facebook.com/groups/praxiscenter/events"
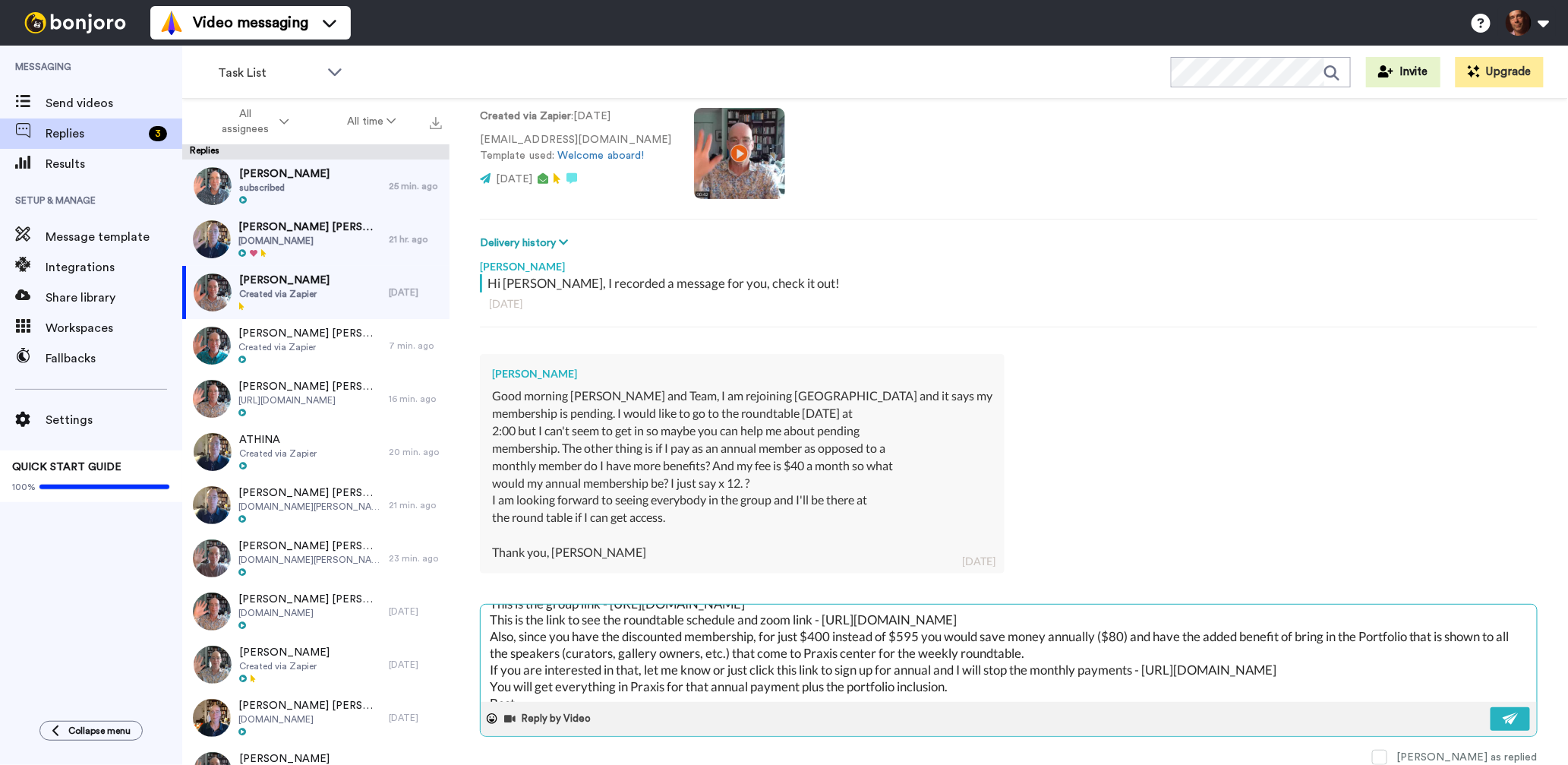
scroll to position [53, 0]
click at [519, 635] on textarea "Dear Andree, Yes you are in the group! I hope you got to the roundtable if not,…" at bounding box center [1009, 653] width 1056 height 97
click at [600, 632] on textarea "Dear Andree, Yes you are in the group! I hope you got to the roundtable if not,…" at bounding box center [1009, 653] width 1056 height 97
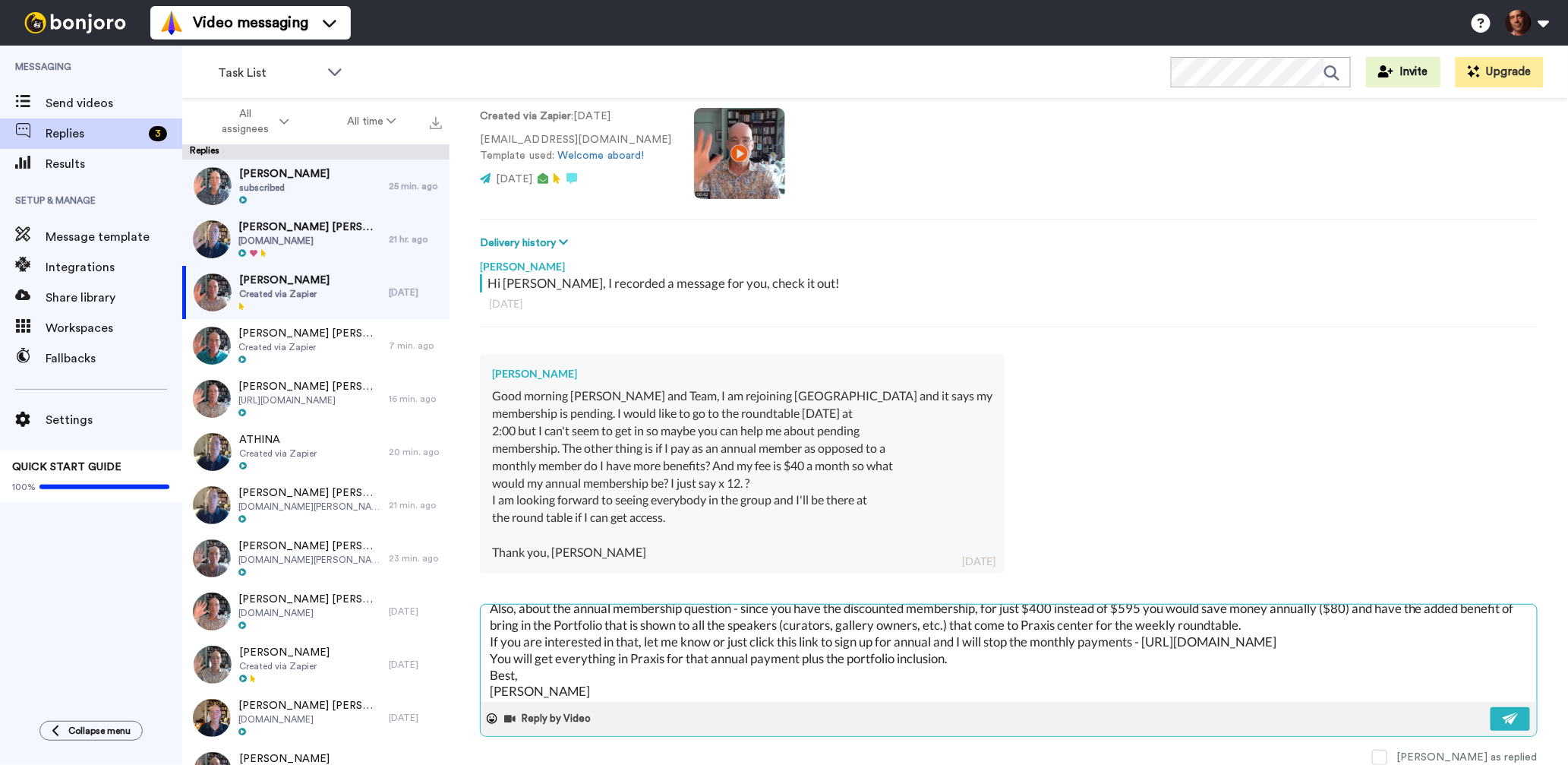
scroll to position [70, 0]
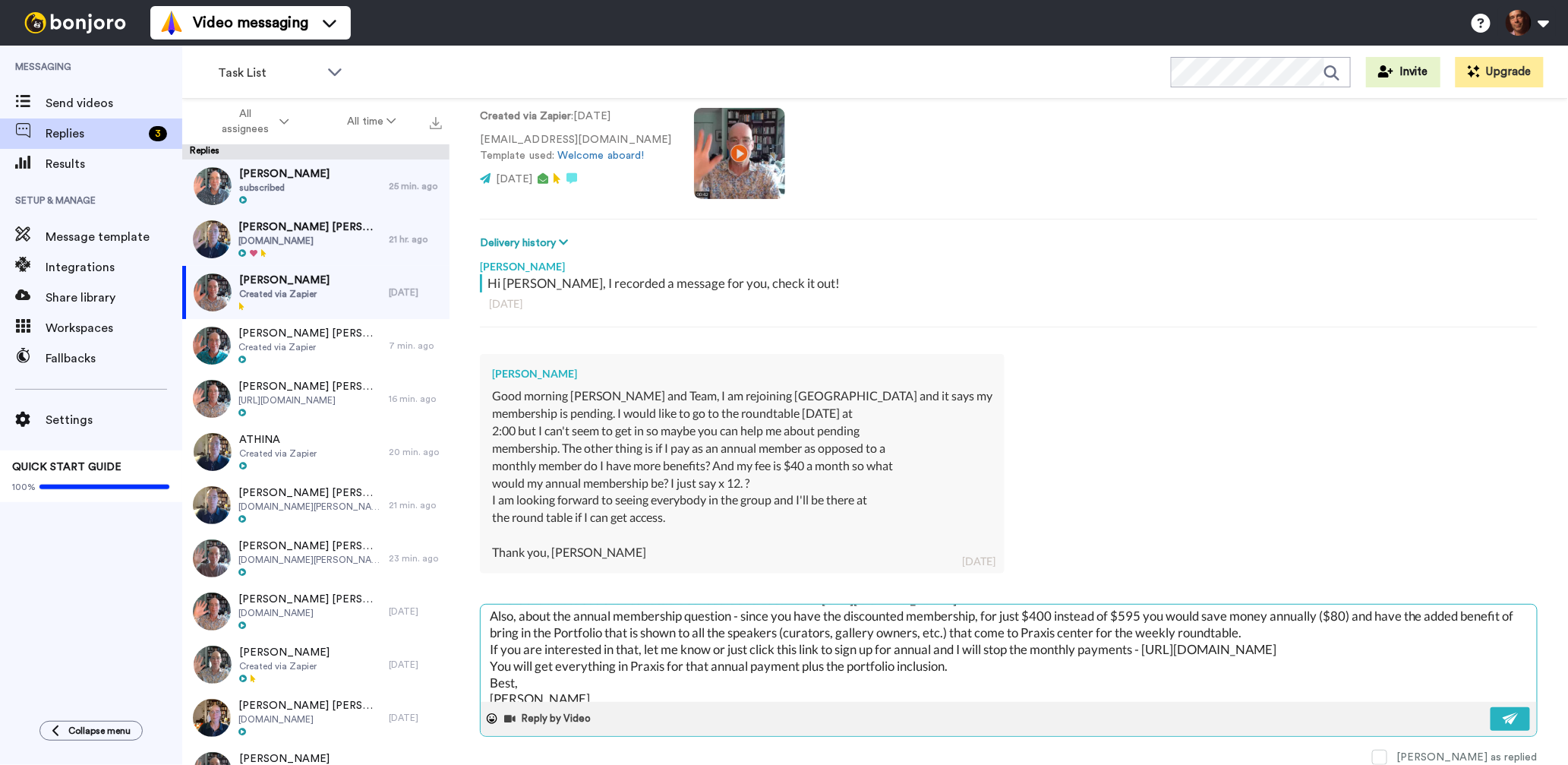
drag, startPoint x: 728, startPoint y: 648, endPoint x: 643, endPoint y: 648, distance: 85.0
click at [643, 648] on textarea "Dear Andree, Yes you are in the group! I hope you got to the roundtable if not,…" at bounding box center [1009, 653] width 1056 height 97
click at [1520, 718] on button at bounding box center [1510, 719] width 39 height 24
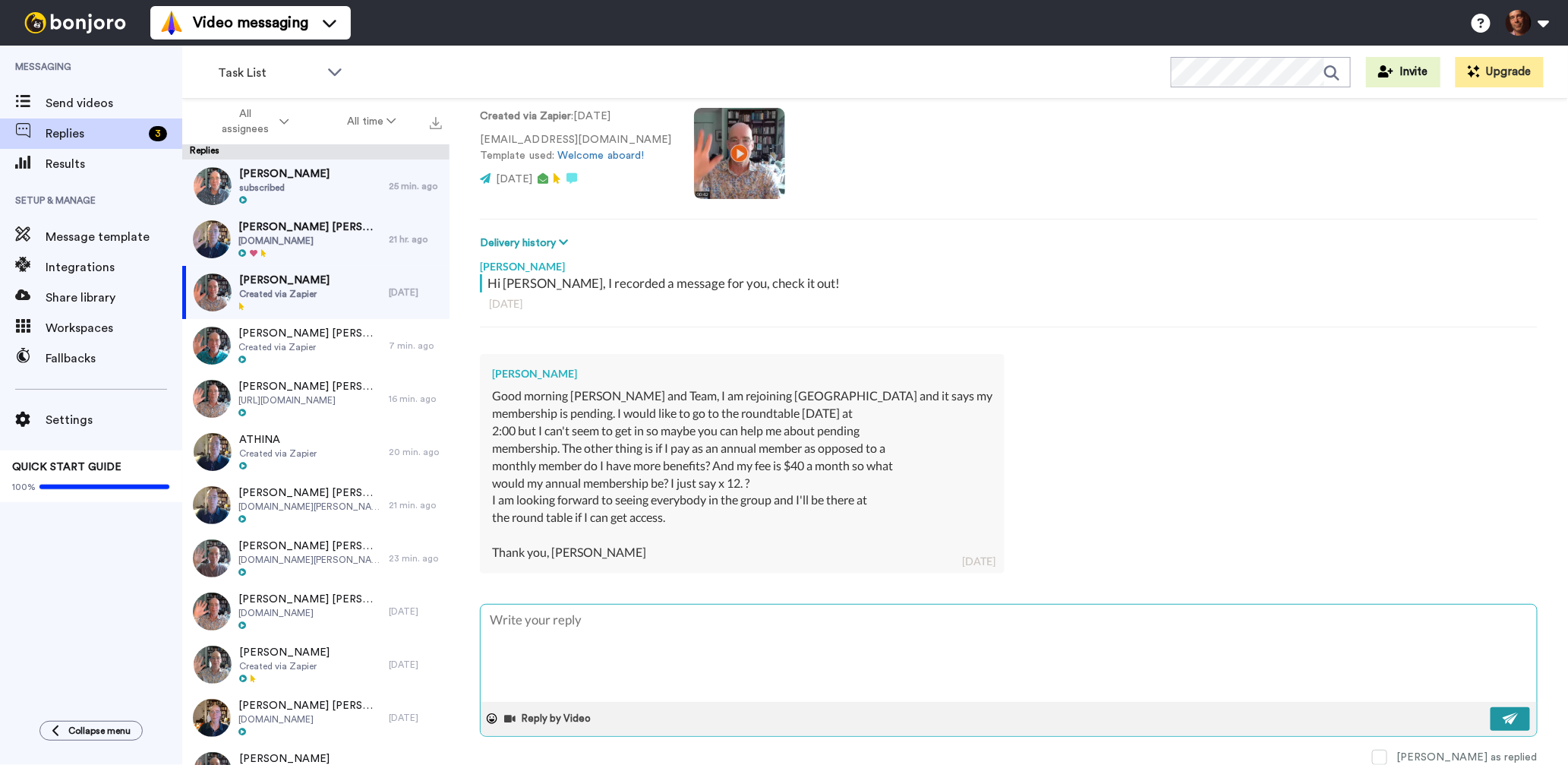
scroll to position [0, 0]
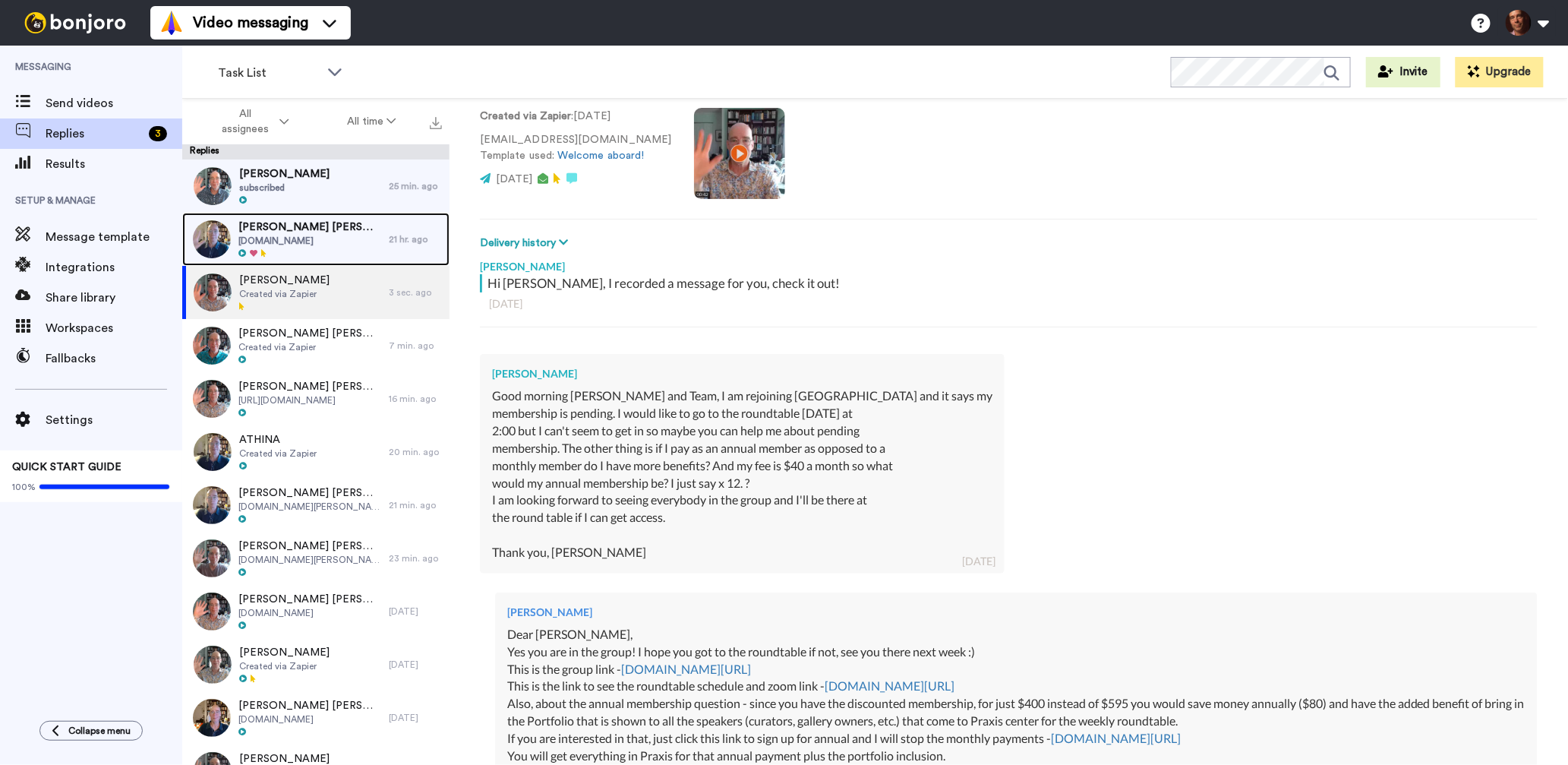
click at [315, 224] on span "Andrew Hutner Andrew Hutner" at bounding box center [310, 227] width 142 height 15
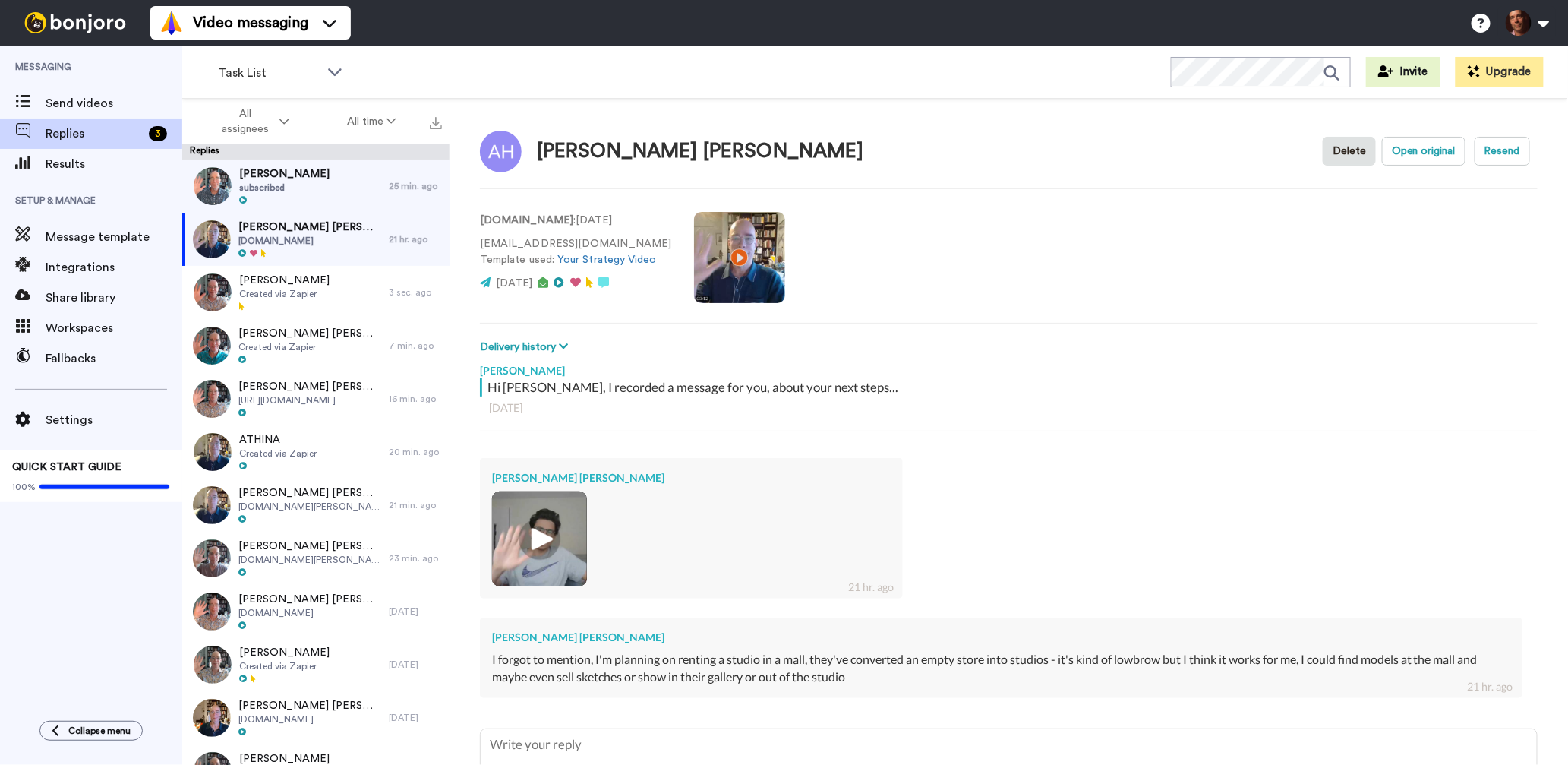
scroll to position [125, 0]
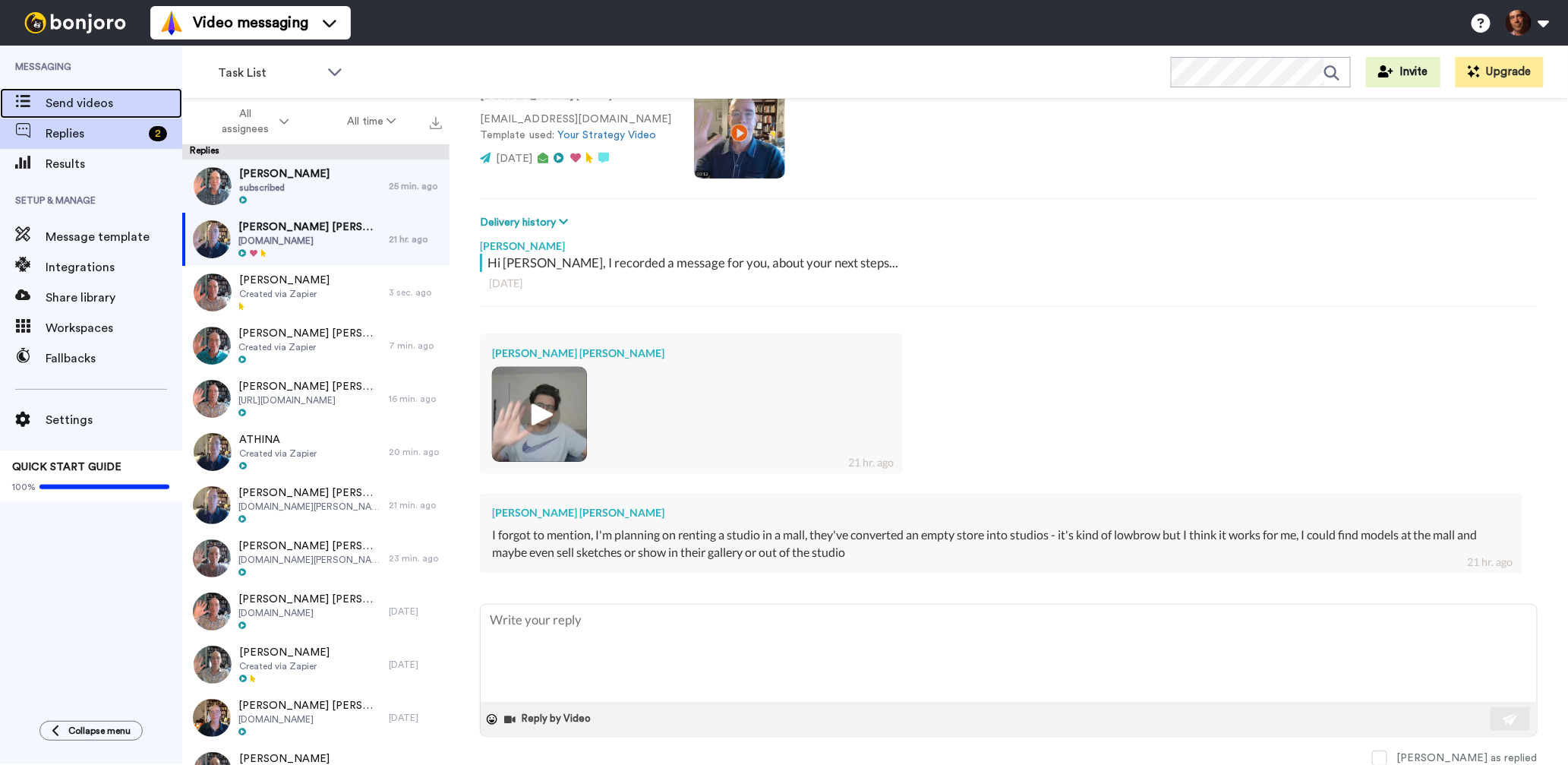
click at [129, 117] on div "Send videos" at bounding box center [91, 103] width 182 height 31
